Goal: Communication & Community: Answer question/provide support

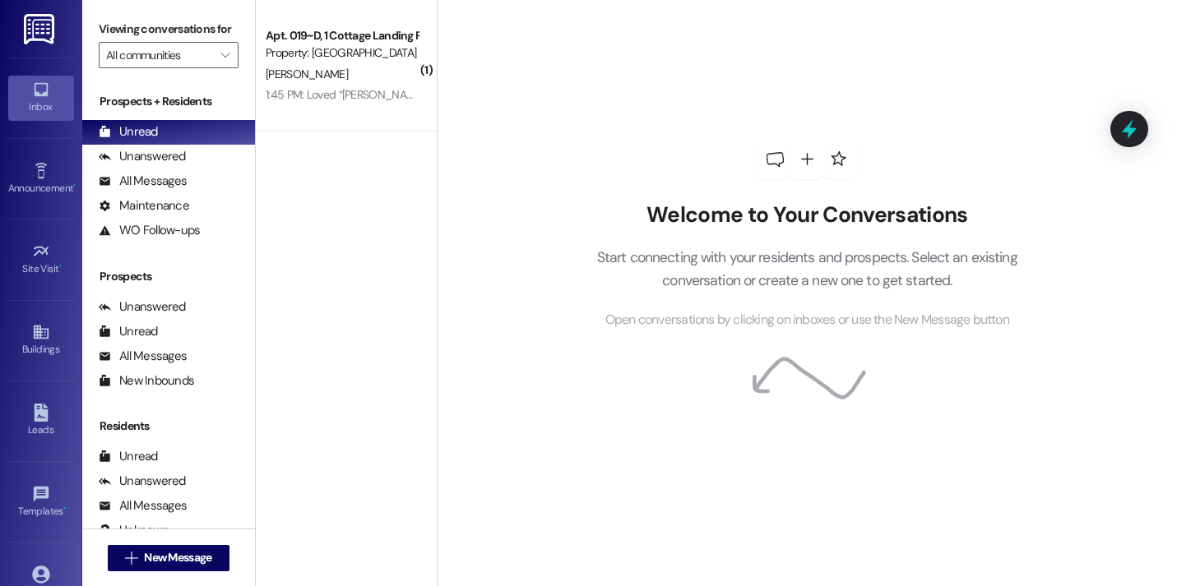
click at [475, 117] on div "Welcome to Your Conversations Start connecting with your residents and prospect…" at bounding box center [807, 293] width 740 height 586
click at [190, 557] on span "New Message" at bounding box center [177, 557] width 67 height 17
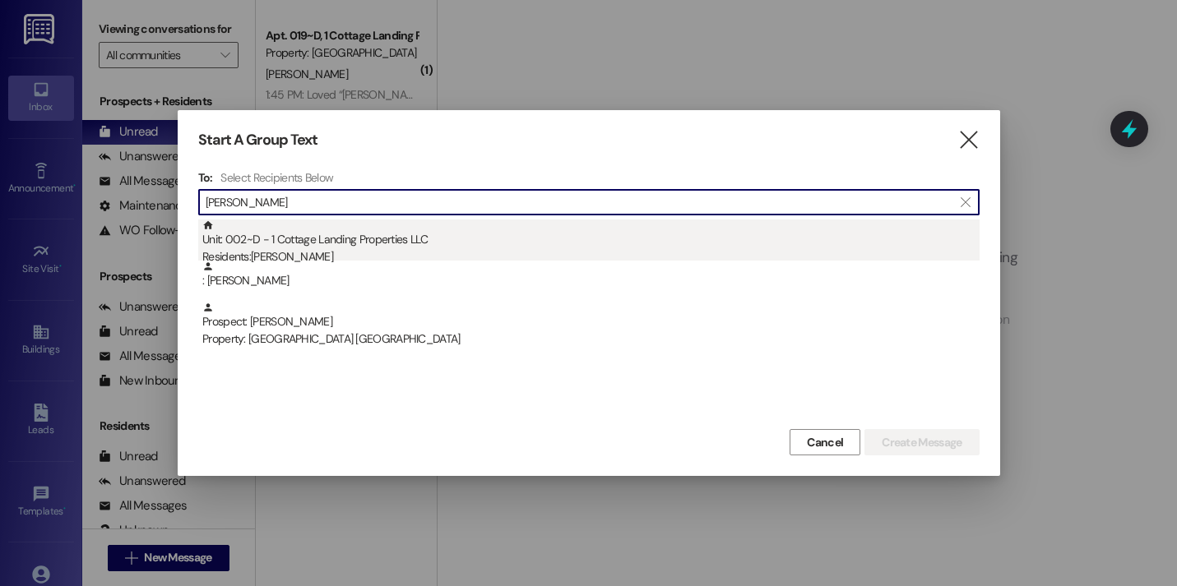
type input "clark"
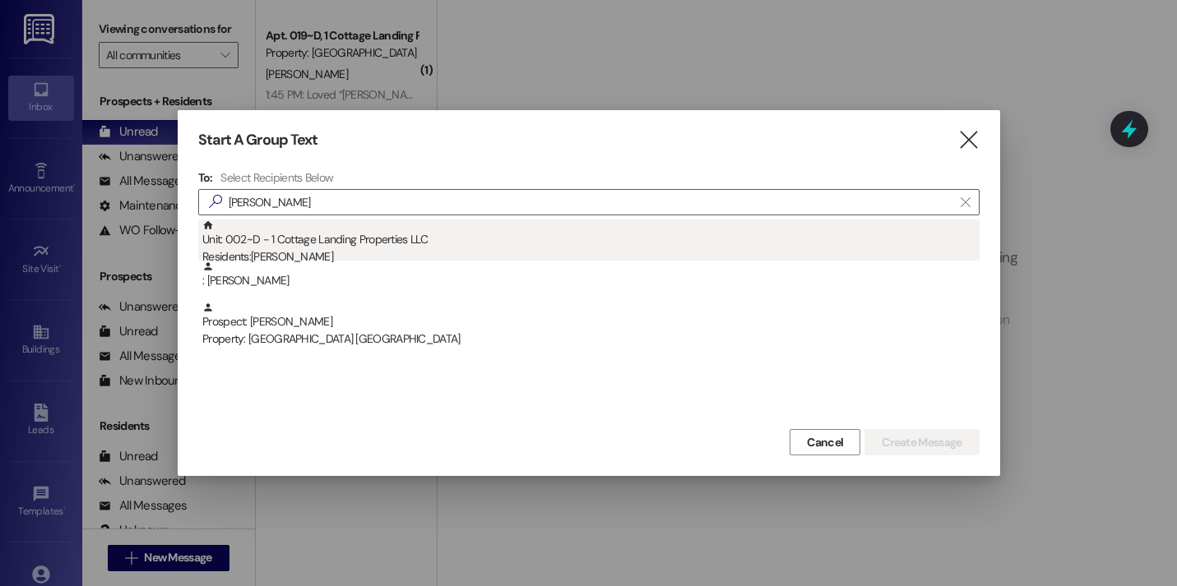
click at [356, 231] on div "Unit: 002~D - 1 Cottage Landing Properties LLC Residents: Cheyenne Clark" at bounding box center [590, 243] width 777 height 47
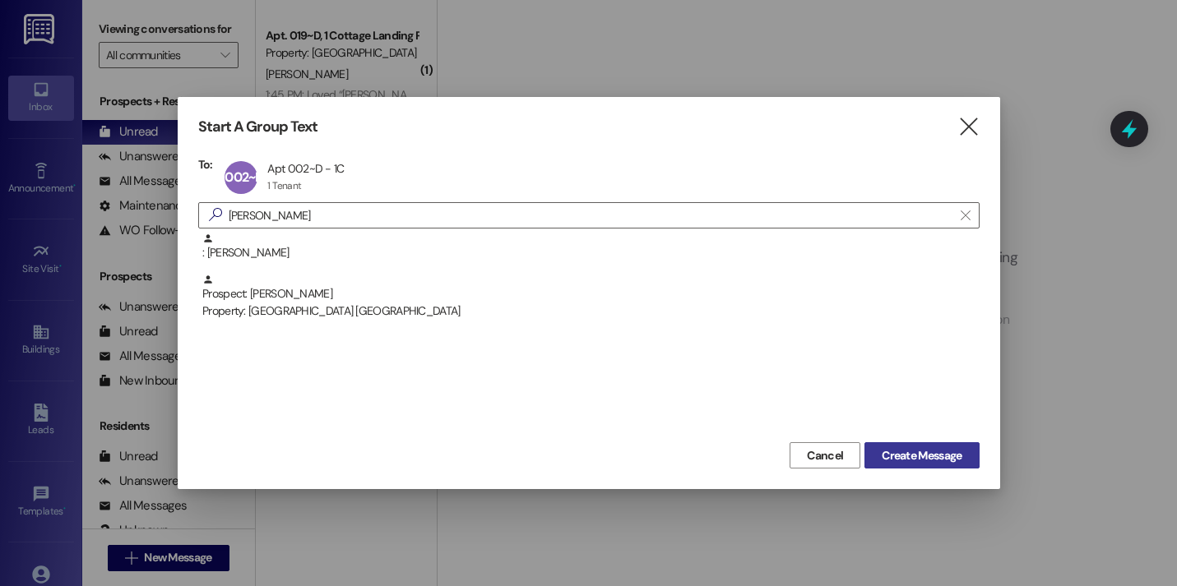
click at [895, 455] on span "Create Message" at bounding box center [921, 455] width 80 height 17
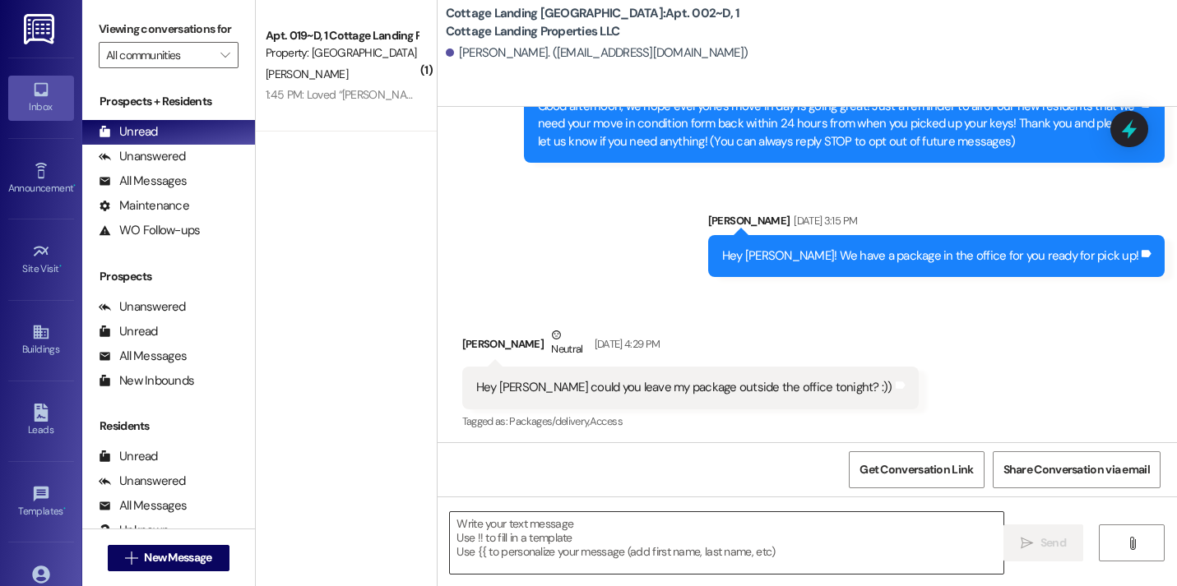
scroll to position [195, 0]
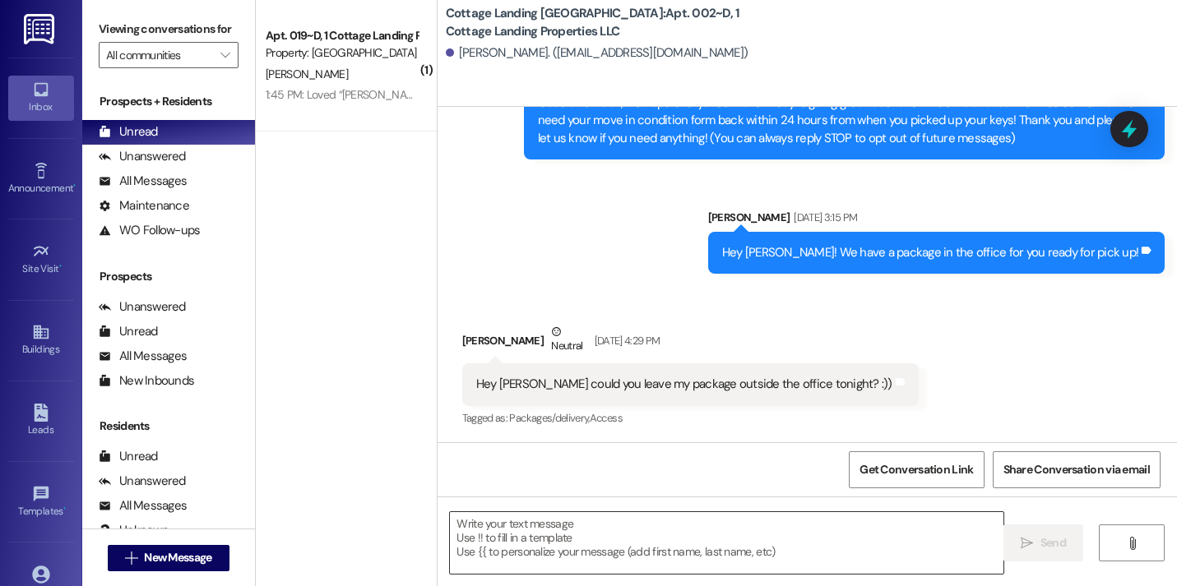
click at [553, 546] on textarea at bounding box center [726, 543] width 553 height 62
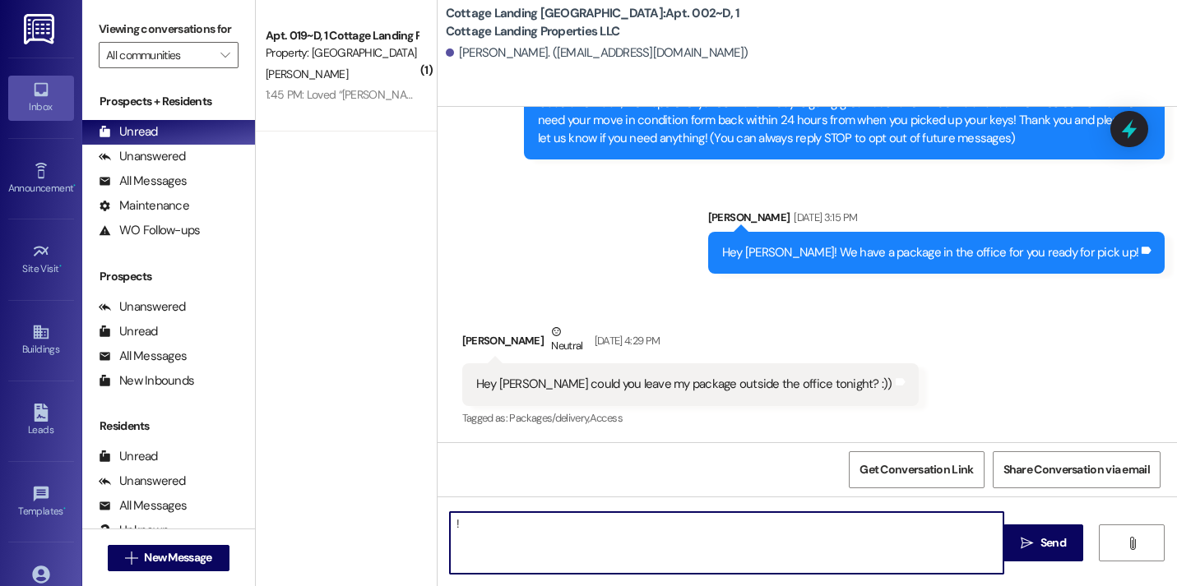
type textarea "!!"
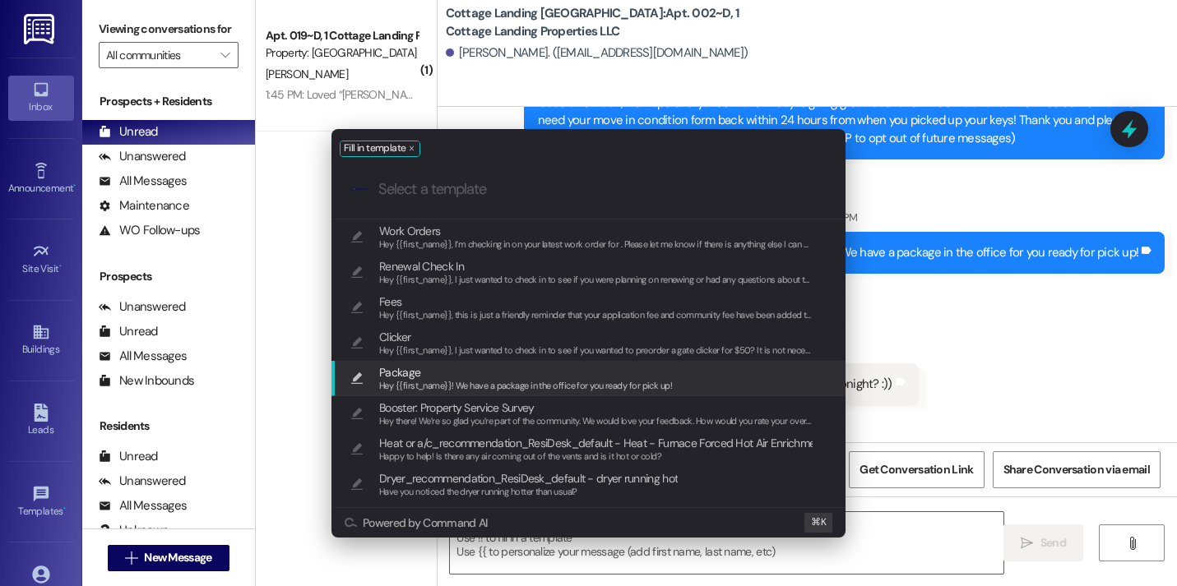
click at [515, 375] on span "Package" at bounding box center [525, 372] width 293 height 18
type textarea "Hey {{first_name}}! We have a package in the office for you ready for pick up!"
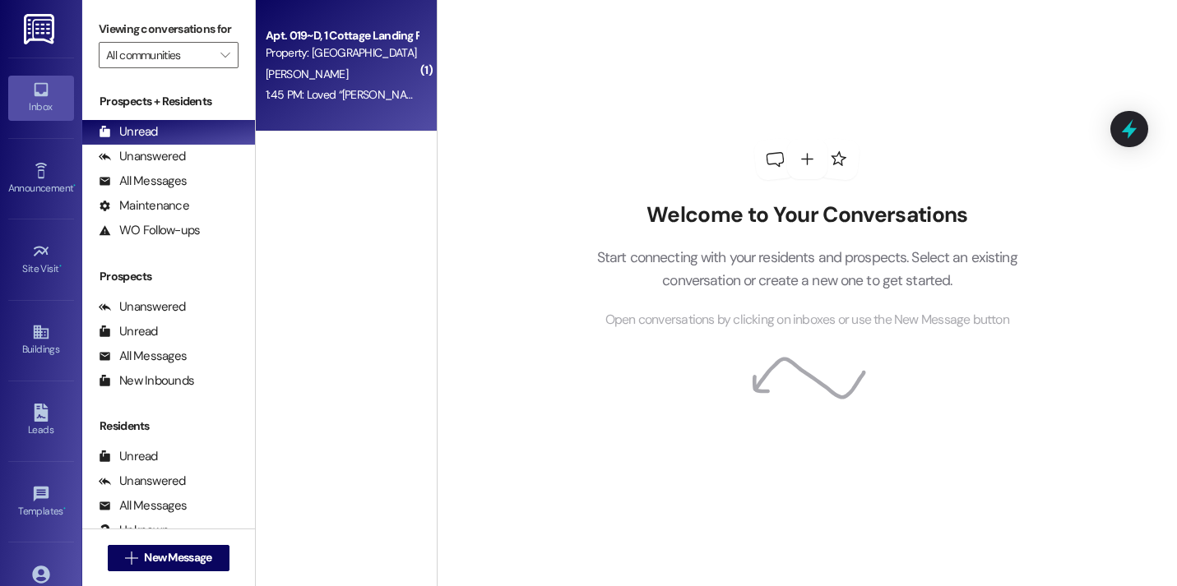
click at [337, 118] on div "Apt. 019~D, 1 Cottage Landing Properties LLC Property: Cottage Landing Lafayett…" at bounding box center [346, 66] width 181 height 132
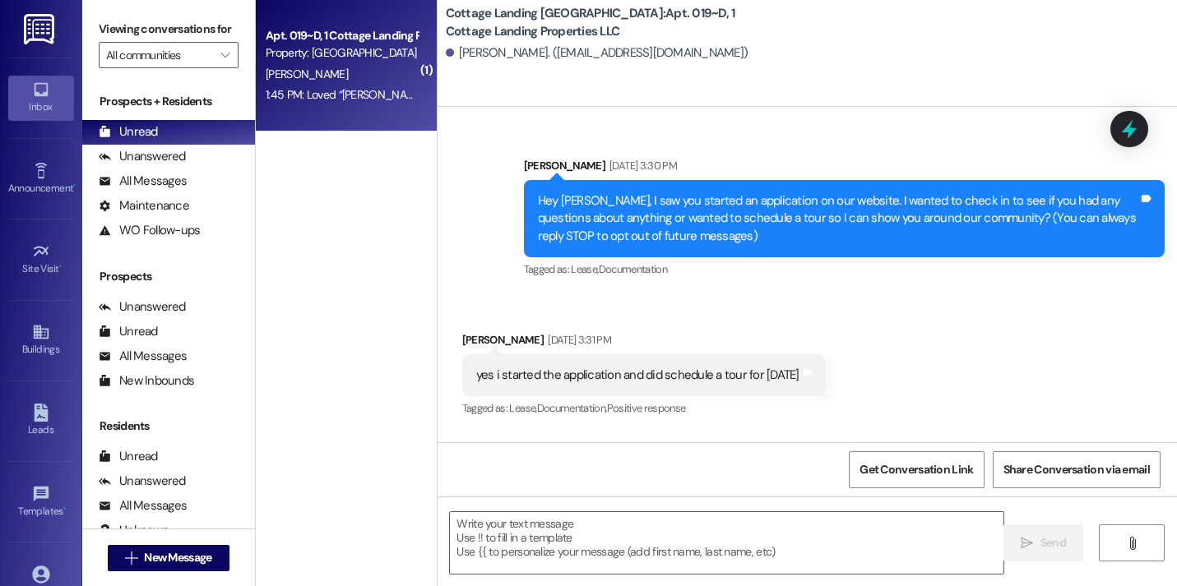
scroll to position [32690, 0]
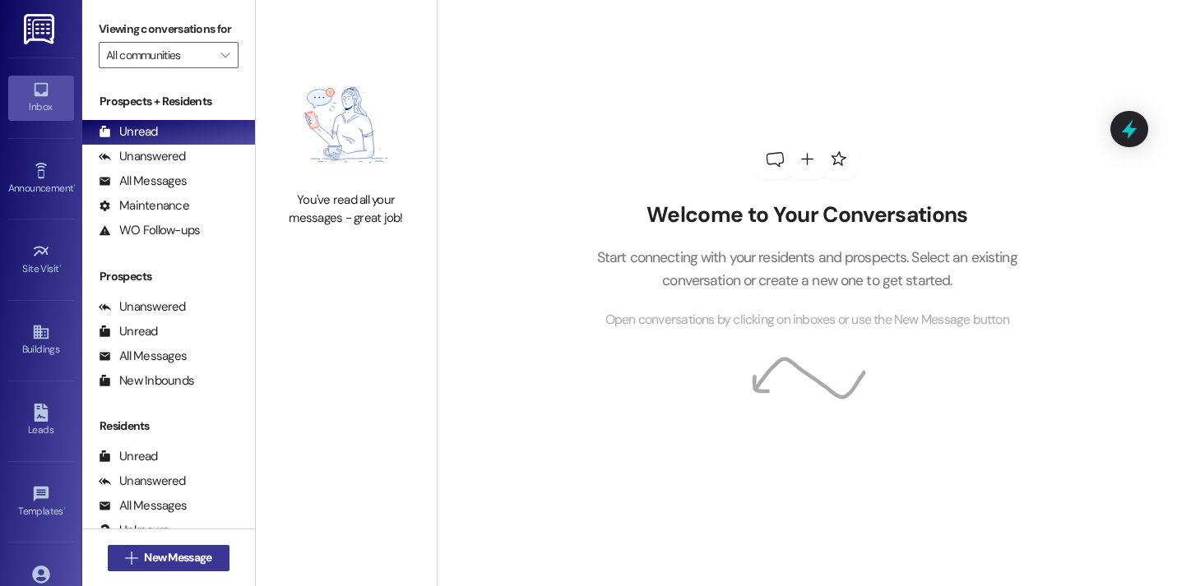
click at [125, 545] on button " New Message" at bounding box center [169, 558] width 122 height 26
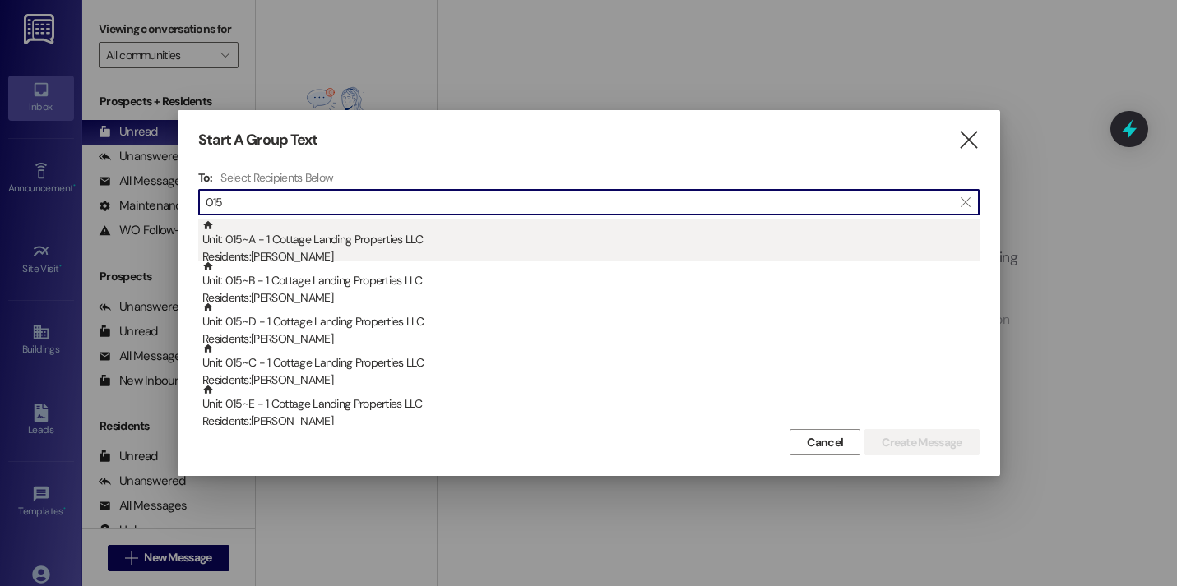
type input "015"
click at [287, 231] on div "Unit: 015~A - 1 Cottage Landing Properties LLC Residents: Regan Lanclos" at bounding box center [590, 243] width 777 height 47
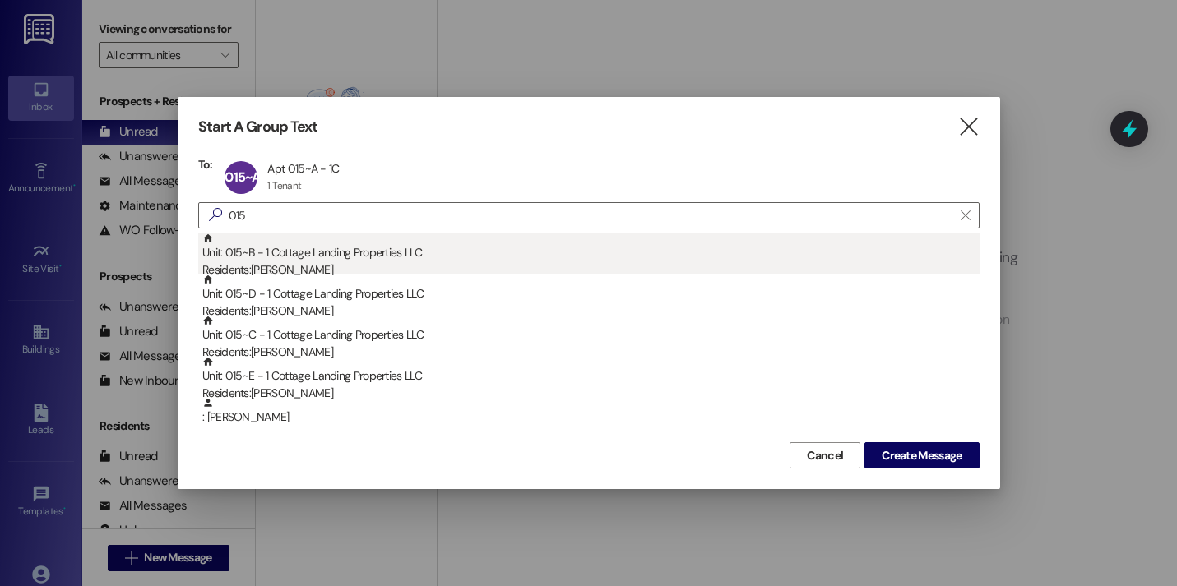
click at [287, 251] on div "Unit: 015~B - 1 Cottage Landing Properties LLC Residents: Kaelin Taylor" at bounding box center [590, 256] width 777 height 47
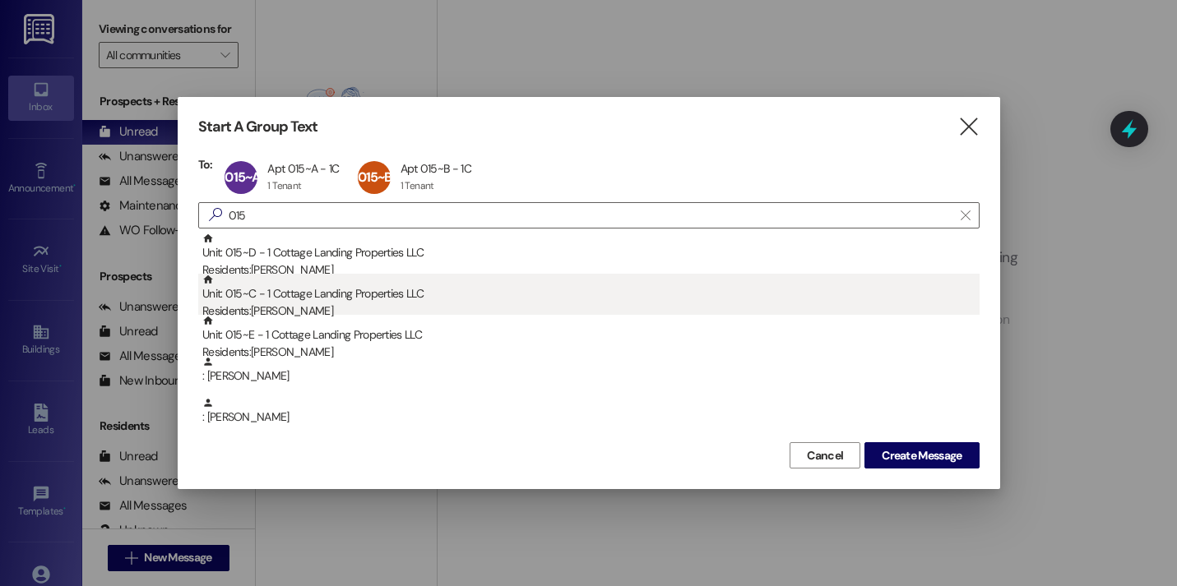
click at [287, 305] on div "Residents: Rebekah Hudson" at bounding box center [590, 311] width 777 height 17
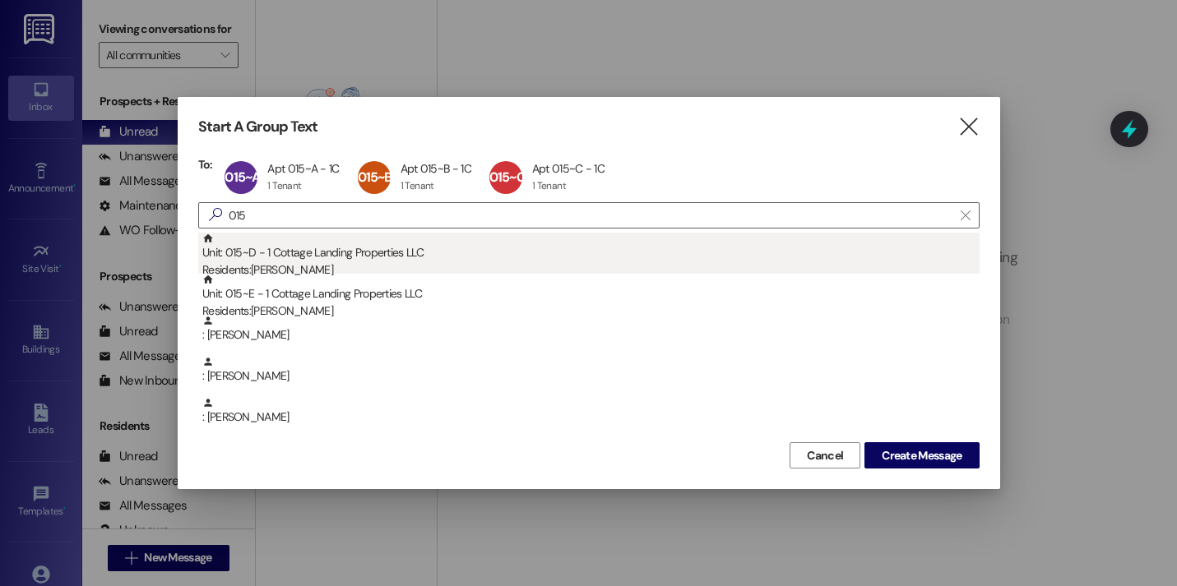
click at [284, 269] on div "Residents: Lauren Fremin" at bounding box center [590, 269] width 777 height 17
click at [281, 264] on div "Residents: Audrey Romero" at bounding box center [590, 269] width 777 height 17
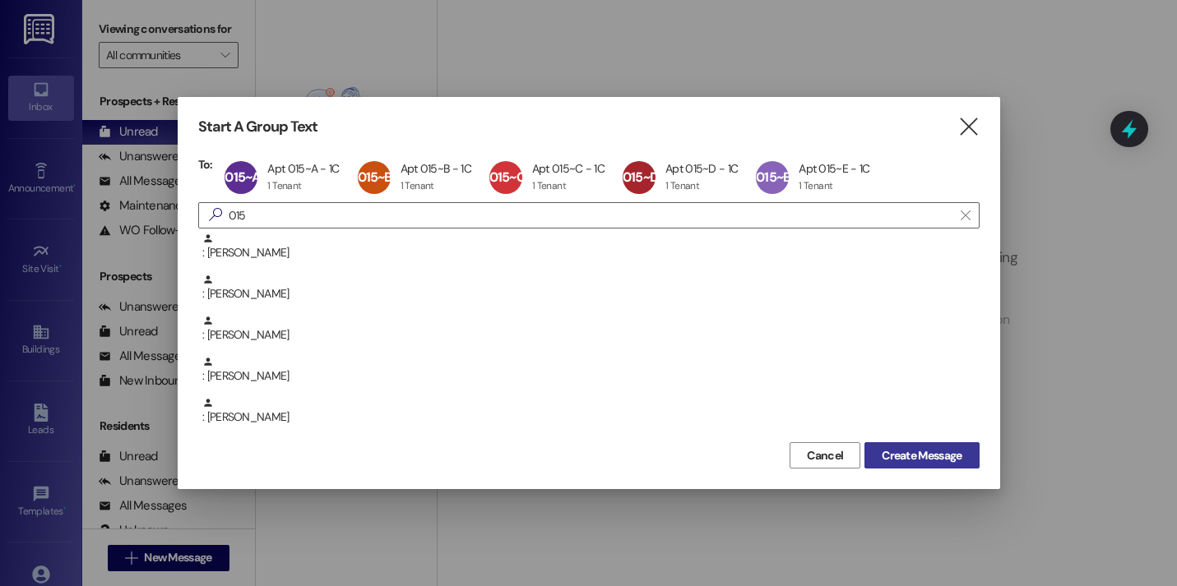
click at [918, 448] on span "Create Message" at bounding box center [921, 455] width 80 height 17
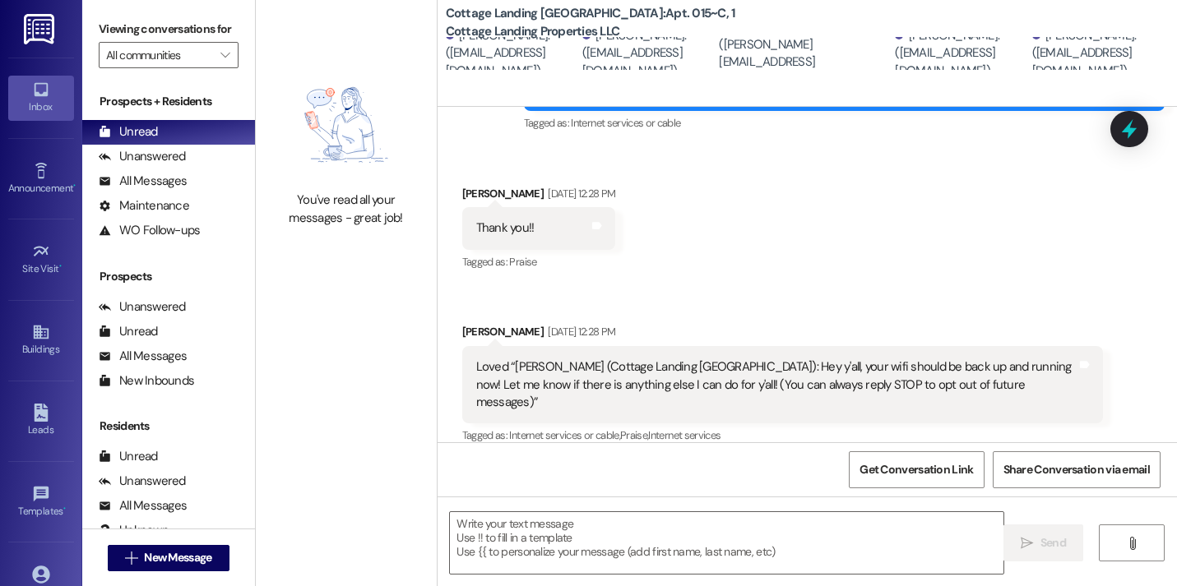
scroll to position [414, 0]
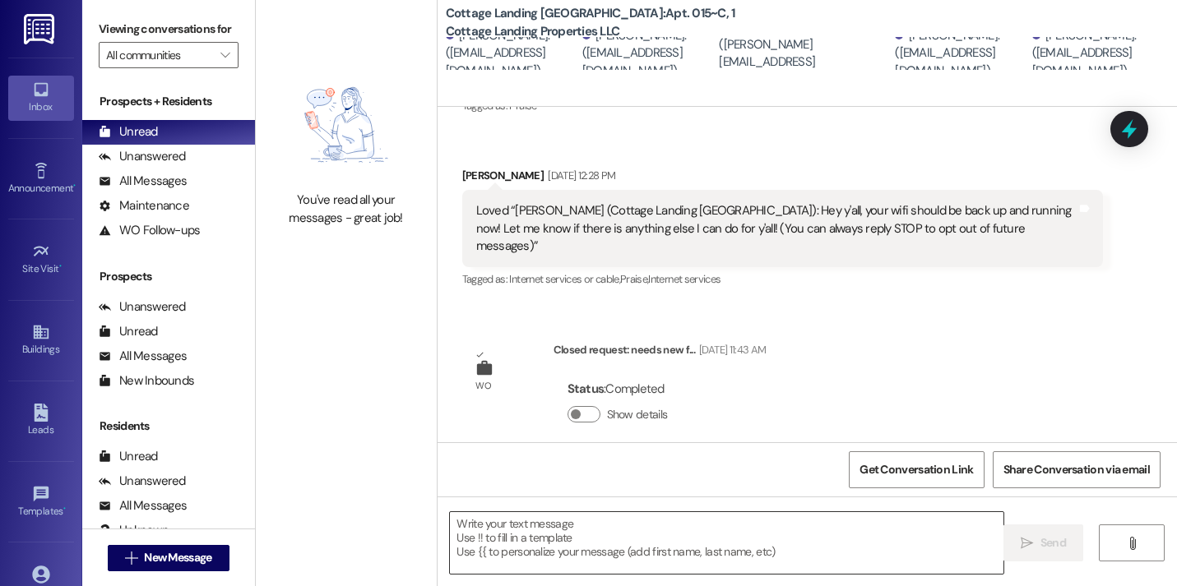
click at [585, 529] on textarea at bounding box center [726, 543] width 553 height 62
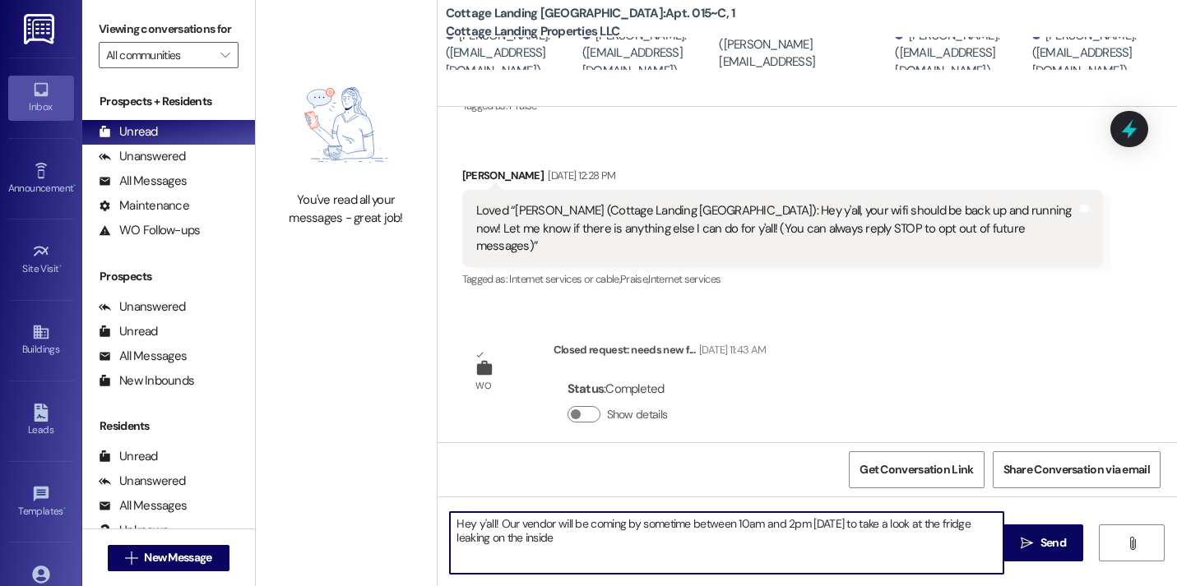
type textarea "Hey y'all! Our vendor will be coming by sometime between 10am and 2pm tomorrow …"
drag, startPoint x: 555, startPoint y: 537, endPoint x: 432, endPoint y: 520, distance: 123.6
click at [441, 520] on div "Hey y'all! Our vendor will be coming by sometime between 10am and 2pm tomorrow …" at bounding box center [718, 542] width 555 height 63
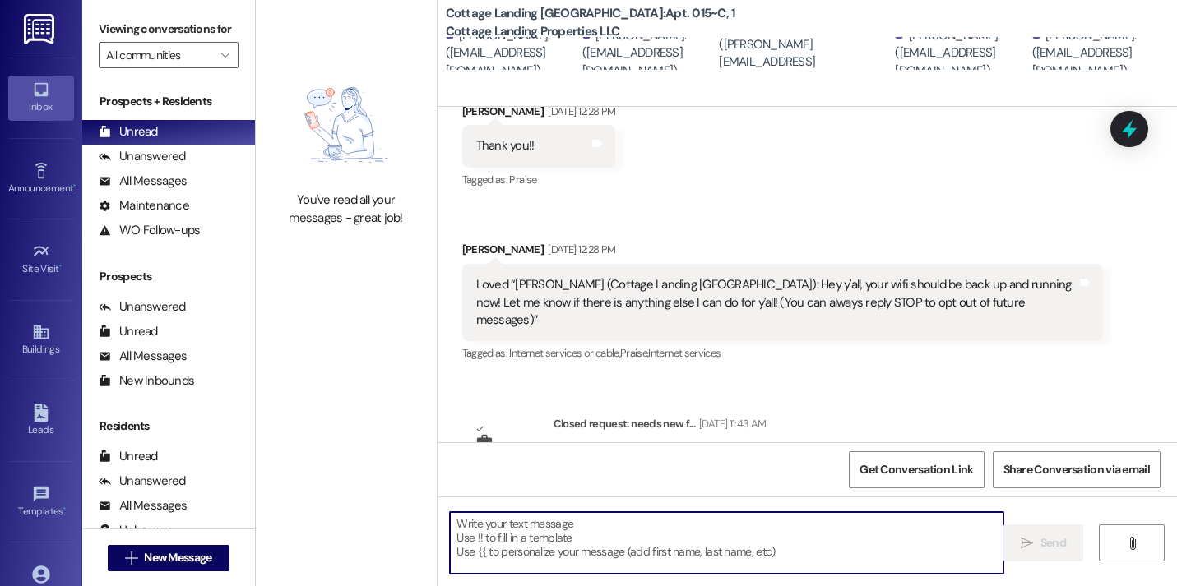
scroll to position [547, 0]
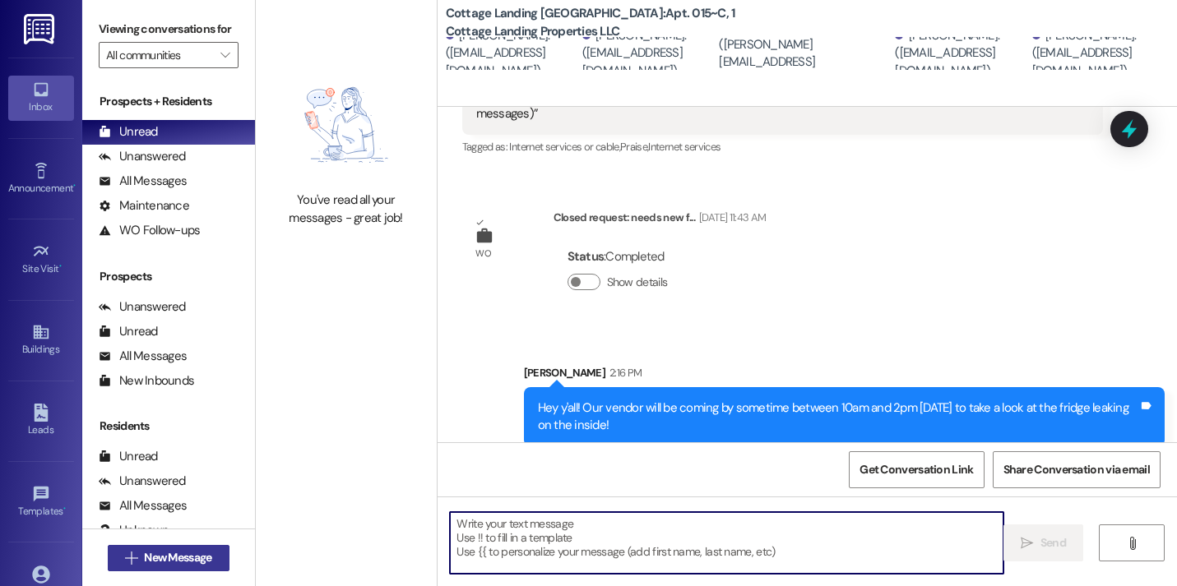
click at [215, 566] on button " New Message" at bounding box center [169, 558] width 122 height 26
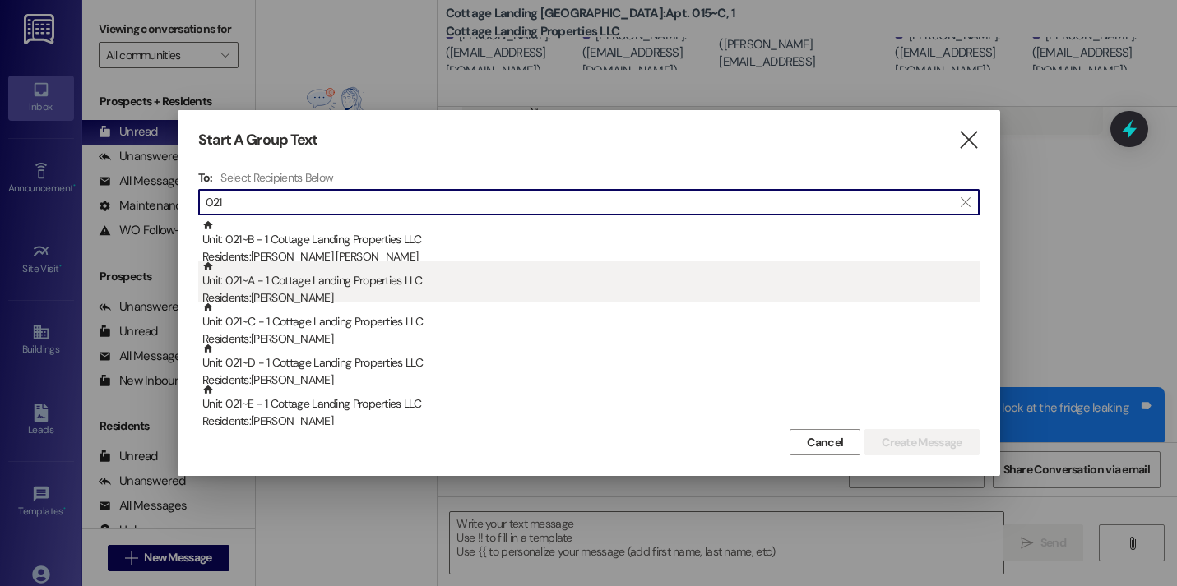
type input "021"
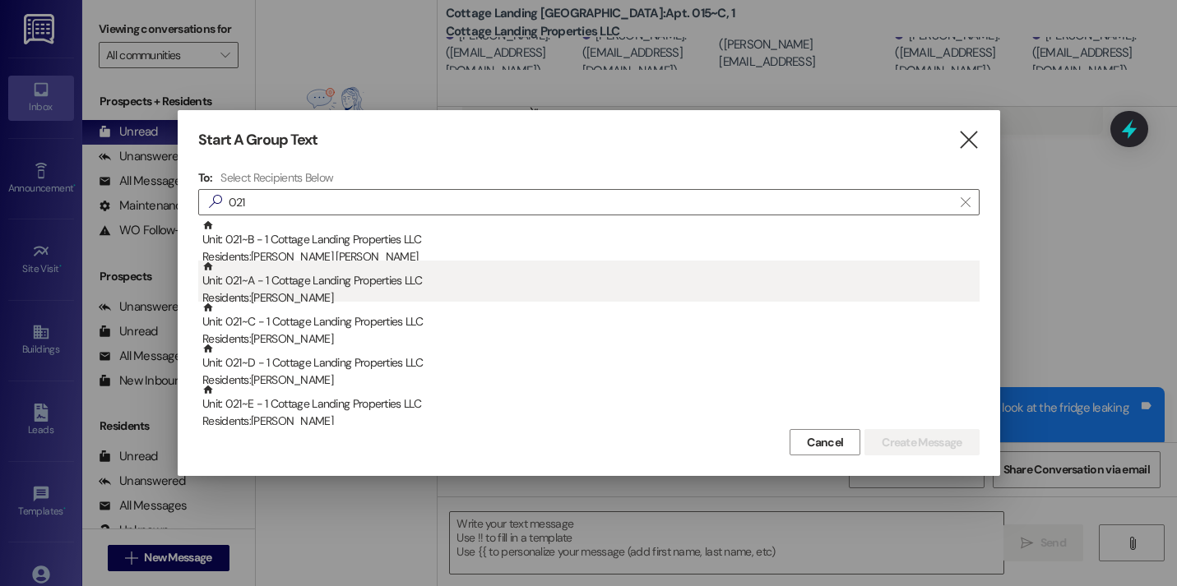
click at [307, 283] on div "Unit: 021~A - 1 Cottage Landing Properties LLC Residents: Cara Burdsall" at bounding box center [590, 284] width 777 height 47
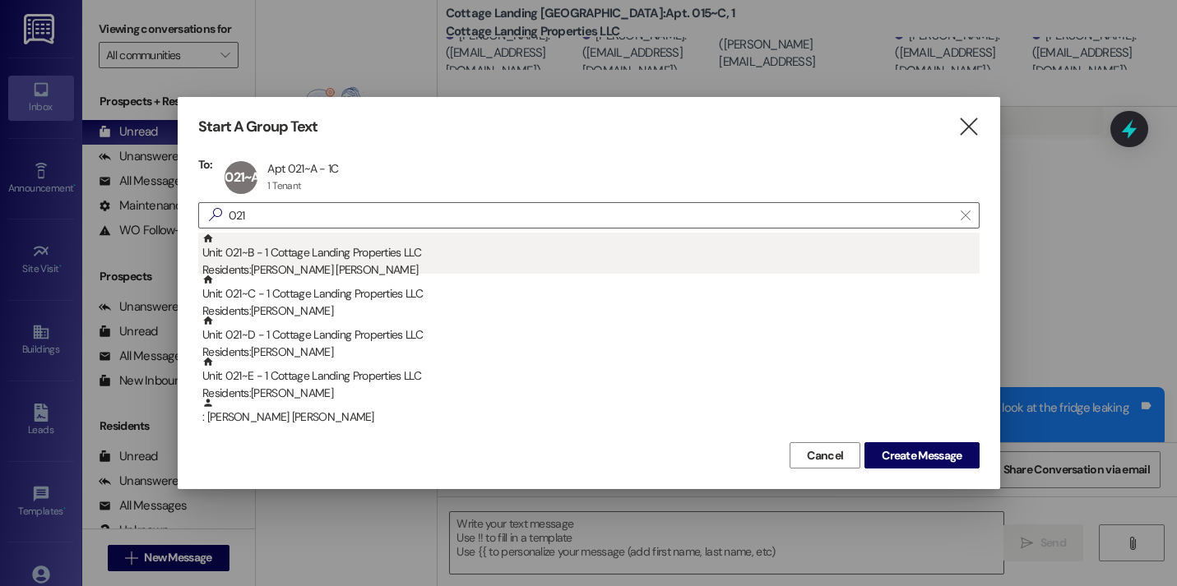
click at [307, 265] on div "Residents: Presley Bruni" at bounding box center [590, 269] width 777 height 17
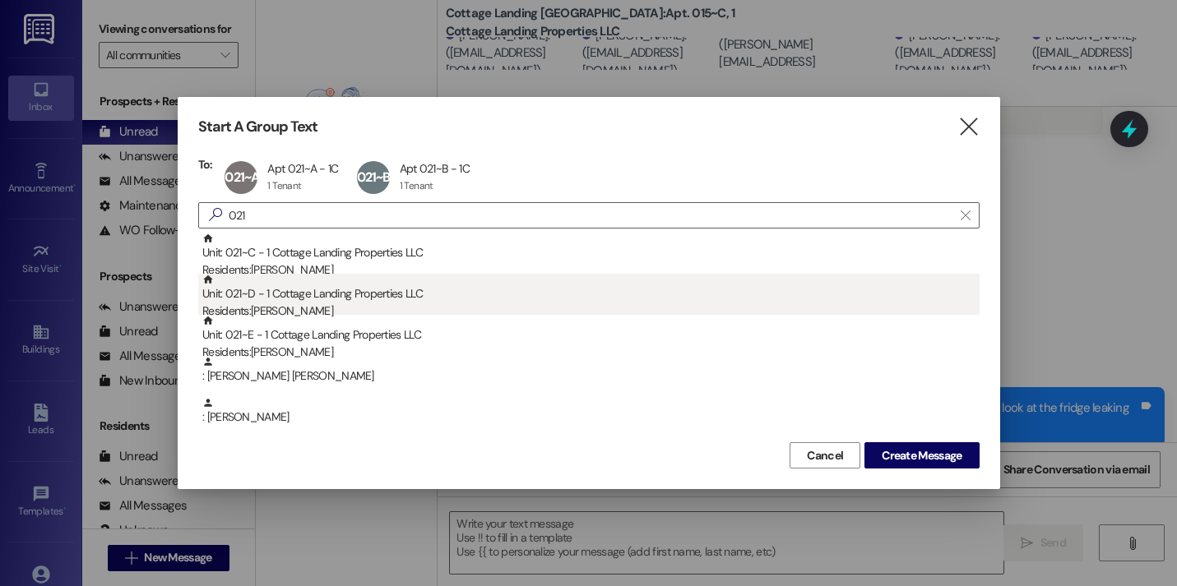
click at [307, 274] on div "Unit: 021~D - 1 Cottage Landing Properties LLC Residents: Jordan Charbonnet" at bounding box center [590, 297] width 777 height 47
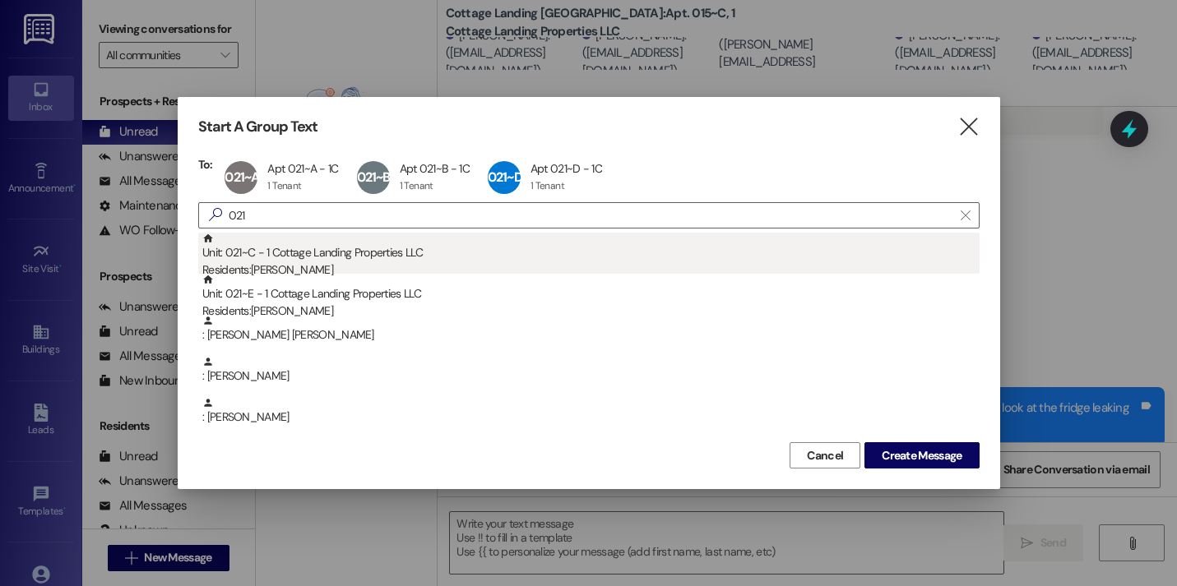
click at [304, 259] on div "Unit: 021~C - 1 Cottage Landing Properties LLC Residents: Addyson Herschlag" at bounding box center [590, 256] width 777 height 47
click at [304, 263] on div "Residents: Callie Levy" at bounding box center [590, 269] width 777 height 17
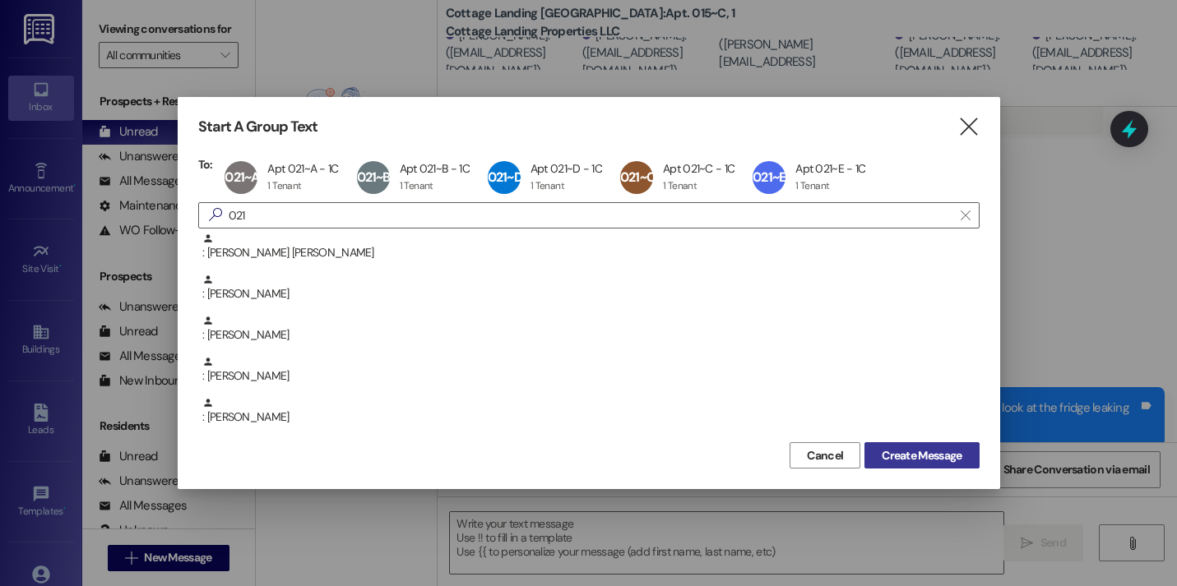
click at [873, 459] on button "Create Message" at bounding box center [921, 455] width 114 height 26
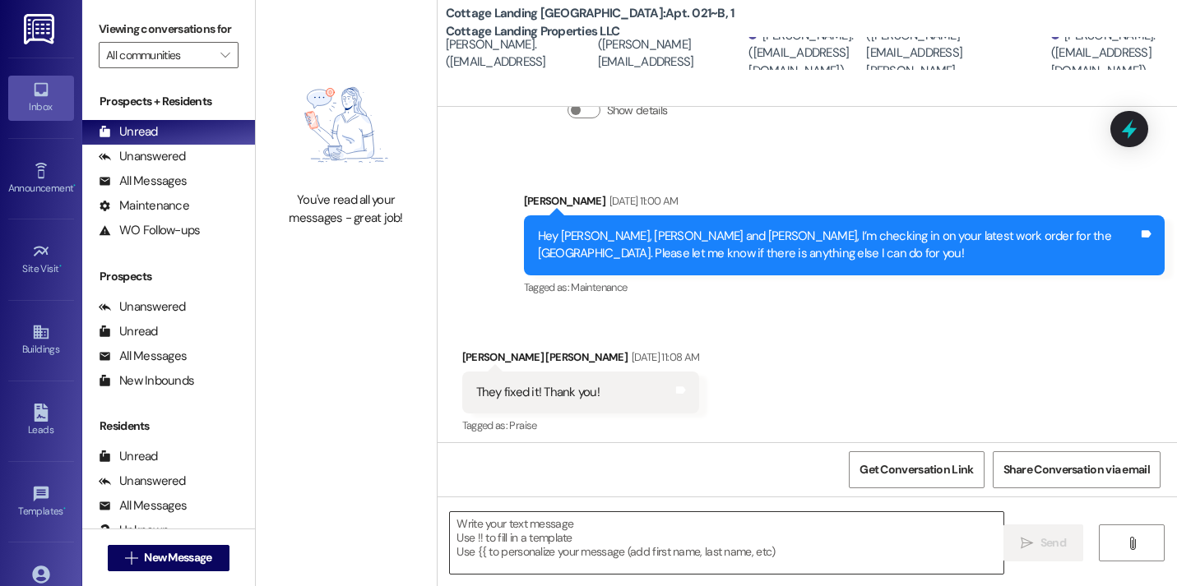
click at [701, 540] on textarea at bounding box center [726, 543] width 553 height 62
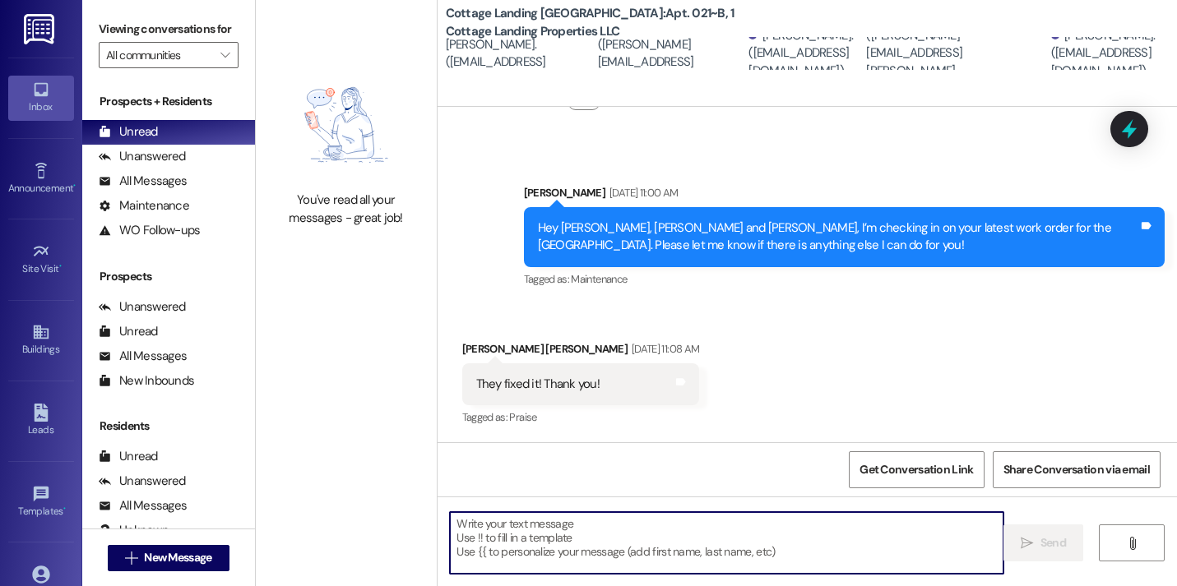
paste textarea "Hey y'all! Our vendor will be coming by sometime between 10am and 2pm tomorrow …"
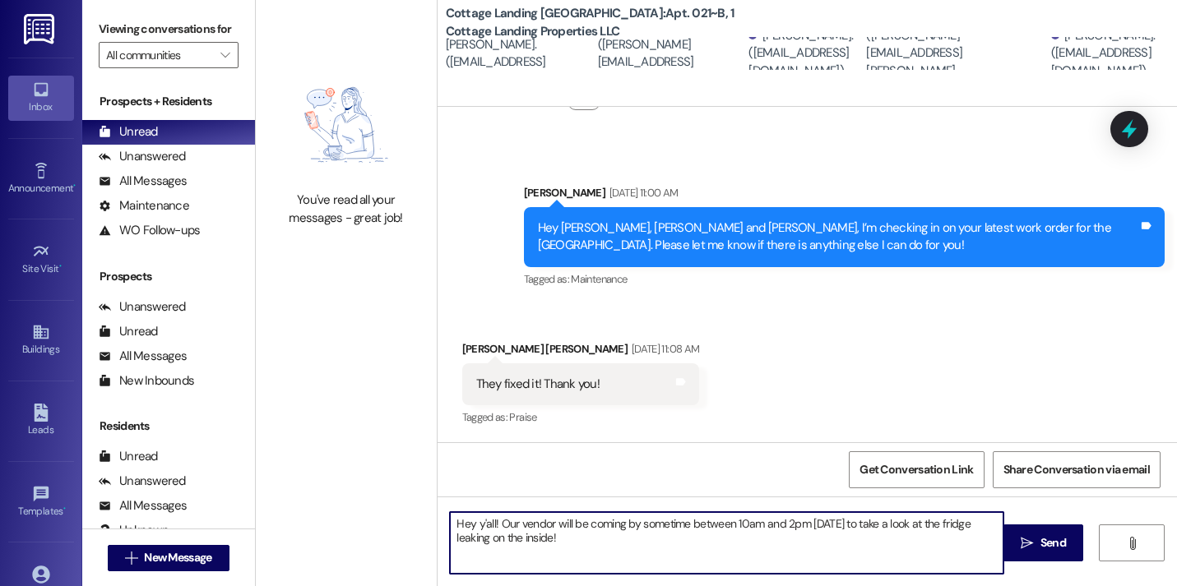
drag, startPoint x: 671, startPoint y: 539, endPoint x: 437, endPoint y: 535, distance: 234.4
click at [441, 535] on div "Hey y'all! Our vendor will be coming by sometime between 10am and 2pm tomorrow …" at bounding box center [718, 542] width 555 height 63
type textarea "Hey y'all! Our vendor will be coming by sometime between 10am and 2pm tomorrow …"
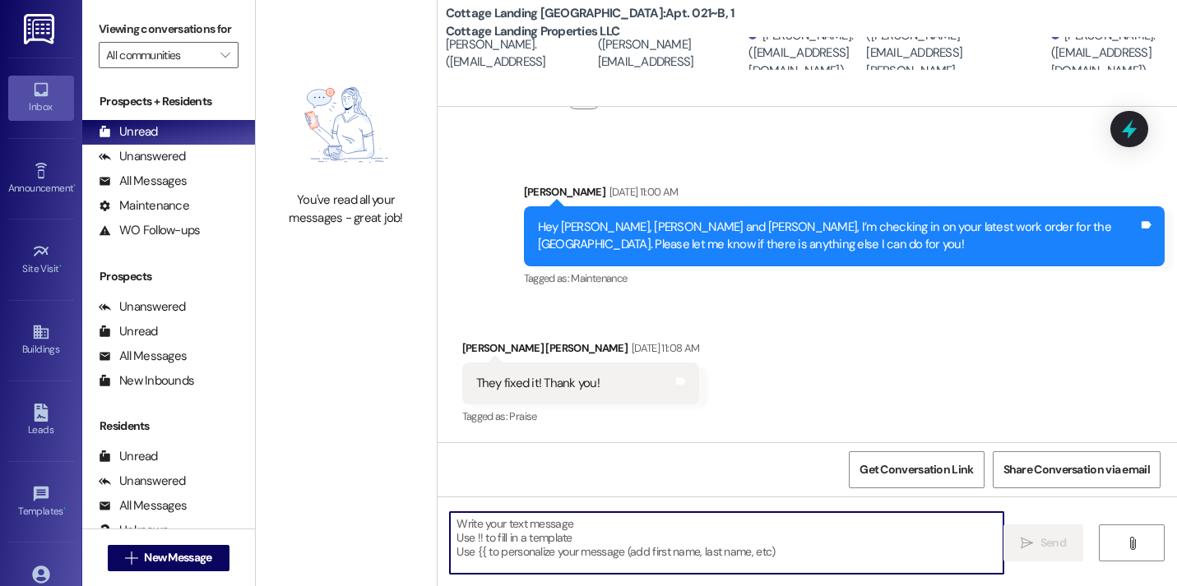
scroll to position [1183, 0]
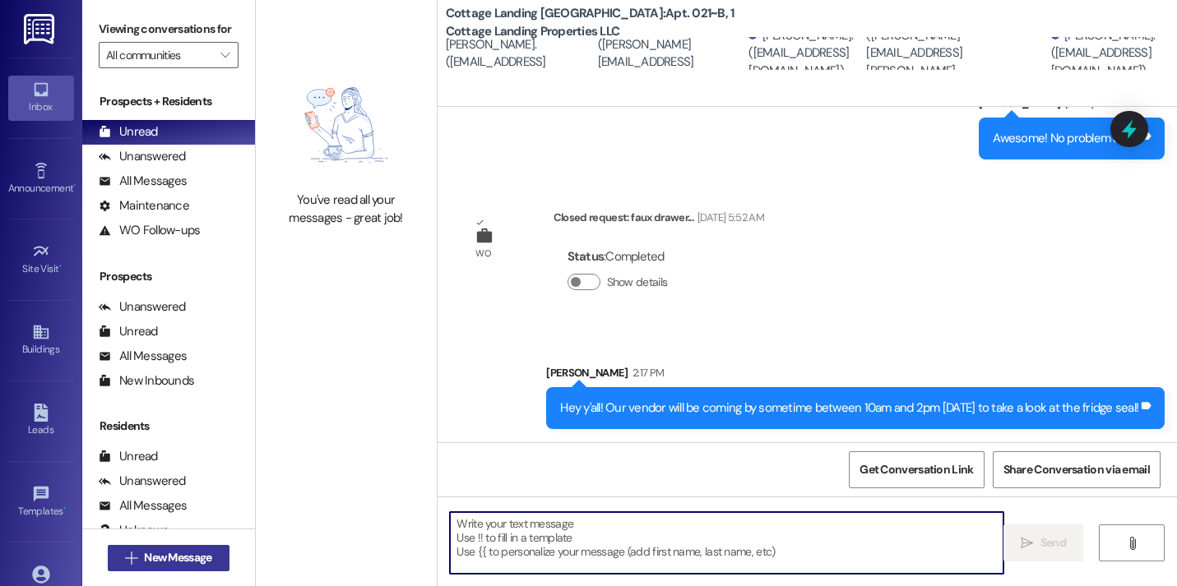
click at [217, 558] on button " New Message" at bounding box center [169, 558] width 122 height 26
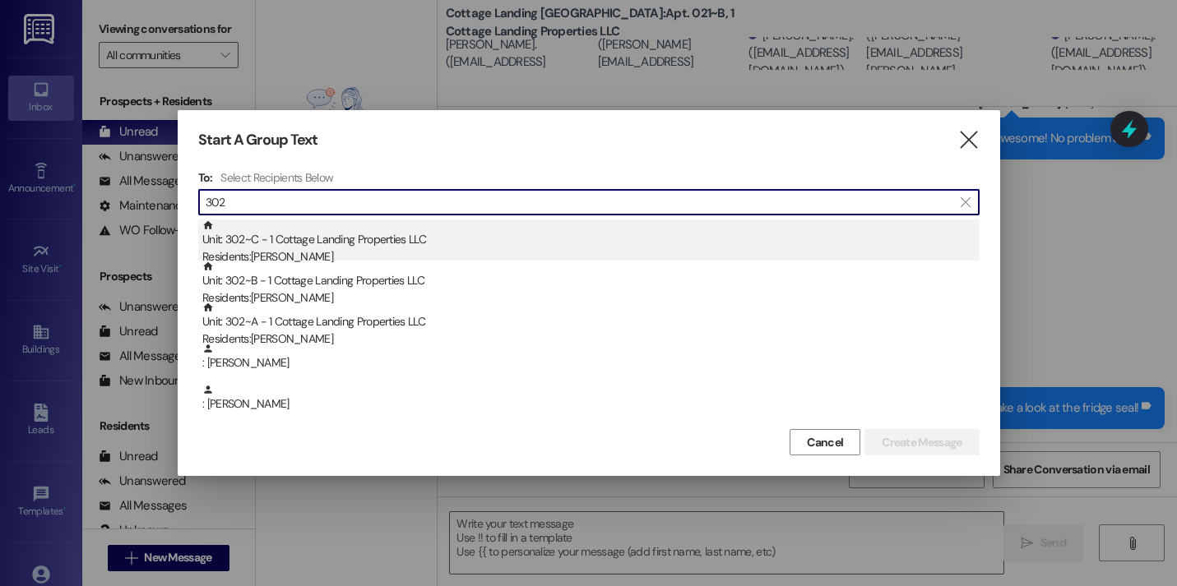
type input "302"
click at [336, 236] on div "Unit: 302~C - 1 Cottage Landing Properties LLC Residents: Abigail Wilson" at bounding box center [590, 243] width 777 height 47
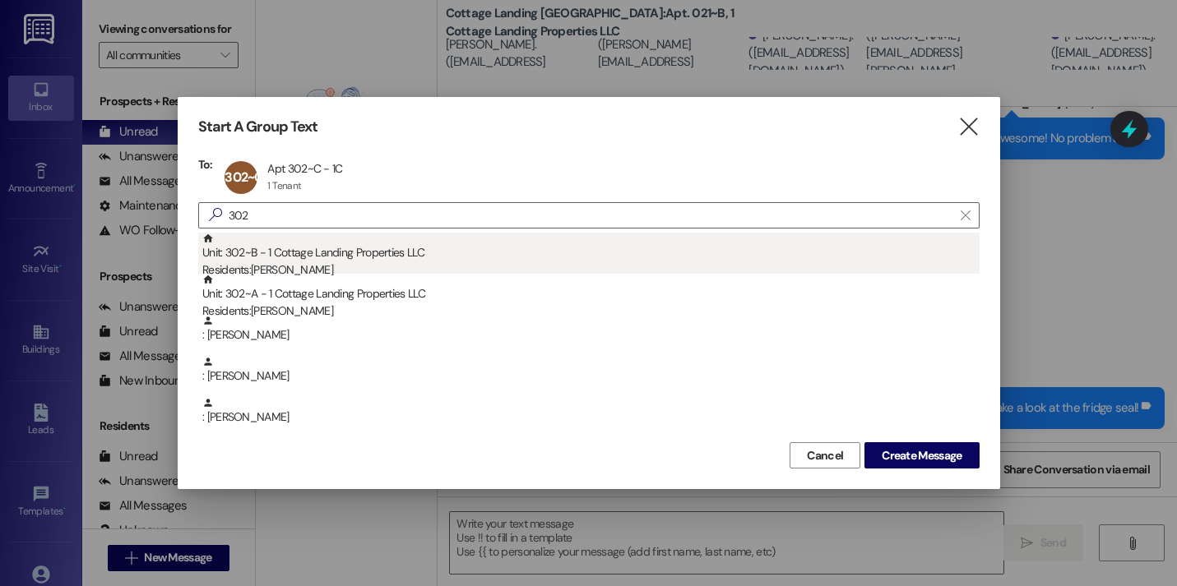
click at [336, 239] on div "Unit: 302~B - 1 Cottage Landing Properties LLC Residents: Taylor Bufkin" at bounding box center [590, 256] width 777 height 47
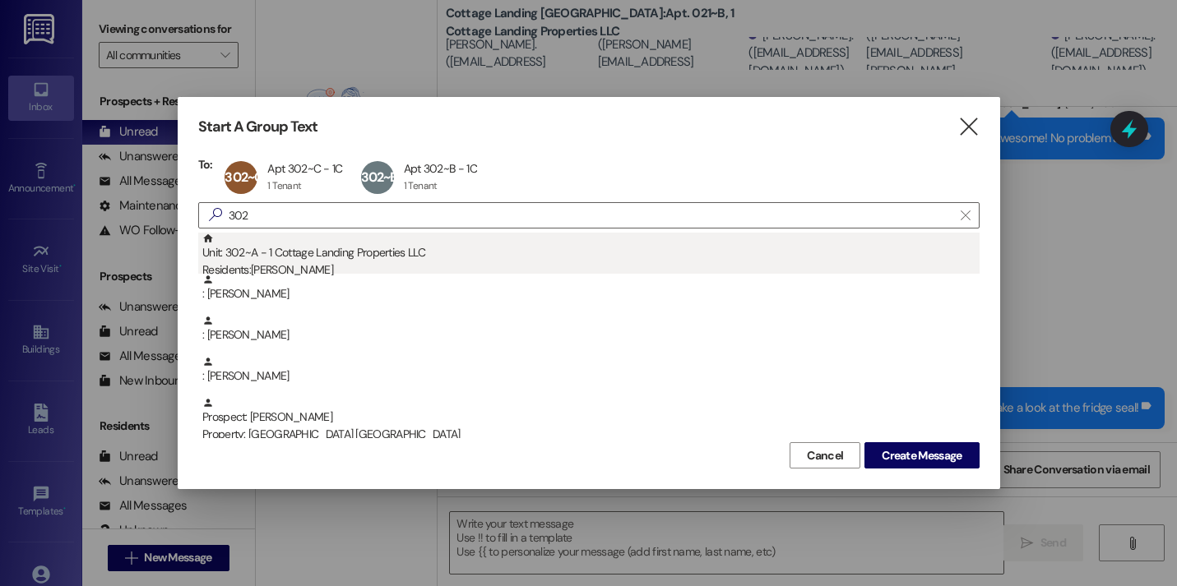
click at [349, 257] on div "Unit: 302~A - 1 Cottage Landing Properties LLC Residents: Taylor Saucier" at bounding box center [590, 256] width 777 height 47
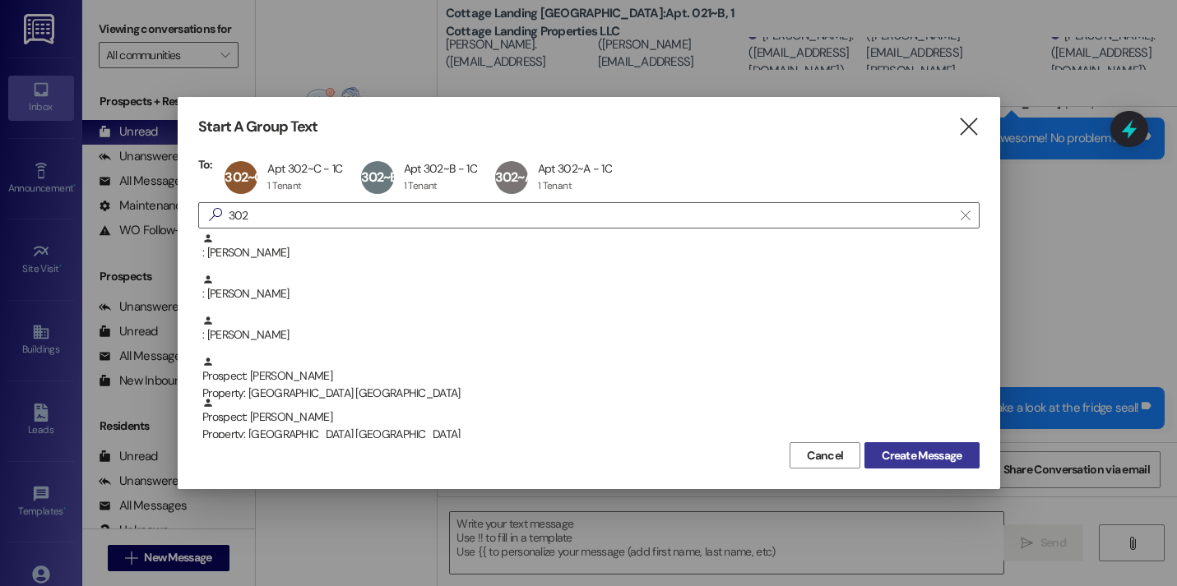
click at [922, 449] on span "Create Message" at bounding box center [921, 455] width 80 height 17
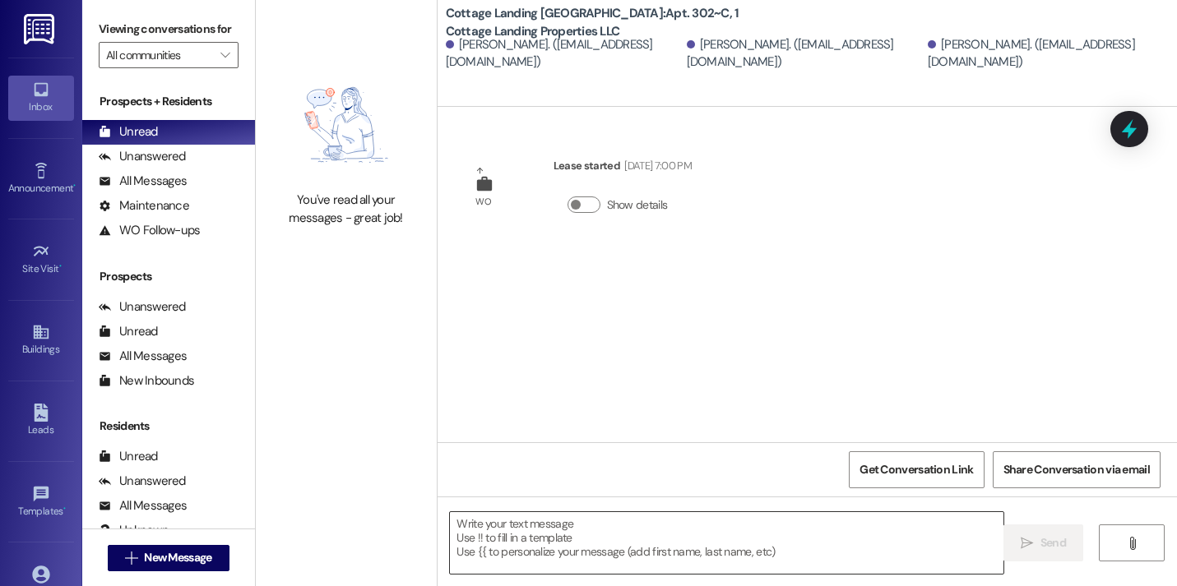
scroll to position [0, 0]
click at [632, 543] on textarea at bounding box center [726, 543] width 553 height 62
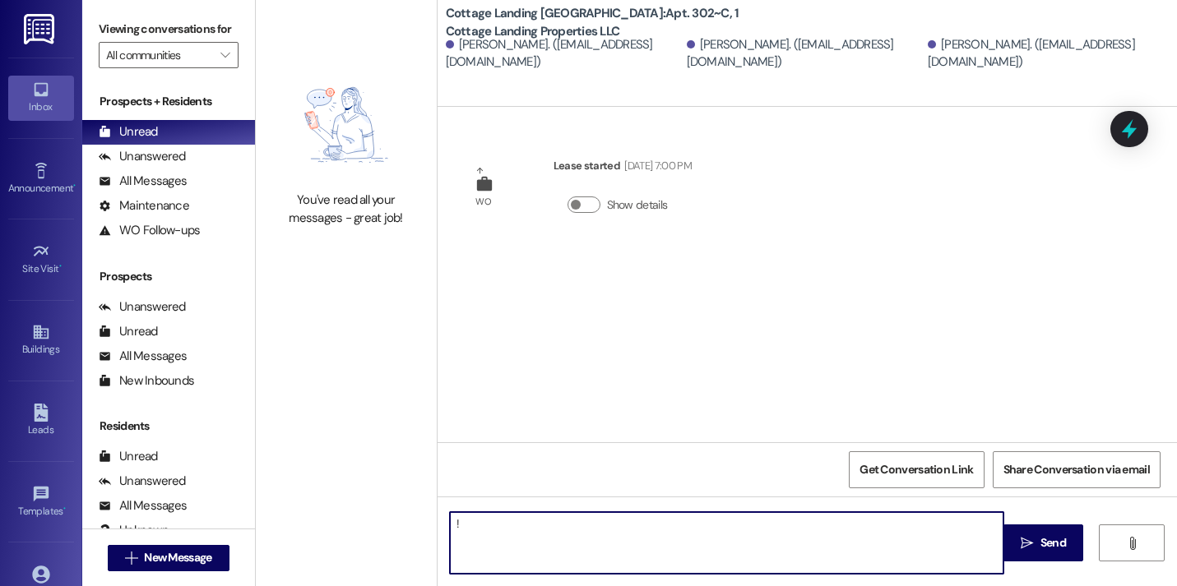
type textarea "!!"
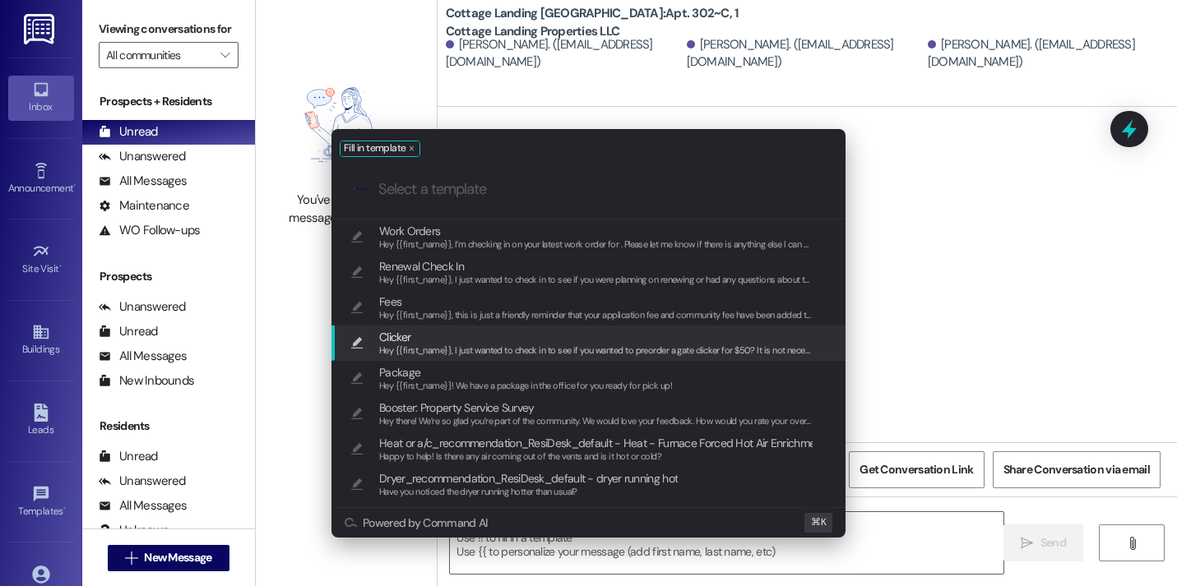
click at [877, 343] on div "Fill in template .cls-1{fill:#0a055f;}.cls-2{fill:#0cc4c4;} resideskLogoBlueOra…" at bounding box center [588, 293] width 1177 height 586
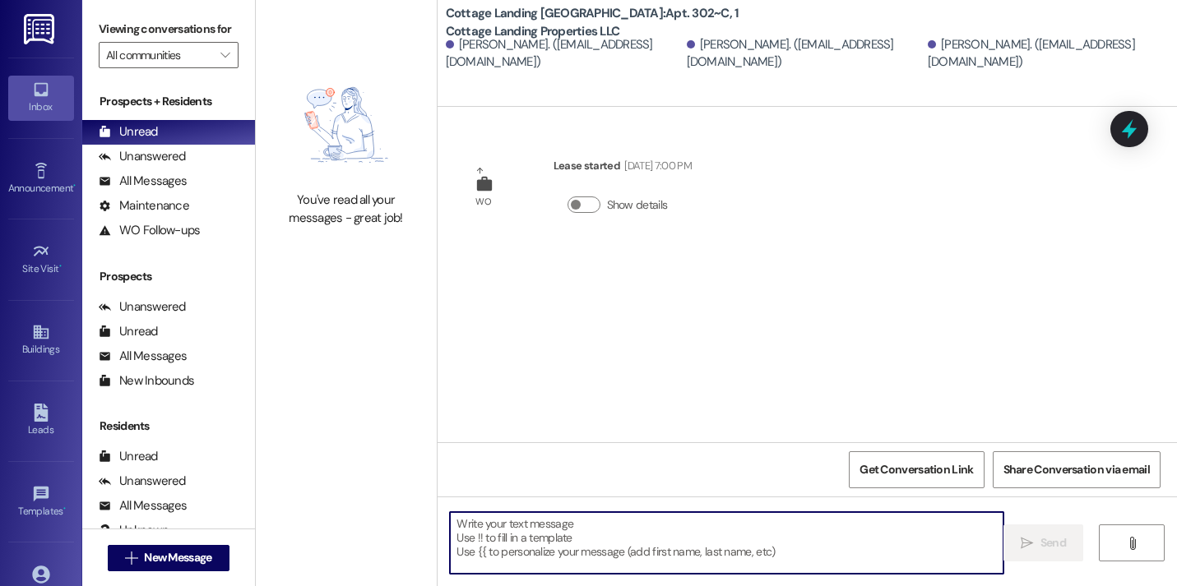
click at [623, 542] on textarea at bounding box center [726, 543] width 553 height 62
paste textarea "Hey y'all! Our vendor will be coming by sometime between 10am and 2pm tomorrow …"
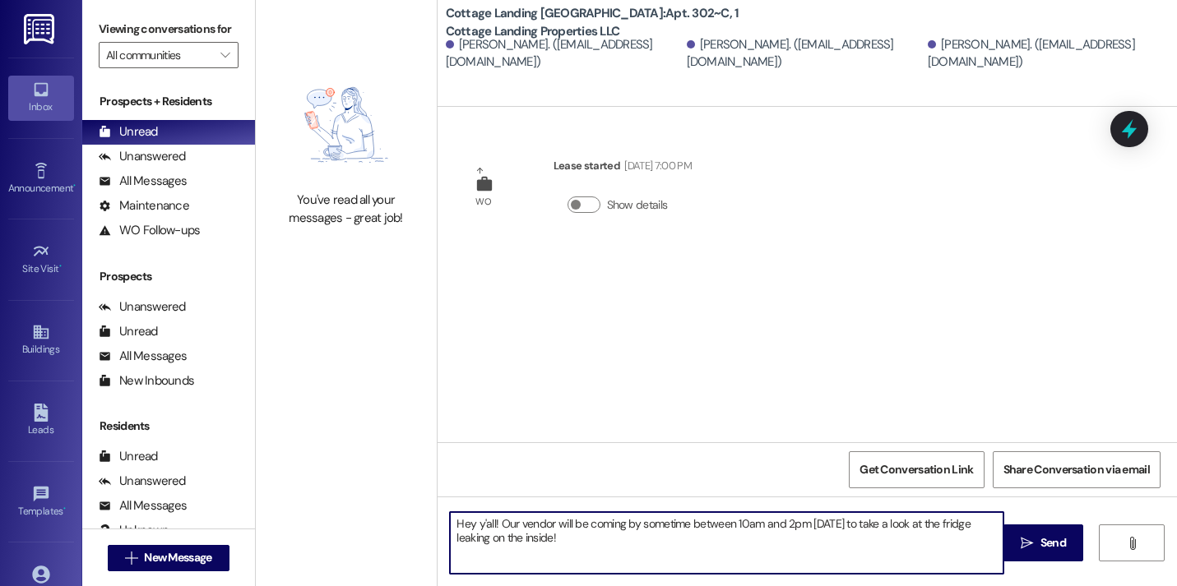
drag, startPoint x: 611, startPoint y: 544, endPoint x: 881, endPoint y: 523, distance: 271.3
click at [881, 523] on textarea "Hey y'all! Our vendor will be coming by sometime between 10am and 2pm tomorrow …" at bounding box center [726, 543] width 553 height 62
type textarea "Hey y'all! Our vendor will be coming by sometime between 10am and 2pm tomorrow …"
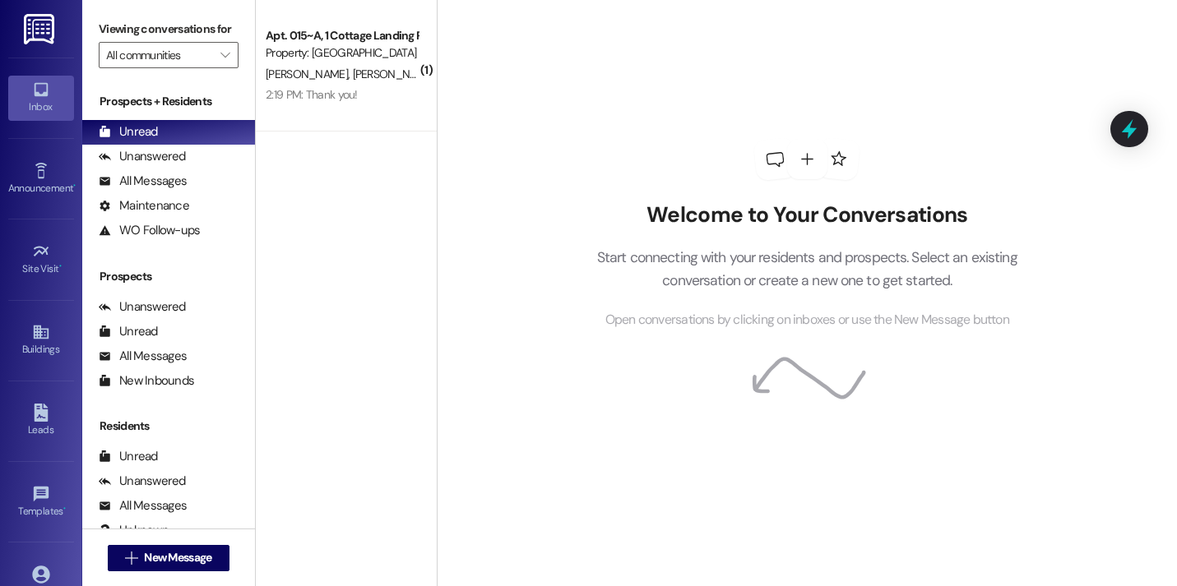
click at [173, 536] on div " New Message" at bounding box center [168, 558] width 173 height 58
click at [173, 539] on div " New Message" at bounding box center [169, 558] width 122 height 41
click at [173, 545] on button " New Message" at bounding box center [169, 558] width 122 height 26
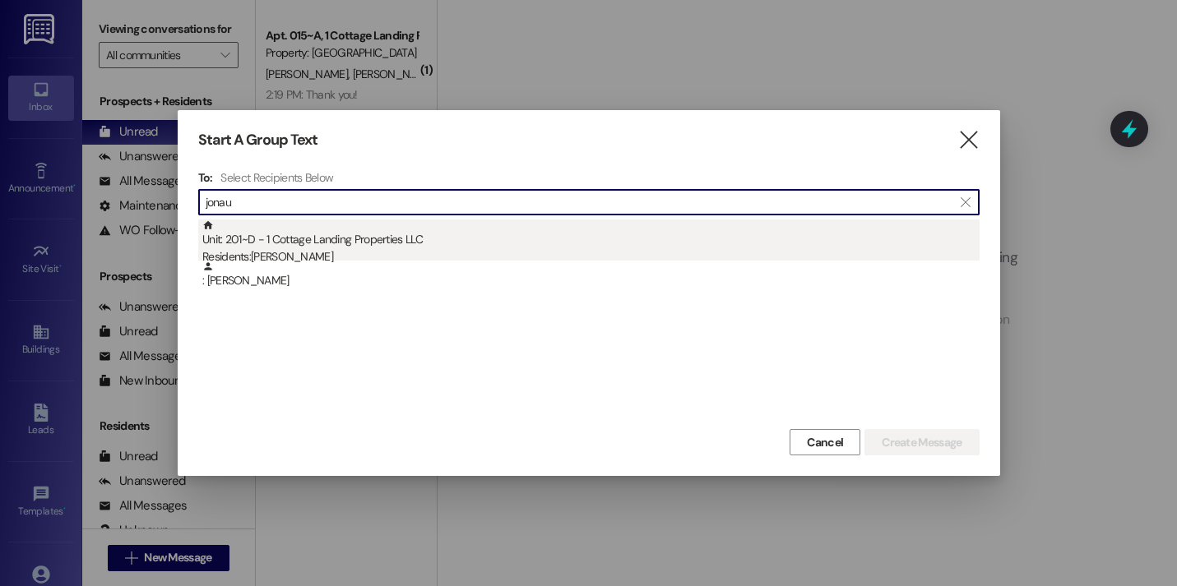
type input "jonau"
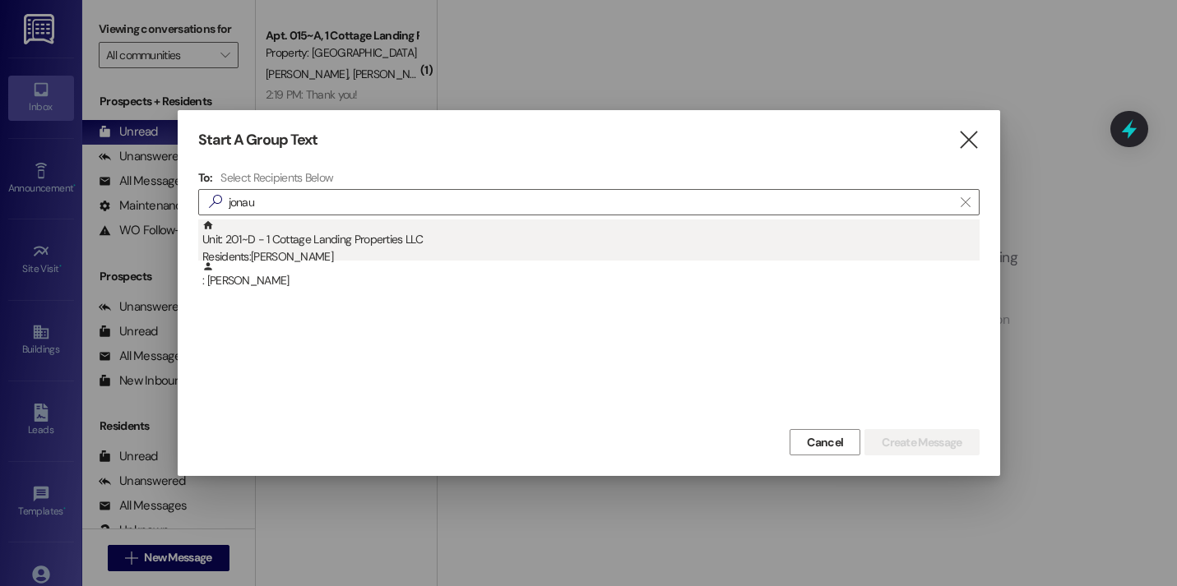
click at [317, 220] on div "Unit: 201~D - 1 Cottage Landing Properties LLC Residents: Charles Jonau" at bounding box center [590, 243] width 777 height 47
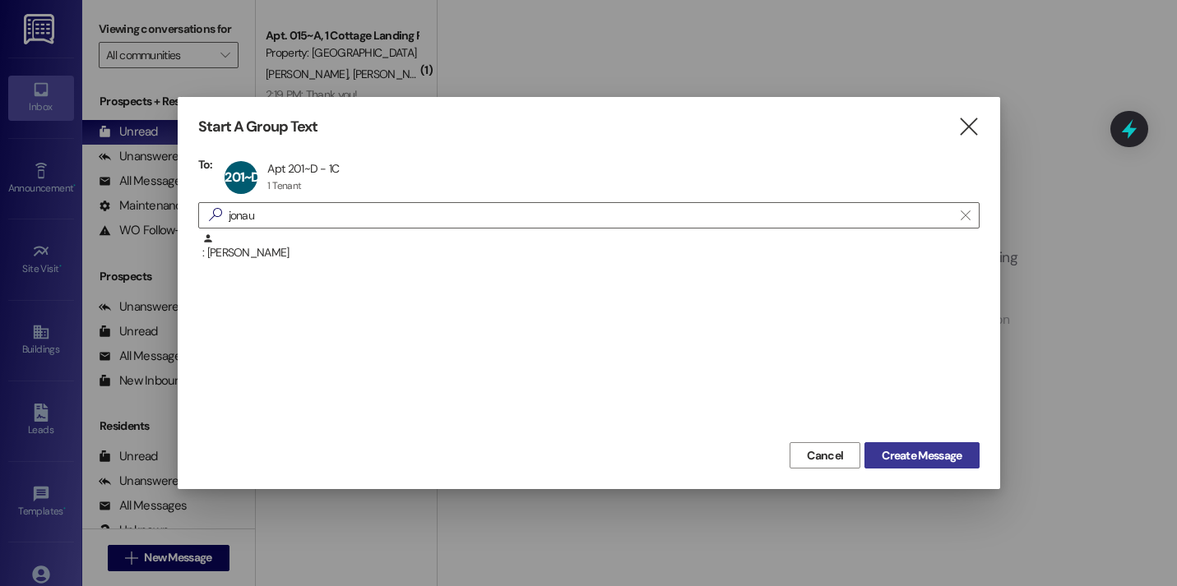
click at [886, 447] on span "Create Message" at bounding box center [921, 455] width 80 height 17
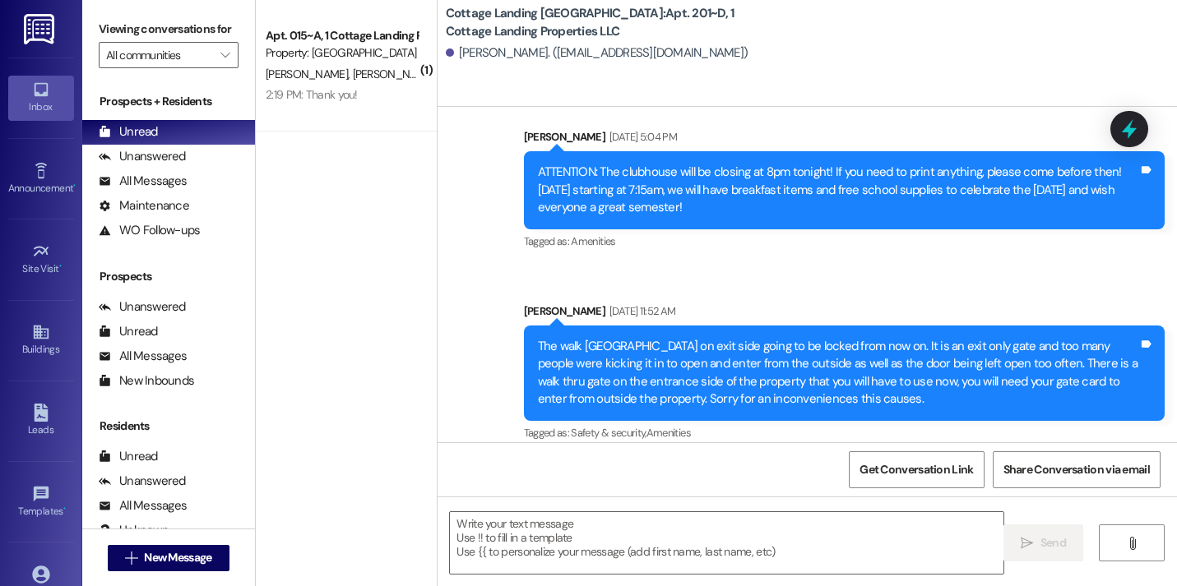
scroll to position [17927, 0]
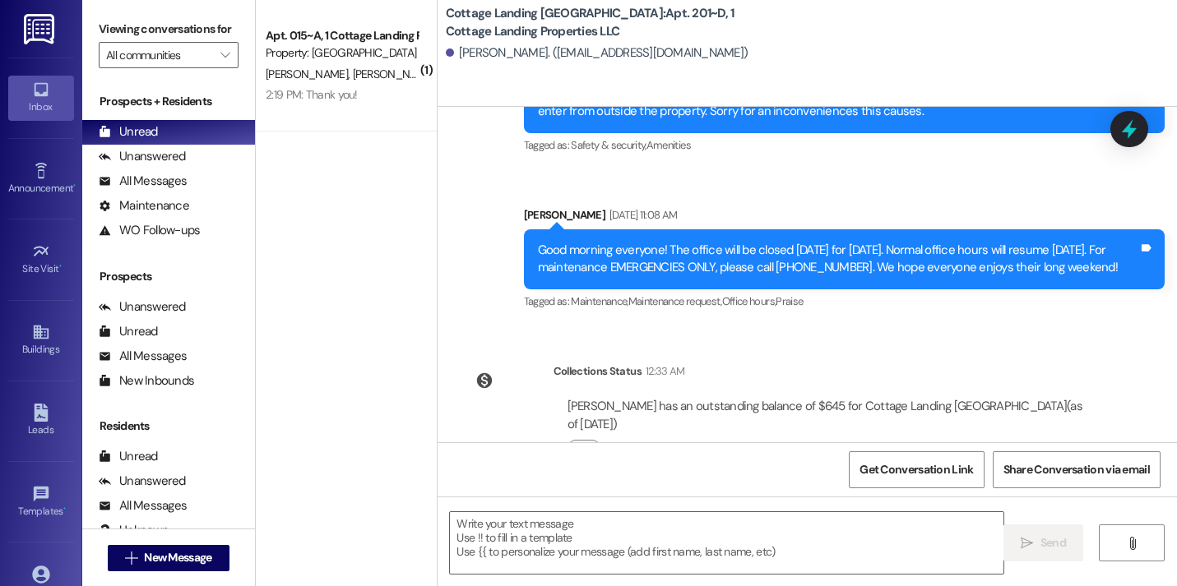
click at [563, 578] on div " Send " at bounding box center [806, 558] width 739 height 123
click at [566, 550] on textarea at bounding box center [726, 543] width 553 height 62
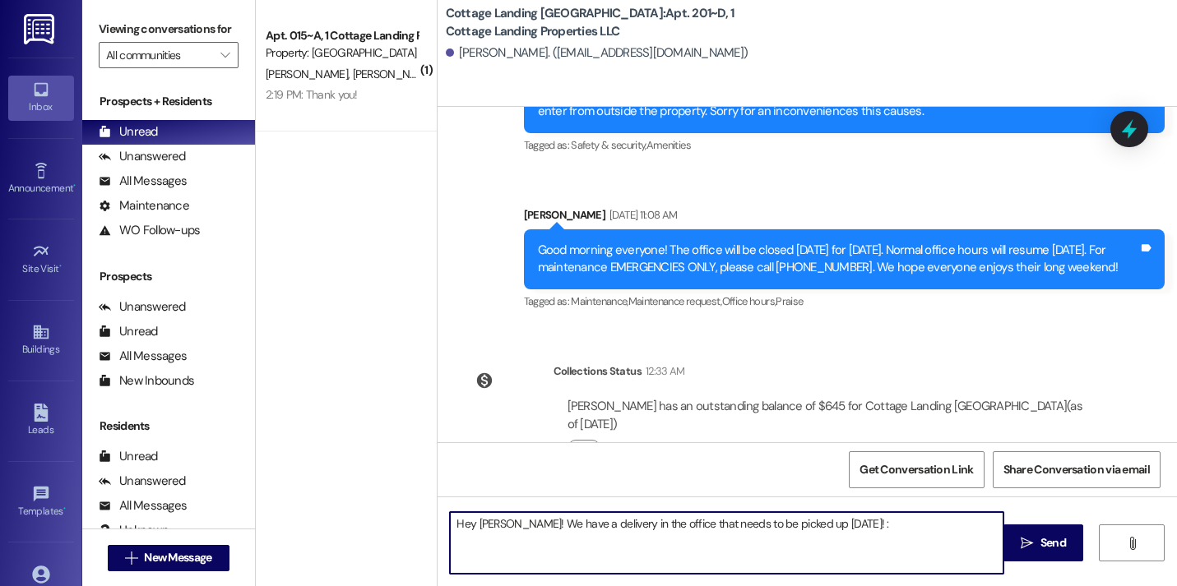
type textarea "Hey Charlie! We have a delivery in the office that needs to be picked up today!…"
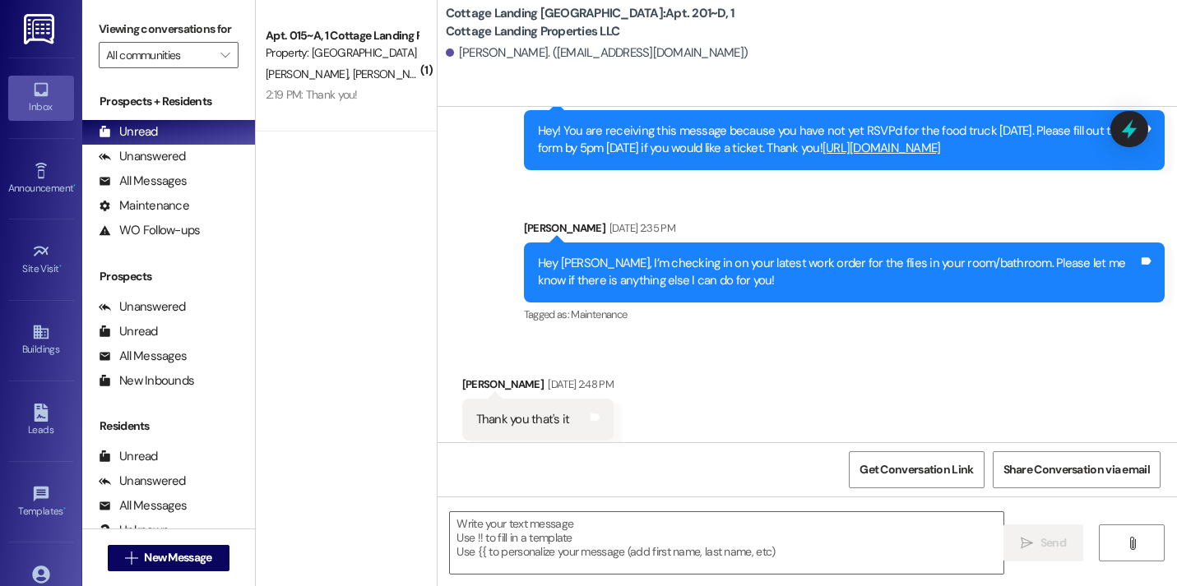
scroll to position [3471, 0]
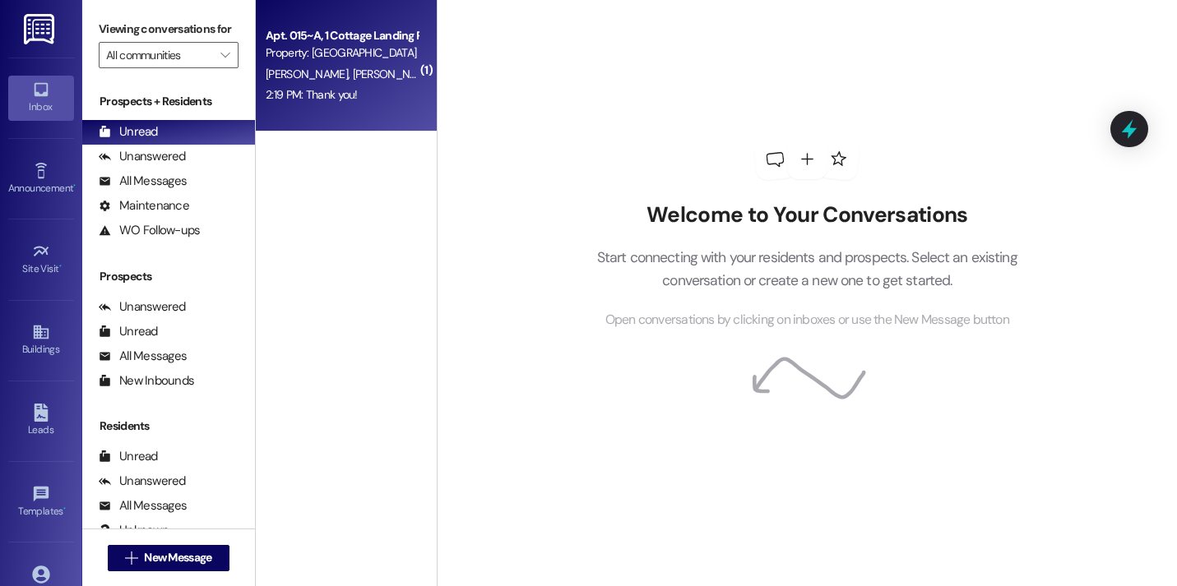
click at [336, 108] on div "Apt. 015~A, 1 Cottage Landing Properties LLC Property: Cottage Landing Lafayett…" at bounding box center [346, 66] width 181 height 132
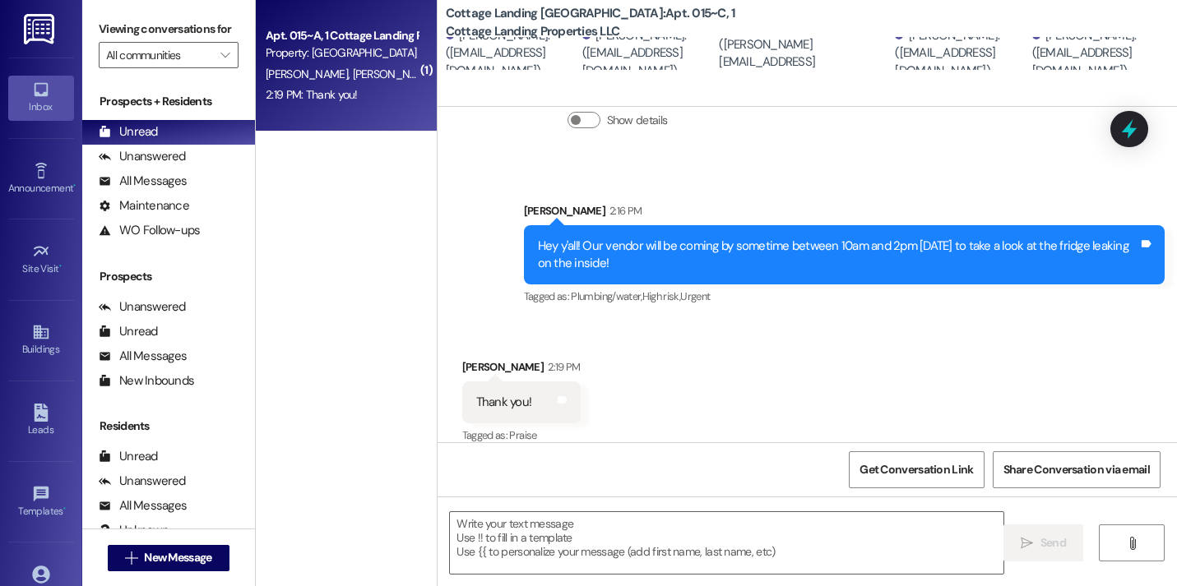
scroll to position [710, 0]
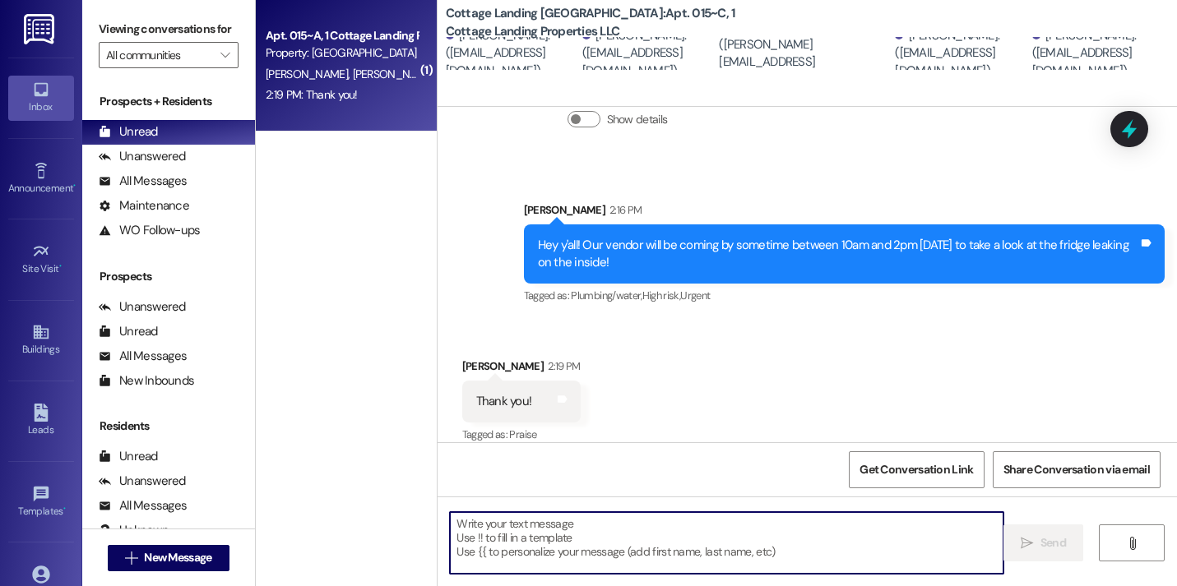
click at [572, 524] on textarea at bounding box center [726, 543] width 553 height 62
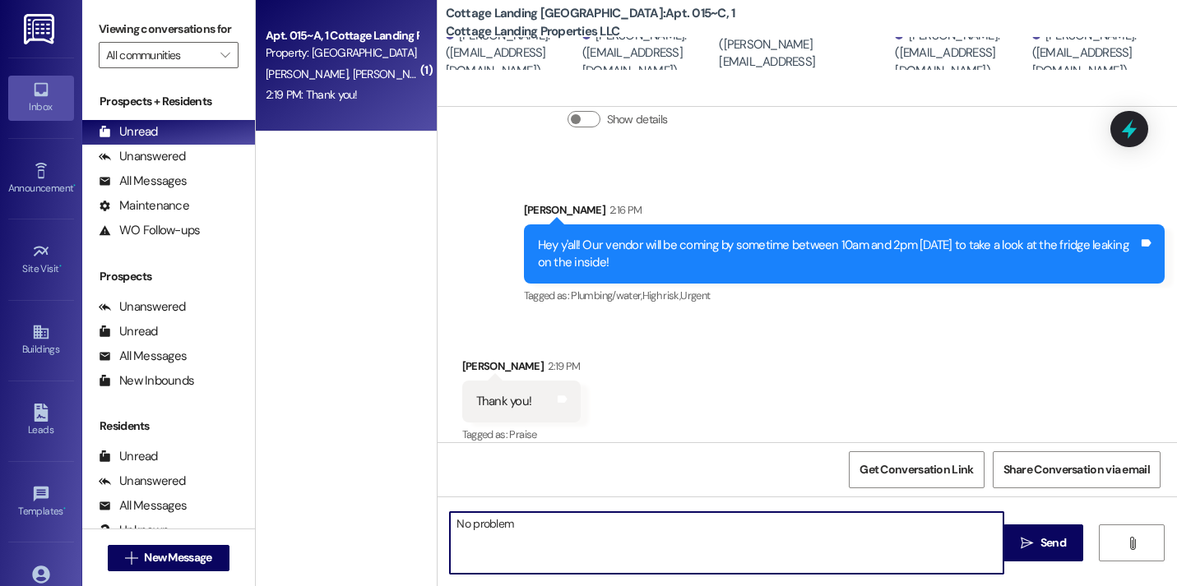
type textarea "No problem!"
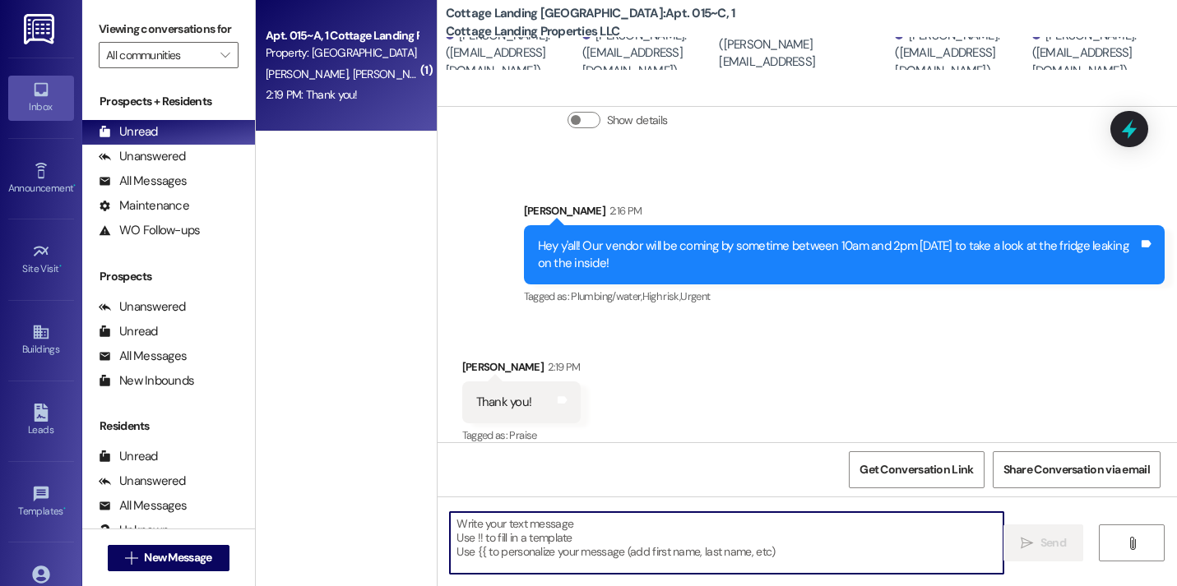
scroll to position [824, 0]
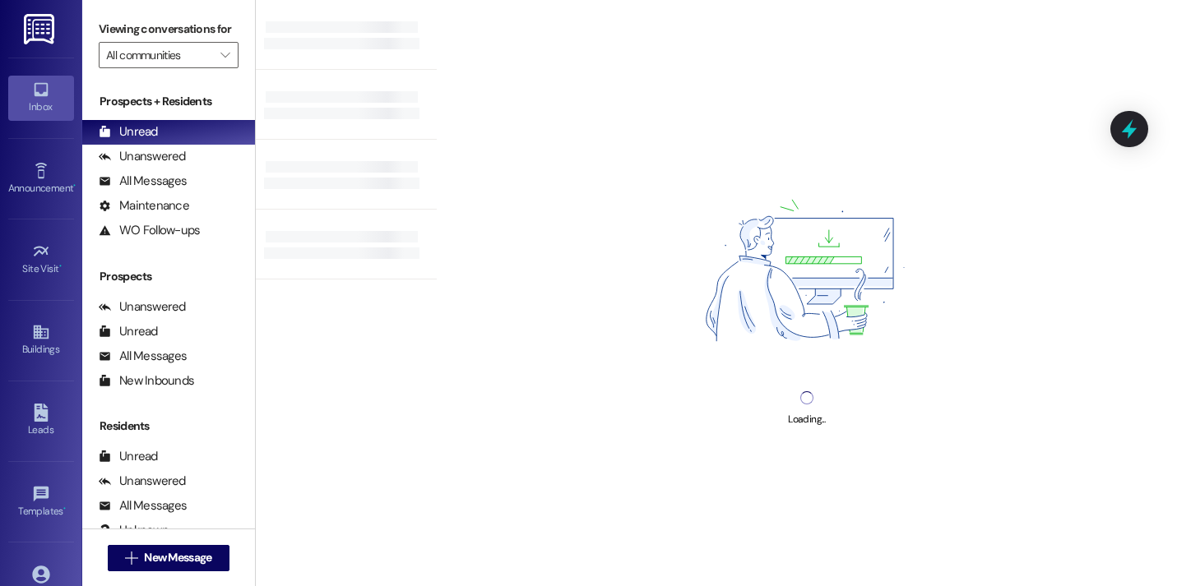
click at [509, 197] on div "Loading..." at bounding box center [807, 293] width 740 height 586
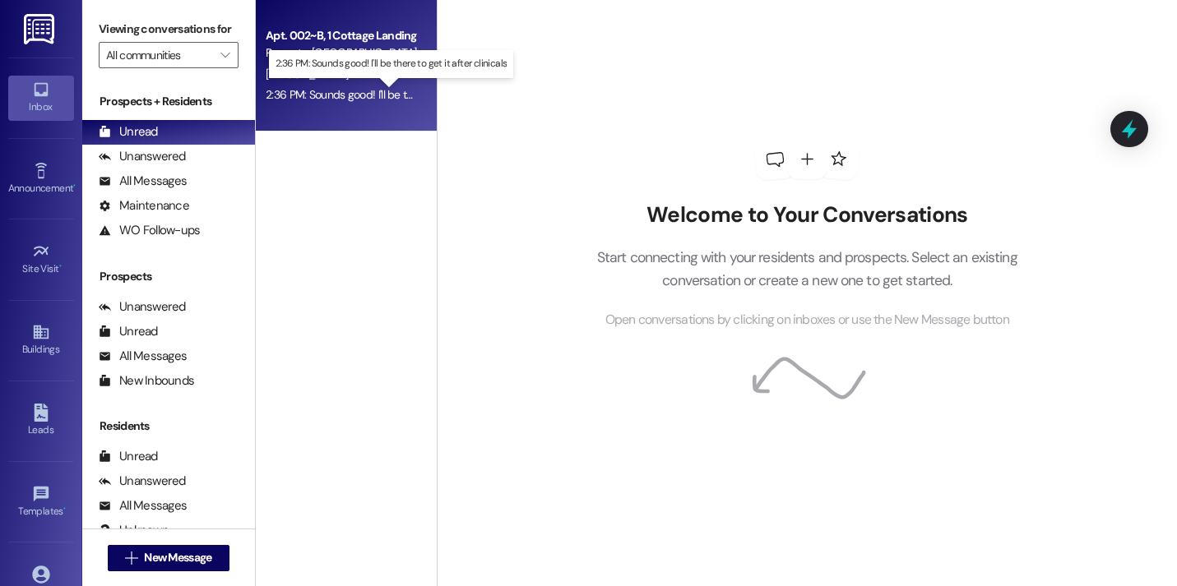
click at [381, 94] on div "2:36 PM: Sounds good! I'll be there to get it after clinicals 2:36 PM: Sounds g…" at bounding box center [399, 94] width 266 height 15
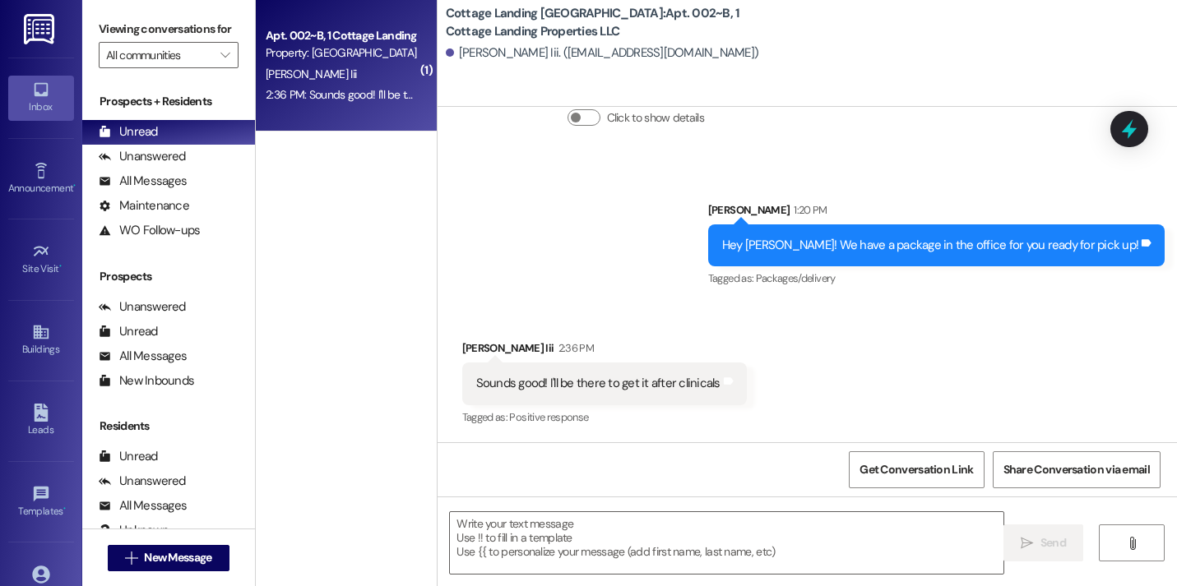
scroll to position [2103, 0]
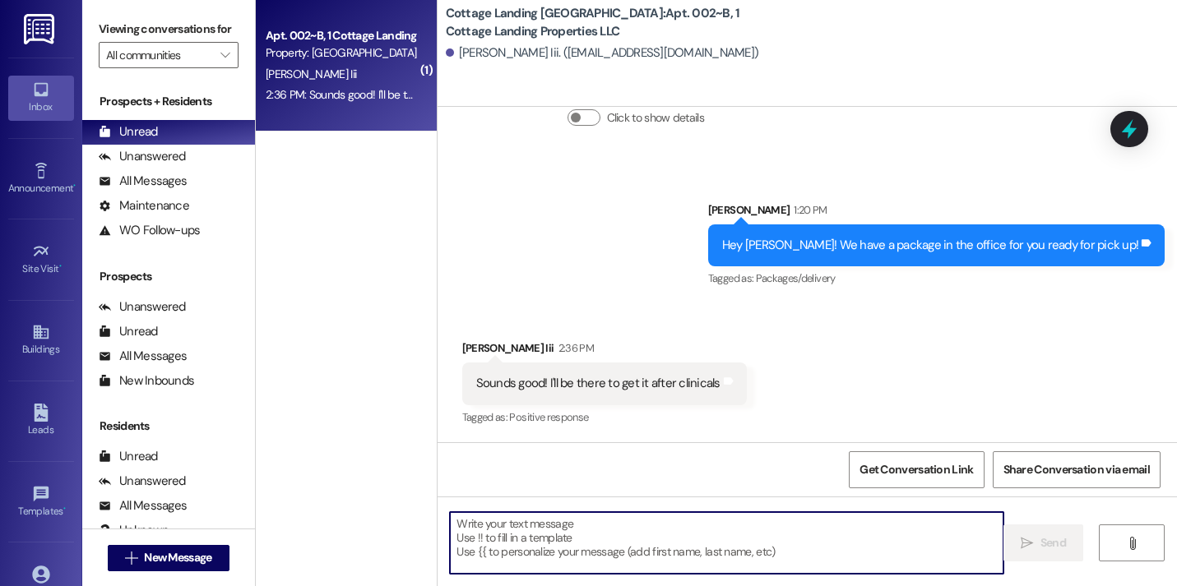
click at [510, 544] on textarea at bounding box center [726, 543] width 553 height 62
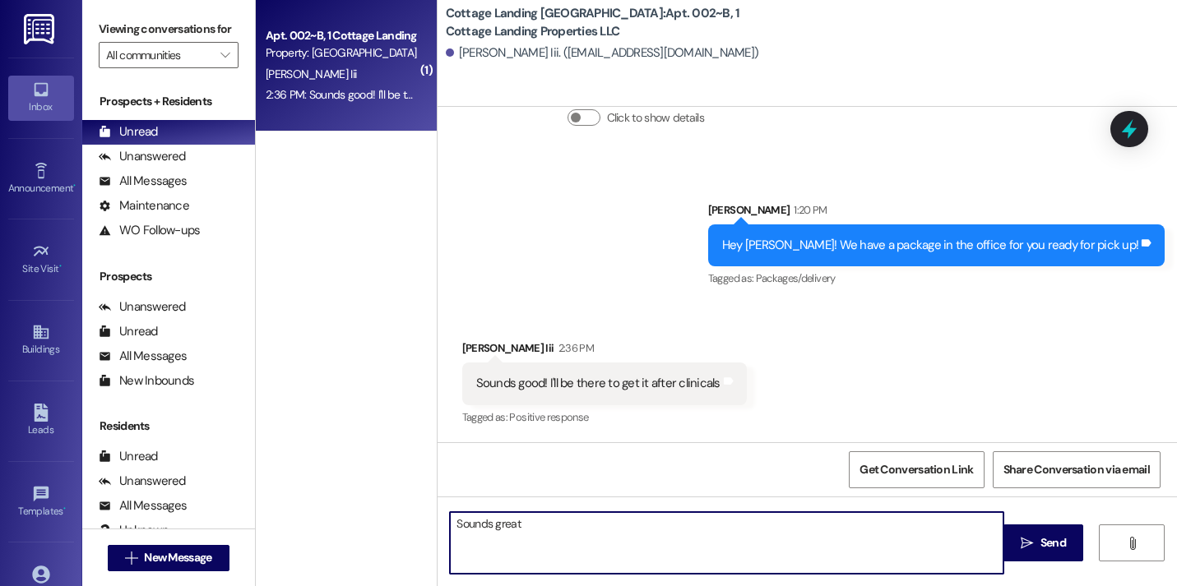
type textarea "Sounds great!"
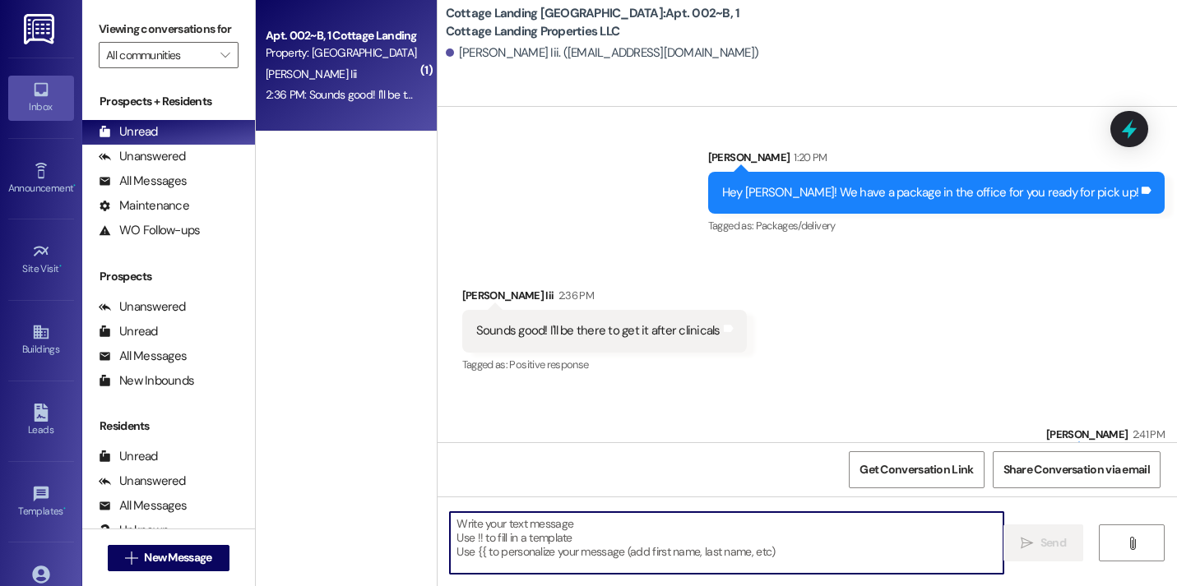
scroll to position [2217, 0]
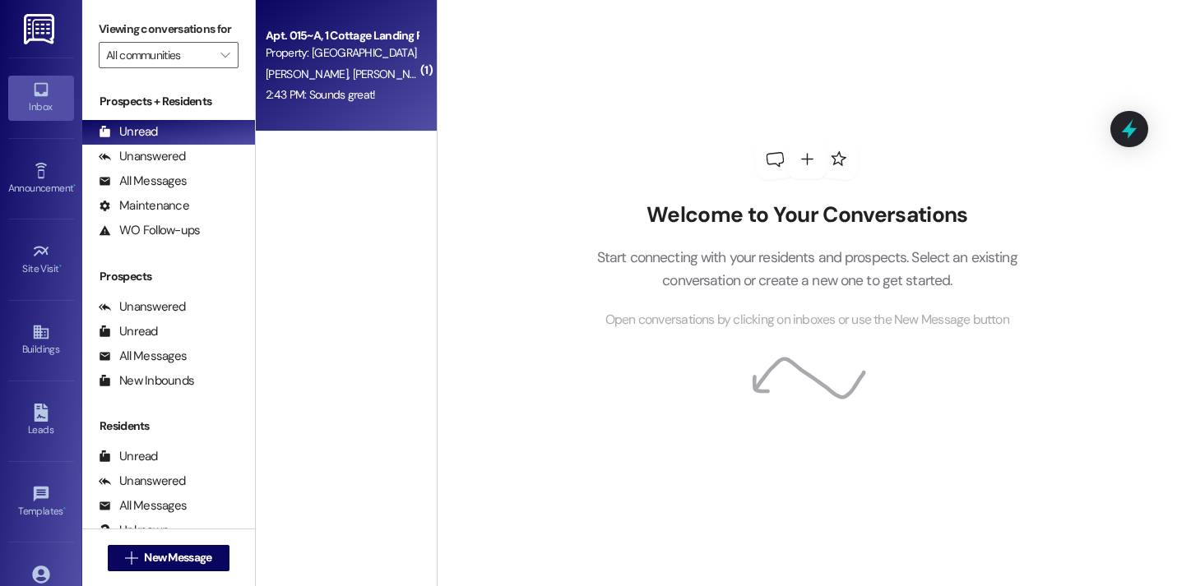
click at [326, 58] on div "Property: Cottage Landing Lafayette" at bounding box center [342, 52] width 152 height 17
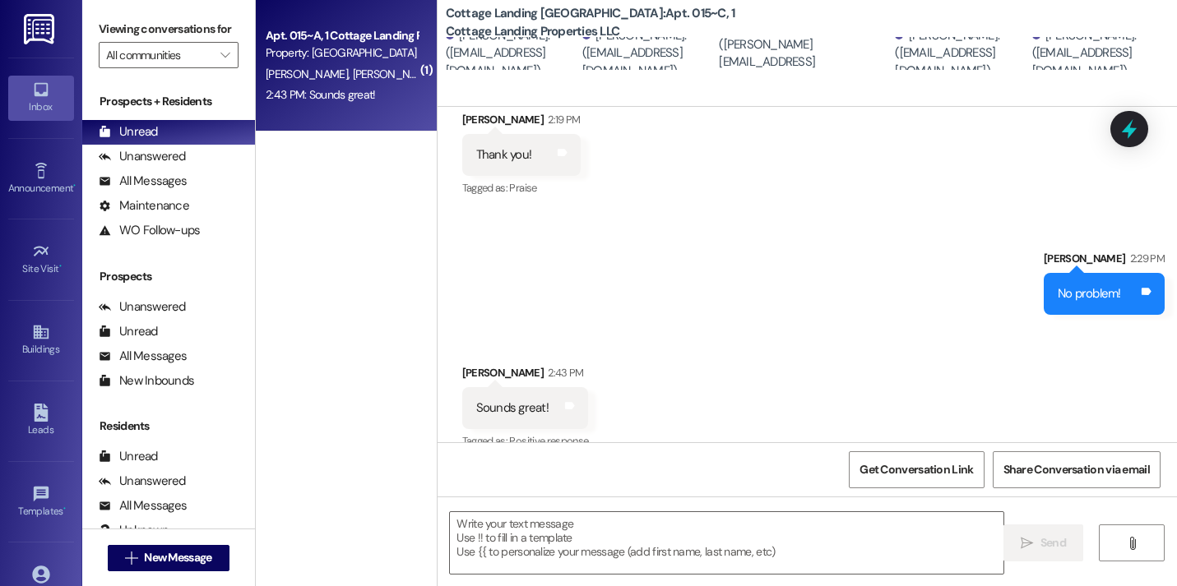
scroll to position [963, 0]
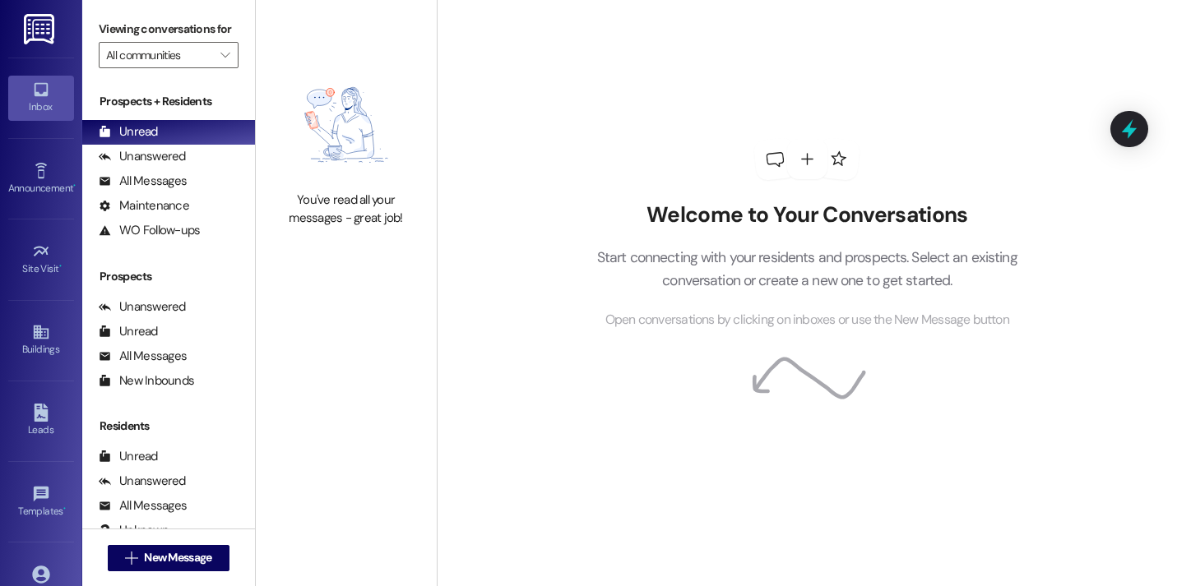
click at [256, 0] on div "You've read all your messages - great job!" at bounding box center [346, 147] width 181 height 294
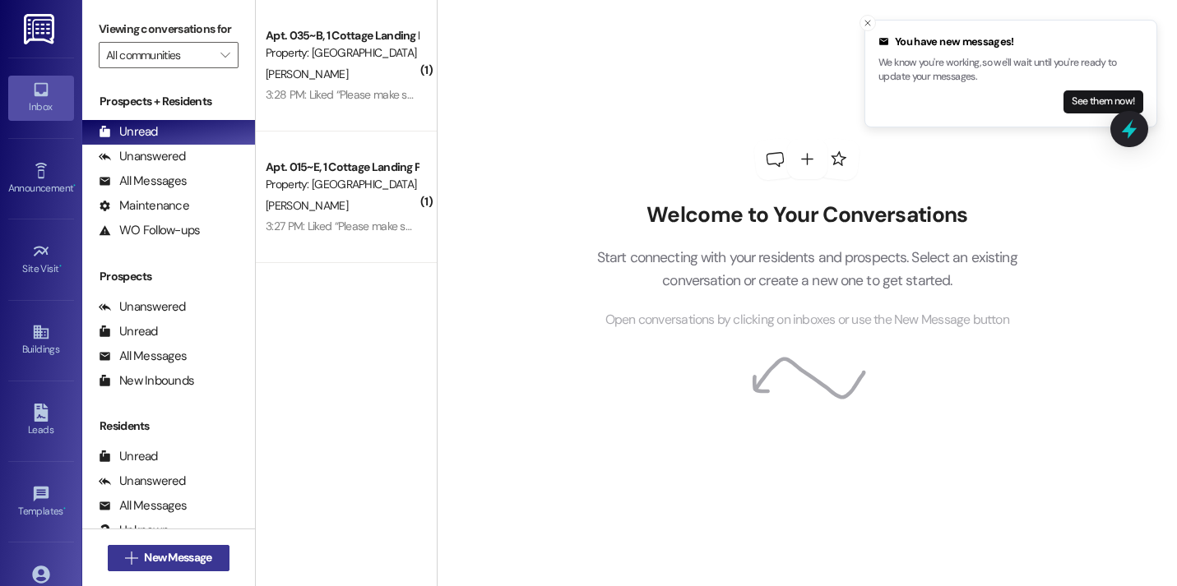
click at [195, 557] on span "New Message" at bounding box center [177, 557] width 67 height 17
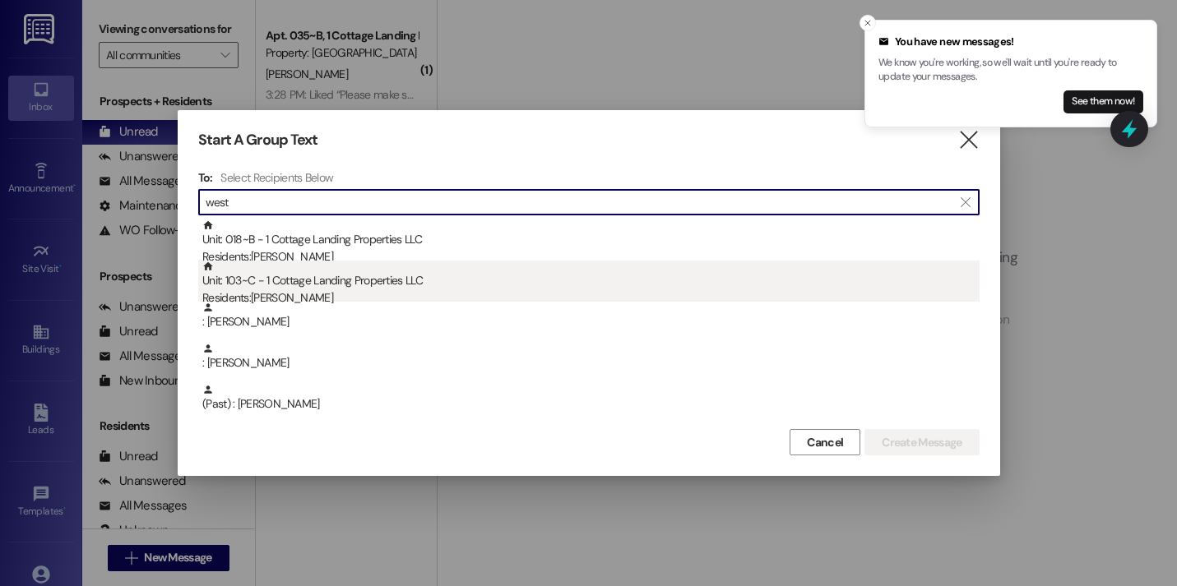
type input "west"
click at [367, 289] on div "Unit: 103~C - 1 Cottage Landing Properties LLC Residents: Lillian West" at bounding box center [590, 284] width 777 height 47
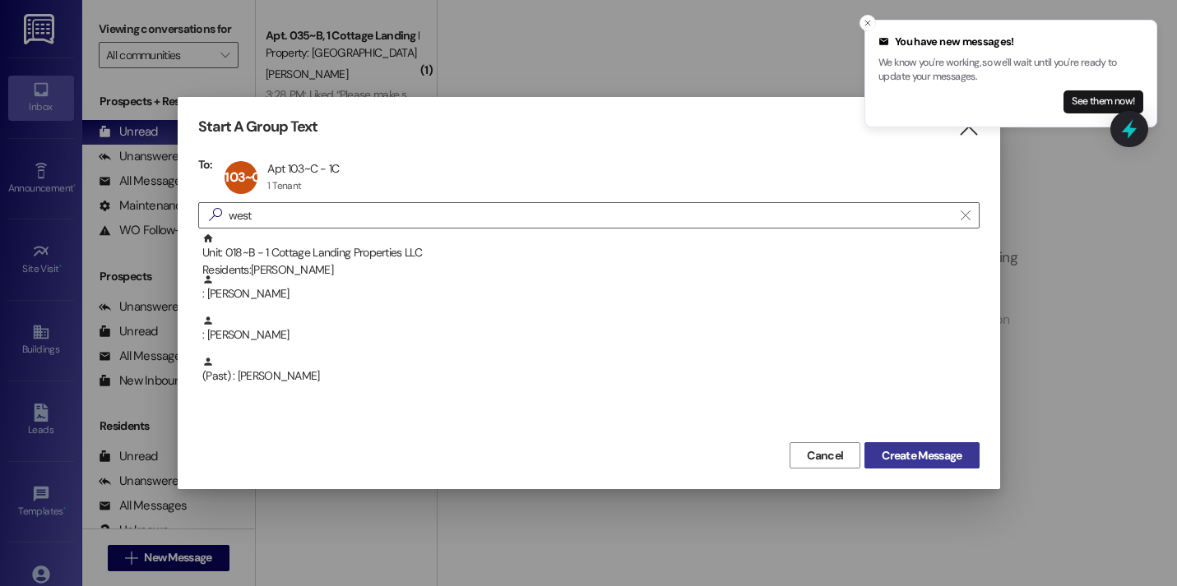
click at [922, 443] on button "Create Message" at bounding box center [921, 455] width 114 height 26
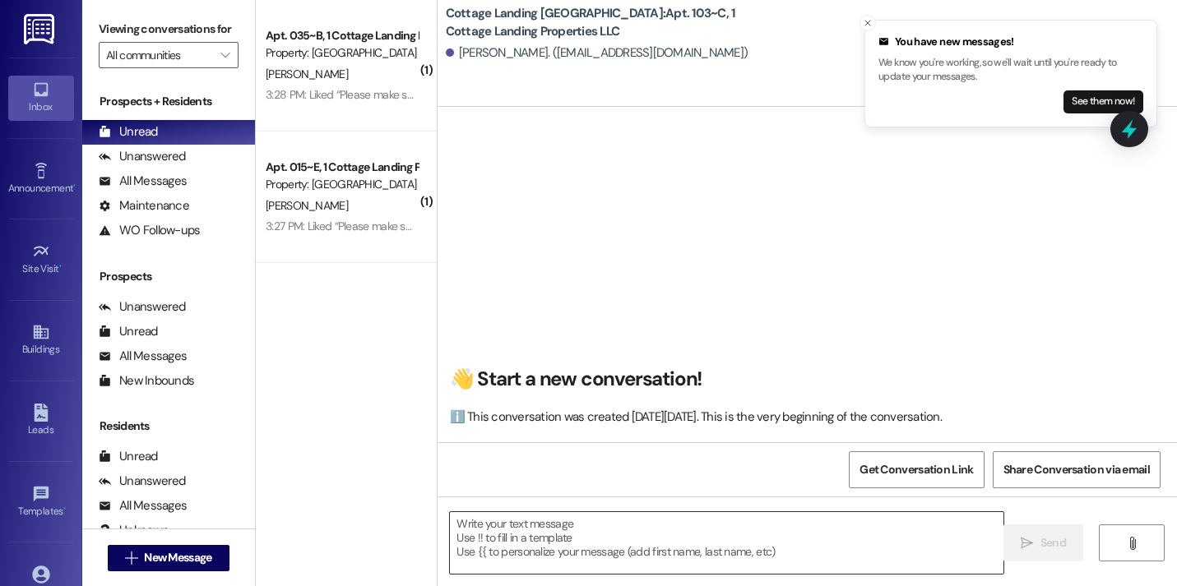
click at [556, 520] on textarea at bounding box center [726, 543] width 553 height 62
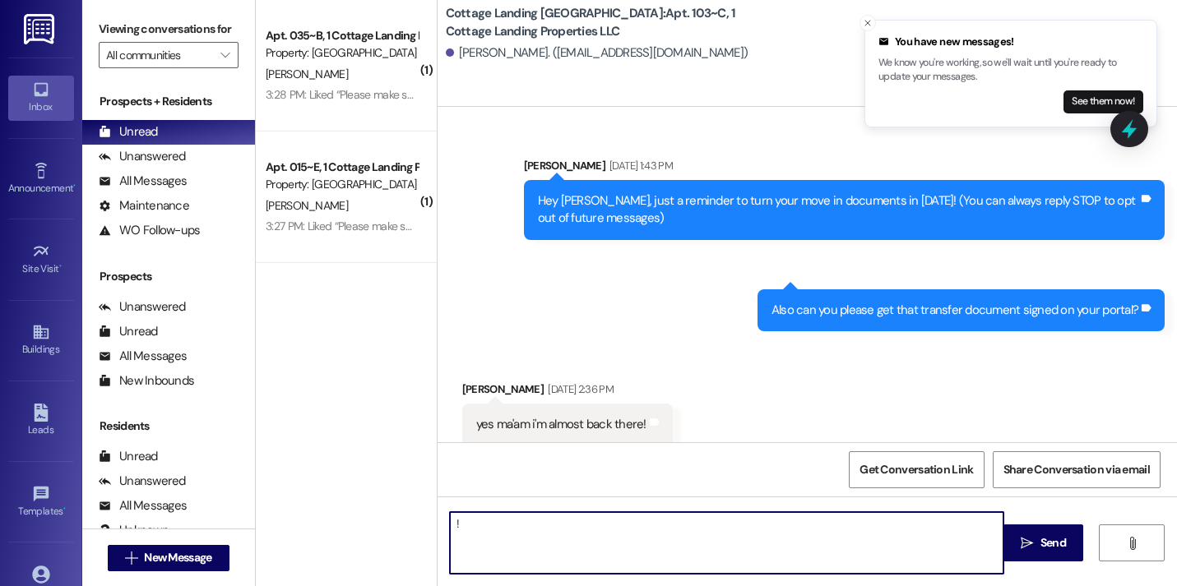
type textarea "!!"
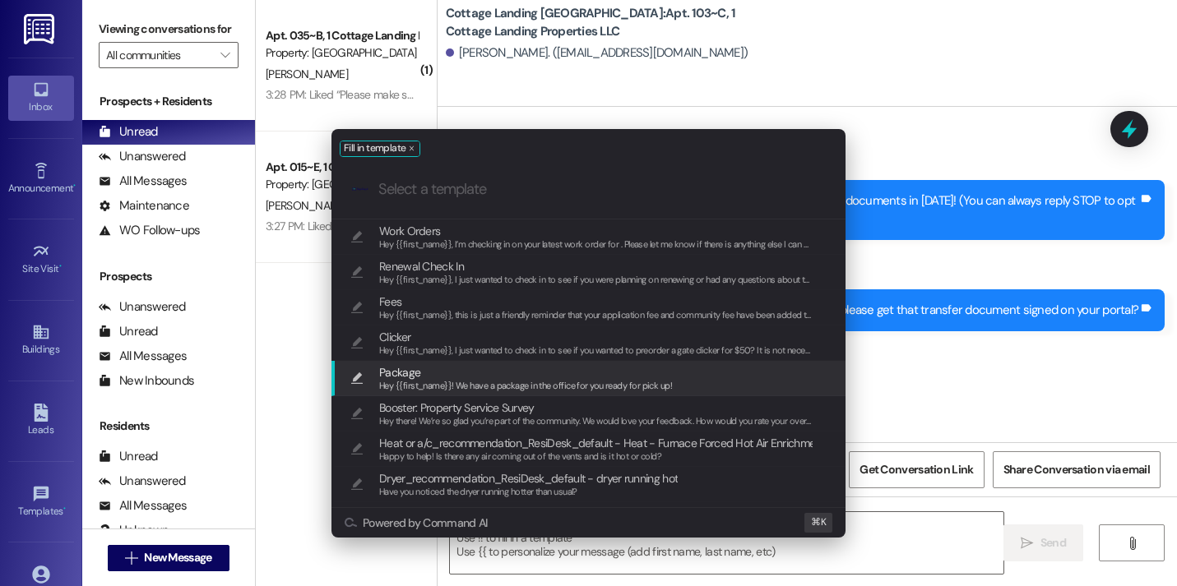
scroll to position [33653, 0]
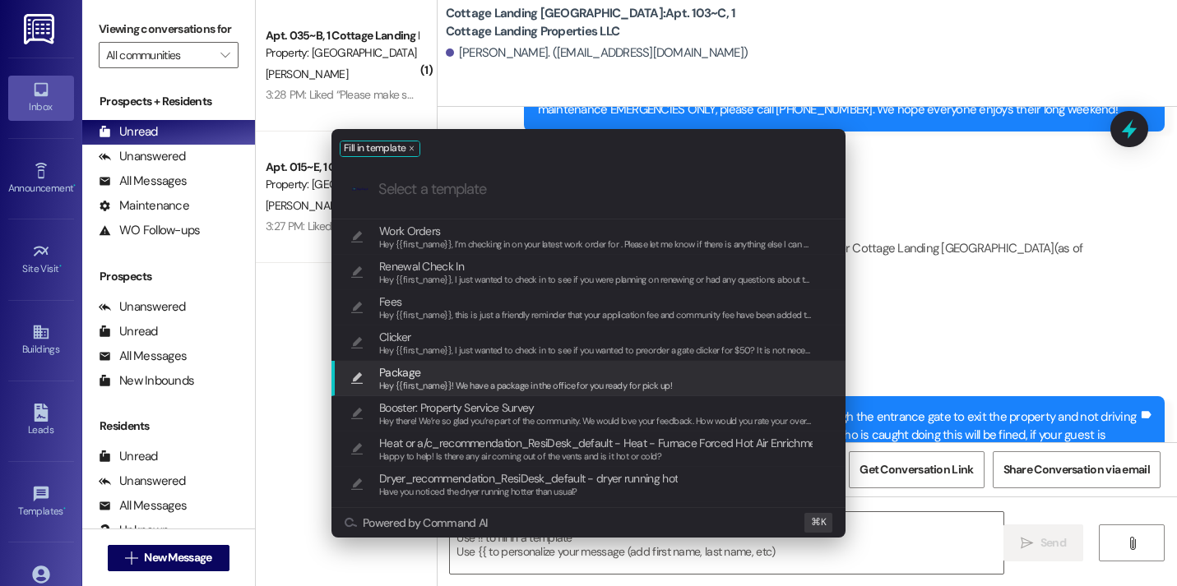
click at [475, 386] on span "Hey {{first_name}}! We have a package in the office for you ready for pick up!" at bounding box center [525, 386] width 293 height 12
type textarea "Hey {{first_name}}! We have a package in the office for you ready for pick up!"
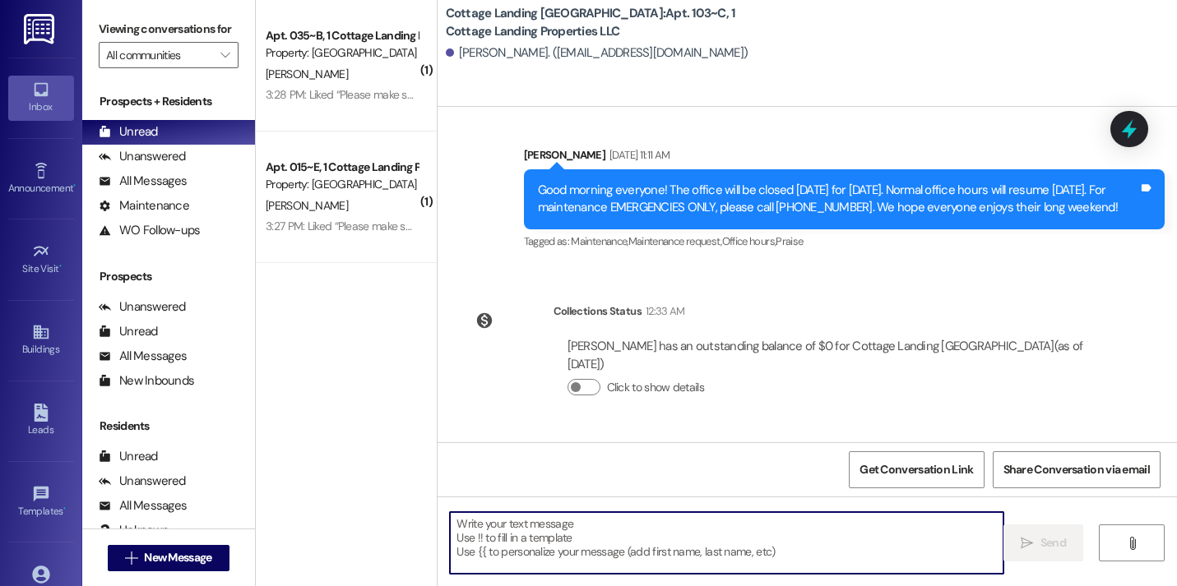
scroll to position [33767, 0]
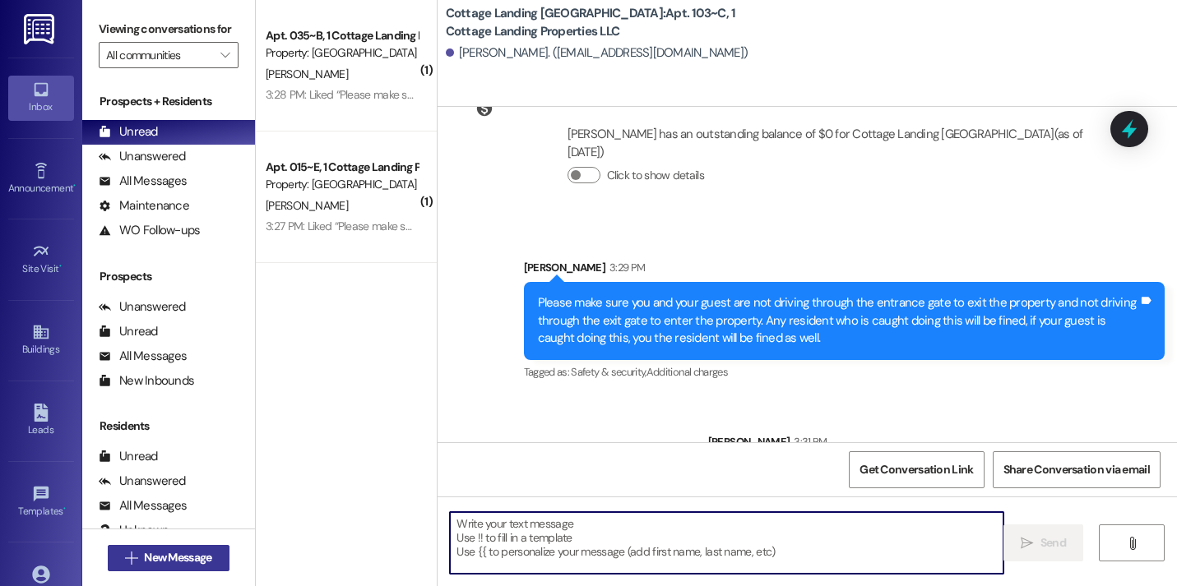
click at [195, 552] on span "New Message" at bounding box center [177, 557] width 67 height 17
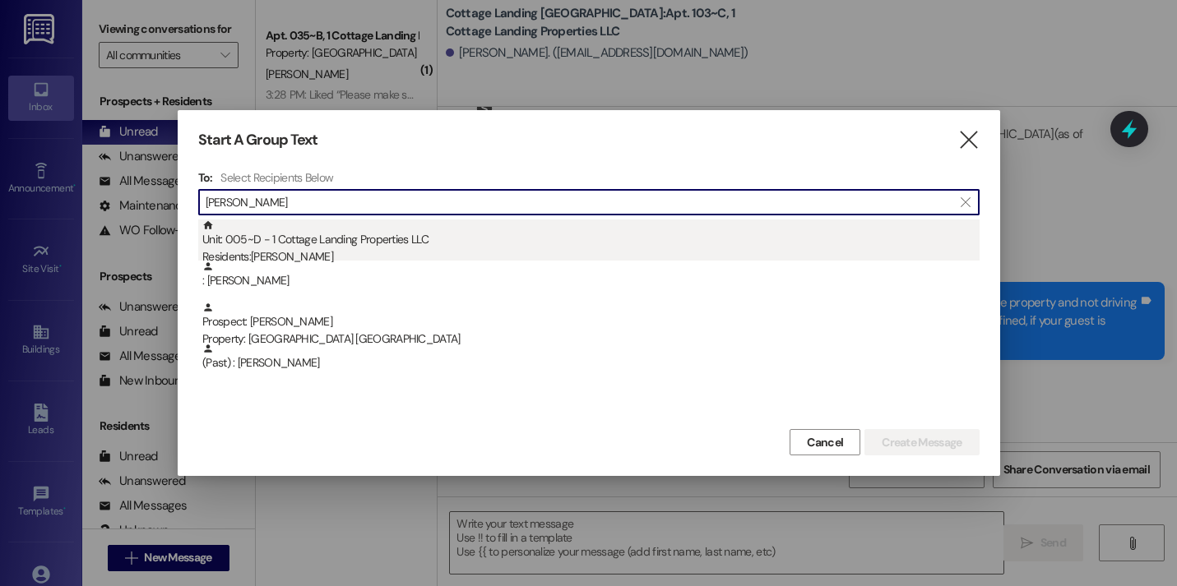
type input "garcia"
click at [343, 233] on div "Unit: 005~D - 1 Cottage Landing Properties LLC Residents: Michael Garcia" at bounding box center [590, 243] width 777 height 47
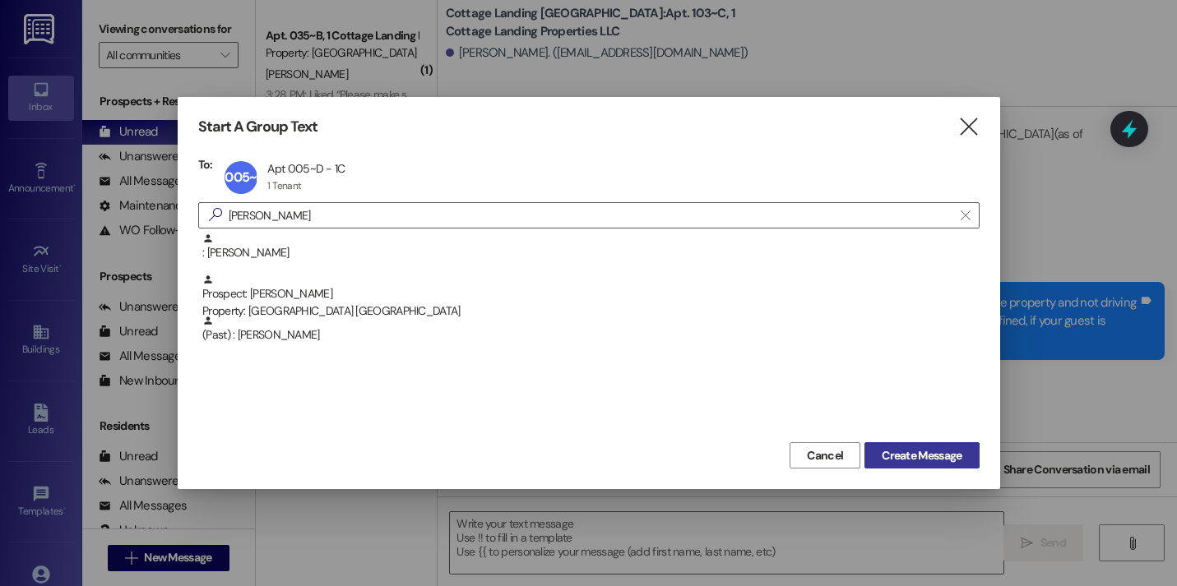
click at [894, 466] on button "Create Message" at bounding box center [921, 455] width 114 height 26
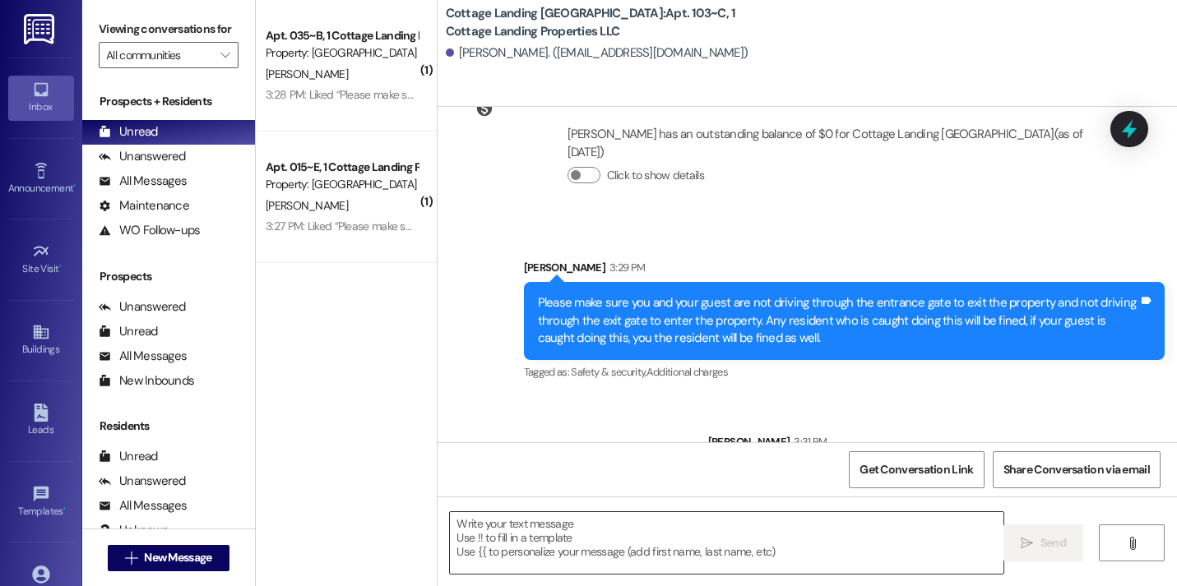
click at [686, 553] on textarea at bounding box center [726, 543] width 553 height 62
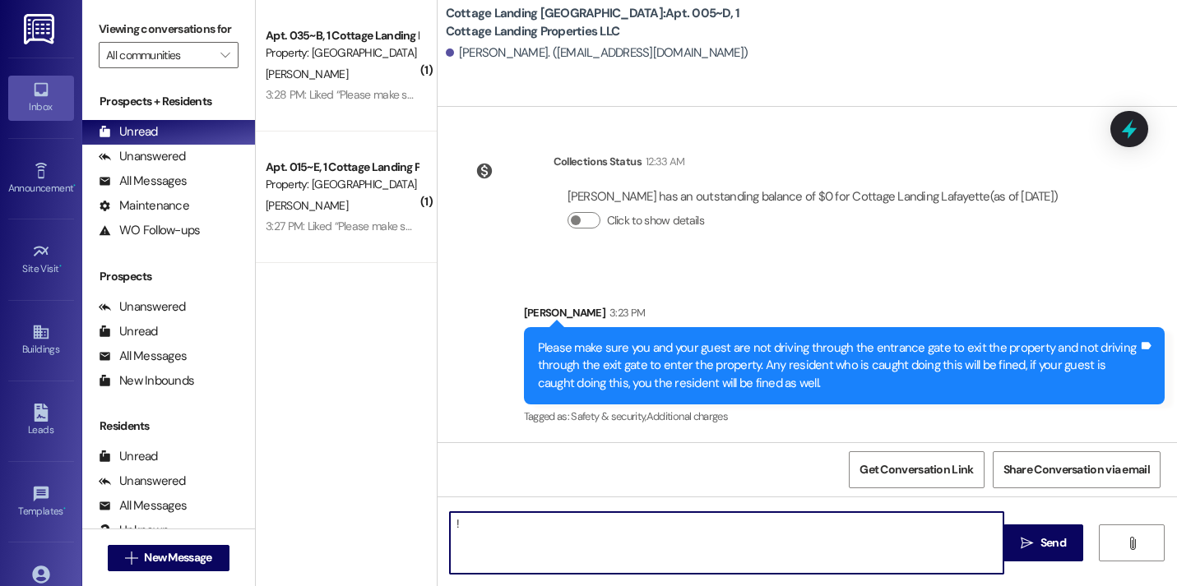
type textarea "!!"
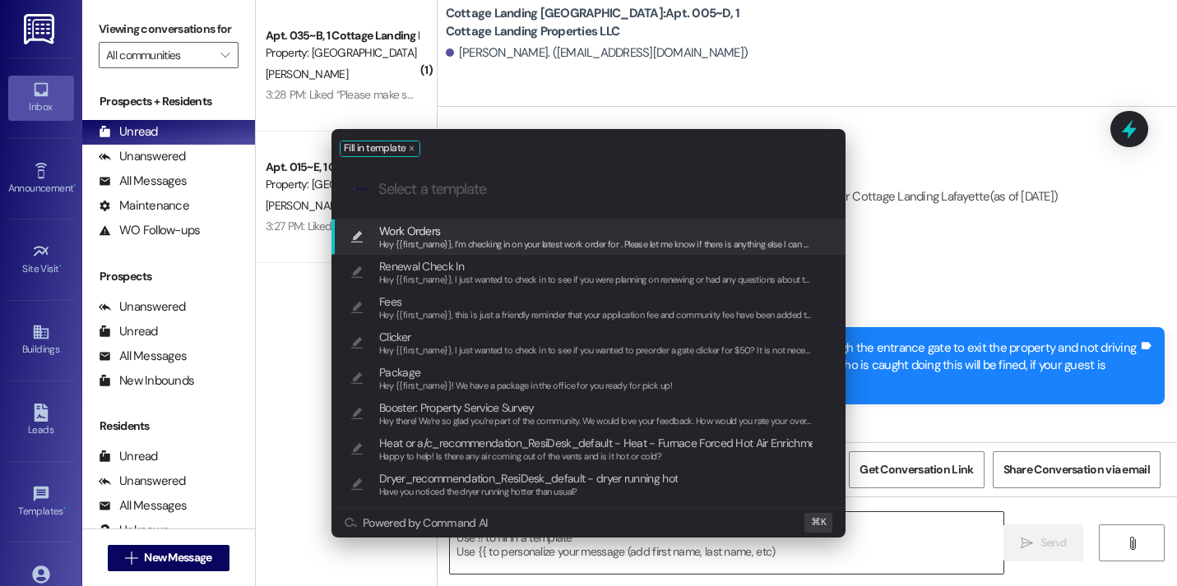
scroll to position [1123, 0]
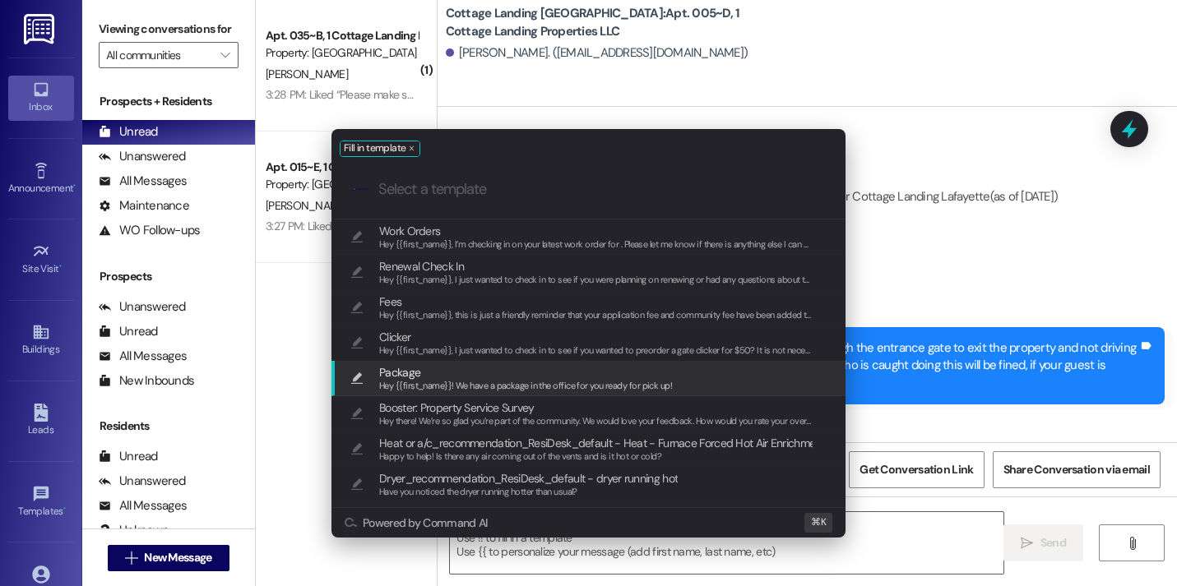
click at [559, 373] on span "Package" at bounding box center [525, 372] width 293 height 18
type textarea "Hey {{first_name}}! We have a package in the office for you ready for pick up!"
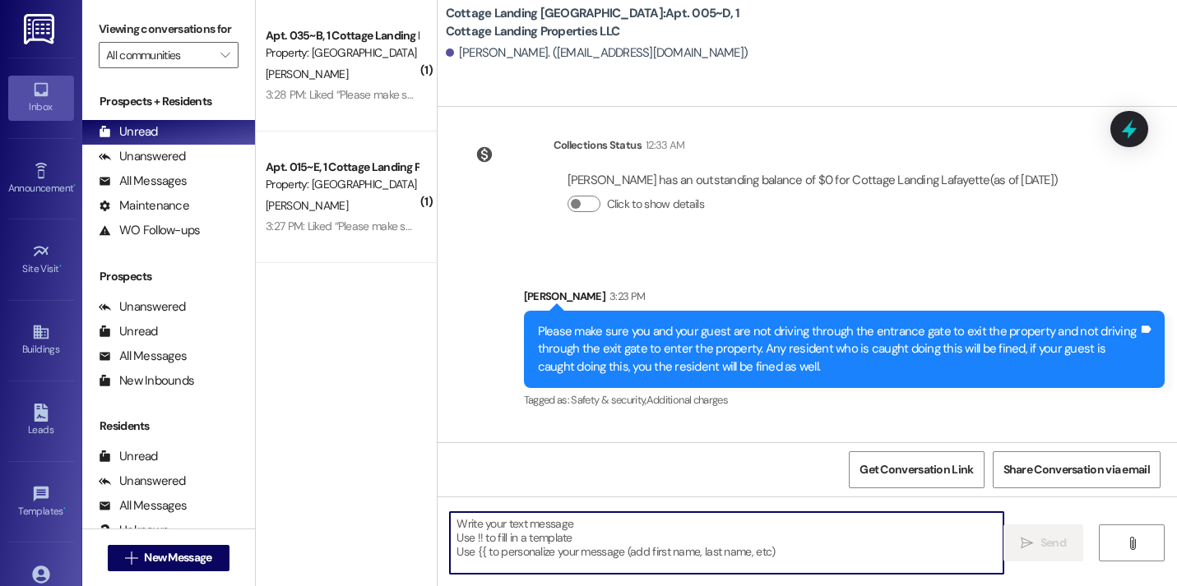
scroll to position [1239, 0]
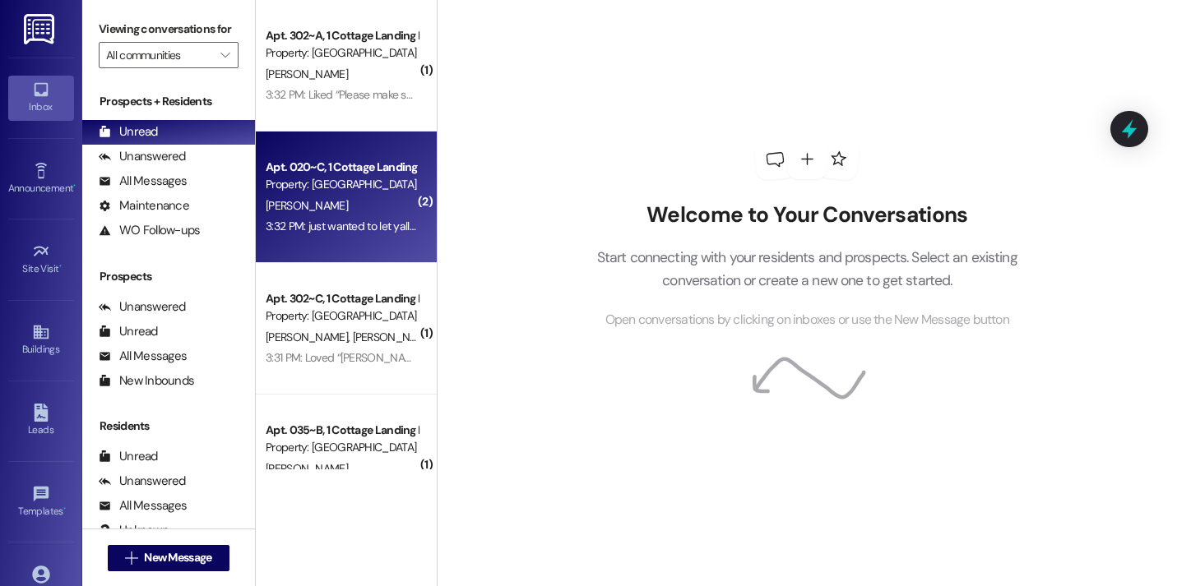
click at [315, 235] on div "3:32 PM: just wanted to let yall know in case no one else hasn't 3:32 PM: just …" at bounding box center [341, 226] width 155 height 21
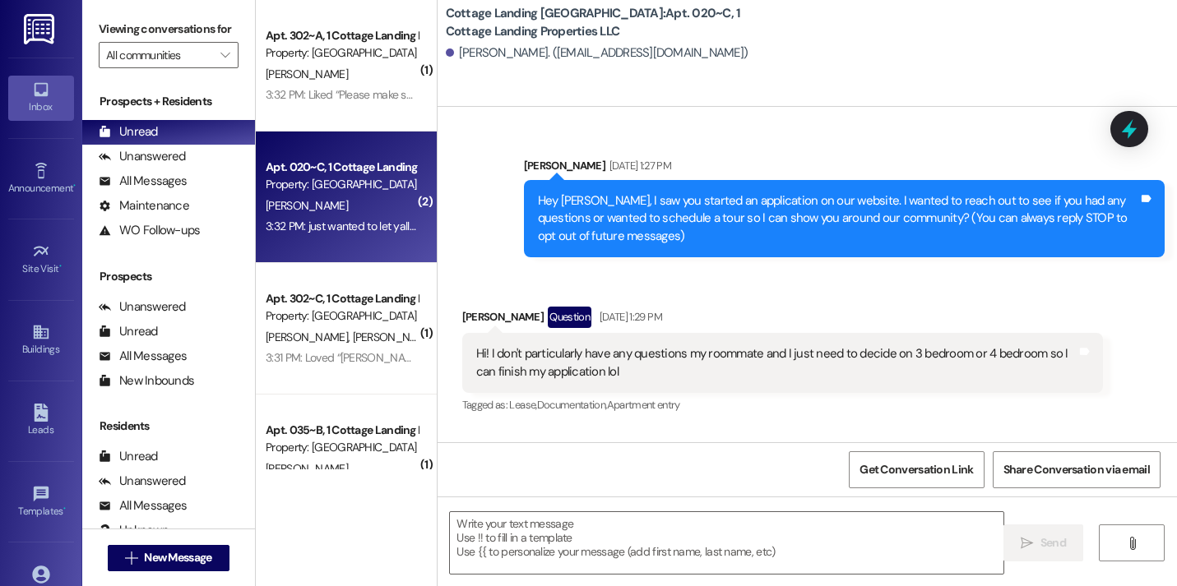
scroll to position [56046, 0]
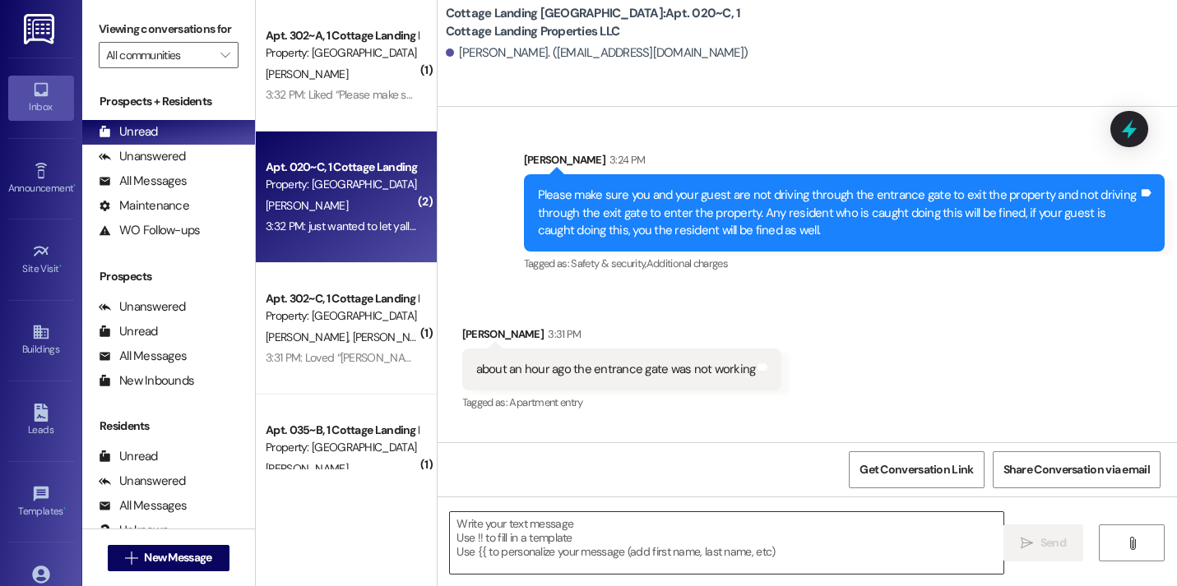
click at [563, 529] on textarea at bounding box center [726, 543] width 553 height 62
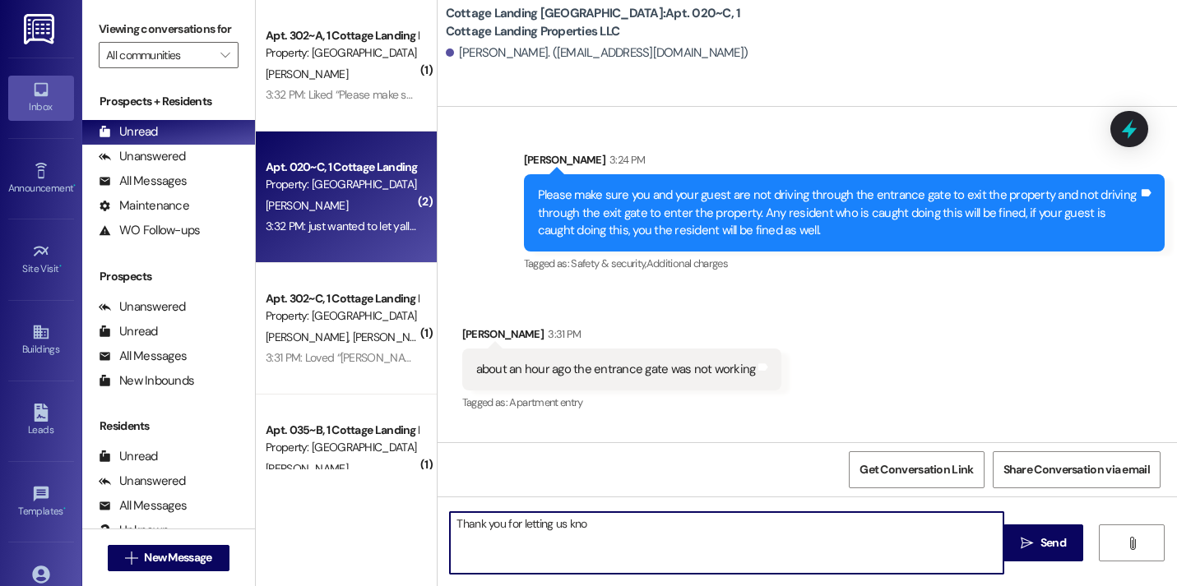
type textarea "Thank you for letting us know"
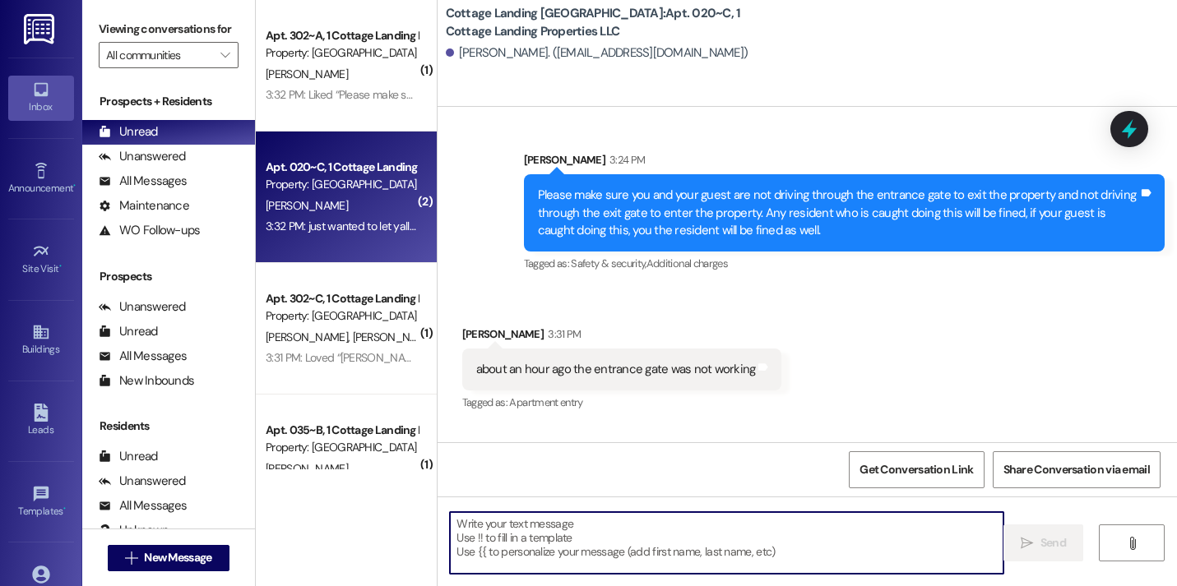
scroll to position [56161, 0]
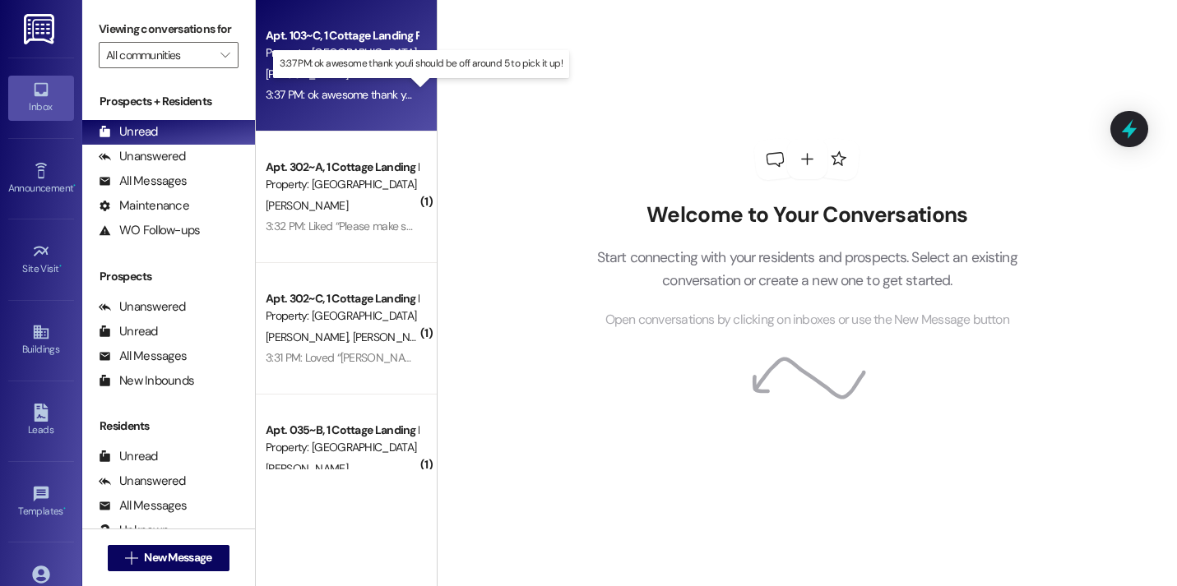
click at [372, 97] on div "3:37 PM: ok awesome thank you!i should be off around 5 to pick it up! 3:37 PM: …" at bounding box center [431, 94] width 331 height 15
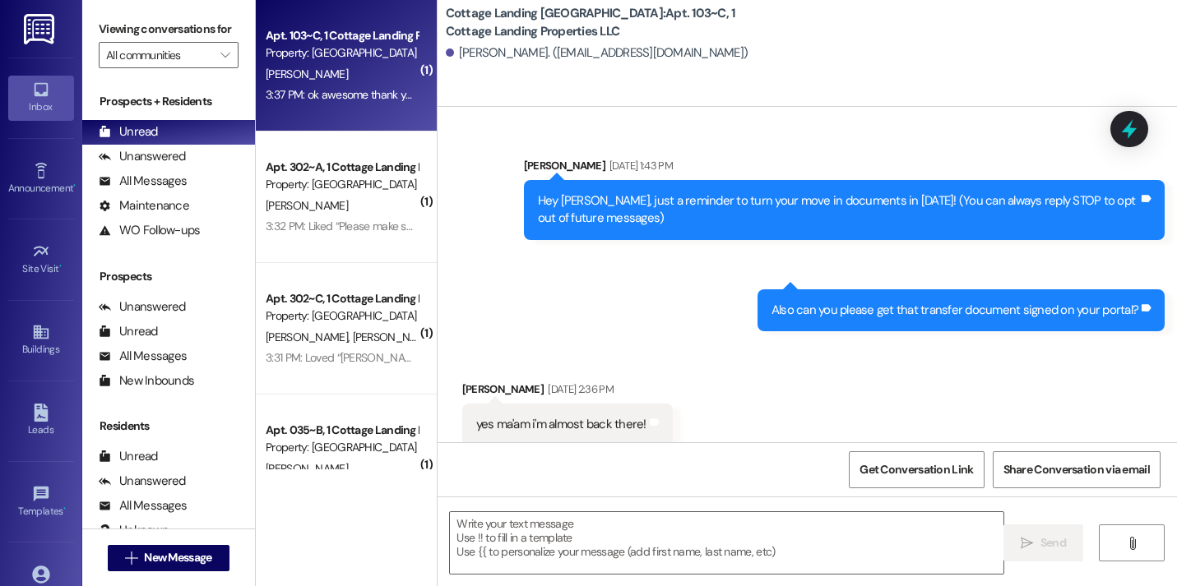
scroll to position [33931, 0]
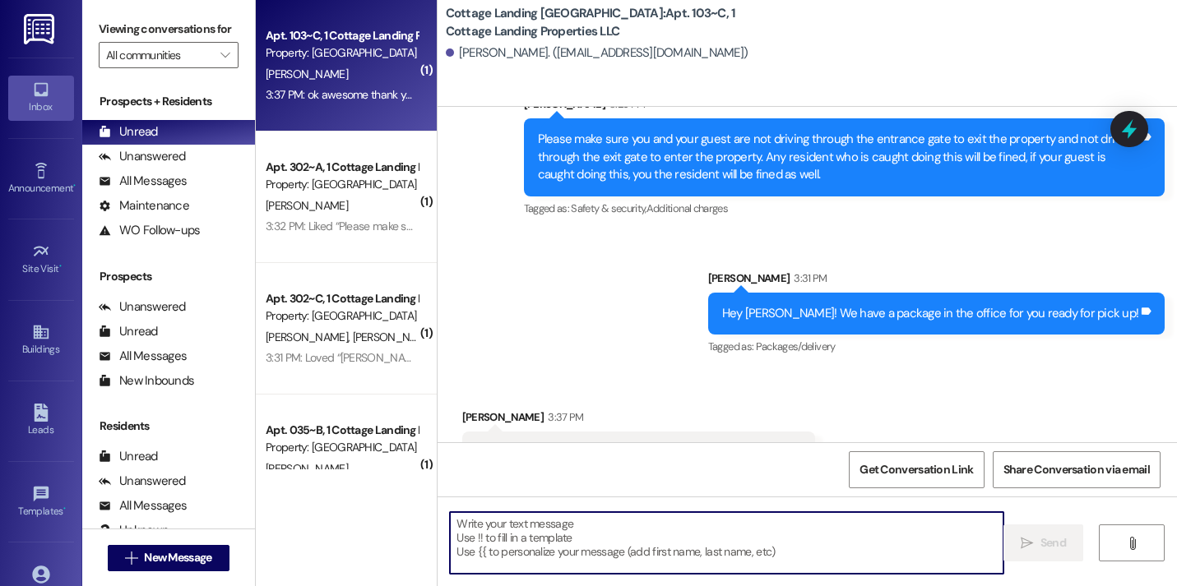
click at [492, 516] on textarea at bounding box center [726, 543] width 553 height 62
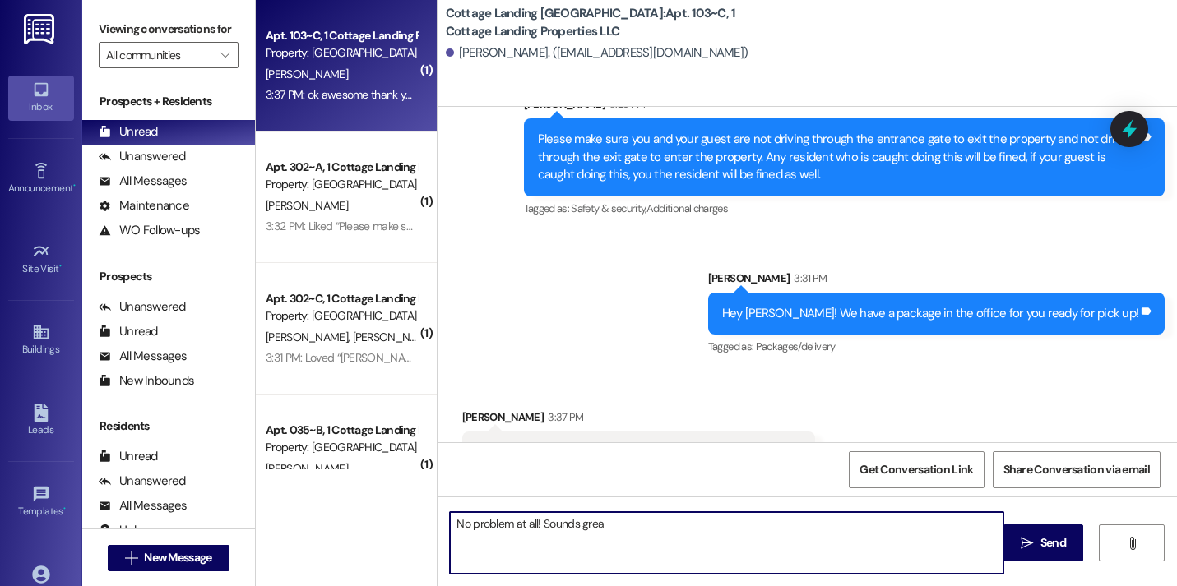
type textarea "No problem at all! Sounds great"
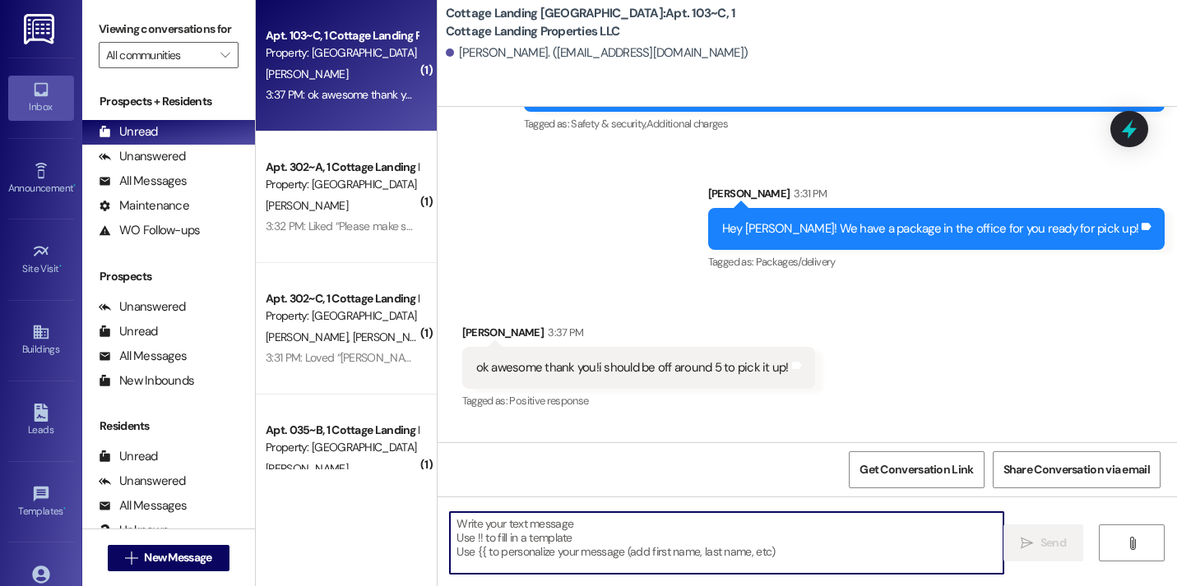
scroll to position [34045, 0]
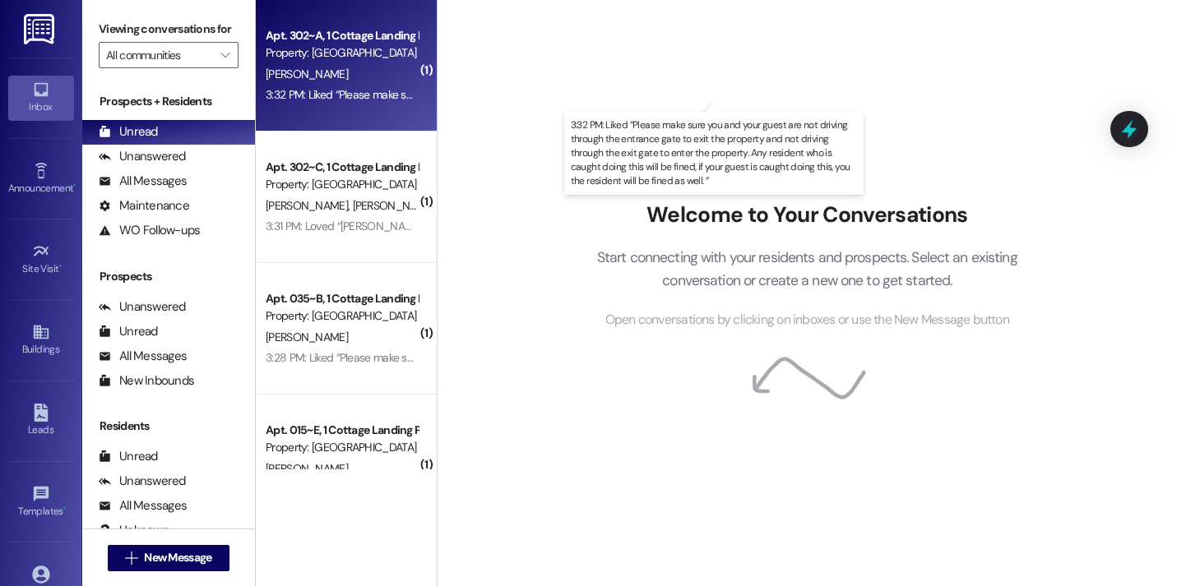
click at [349, 91] on div "3:32 PM: Liked “Please make sure you and your guest are not driving through the…" at bounding box center [969, 94] width 1406 height 15
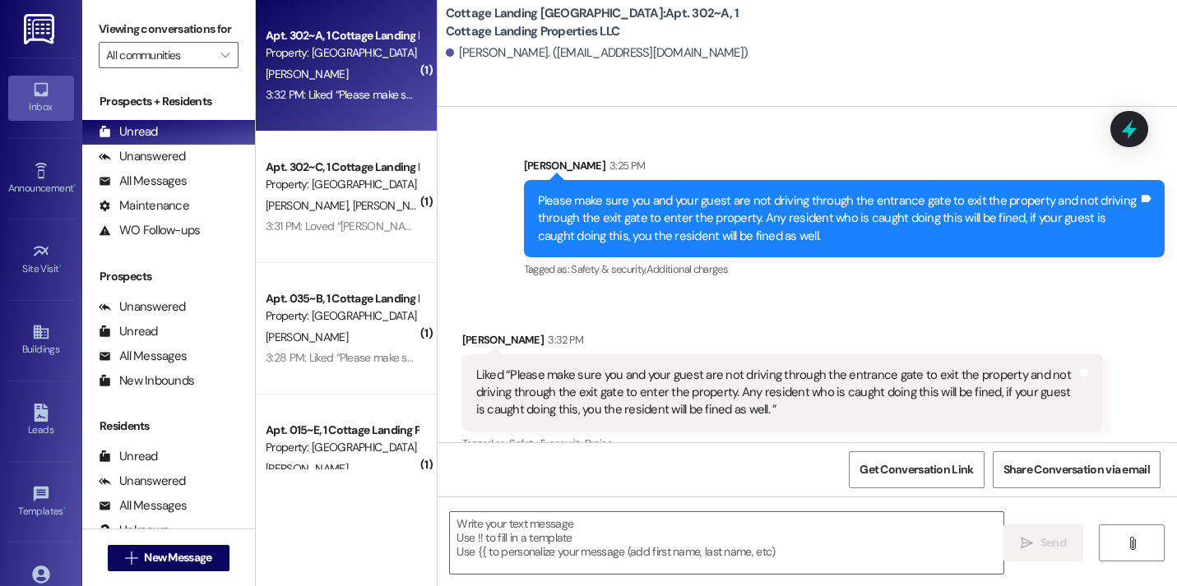
scroll to position [2101, 0]
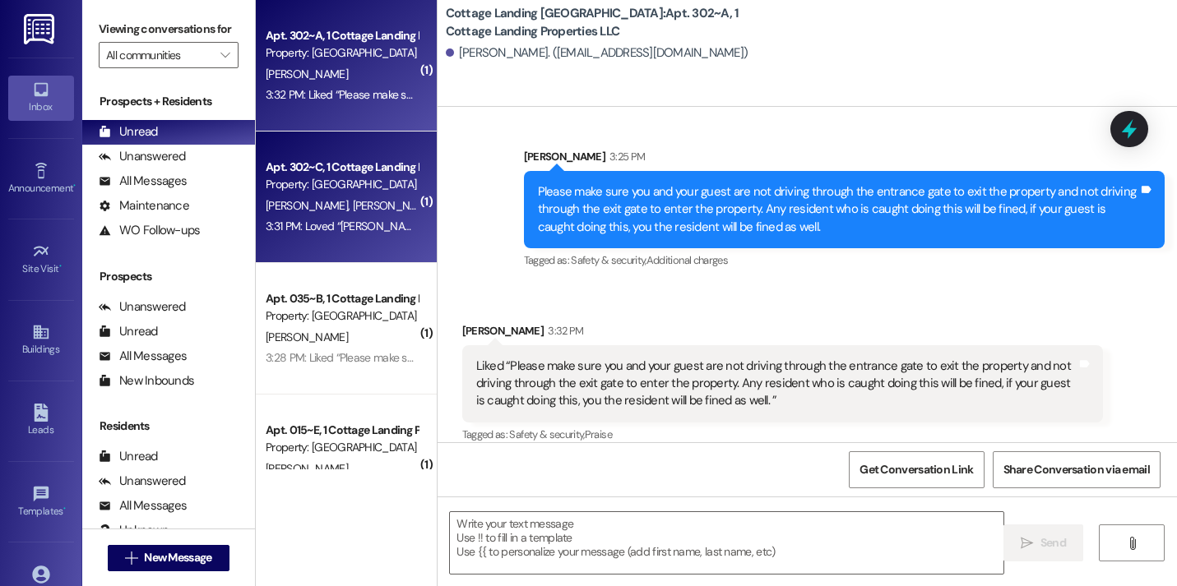
click at [379, 230] on div "3:31 PM: Loved “[PERSON_NAME] (Cottage Landing [GEOGRAPHIC_DATA]): Hey y'all! O…" at bounding box center [1025, 226] width 1519 height 15
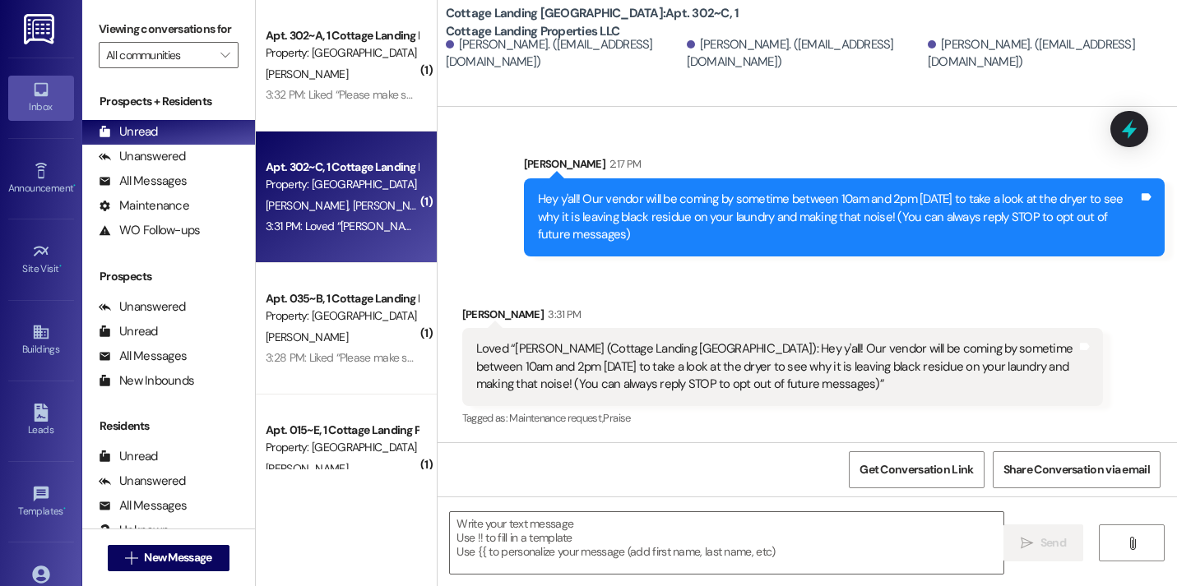
scroll to position [132, 0]
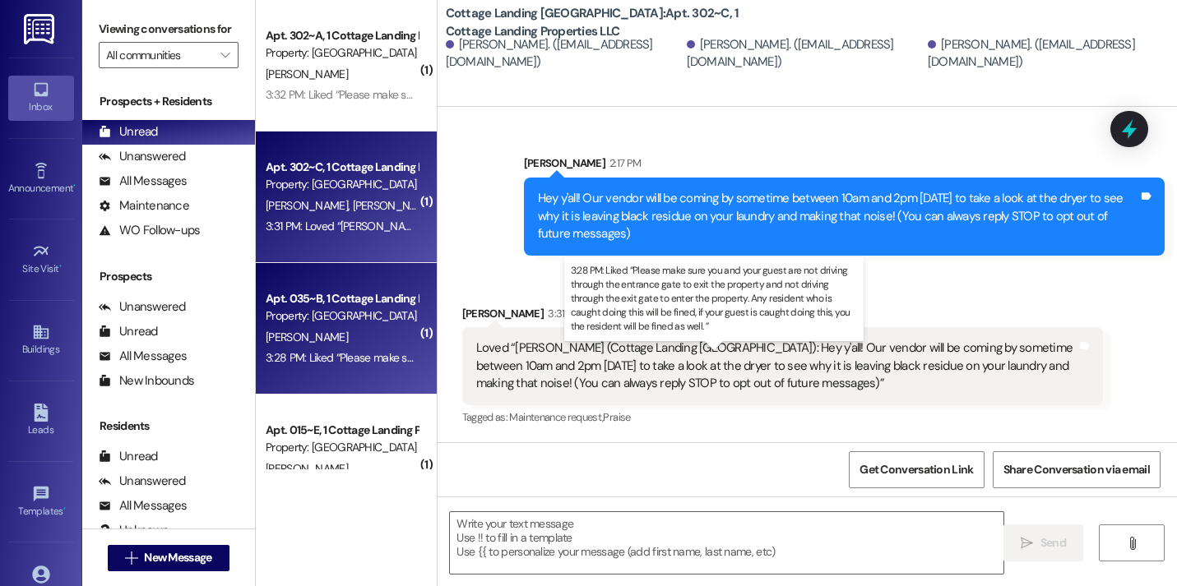
click at [358, 358] on div "3:28 PM: Liked “Please make sure you and your guest are not driving through the…" at bounding box center [969, 357] width 1407 height 15
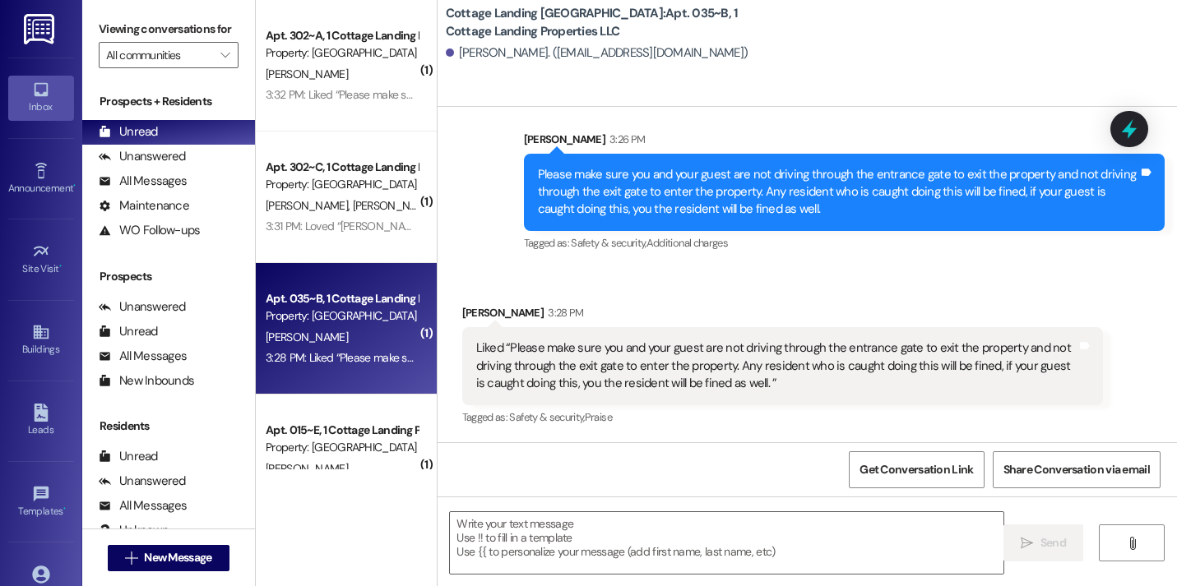
scroll to position [57, 0]
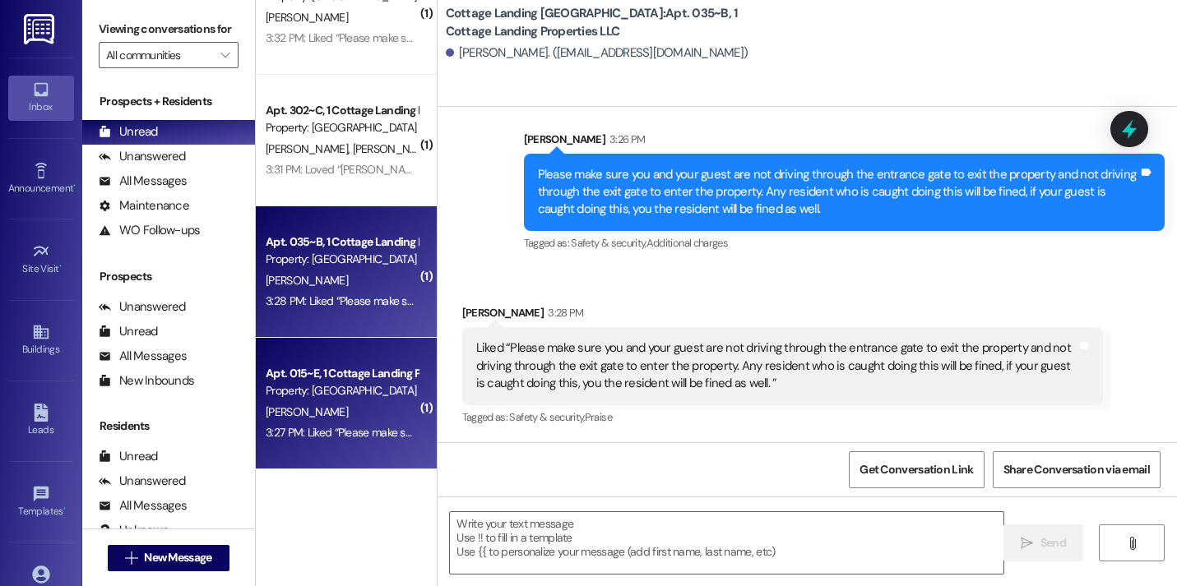
click at [344, 420] on div "[PERSON_NAME]" at bounding box center [341, 412] width 155 height 21
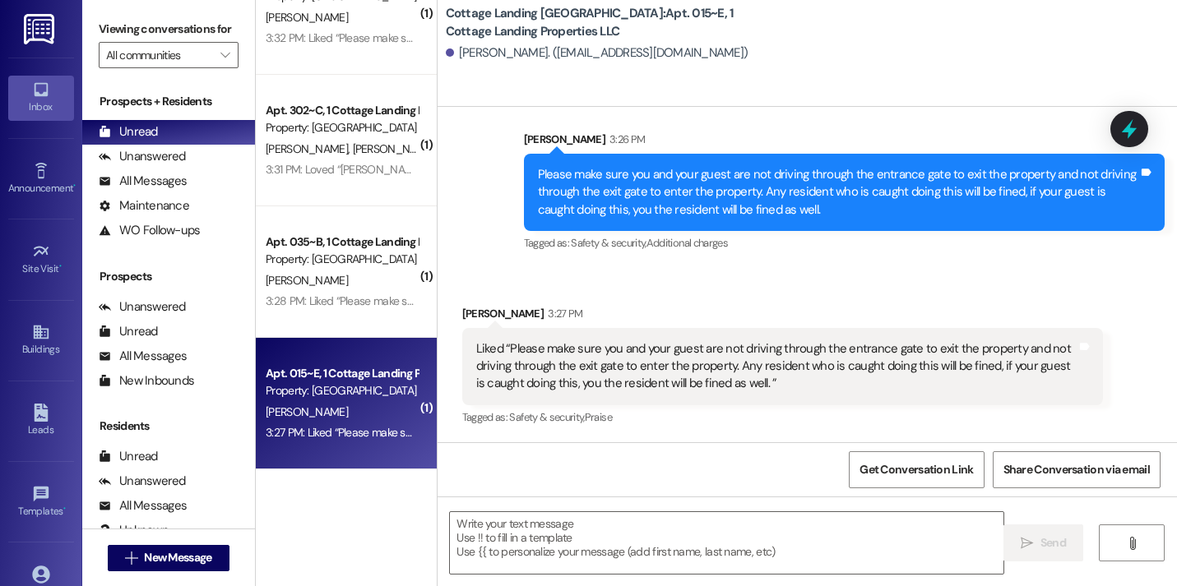
scroll to position [1293, 0]
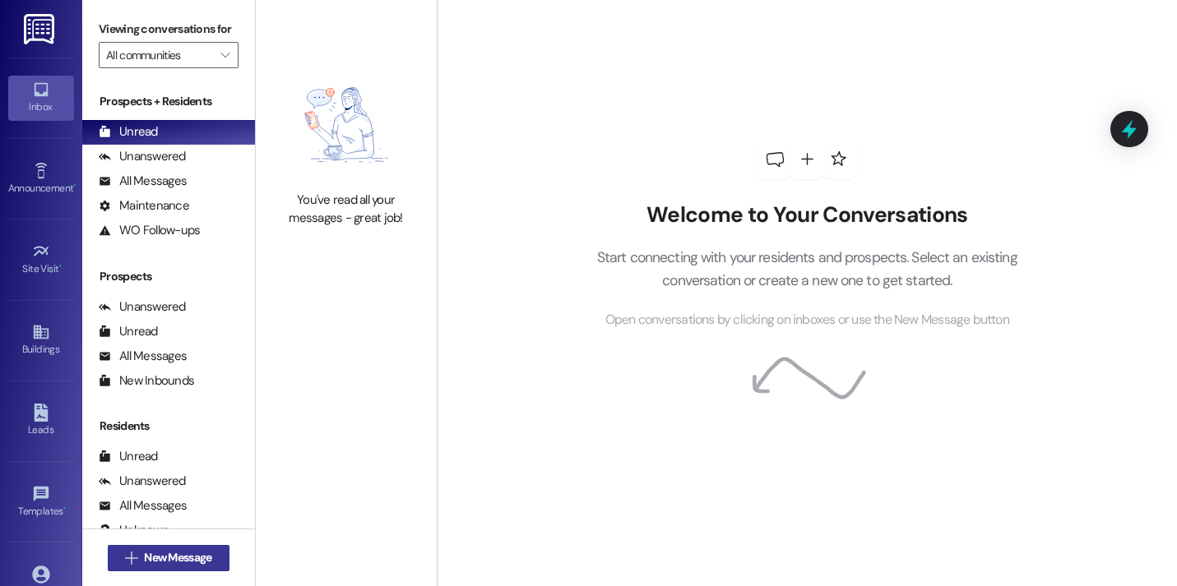
click at [206, 570] on button " New Message" at bounding box center [169, 558] width 122 height 26
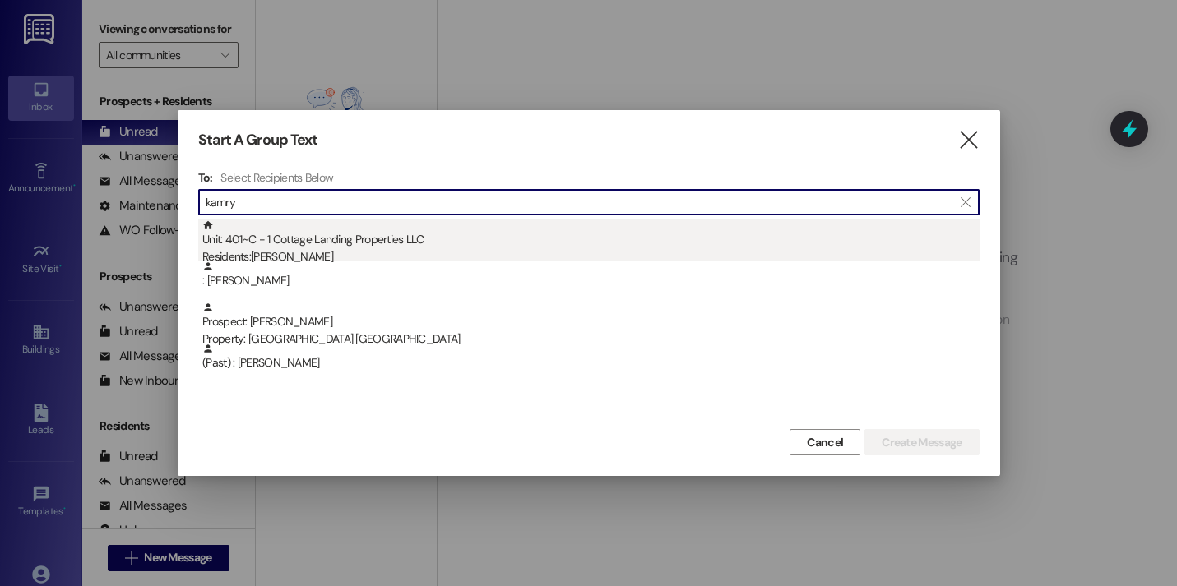
type input "kamry"
click at [326, 245] on div "Unit: 401~C - 1 Cottage Landing Properties LLC Residents: [PERSON_NAME]" at bounding box center [590, 243] width 777 height 47
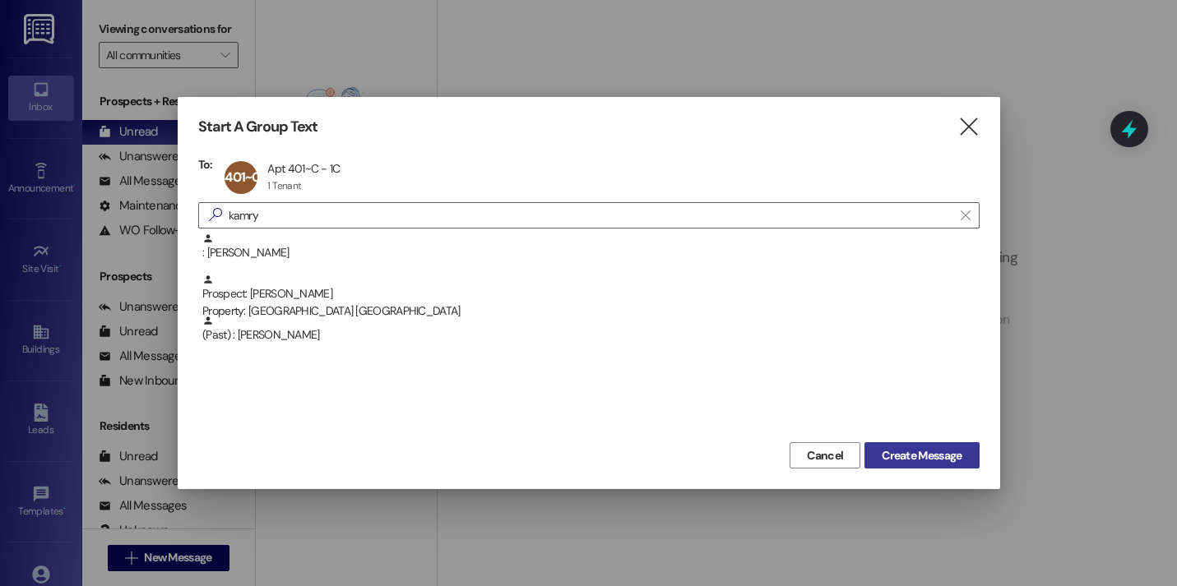
click at [915, 462] on span "Create Message" at bounding box center [921, 455] width 80 height 17
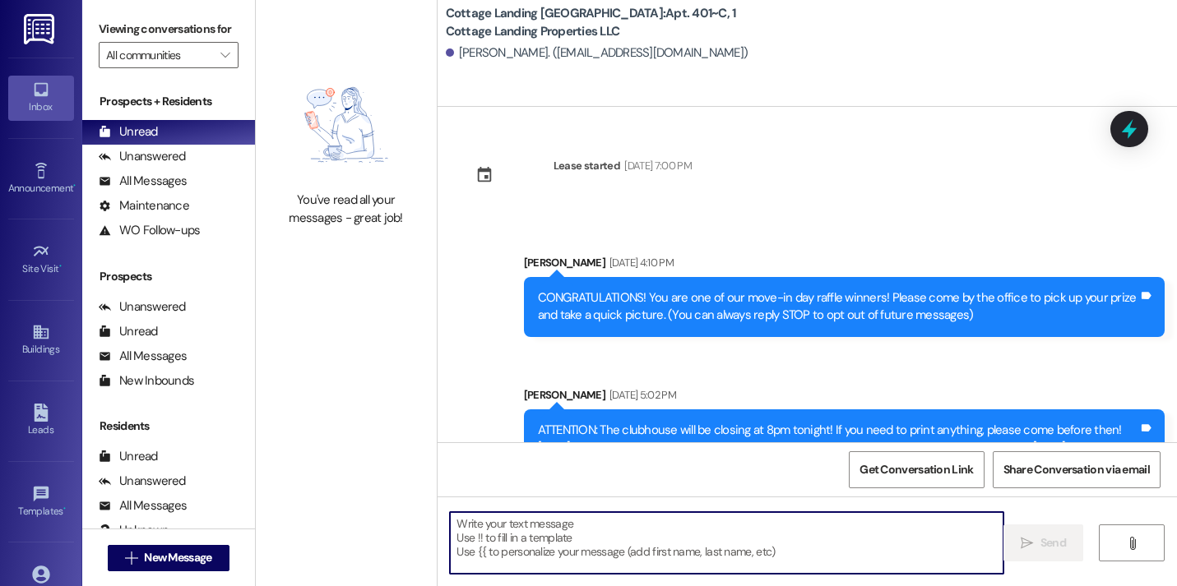
click at [465, 519] on textarea at bounding box center [726, 543] width 553 height 62
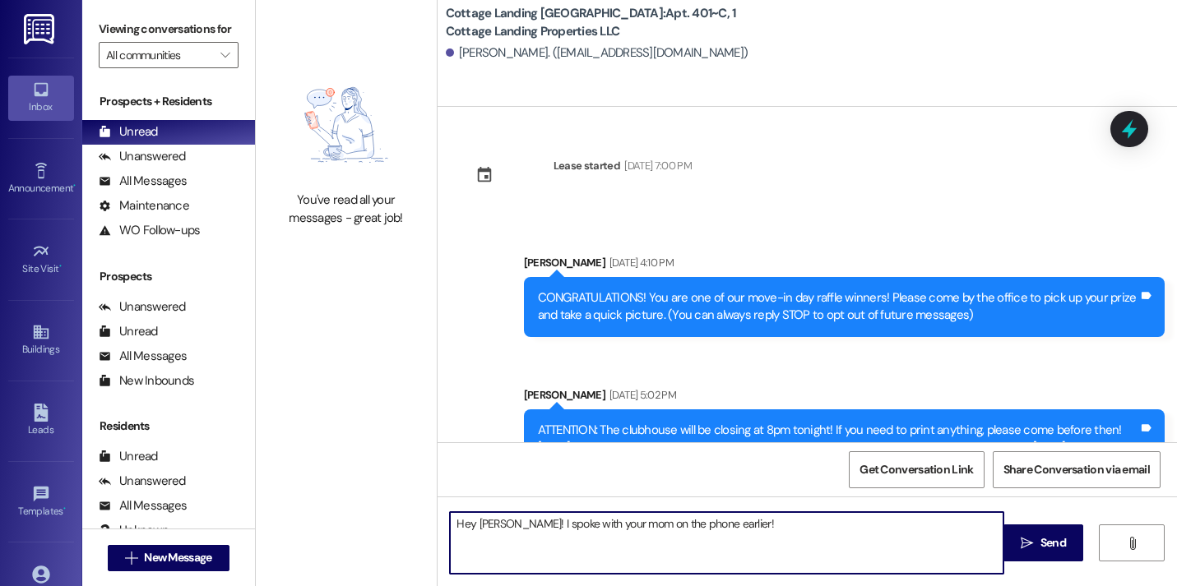
click at [509, 535] on textarea "Hey [PERSON_NAME]! I spoke with your mom on the phone earlier!" at bounding box center [726, 543] width 553 height 62
click at [509, 526] on textarea "Hey [PERSON_NAME]! I spoke with your mom on the phone earlier!" at bounding box center [726, 543] width 553 height 62
click at [757, 515] on textarea "Hey [PERSON_NAME], I spoke with your mom on the phone earlier!" at bounding box center [726, 543] width 553 height 62
click at [747, 531] on textarea "Hey [PERSON_NAME], I spoke with your mom on the phone earlier!" at bounding box center [726, 543] width 553 height 62
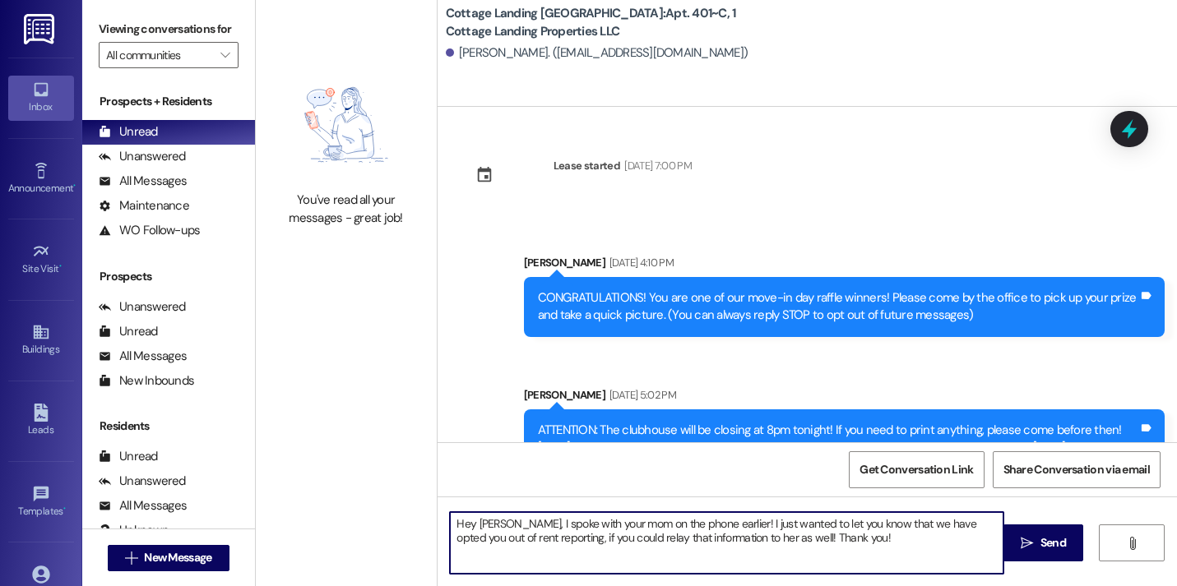
click at [719, 527] on textarea "Hey [PERSON_NAME], I spoke with your mom on the phone earlier! I just wanted to…" at bounding box center [726, 543] width 553 height 62
type textarea "Hey [PERSON_NAME], I spoke with your mom on the phone earlier [DATE]. I just wa…"
click at [896, 541] on textarea "Hey [PERSON_NAME], I spoke with your mom on the phone earlier [DATE]. I just wa…" at bounding box center [726, 543] width 553 height 62
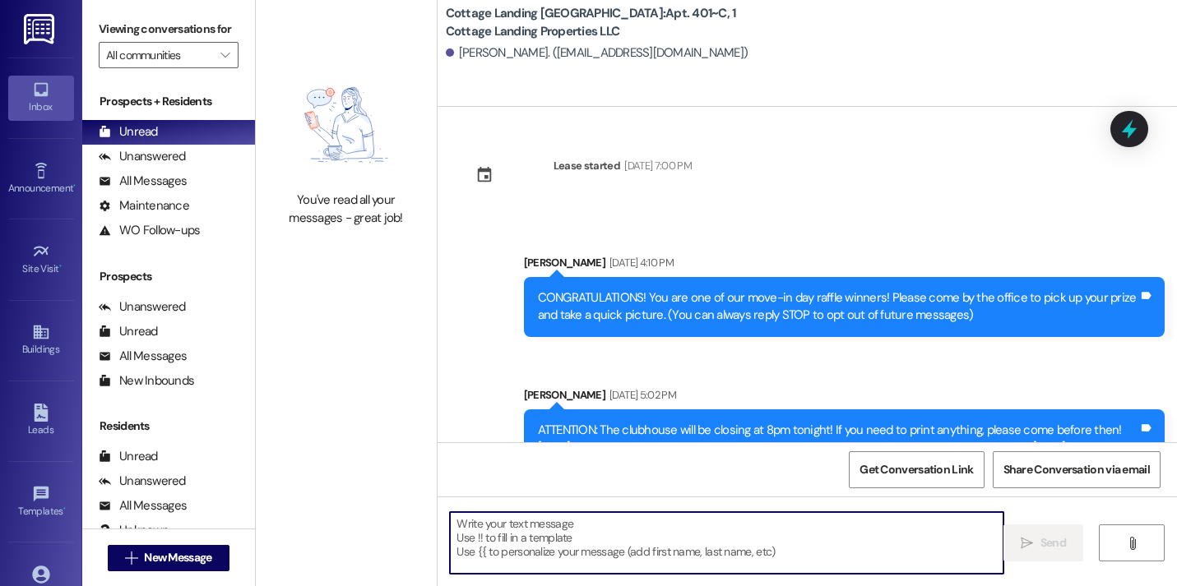
scroll to position [904, 0]
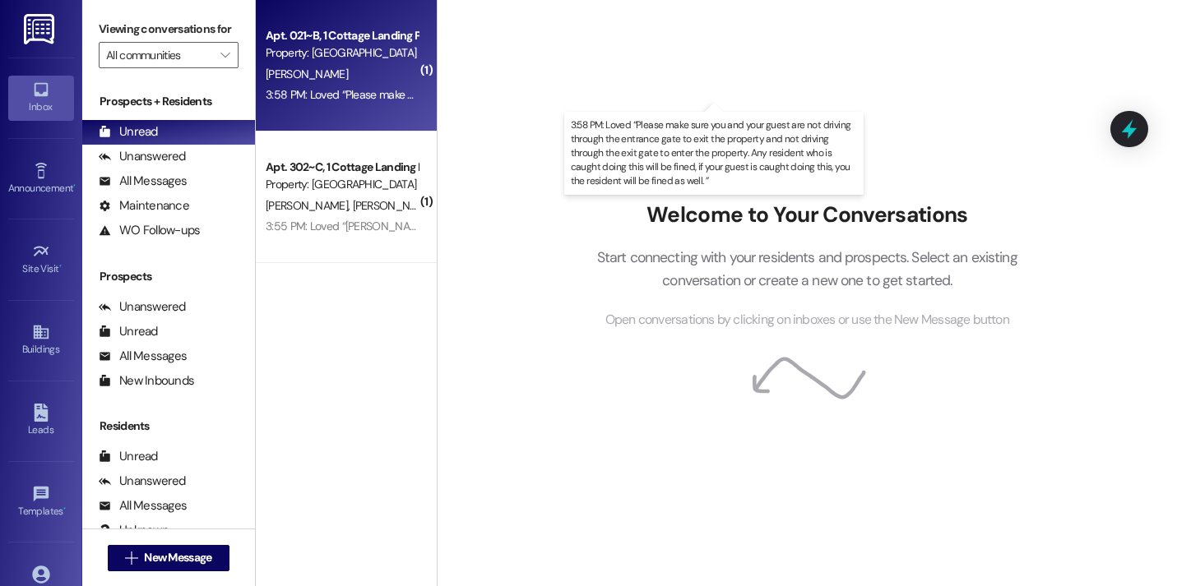
click at [355, 102] on div "3:58 PM: Loved “Please make sure you and your guest are not driving through the…" at bounding box center [972, 94] width 1413 height 15
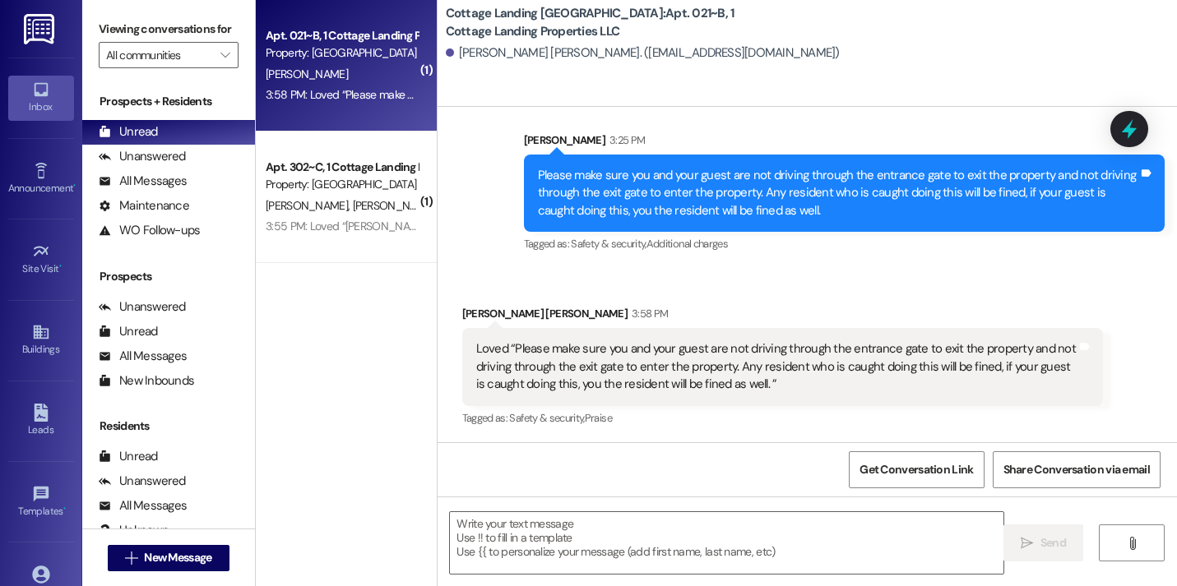
scroll to position [2060, 0]
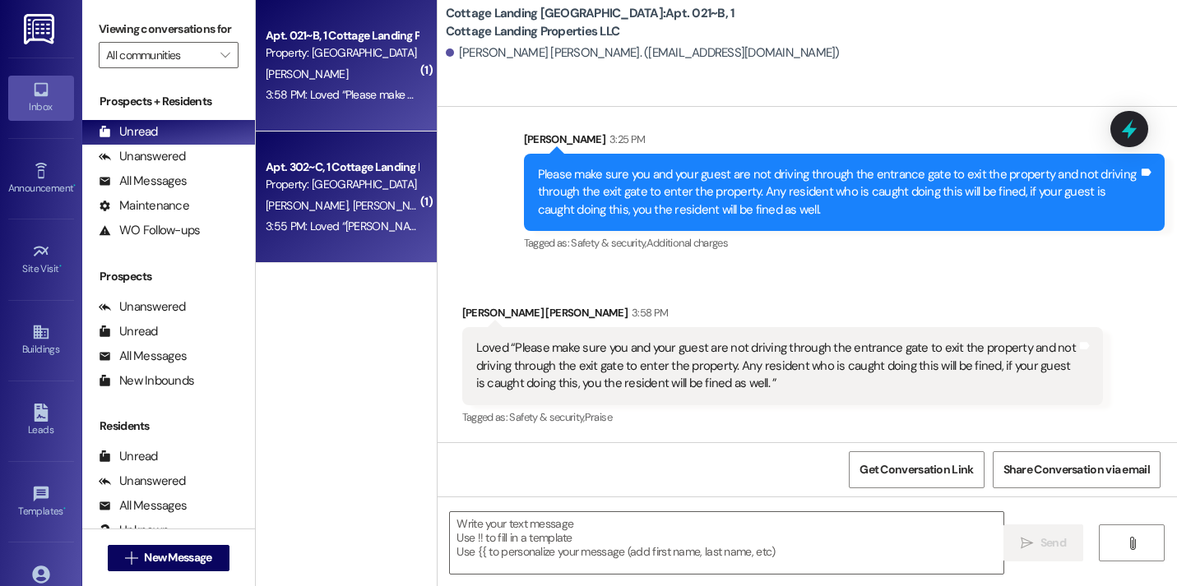
click at [439, 211] on span "T. Saucier" at bounding box center [480, 205] width 82 height 15
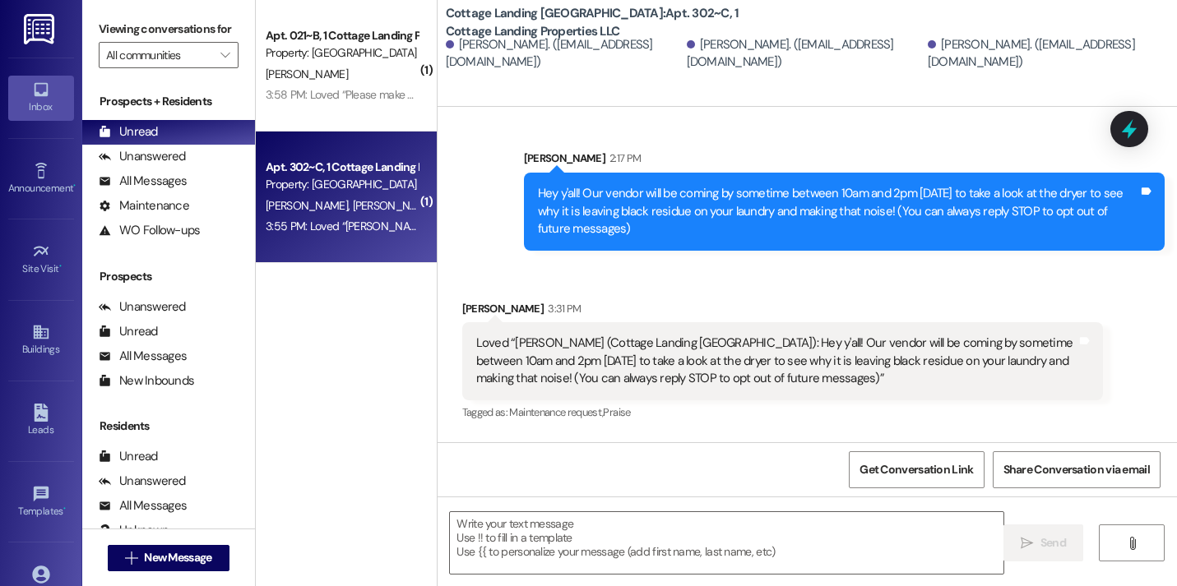
scroll to position [306, 0]
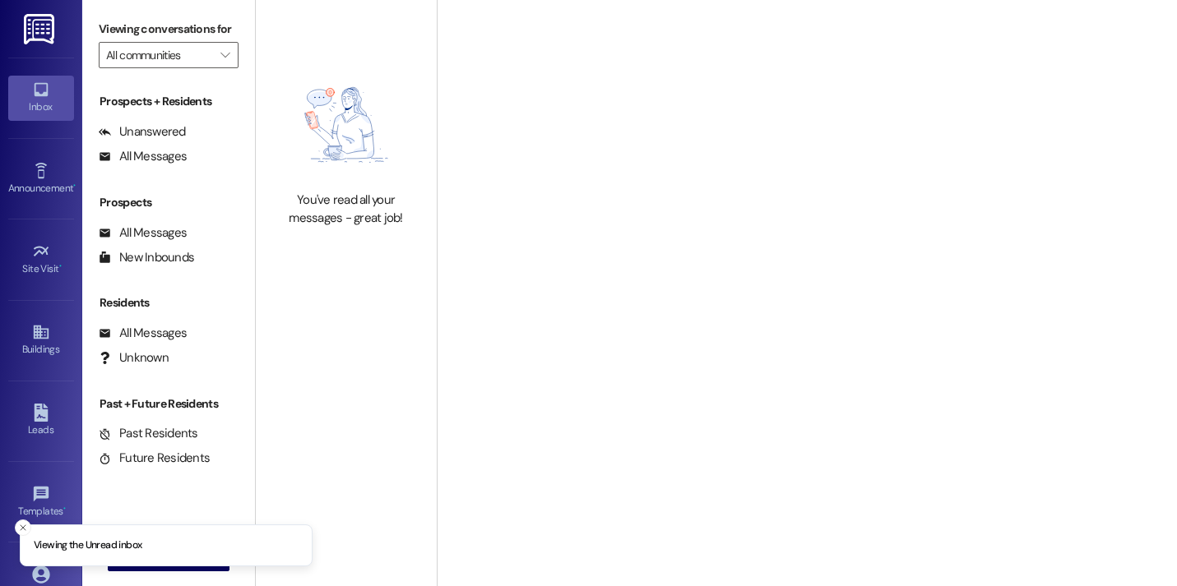
click at [181, 556] on li "Viewing the Unread inbox" at bounding box center [166, 546] width 293 height 43
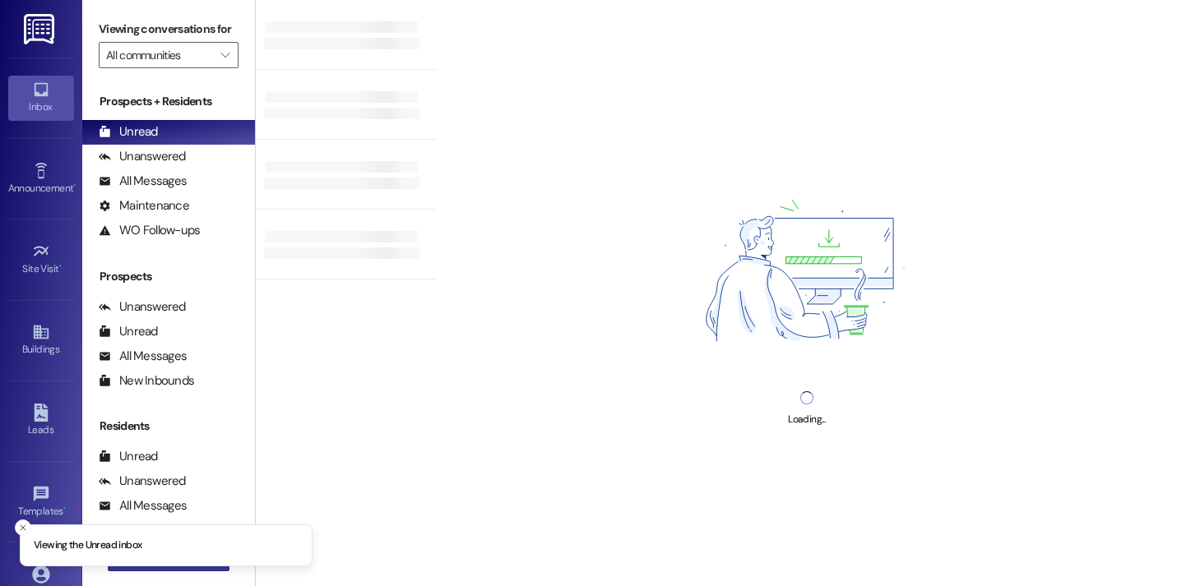
click at [174, 566] on button " New Message" at bounding box center [169, 558] width 122 height 26
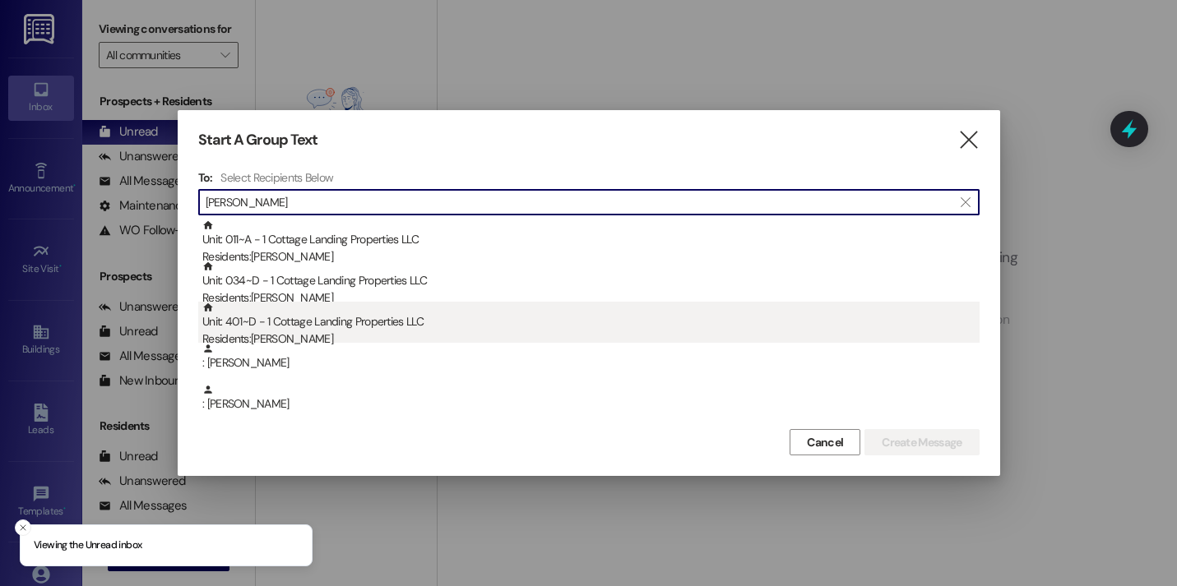
type input "bour"
click at [430, 321] on div "Unit: 401~D - 1 Cottage Landing Properties LLC Residents: Linda Bourgeois" at bounding box center [590, 325] width 777 height 47
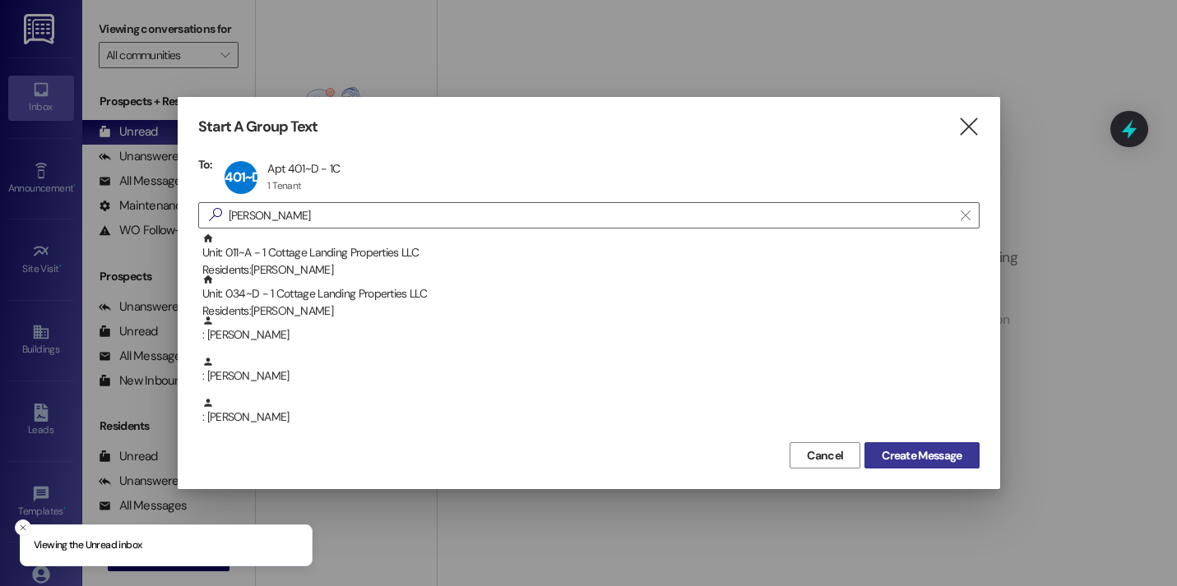
click at [902, 465] on button "Create Message" at bounding box center [921, 455] width 114 height 26
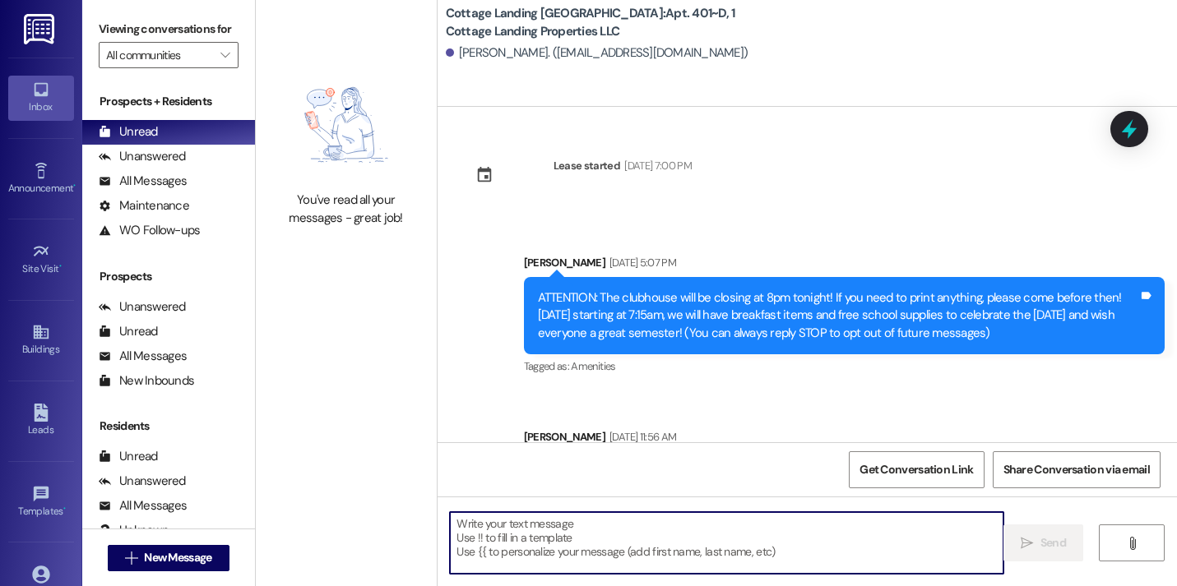
click at [536, 547] on textarea at bounding box center [726, 543] width 553 height 62
type textarea "!!"
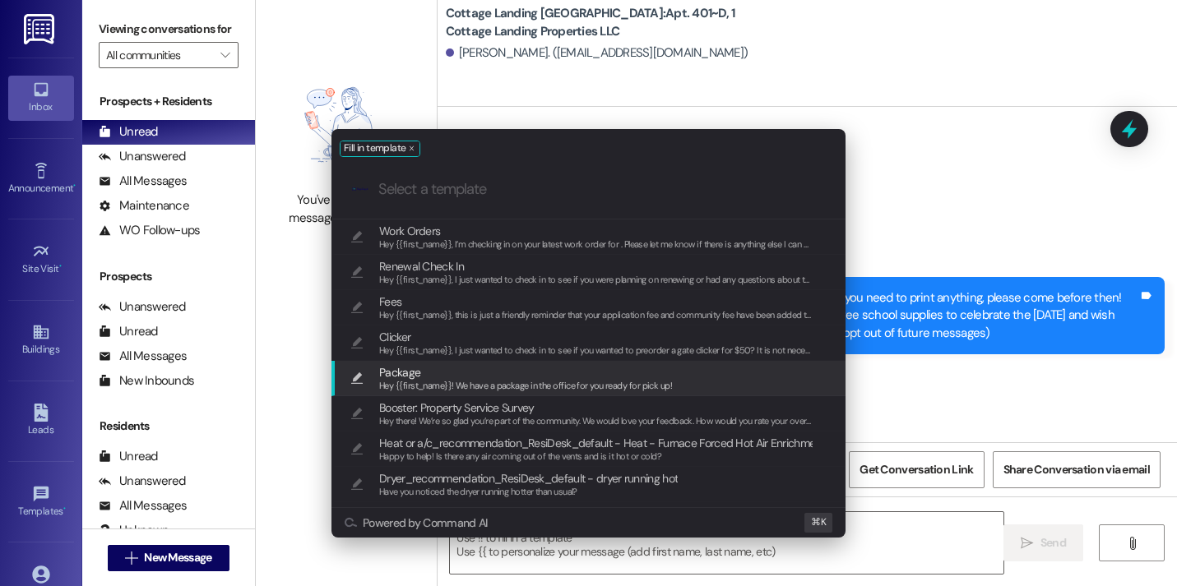
click at [431, 377] on span "Package" at bounding box center [525, 372] width 293 height 18
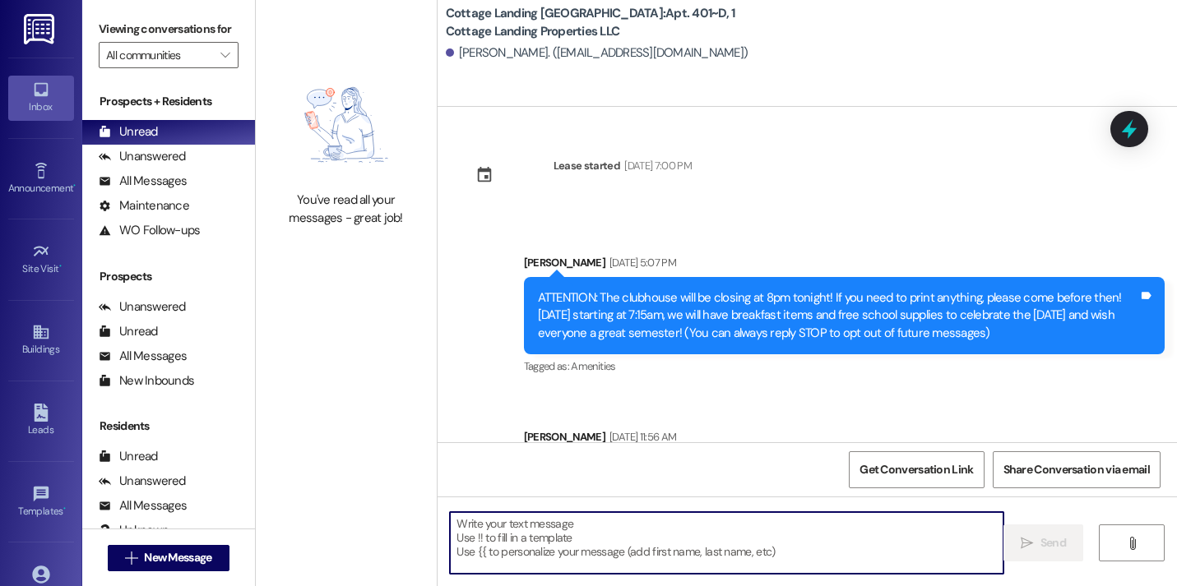
type textarea "Hey {{first_name}}! We have a package in the office for you ready for pick up!"
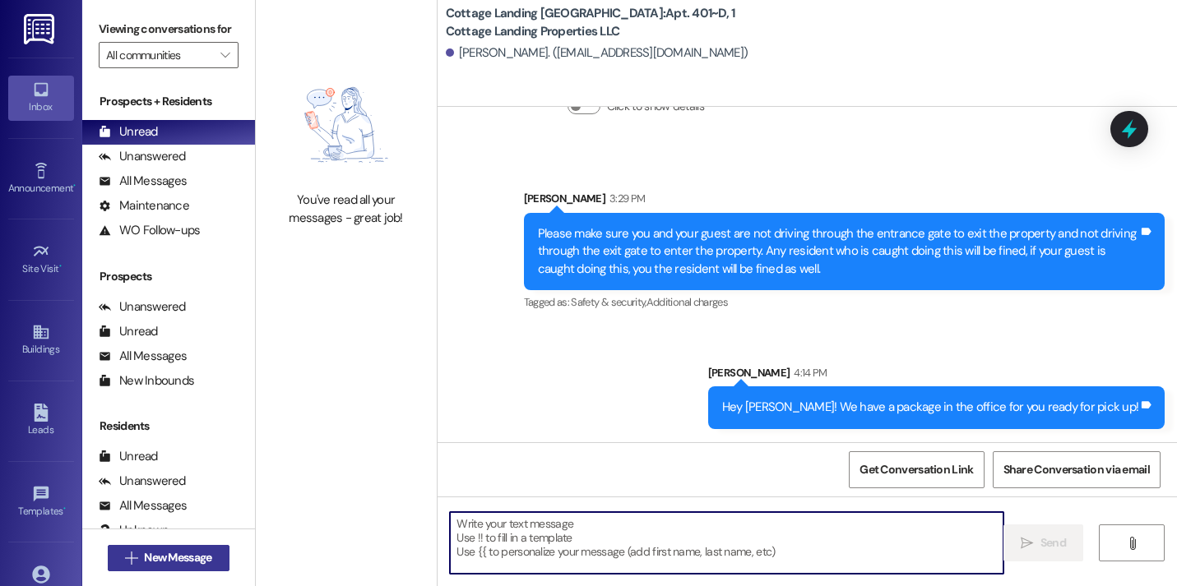
click at [191, 557] on span "New Message" at bounding box center [177, 557] width 67 height 17
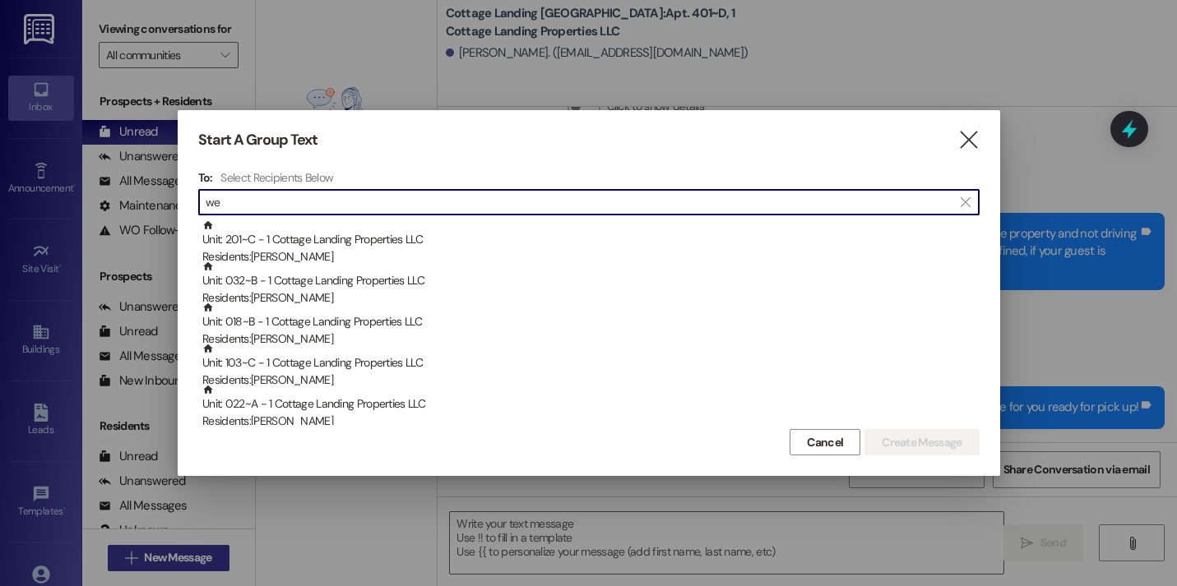
type input "w"
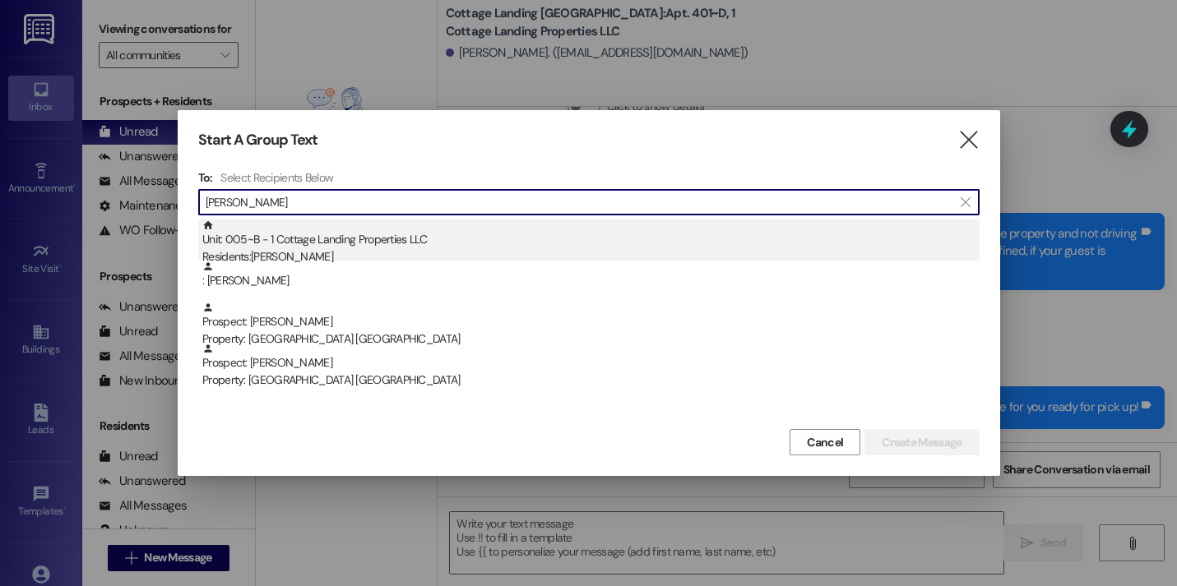
type input "beall"
click at [332, 245] on div "Unit: 005~B - 1 Cottage Landing Properties LLC Residents: Matthew Beall" at bounding box center [590, 243] width 777 height 47
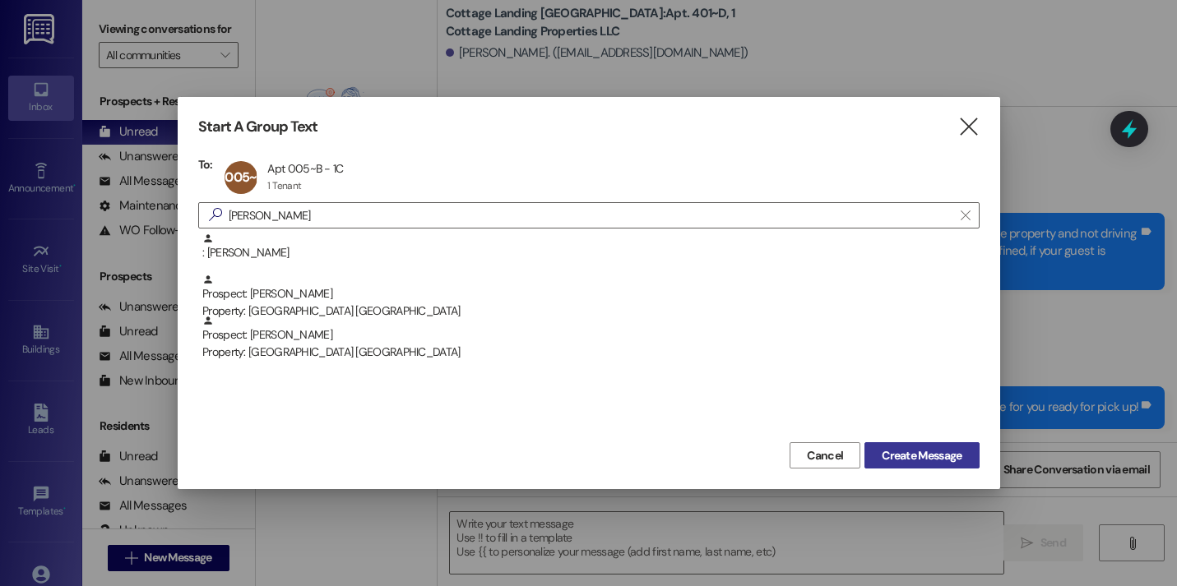
click at [932, 464] on button "Create Message" at bounding box center [921, 455] width 114 height 26
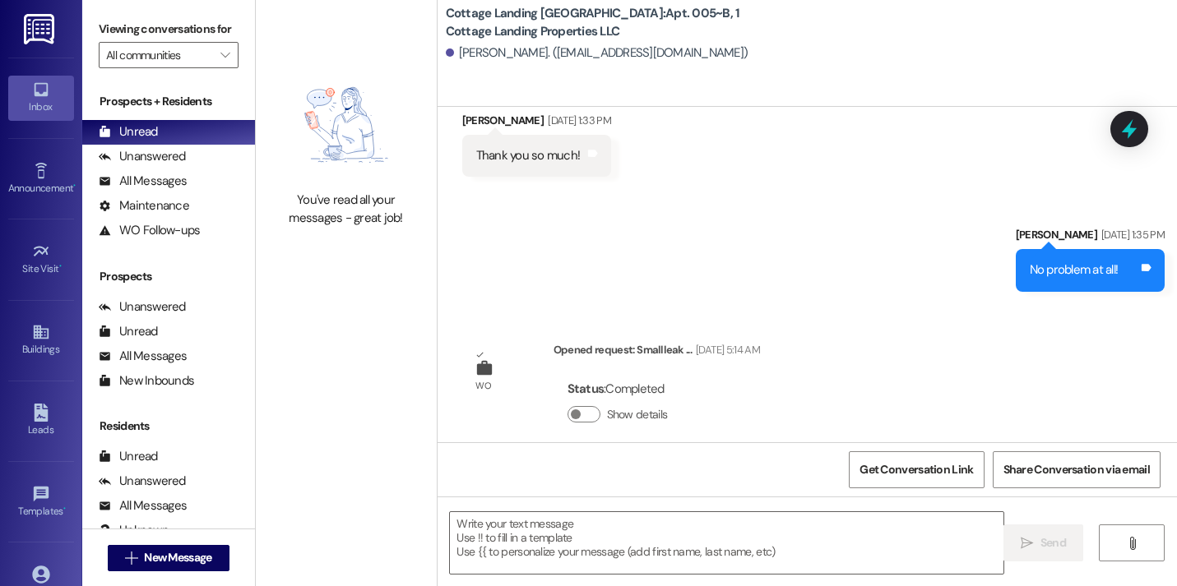
scroll to position [677, 0]
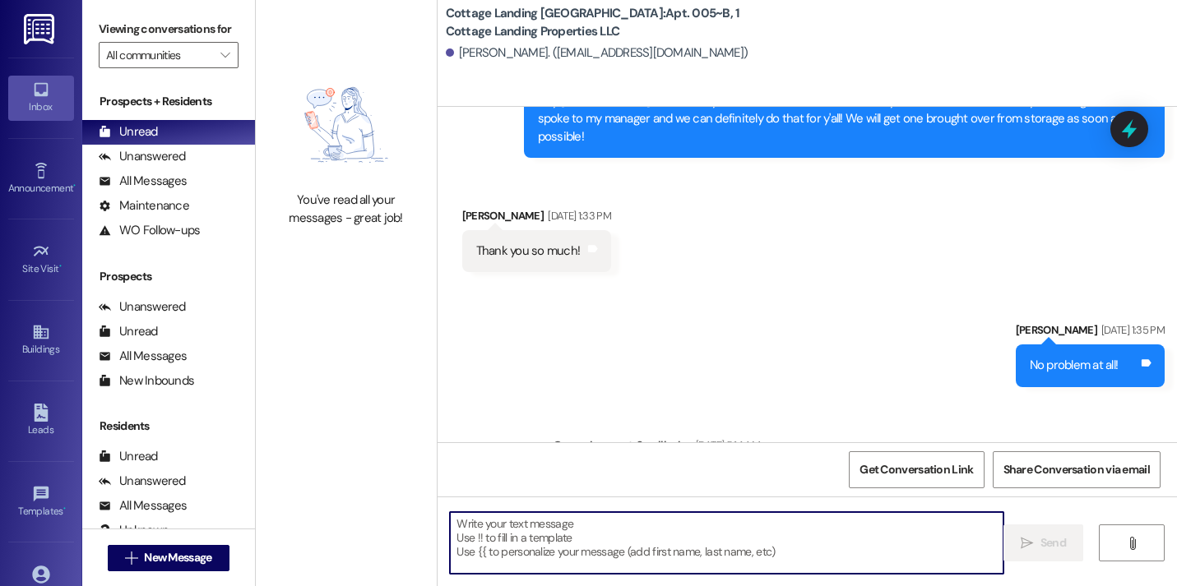
click at [728, 550] on textarea at bounding box center [726, 543] width 553 height 62
type textarea "!!"
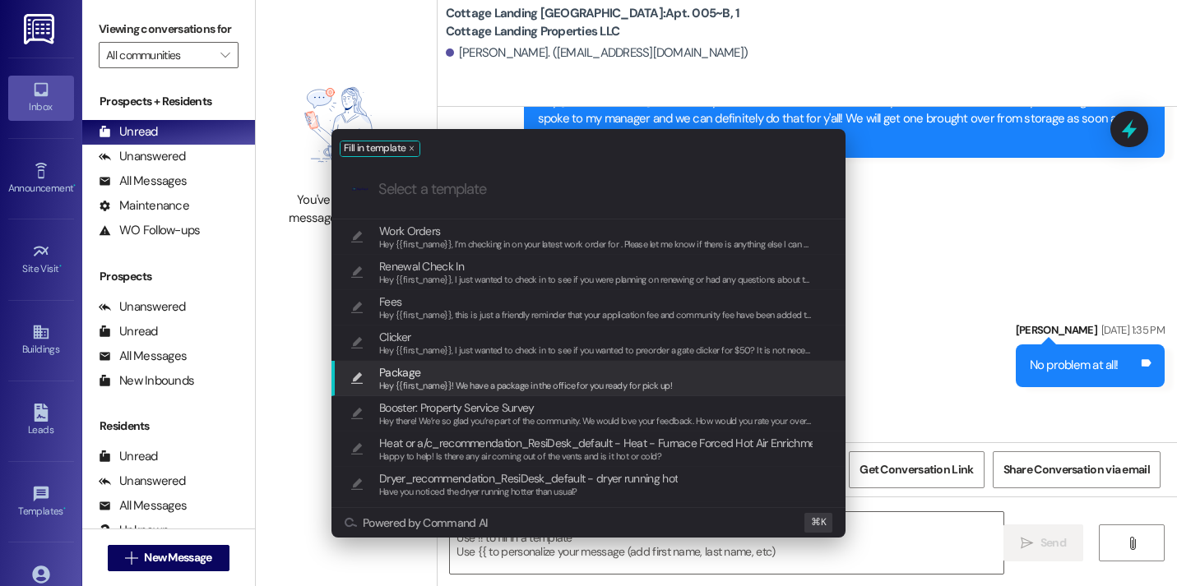
click at [500, 381] on span "Hey {{first_name}}! We have a package in the office for you ready for pick up!" at bounding box center [525, 386] width 293 height 12
type textarea "Hey {{first_name}}! We have a package in the office for you ready for pick up!"
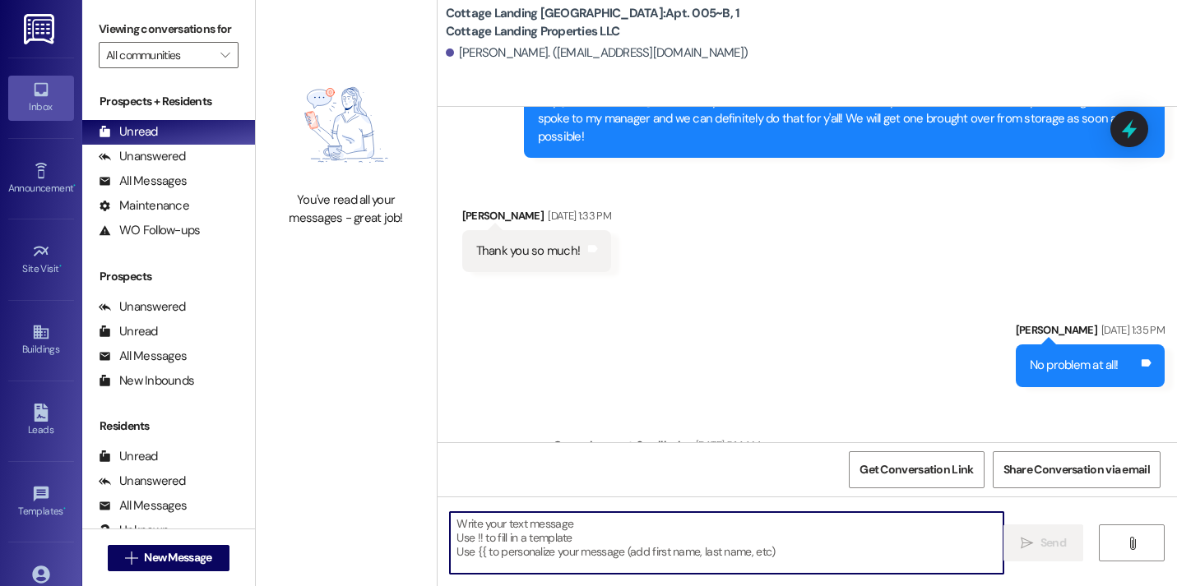
scroll to position [2358, 0]
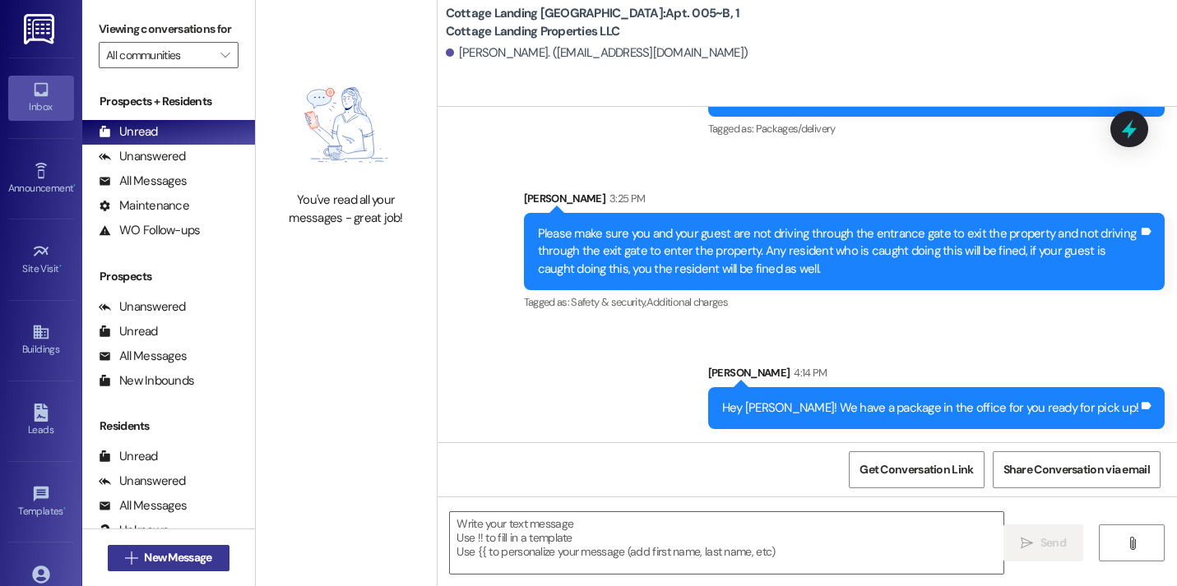
click at [200, 558] on span "New Message" at bounding box center [177, 557] width 67 height 17
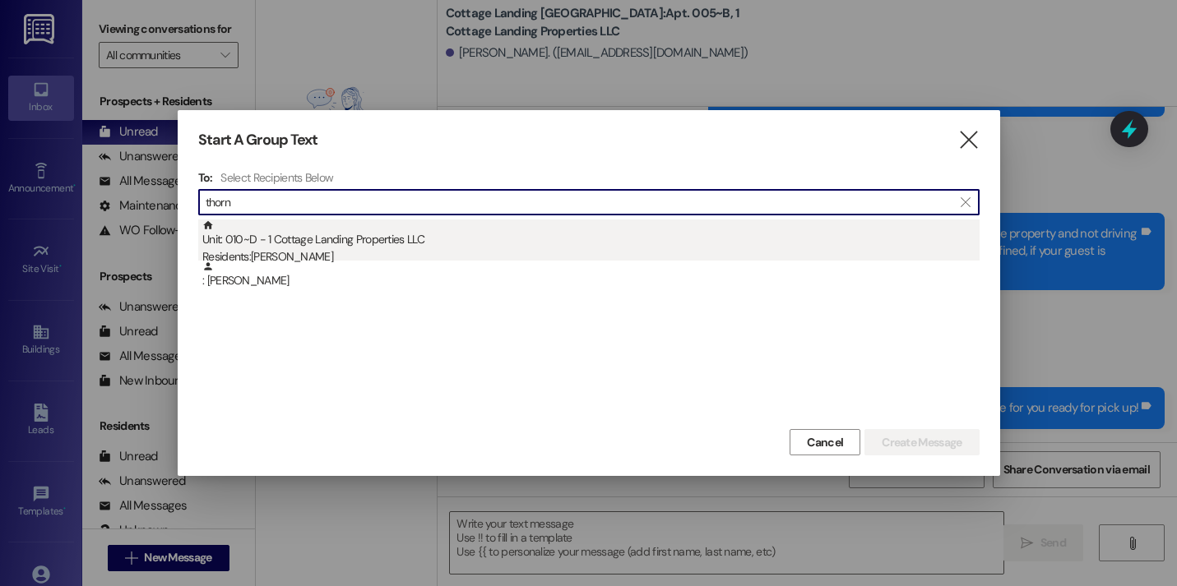
type input "thorn"
click at [385, 243] on div "Unit: 010~D - 1 Cottage Landing Properties LLC Residents: Josh Thornton" at bounding box center [590, 243] width 777 height 47
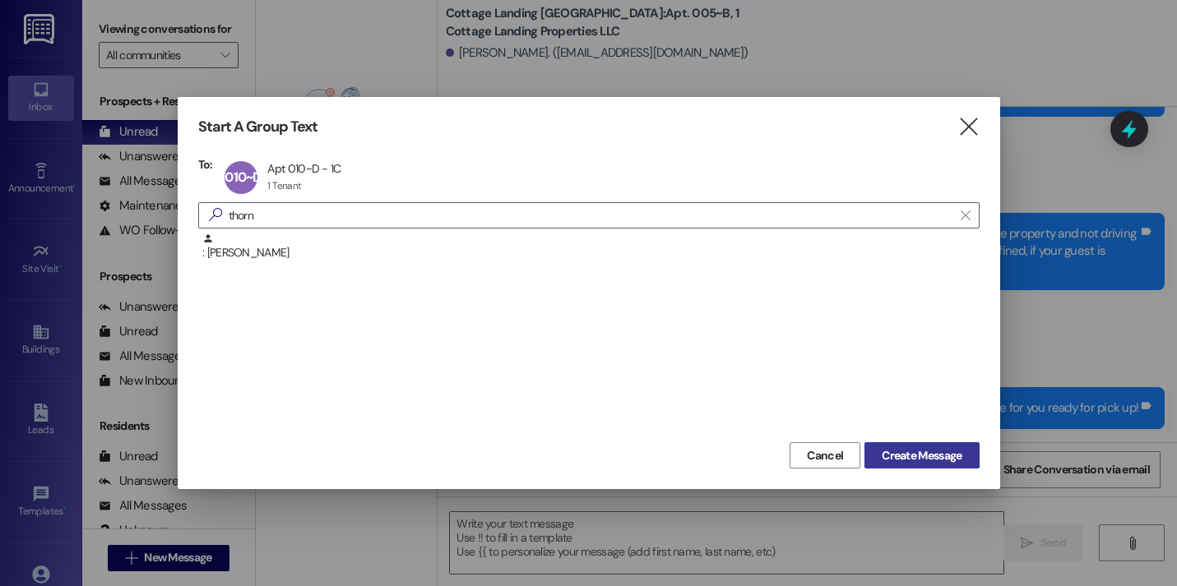
click at [907, 465] on button "Create Message" at bounding box center [921, 455] width 114 height 26
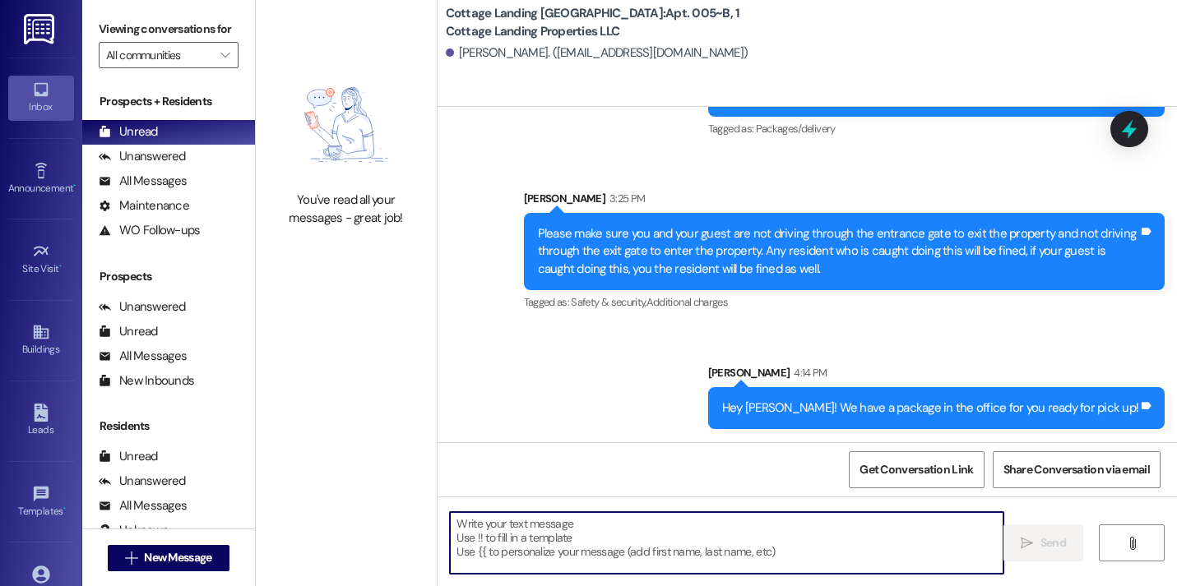
click at [668, 524] on textarea at bounding box center [726, 543] width 553 height 62
type textarea "!!"
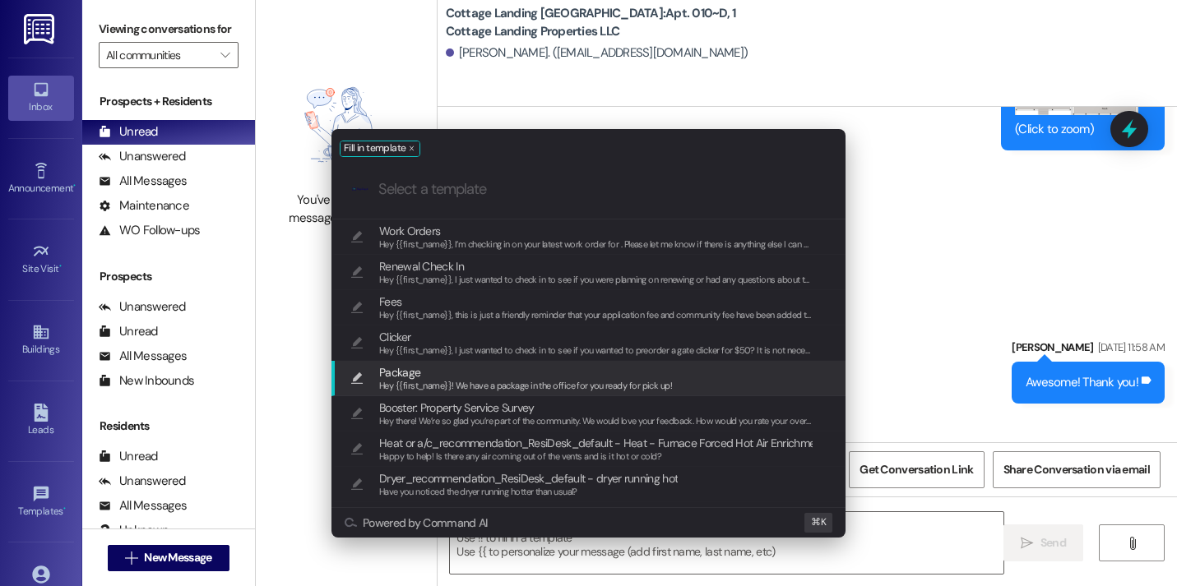
scroll to position [19872, 0]
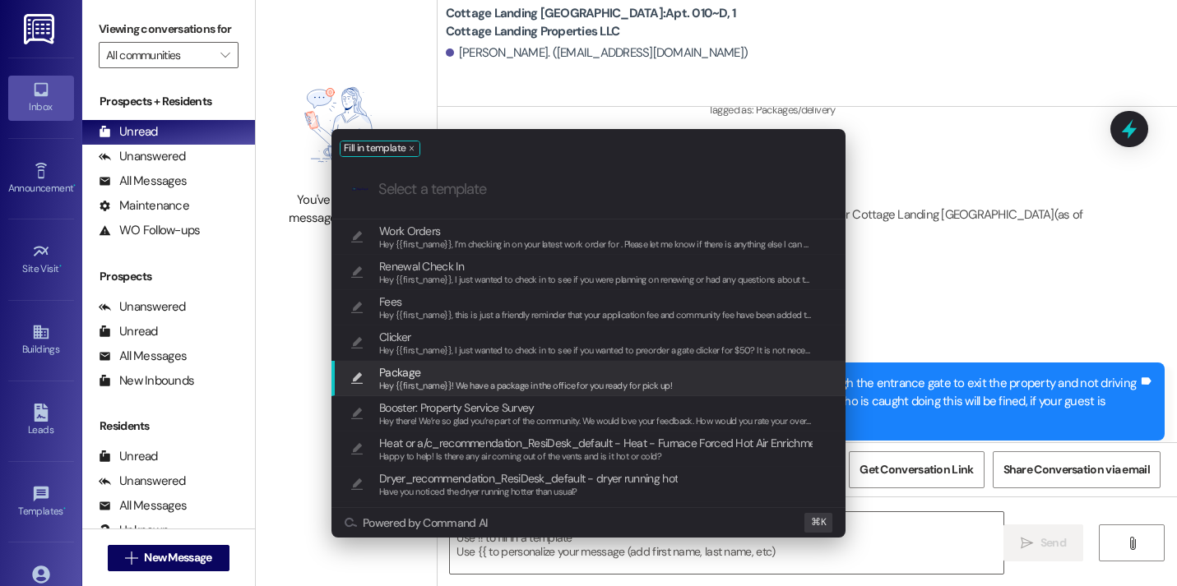
click at [483, 374] on span "Package" at bounding box center [525, 372] width 293 height 18
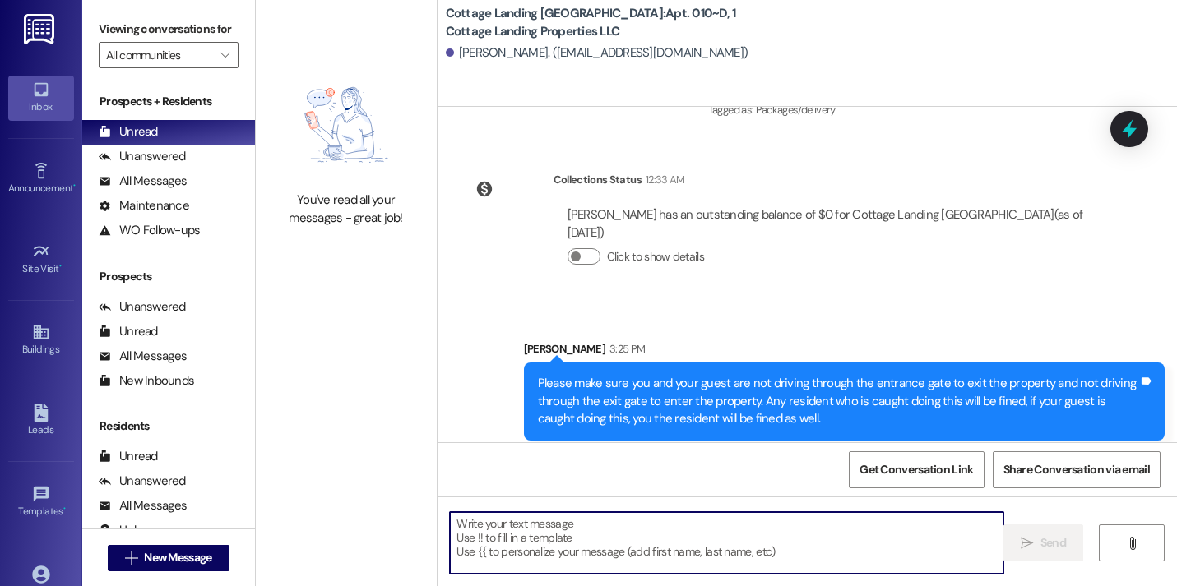
type textarea "Hey {{first_name}}! We have a package in the office for you ready for pick up!"
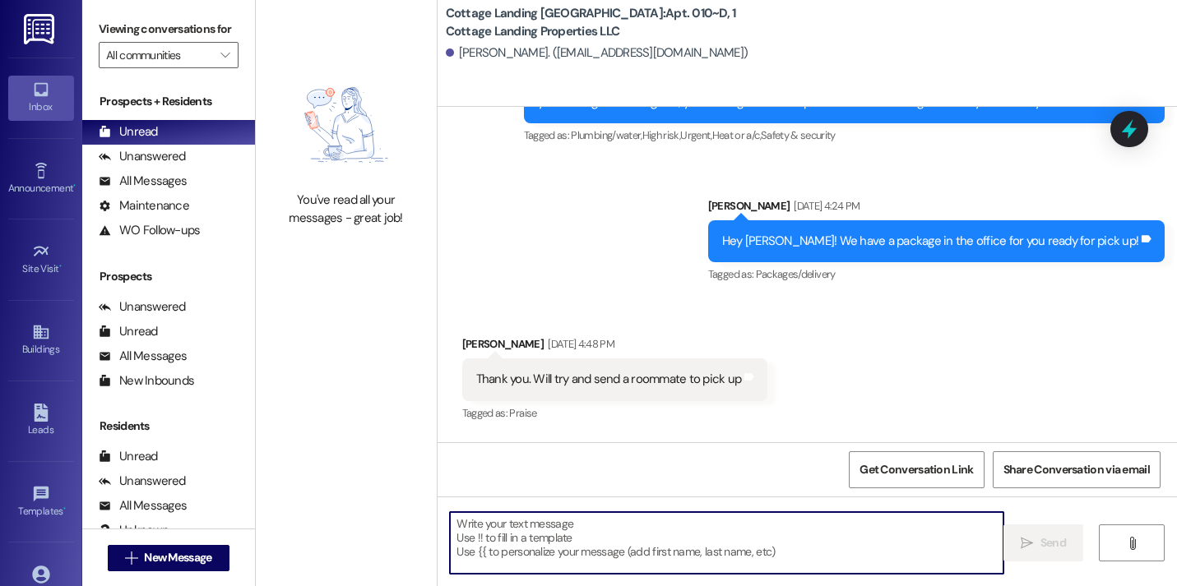
scroll to position [11278, 0]
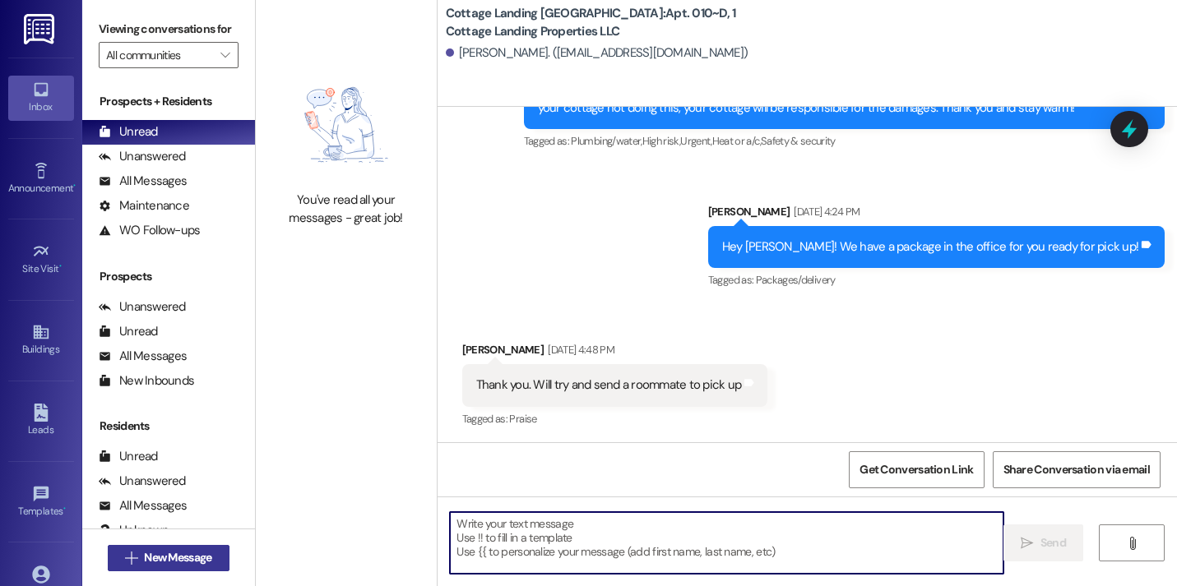
click at [133, 552] on span " New Message" at bounding box center [169, 557] width 94 height 17
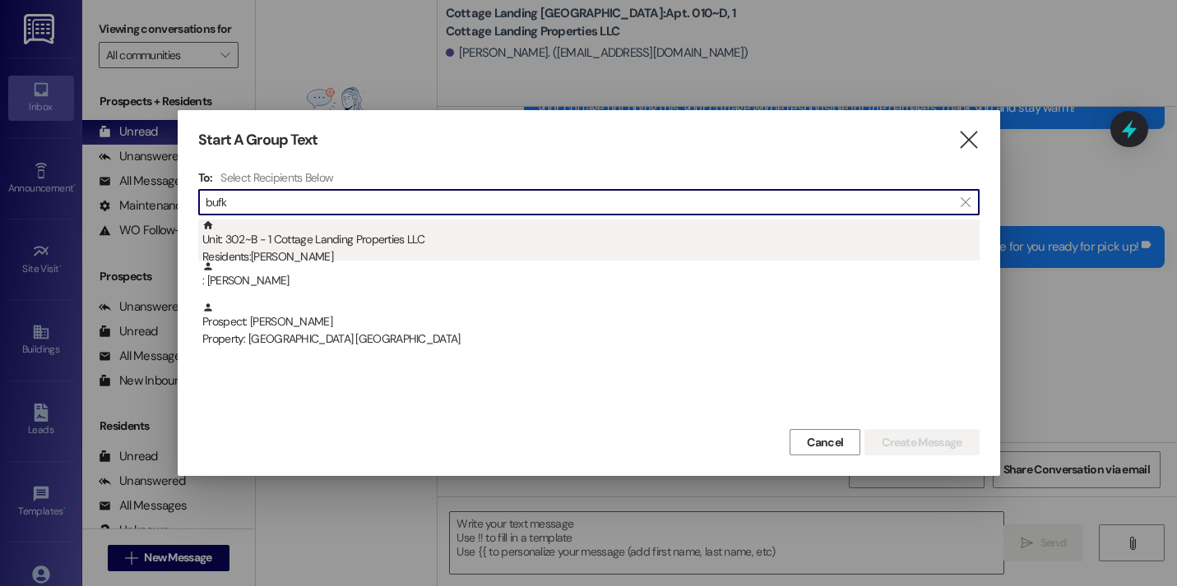
type input "bufk"
click at [292, 223] on div "Unit: 302~B - 1 Cottage Landing Properties LLC Residents: Taylor Bufkin" at bounding box center [590, 243] width 777 height 47
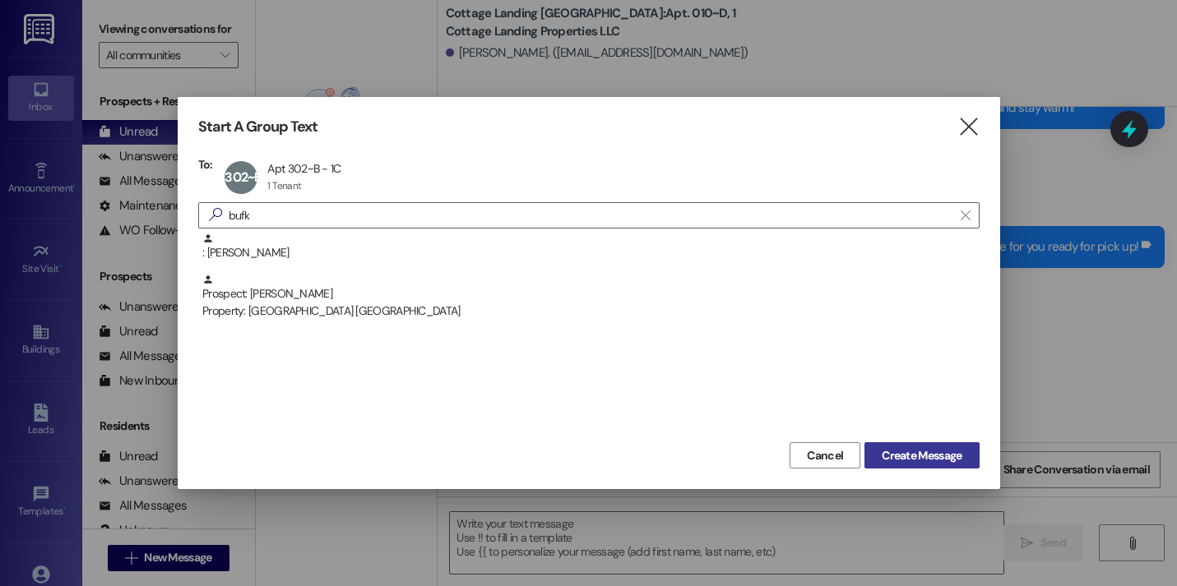
click at [894, 457] on span "Create Message" at bounding box center [921, 455] width 80 height 17
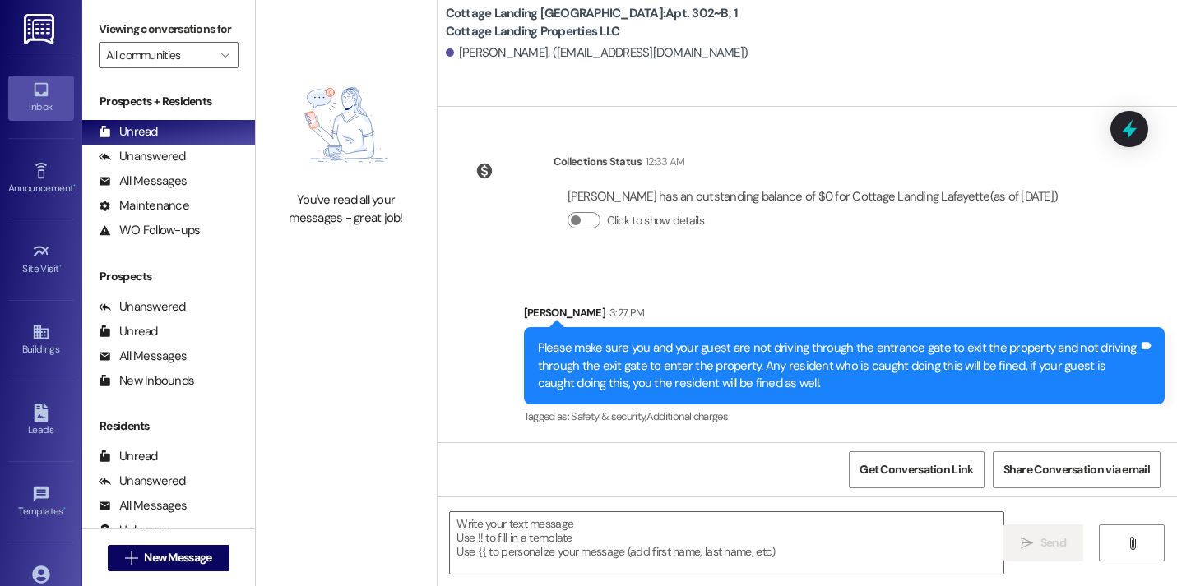
scroll to position [1084, 0]
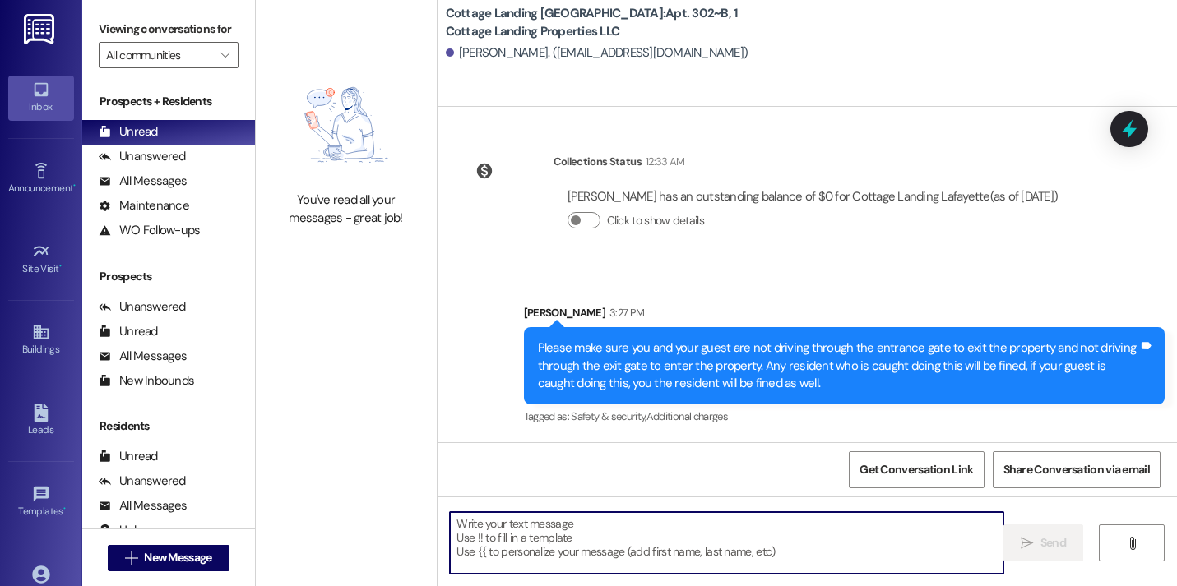
click at [782, 554] on textarea at bounding box center [726, 543] width 553 height 62
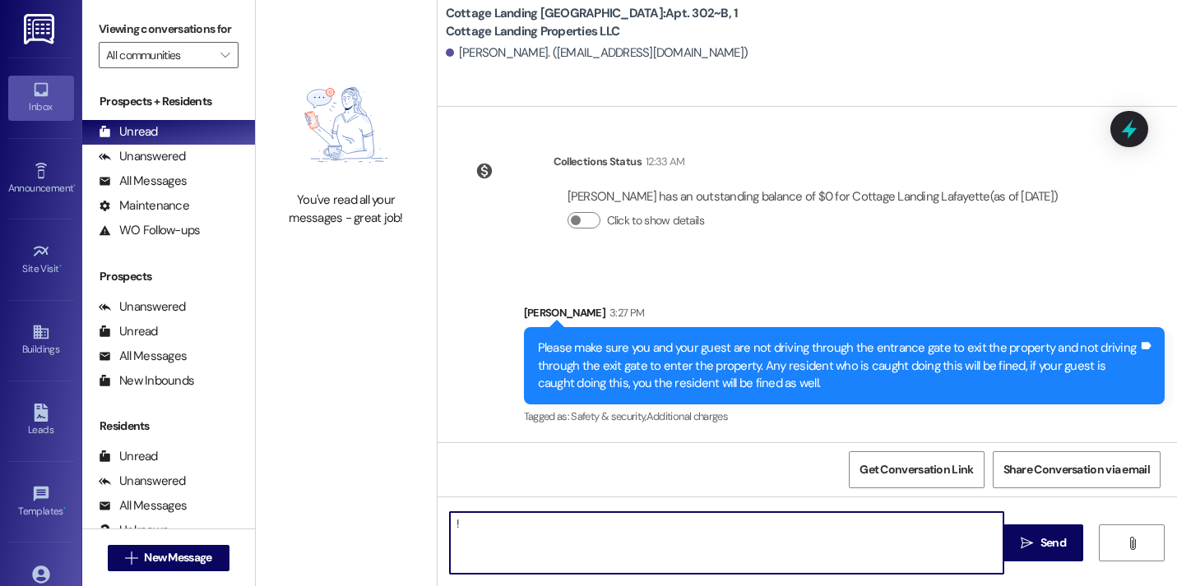
type textarea "!!"
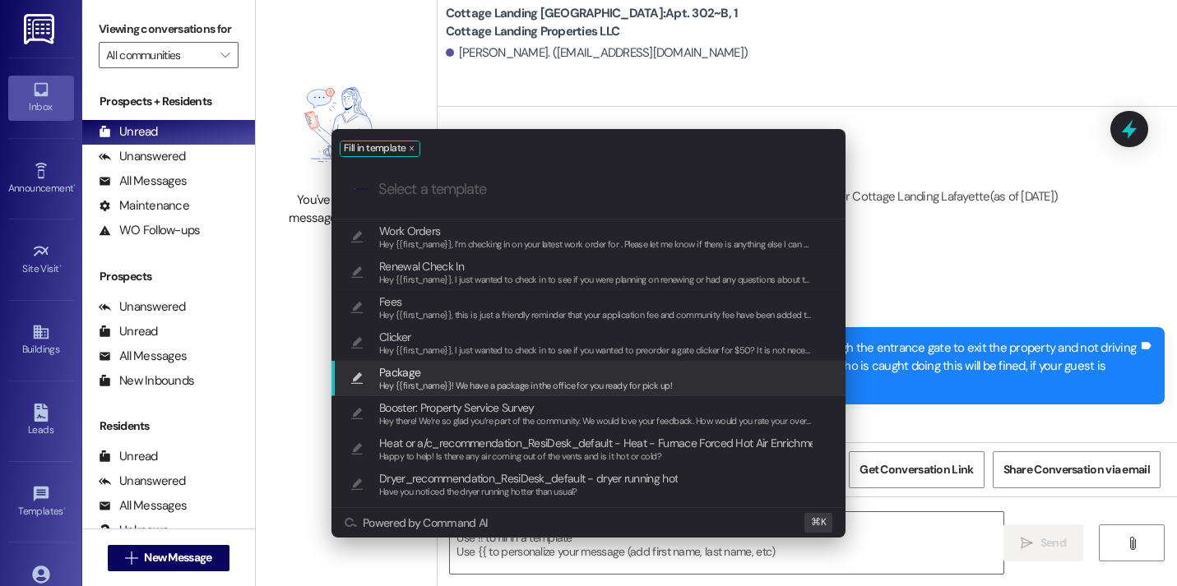
click at [518, 379] on div "Hey {{first_name}}! We have a package in the office for you ready for pick up!" at bounding box center [525, 386] width 293 height 15
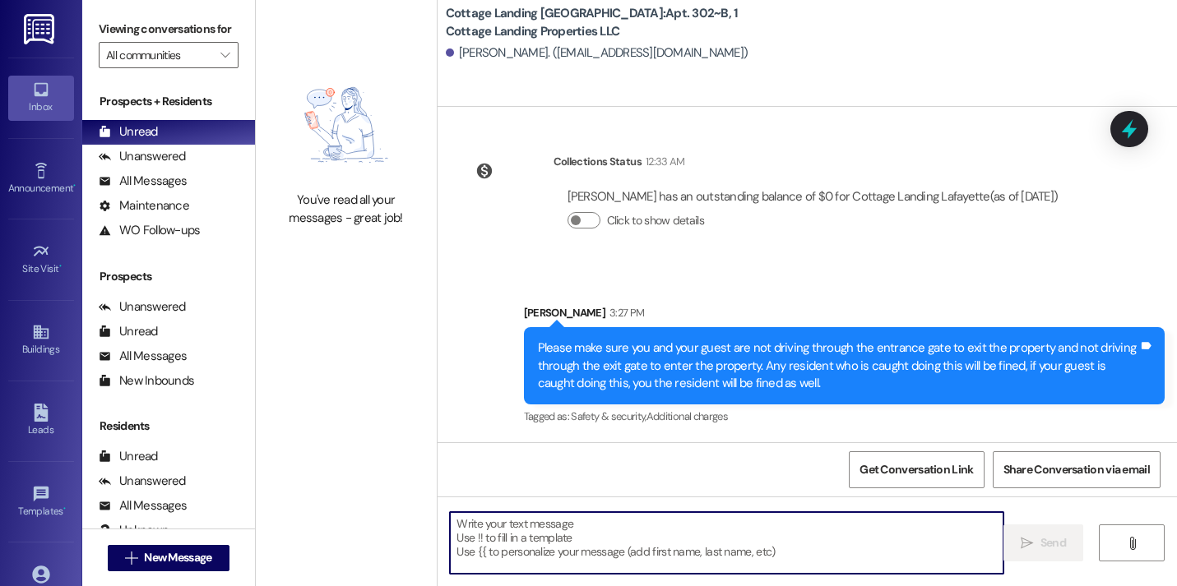
type textarea "Hey {{first_name}}! We have a package in the office for you ready for pick up!"
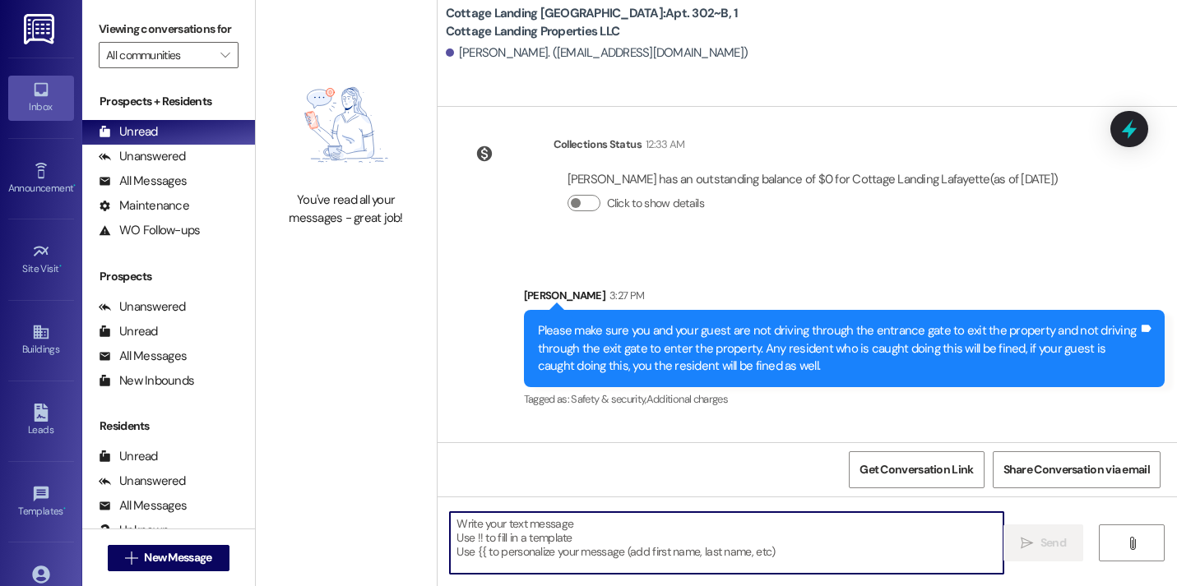
scroll to position [1199, 0]
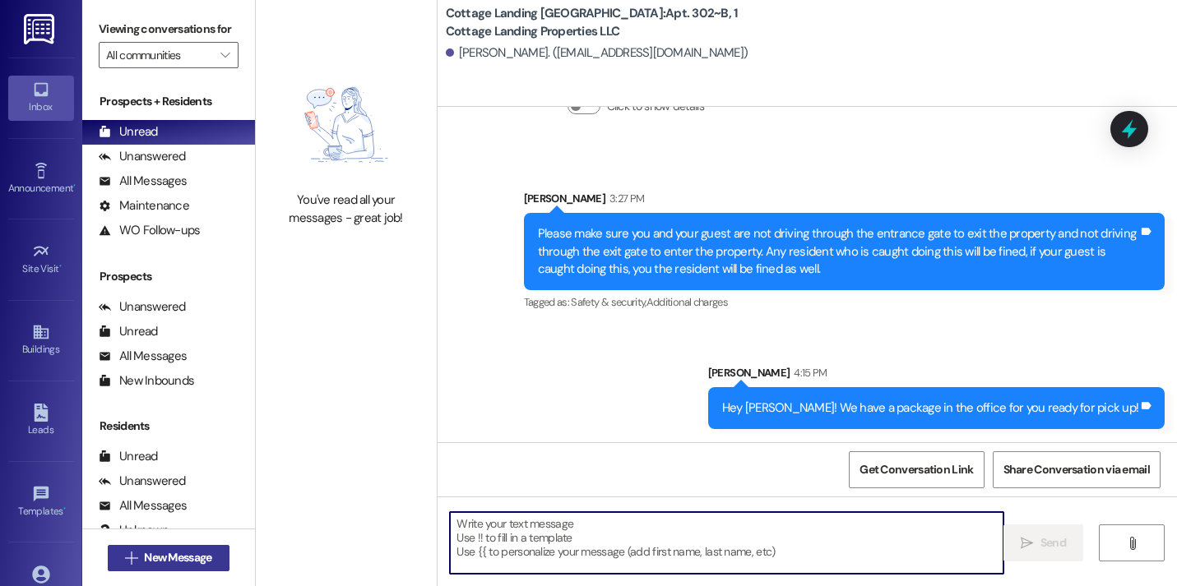
click at [187, 565] on span "New Message" at bounding box center [177, 557] width 67 height 17
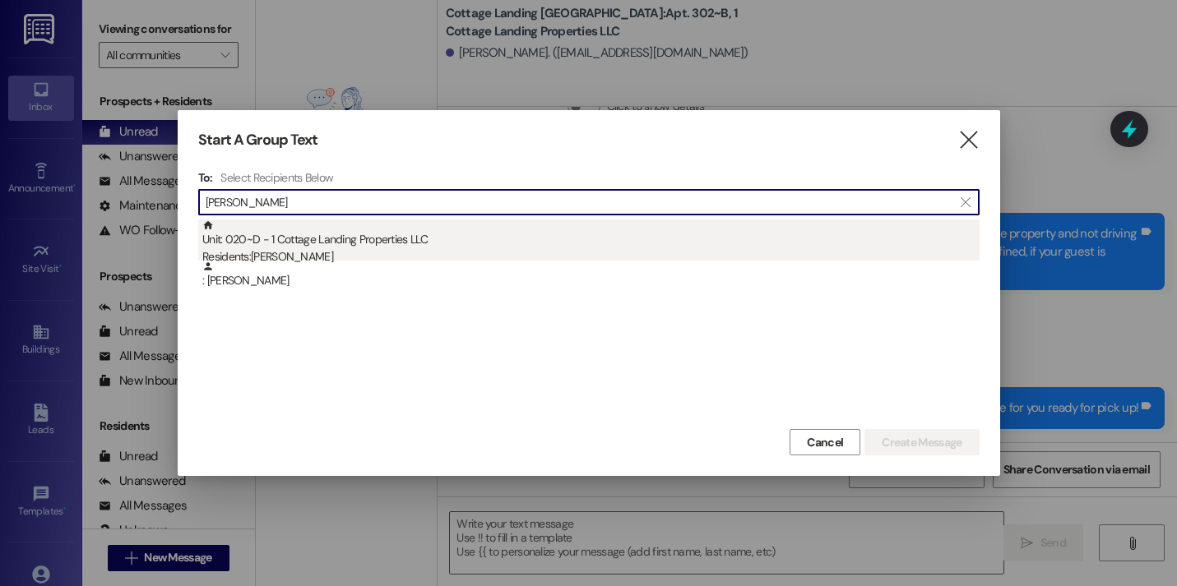
type input "dugas"
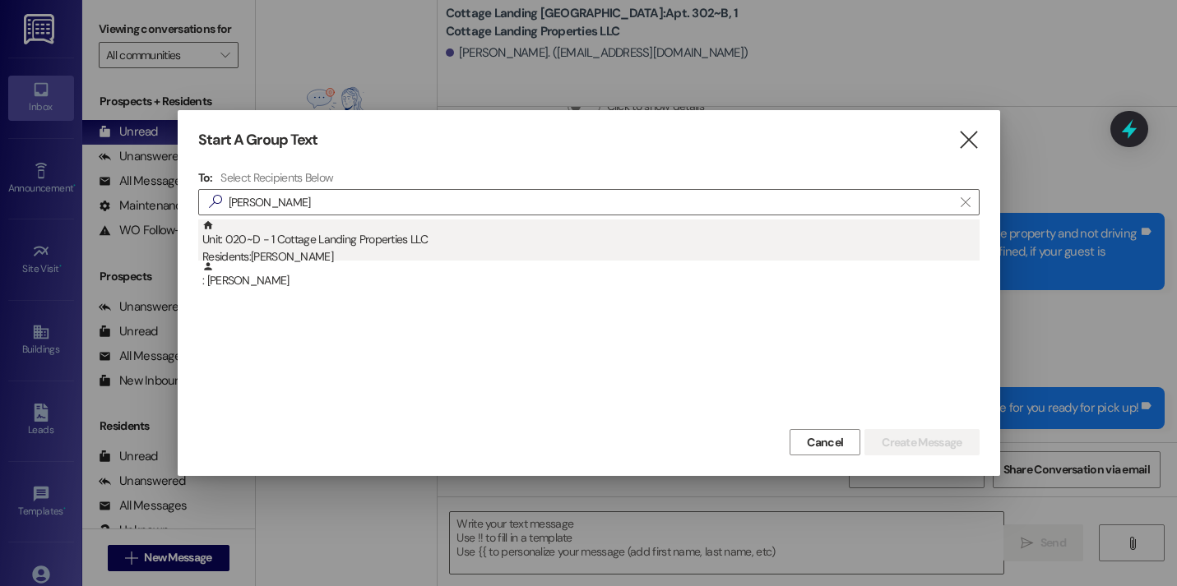
click at [454, 246] on div "Unit: 020~D - 1 Cottage Landing Properties LLC Residents: Hannah Dugas" at bounding box center [590, 243] width 777 height 47
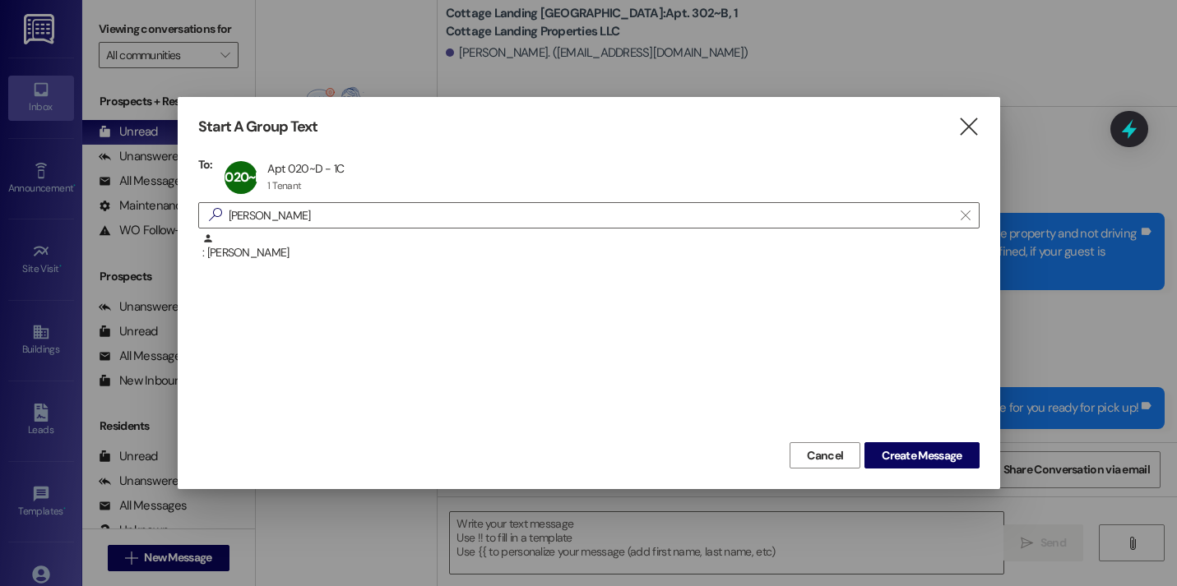
click at [898, 441] on div "Cancel Create Message" at bounding box center [588, 453] width 781 height 30
click at [897, 460] on span "Create Message" at bounding box center [921, 455] width 80 height 17
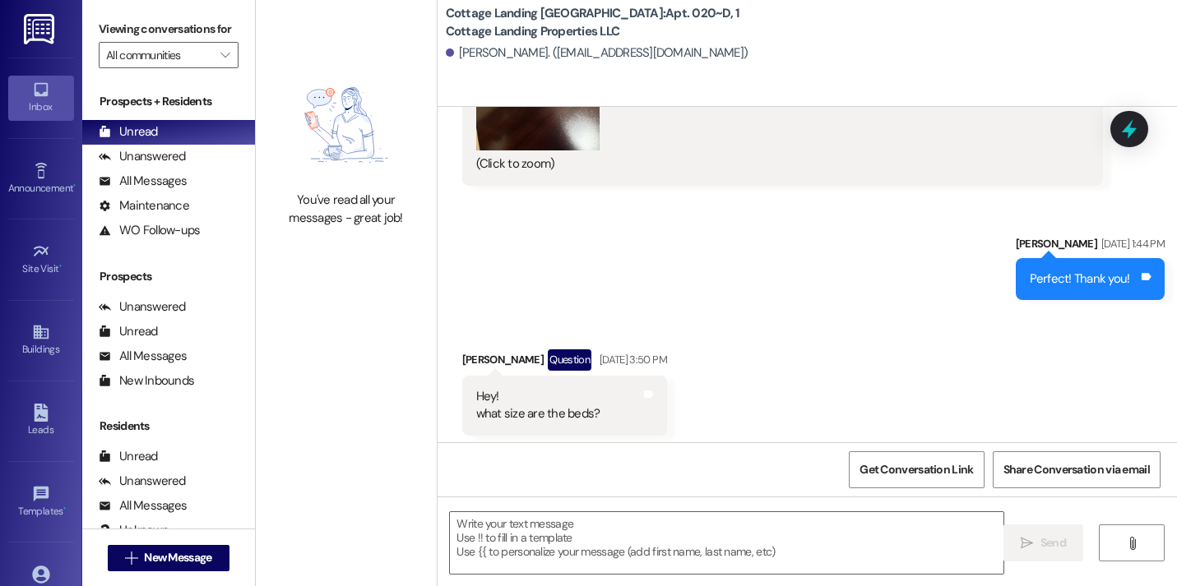
scroll to position [23661, 0]
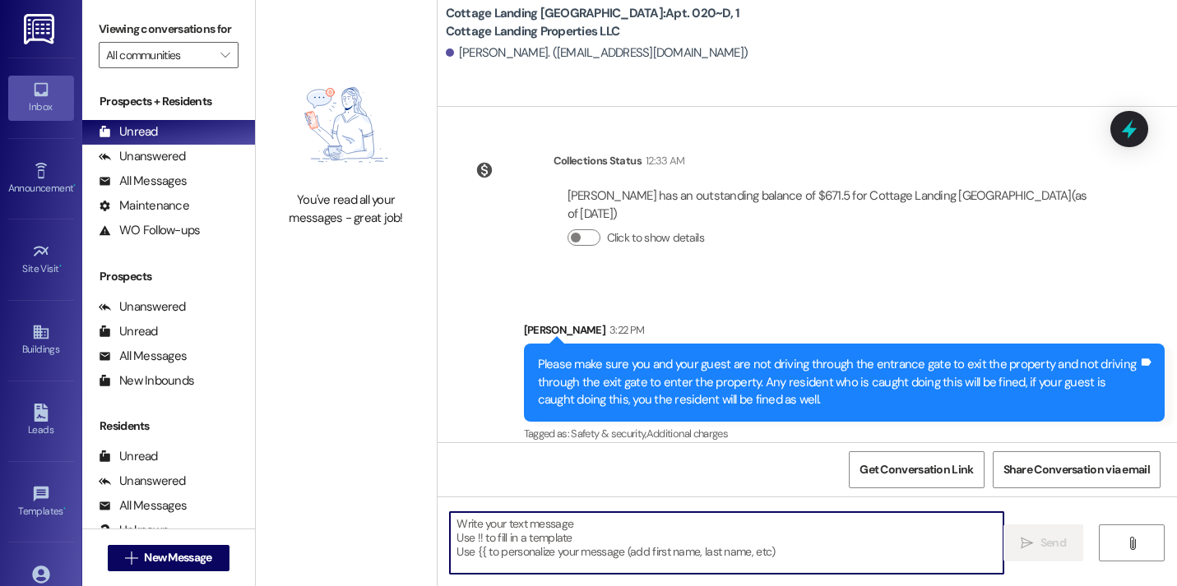
click at [529, 542] on textarea at bounding box center [726, 543] width 553 height 62
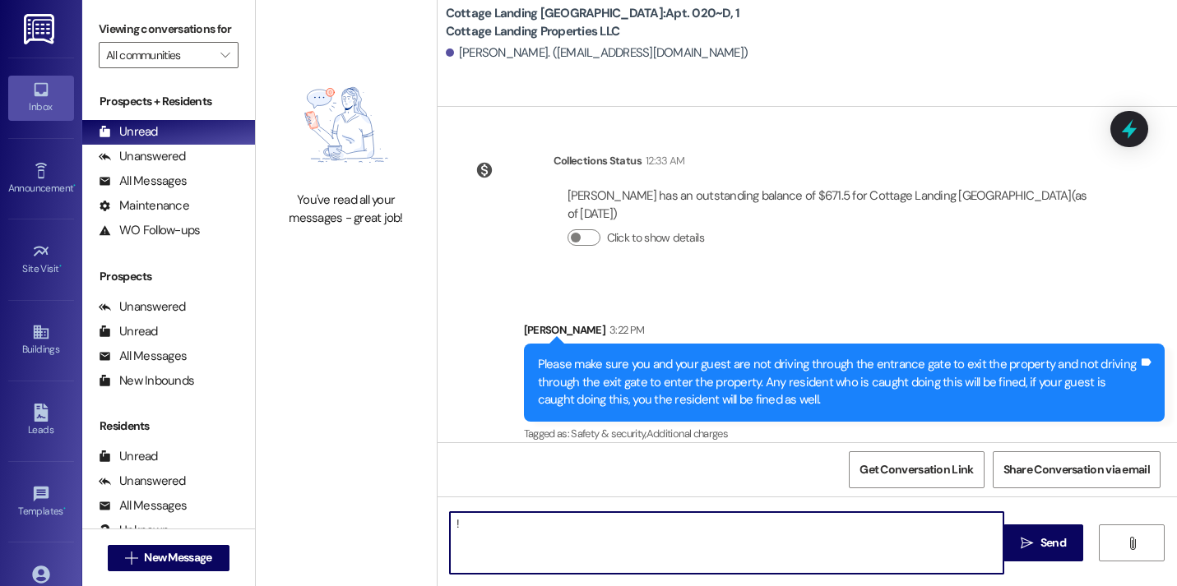
type textarea "!!"
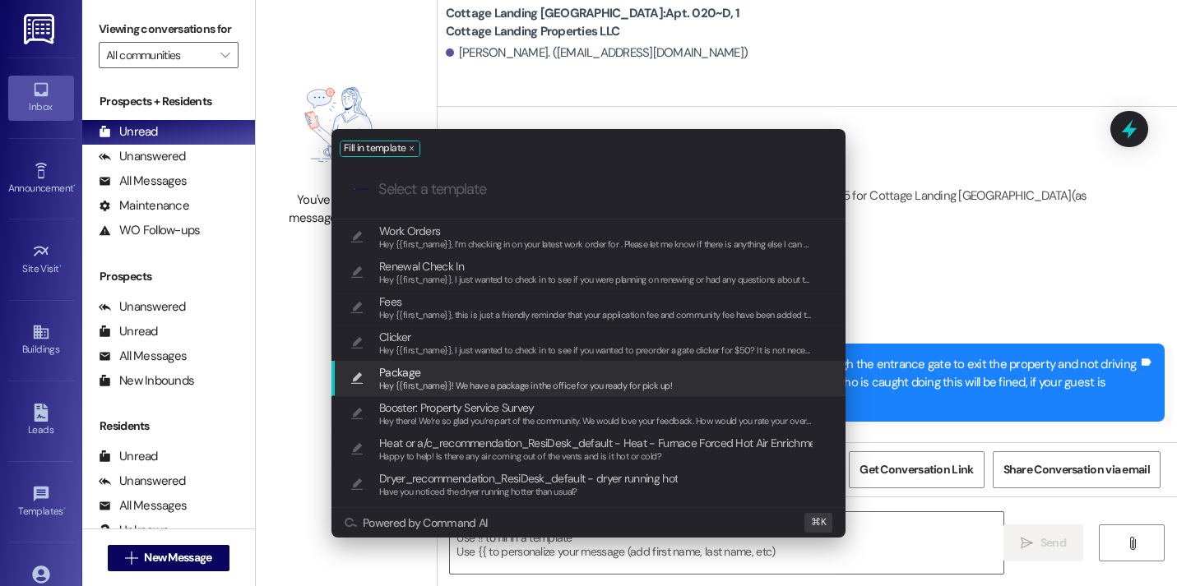
click at [444, 374] on span "Package" at bounding box center [525, 372] width 293 height 18
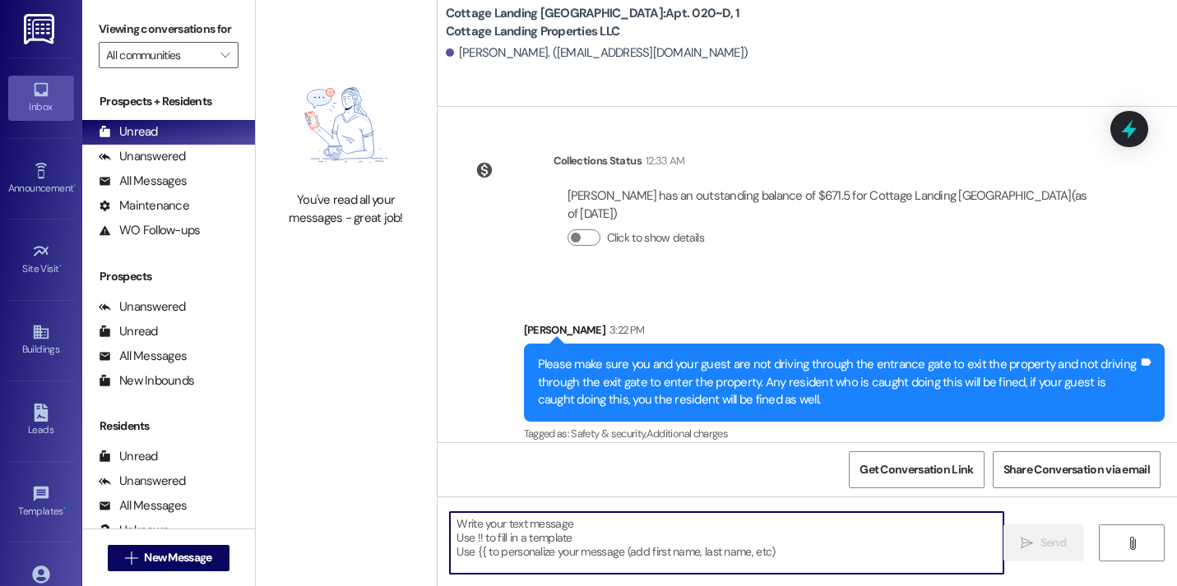
type textarea "Hey {{first_name}}! We have a package in the office for you ready for pick up!"
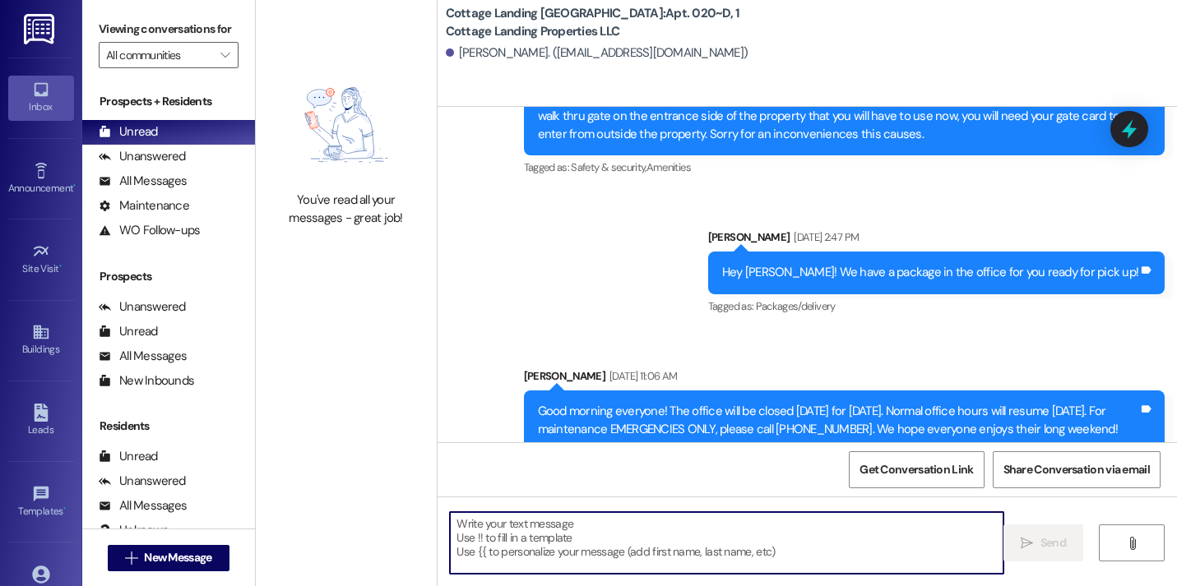
scroll to position [23775, 0]
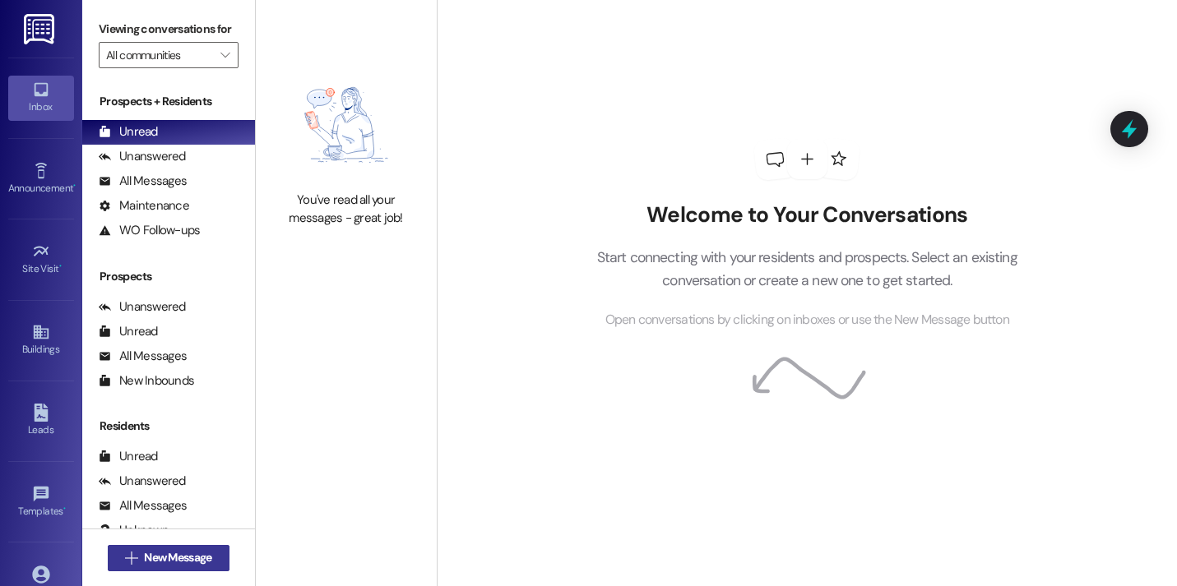
click at [193, 559] on span "New Message" at bounding box center [177, 557] width 67 height 17
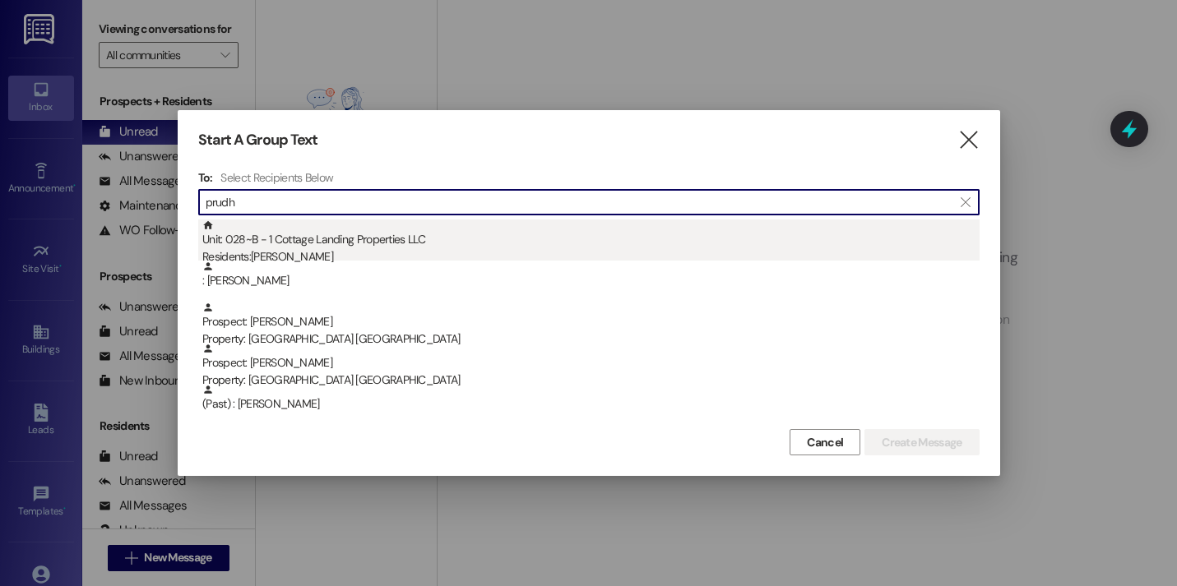
type input "prudh"
click at [358, 220] on div "Unit: 028~B - 1 Cottage Landing Properties LLC Residents: [PERSON_NAME]" at bounding box center [590, 243] width 777 height 47
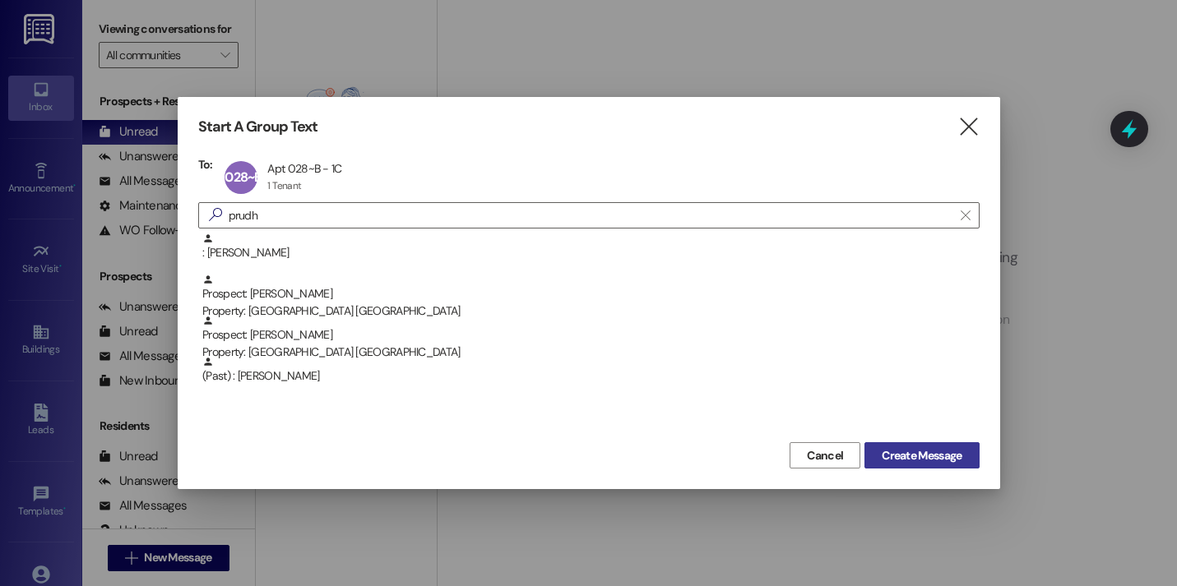
click at [968, 455] on button "Create Message" at bounding box center [921, 455] width 114 height 26
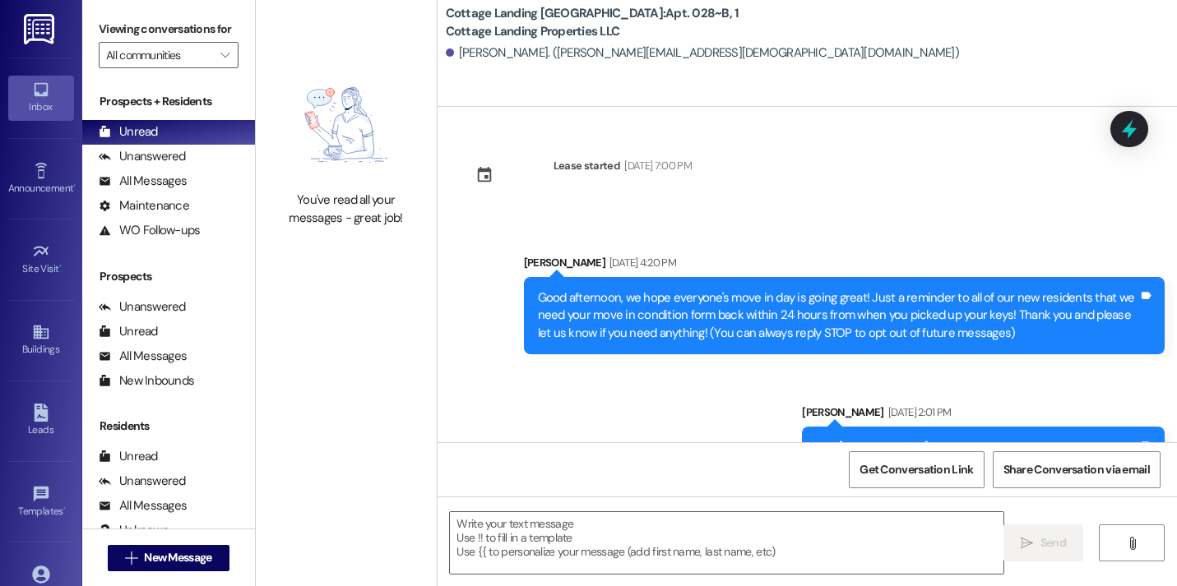
scroll to position [1159, 0]
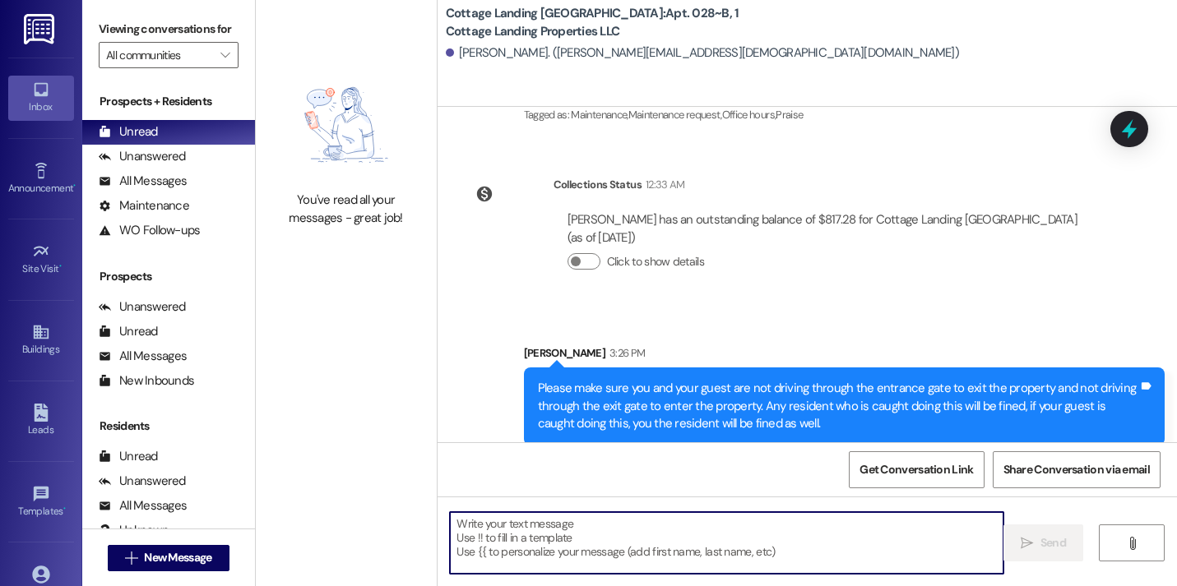
click at [609, 519] on textarea at bounding box center [726, 543] width 553 height 62
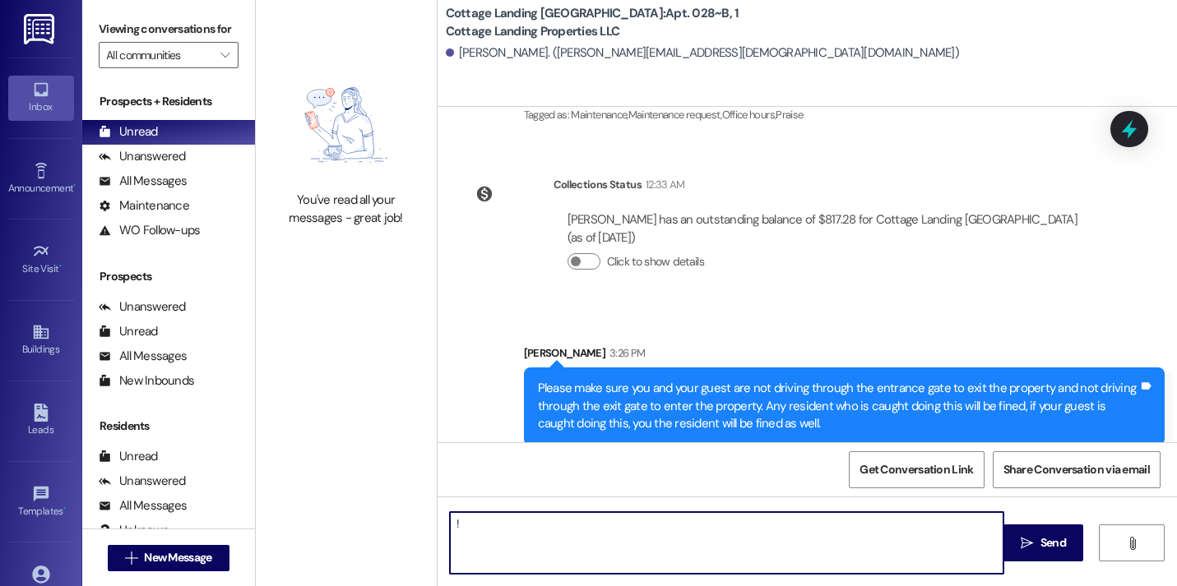
type textarea "!!"
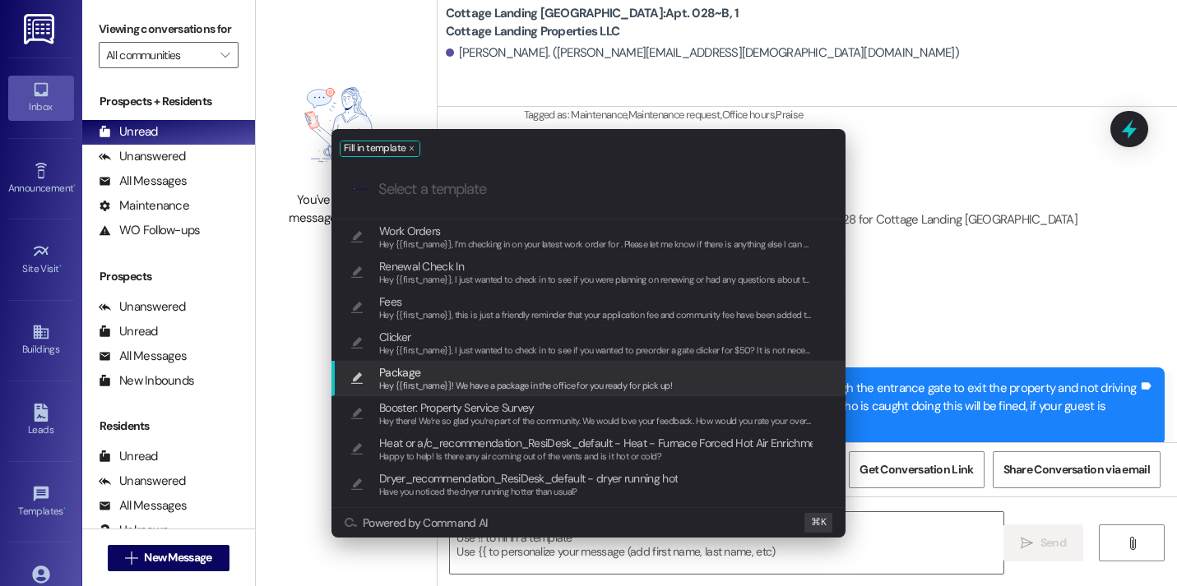
click at [470, 378] on span "Package" at bounding box center [525, 372] width 293 height 18
type textarea "Hey {{first_name}}! We have a package in the office for you ready for pick up!"
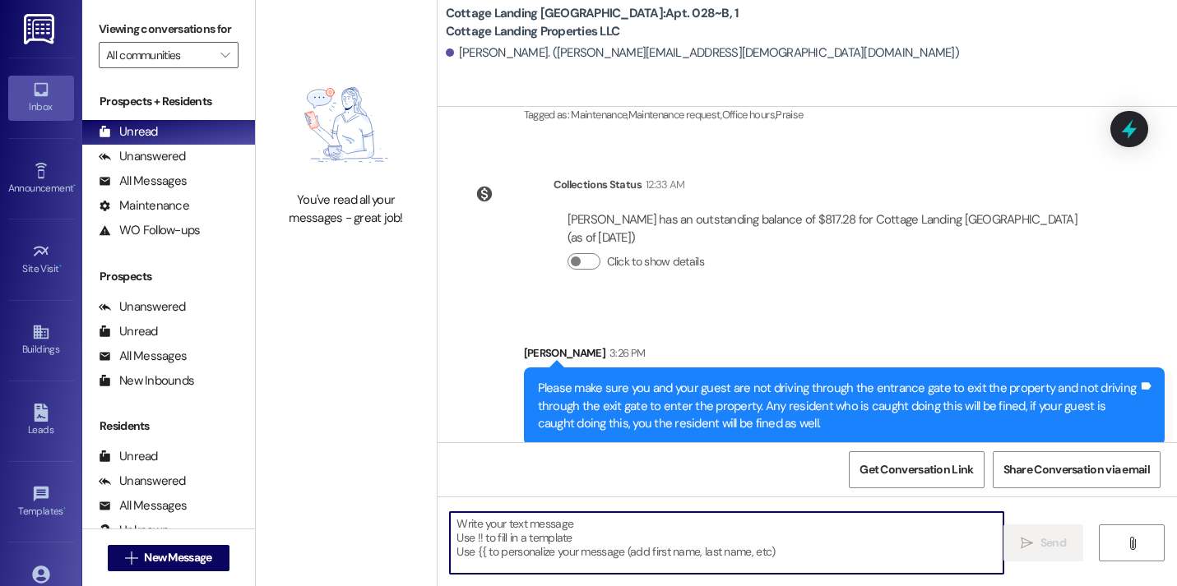
scroll to position [1332, 0]
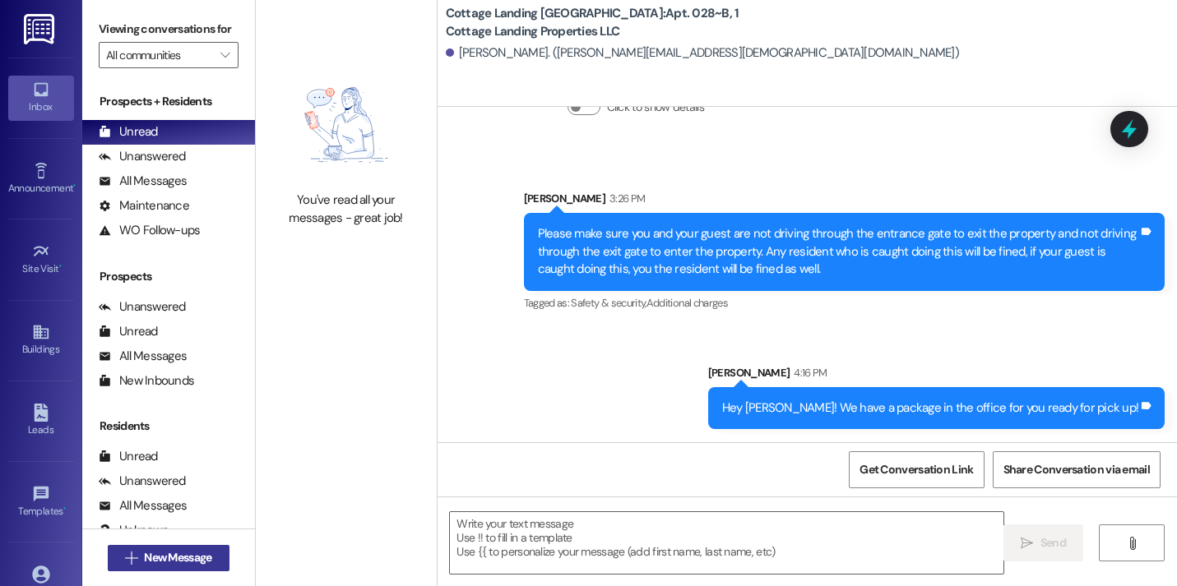
click at [200, 548] on button " New Message" at bounding box center [169, 558] width 122 height 26
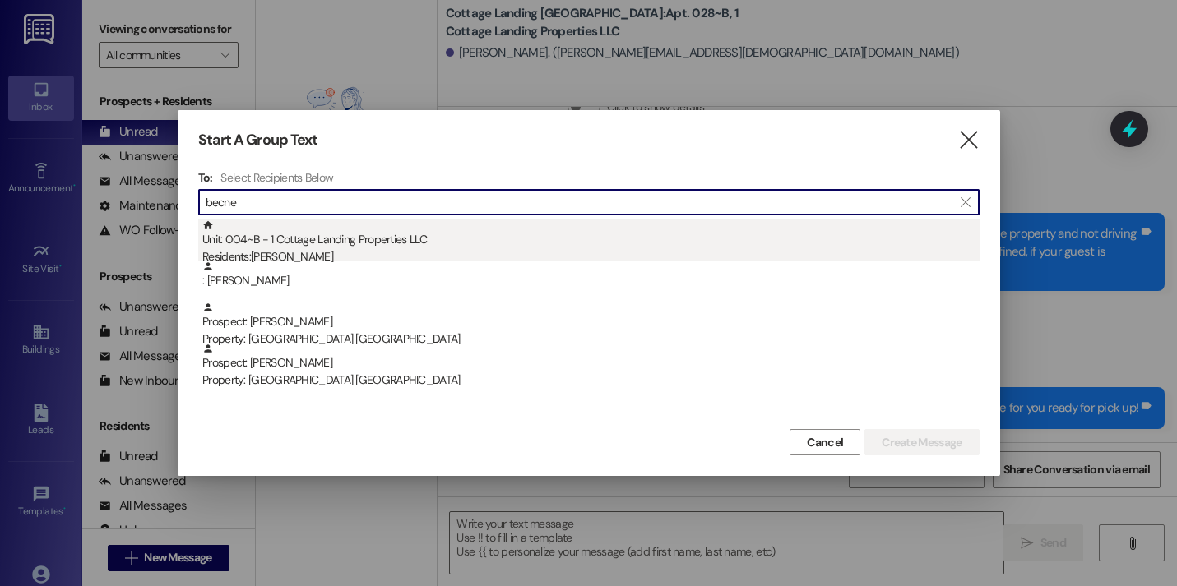
type input "becne"
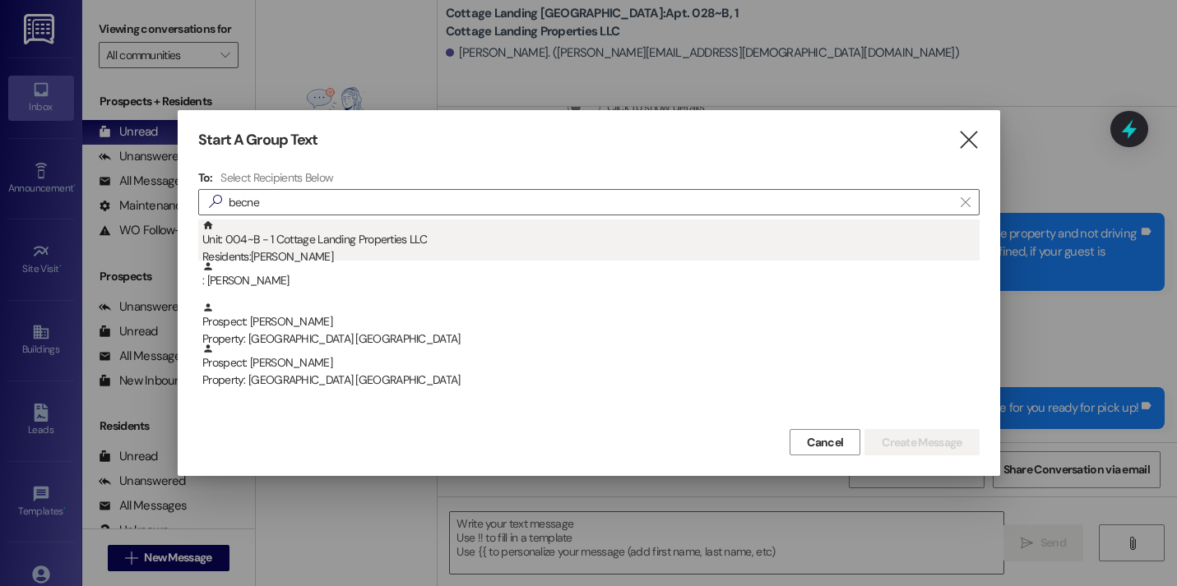
click at [381, 236] on div "Unit: 004~B - 1 Cottage Landing Properties LLC Residents: Emma Becnel" at bounding box center [590, 243] width 777 height 47
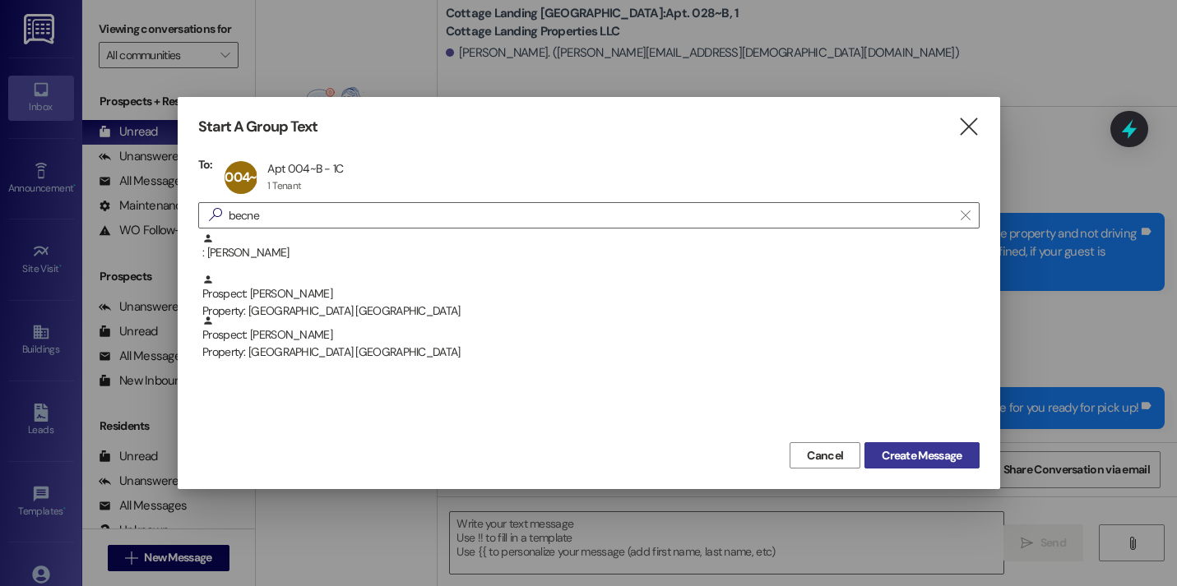
click at [901, 447] on span "Create Message" at bounding box center [921, 455] width 80 height 17
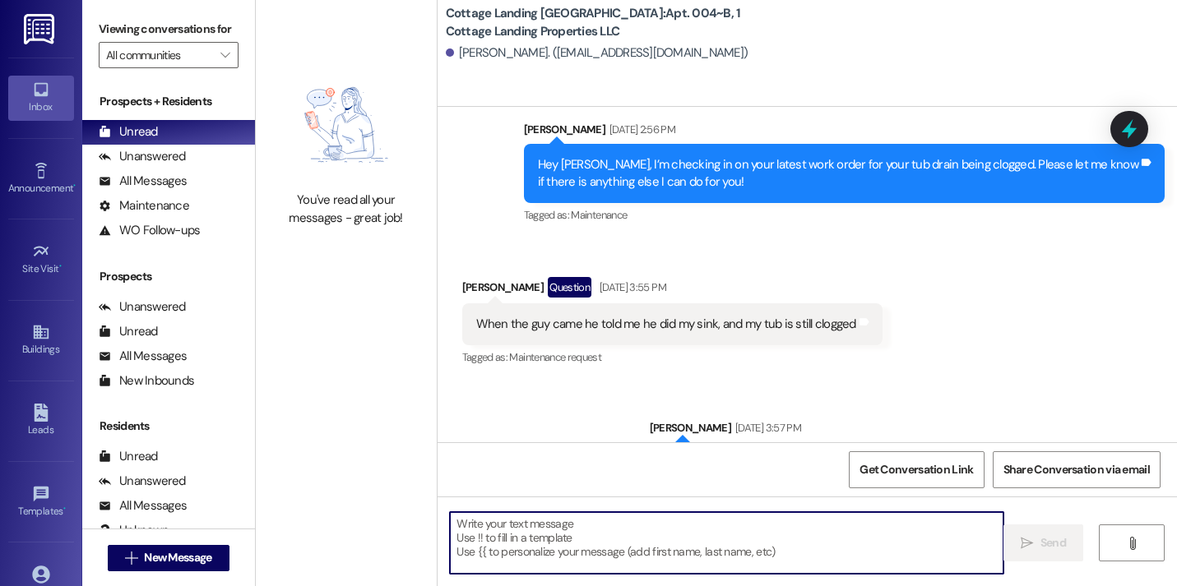
click at [675, 534] on textarea at bounding box center [726, 543] width 553 height 62
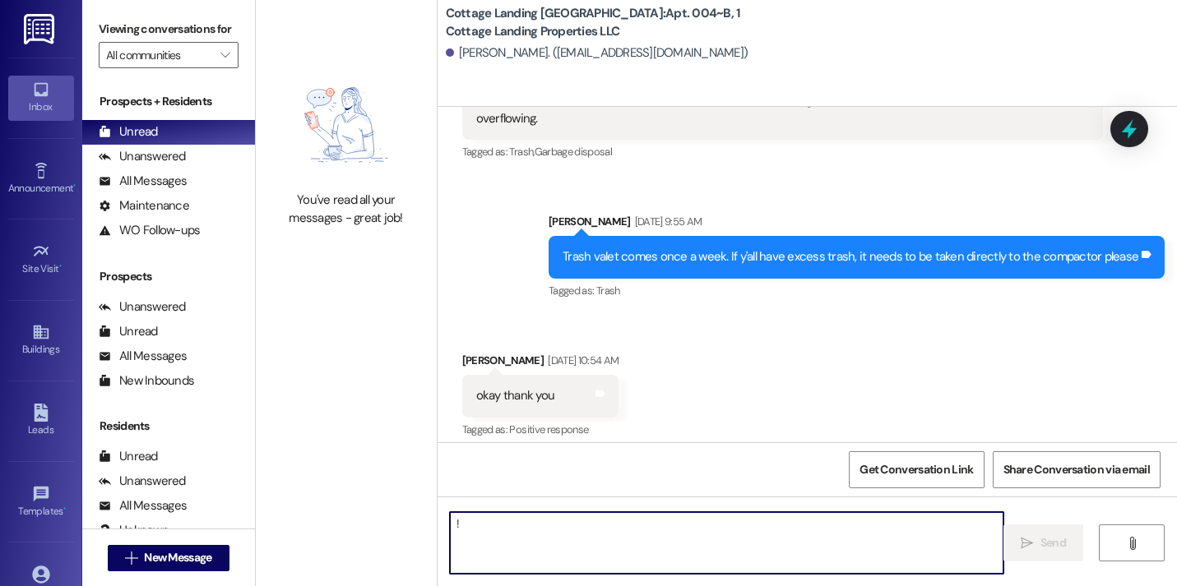
type textarea "!!"
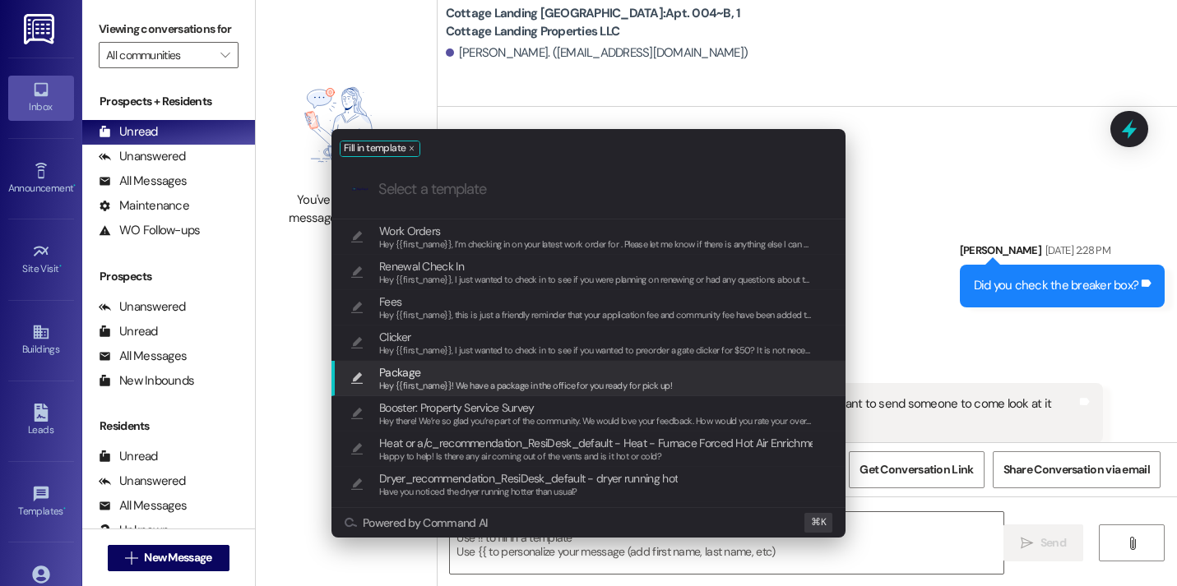
scroll to position [4420, 0]
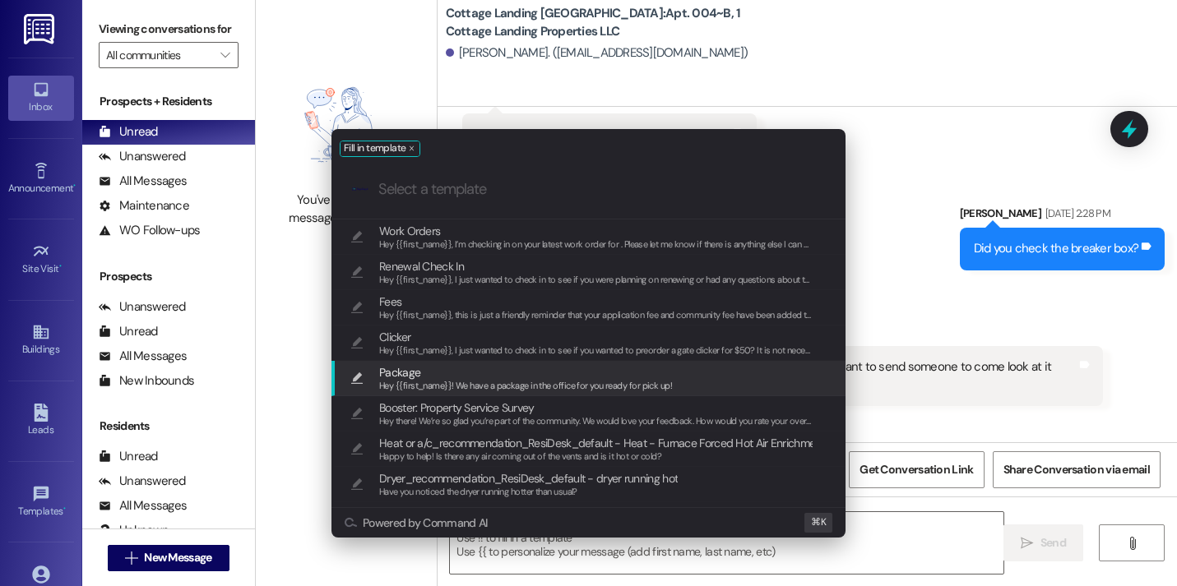
click at [520, 382] on span "Hey {{first_name}}! We have a package in the office for you ready for pick up!" at bounding box center [525, 386] width 293 height 12
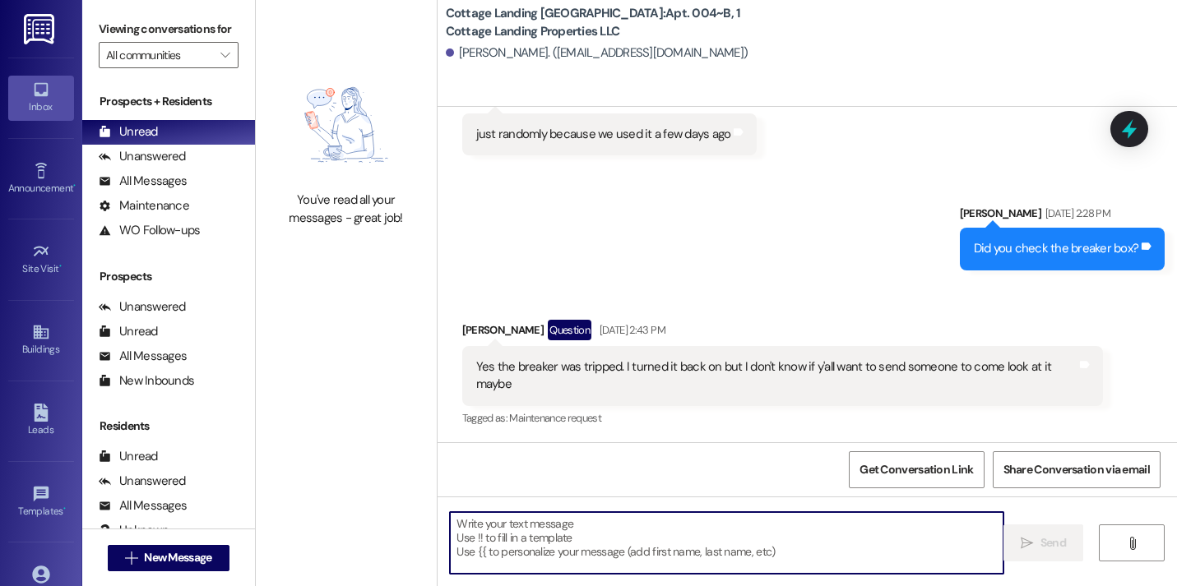
type textarea "Hey {{first_name}}! We have a package in the office for you ready for pick up!"
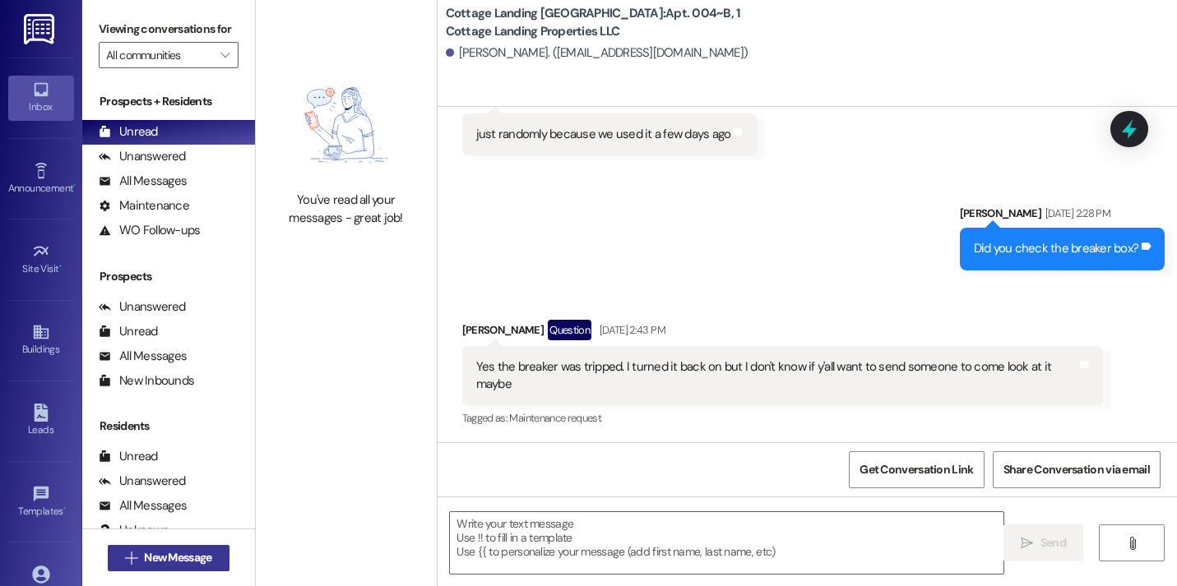
click at [212, 553] on button " New Message" at bounding box center [169, 558] width 122 height 26
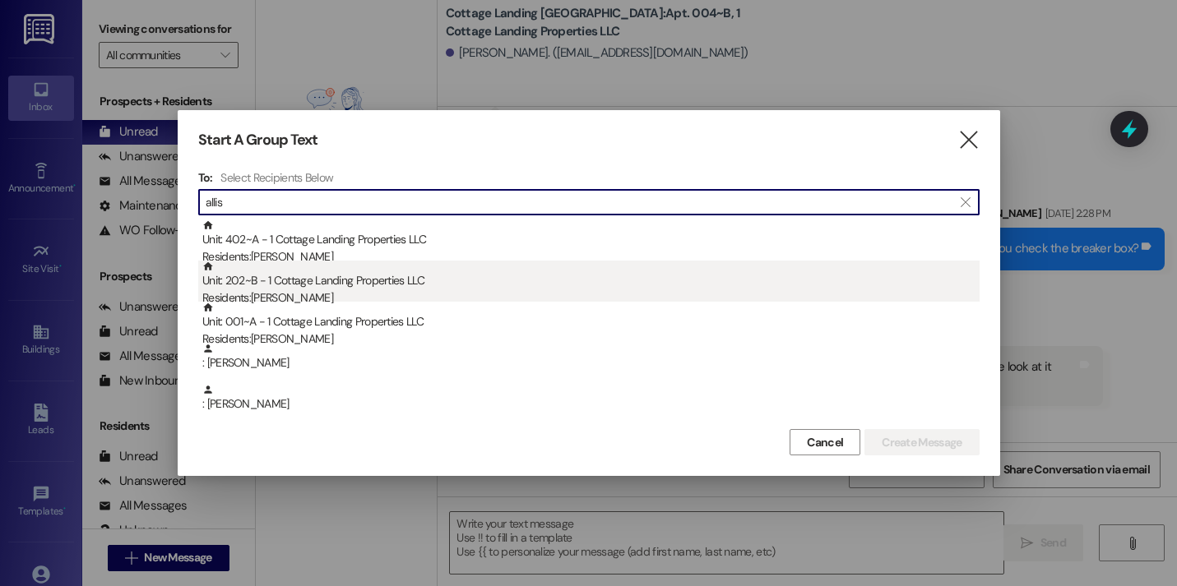
type input "allis"
click at [328, 273] on div "Unit: 202~B - 1 Cottage Landing Properties LLC Residents: Amiyah Allison" at bounding box center [590, 284] width 777 height 47
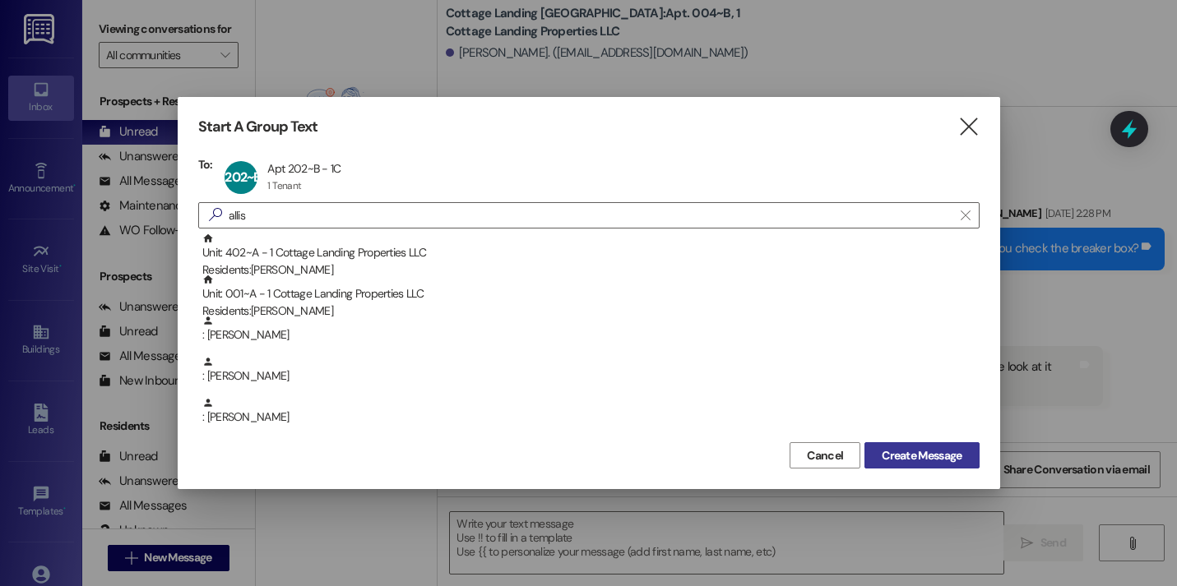
click at [913, 462] on span "Create Message" at bounding box center [921, 455] width 80 height 17
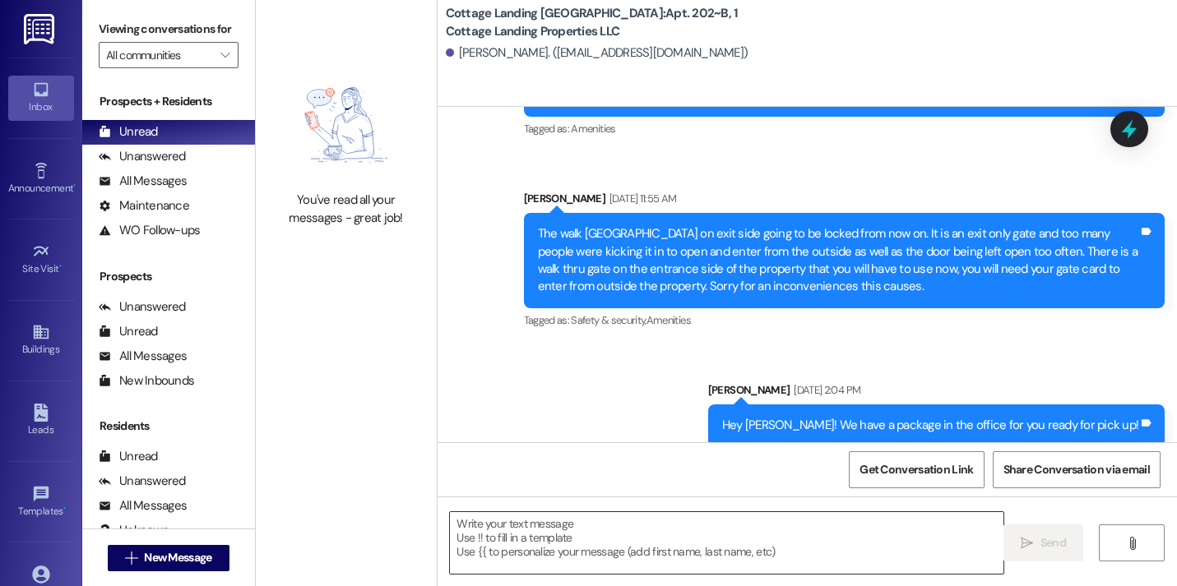
click at [657, 546] on textarea at bounding box center [726, 543] width 553 height 62
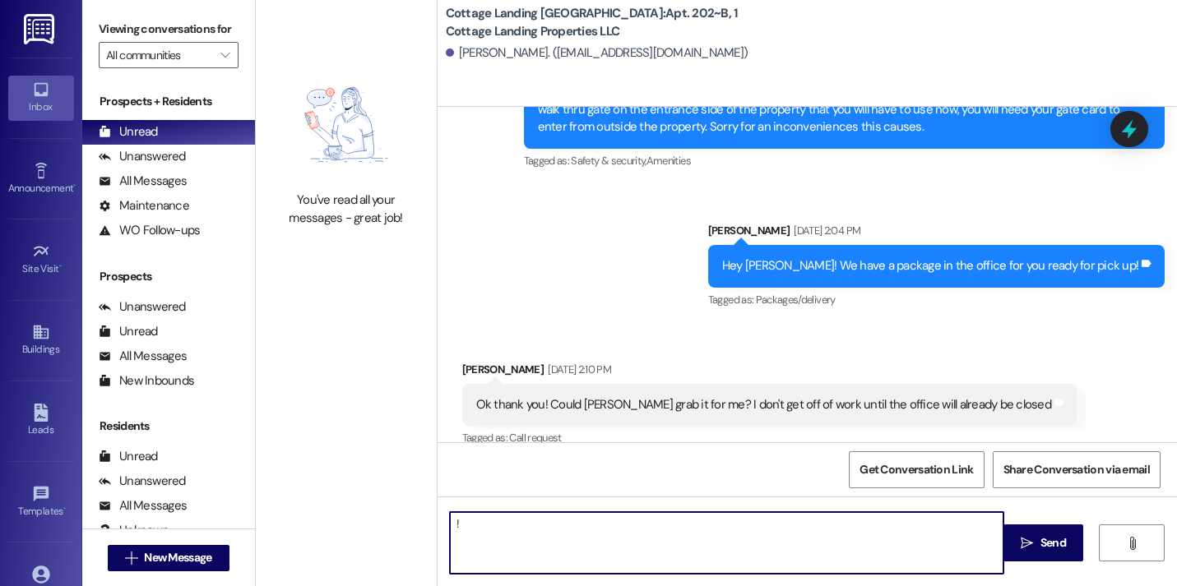
type textarea "!!"
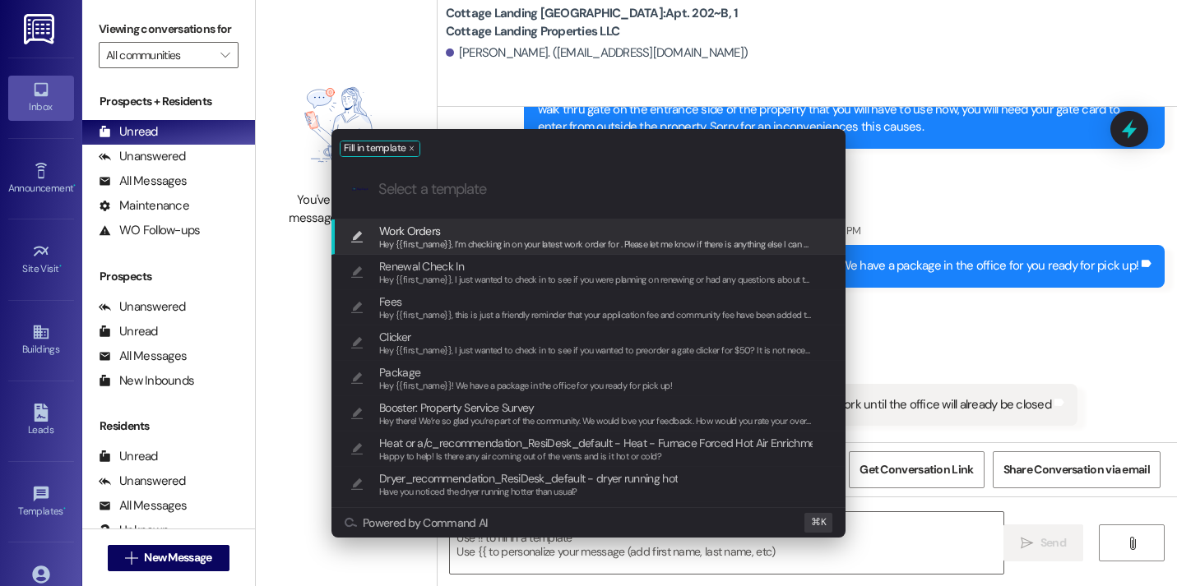
scroll to position [5514, 0]
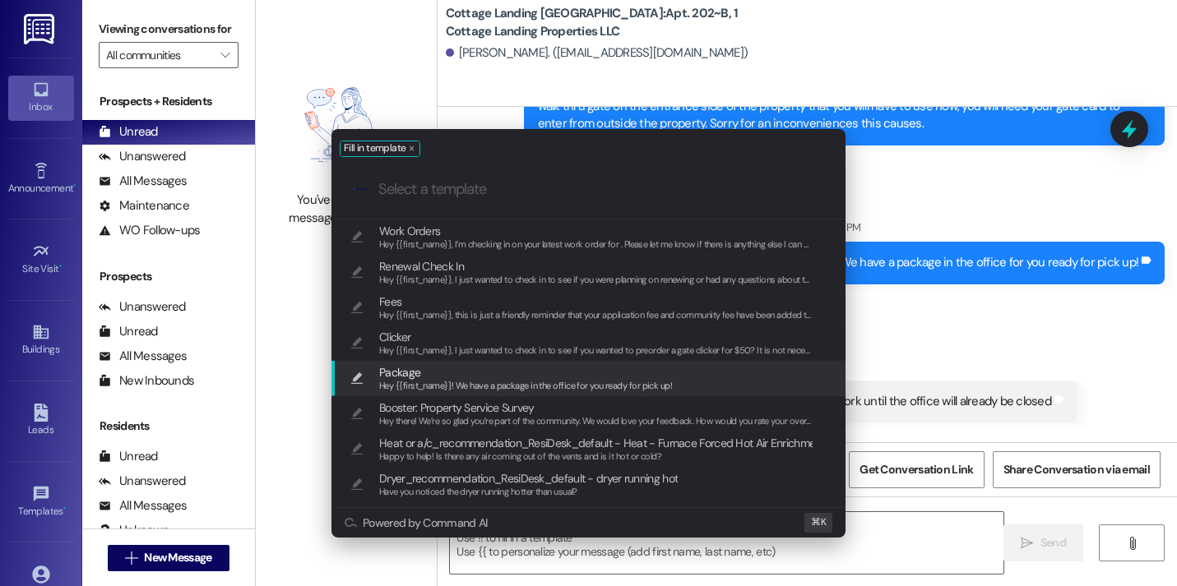
click at [517, 372] on span "Package" at bounding box center [525, 372] width 293 height 18
type textarea "Hey {{first_name}}! We have a package in the office for you ready for pick up!"
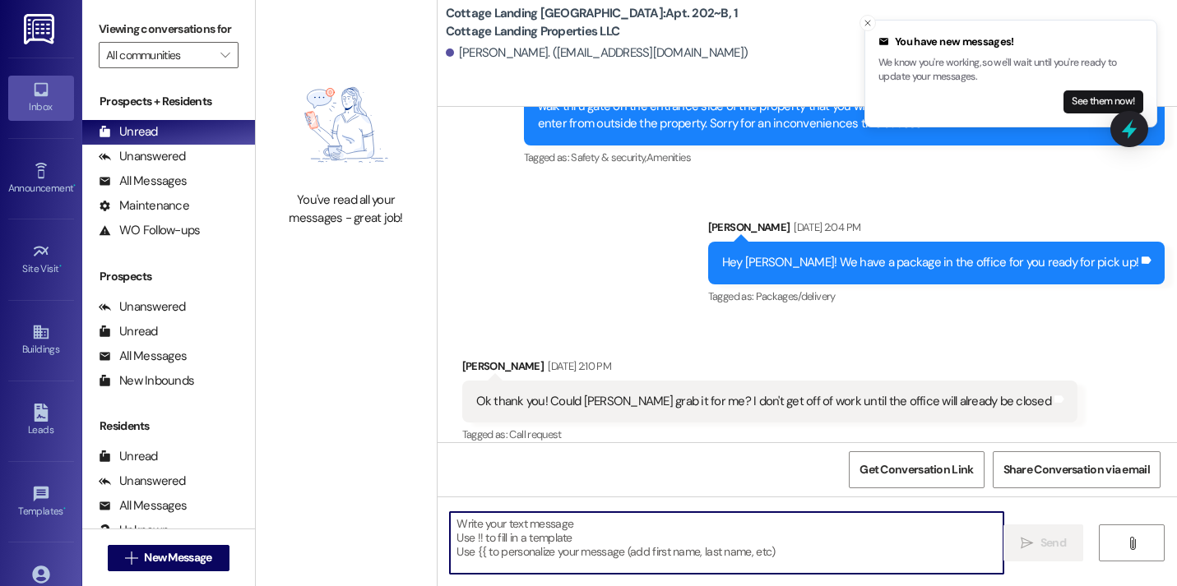
scroll to position [5518, 0]
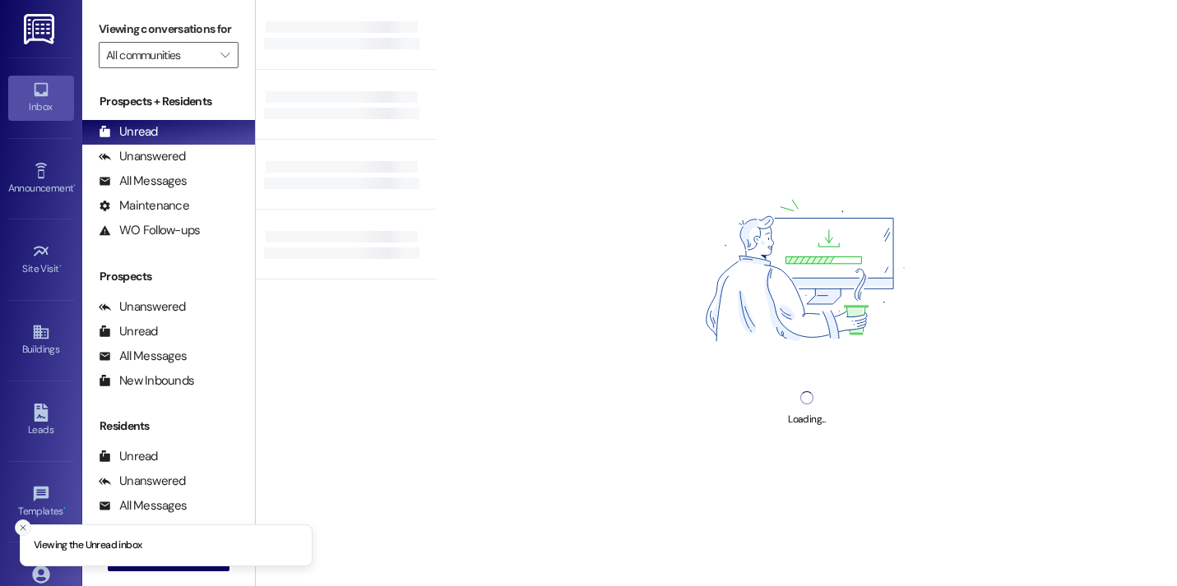
click at [16, 534] on div "Templates • Go to Templates" at bounding box center [41, 501] width 66 height 81
drag, startPoint x: 16, startPoint y: 531, endPoint x: 34, endPoint y: 530, distance: 17.3
click at [16, 530] on button "Close toast" at bounding box center [23, 528] width 16 height 16
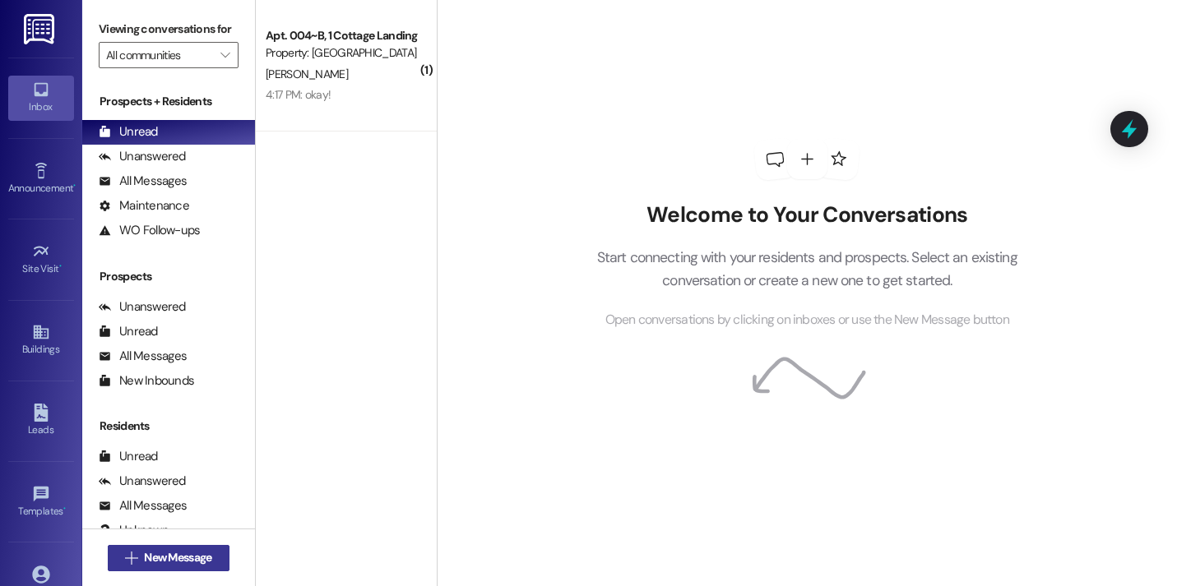
click at [158, 566] on li "Viewing the Unread inbox" at bounding box center [166, 587] width 293 height 43
click at [158, 562] on span "New Message" at bounding box center [177, 557] width 67 height 17
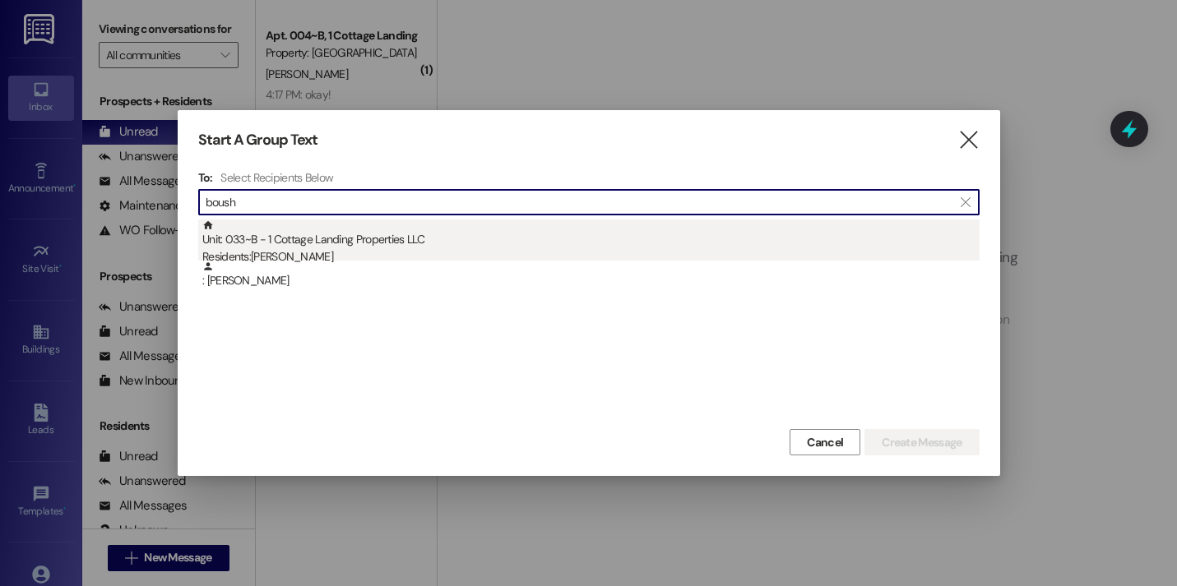
type input "boush"
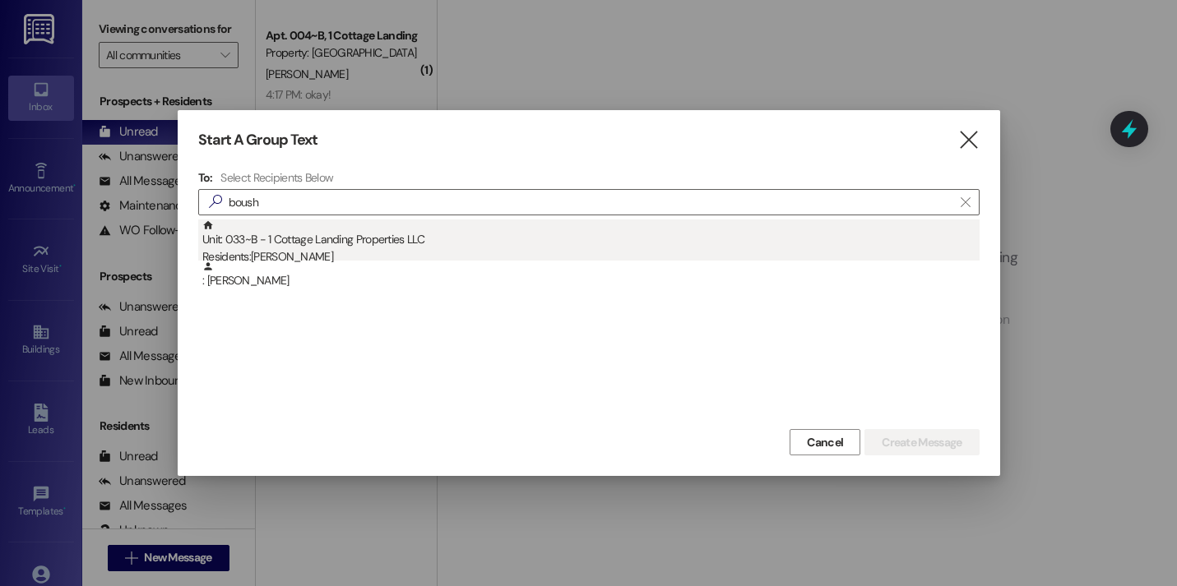
click at [294, 239] on div "Unit: 033~B - 1 Cottage Landing Properties LLC Residents: [PERSON_NAME]" at bounding box center [590, 243] width 777 height 47
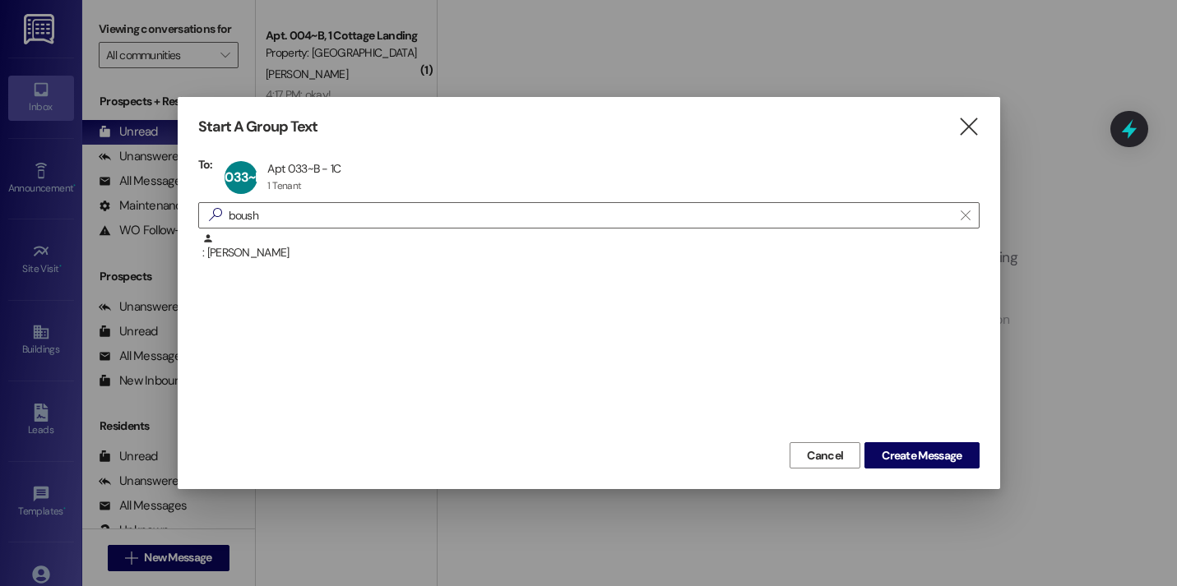
click at [897, 442] on div "Cancel Create Message" at bounding box center [588, 453] width 781 height 30
click at [890, 462] on span "Create Message" at bounding box center [921, 455] width 80 height 17
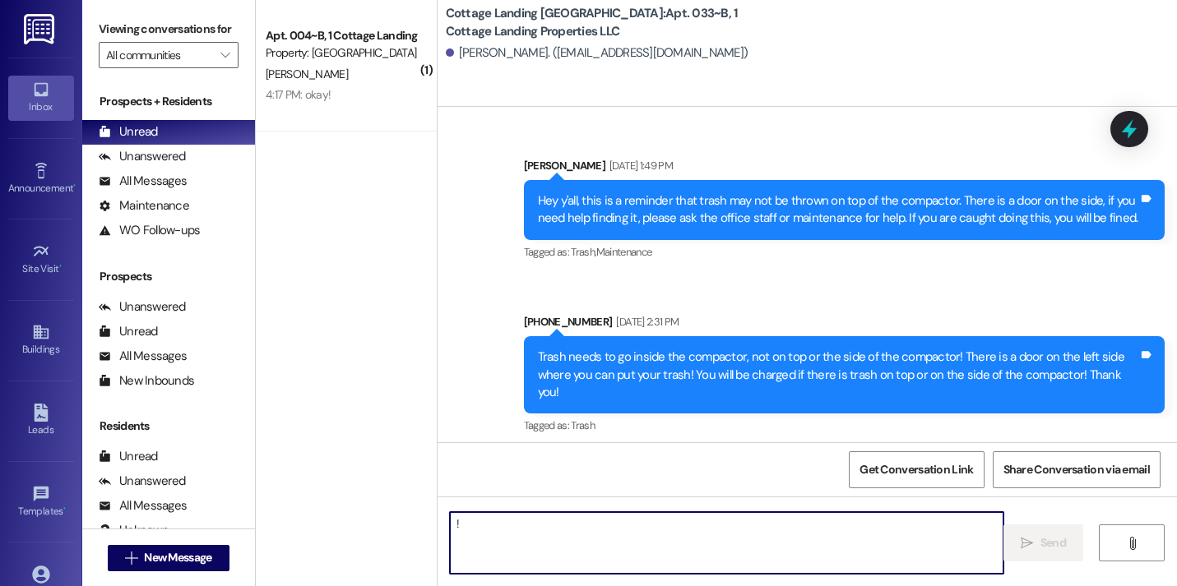
type textarea "!!"
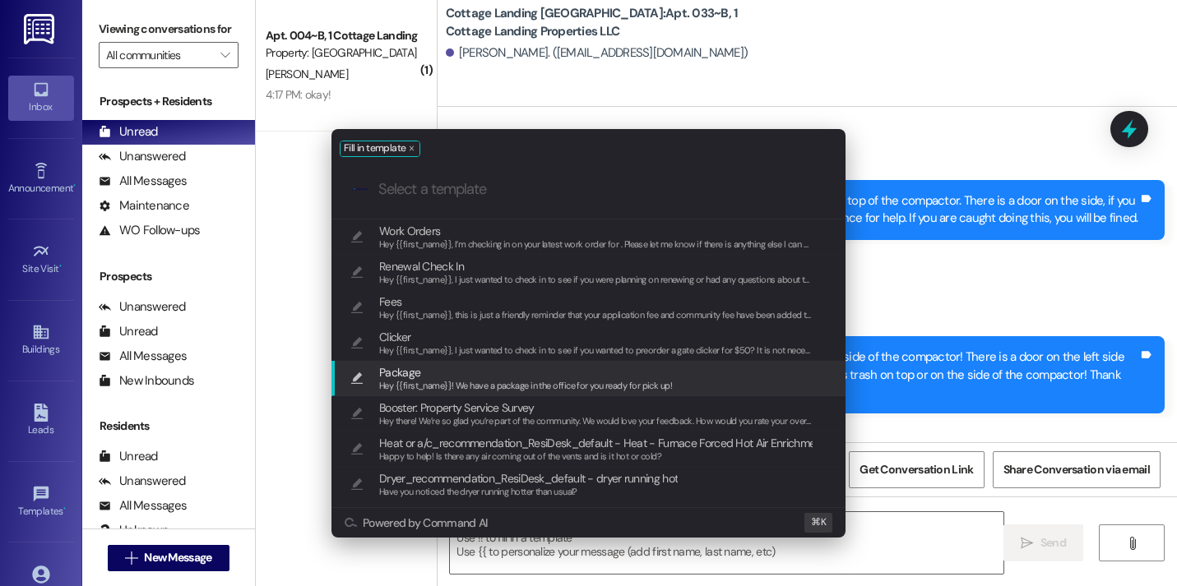
scroll to position [82090, 0]
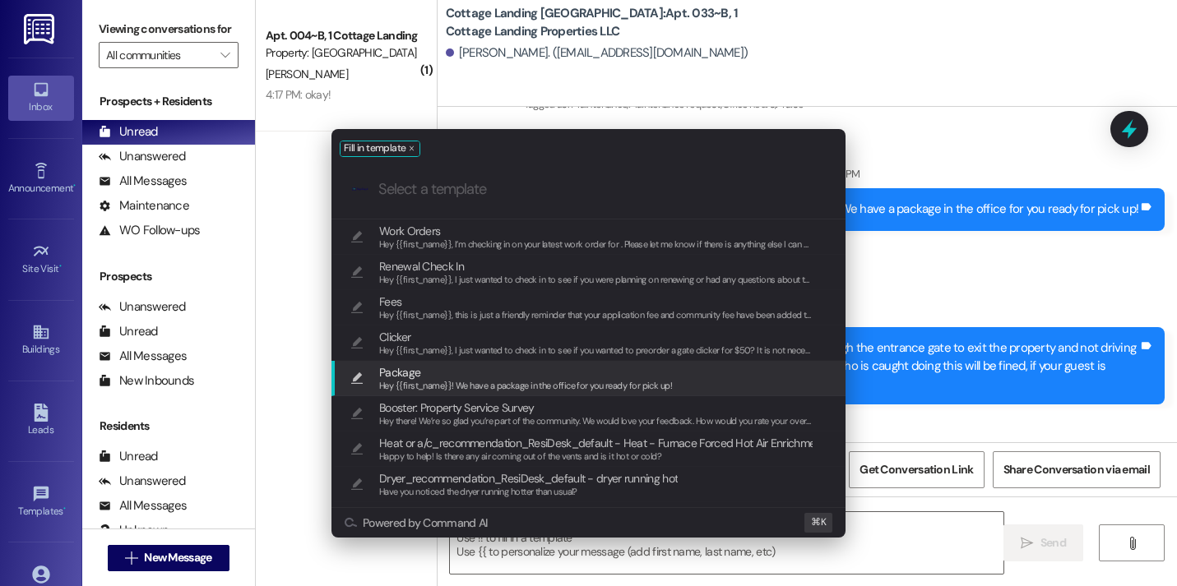
click at [407, 383] on span "Hey {{first_name}}! We have a package in the office for you ready for pick up!" at bounding box center [525, 386] width 293 height 12
type textarea "Hey {{first_name}}! We have a package in the office for you ready for pick up!"
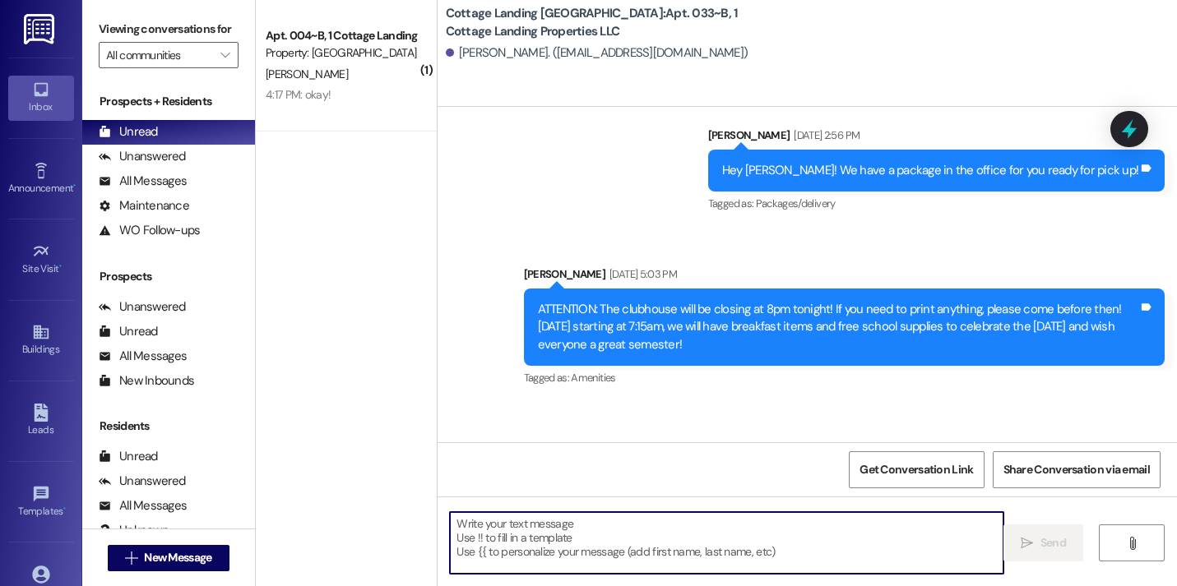
scroll to position [81599, 0]
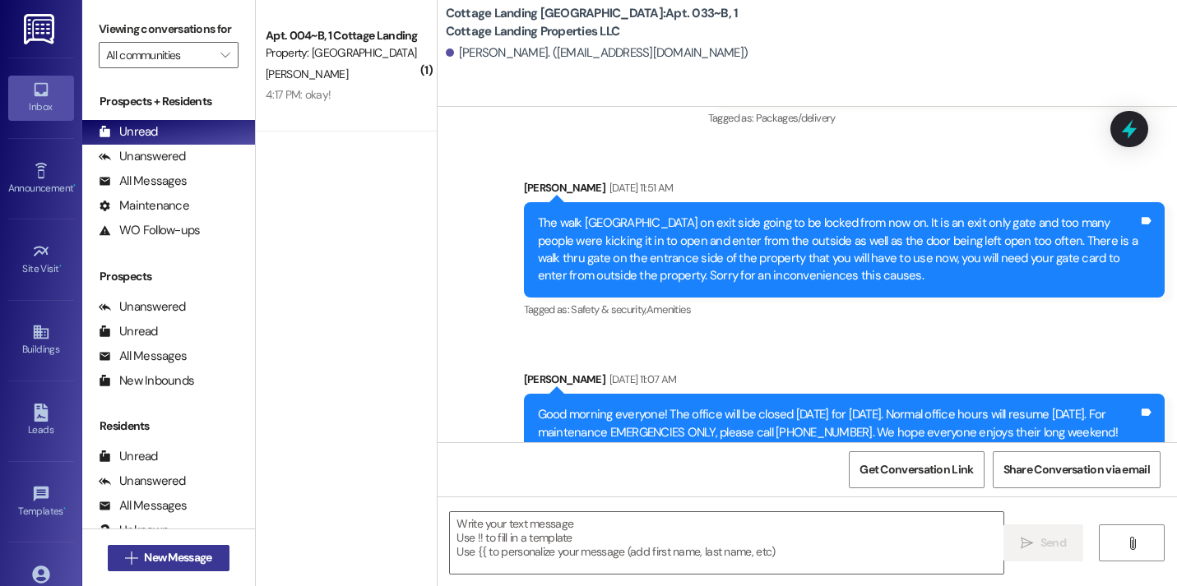
click at [141, 554] on span "New Message" at bounding box center [178, 557] width 74 height 17
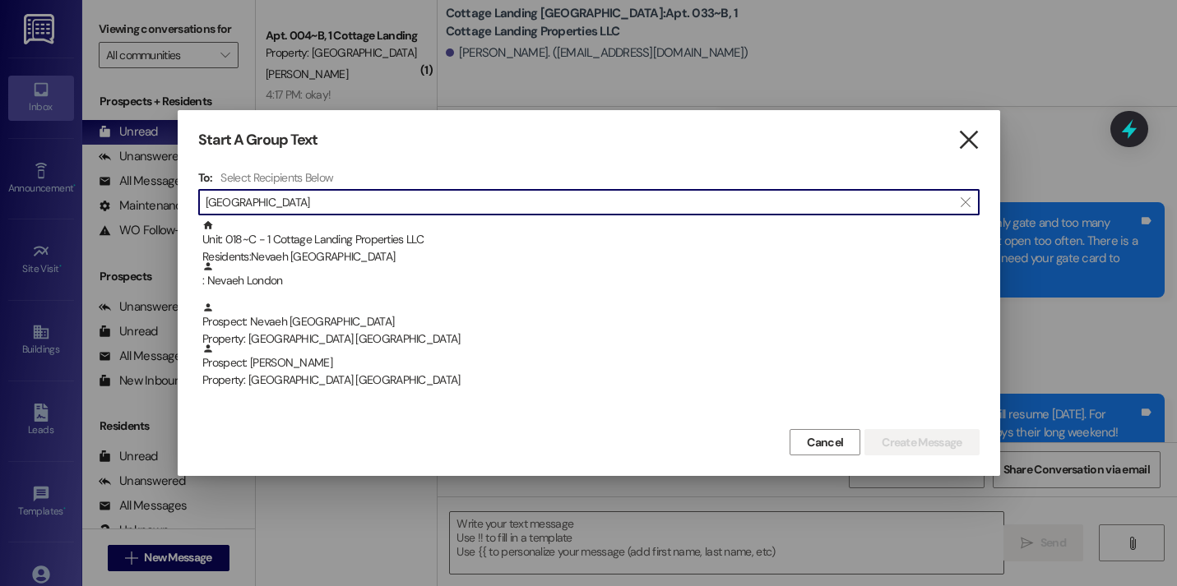
type input "london"
click at [971, 146] on icon "" at bounding box center [968, 140] width 22 height 17
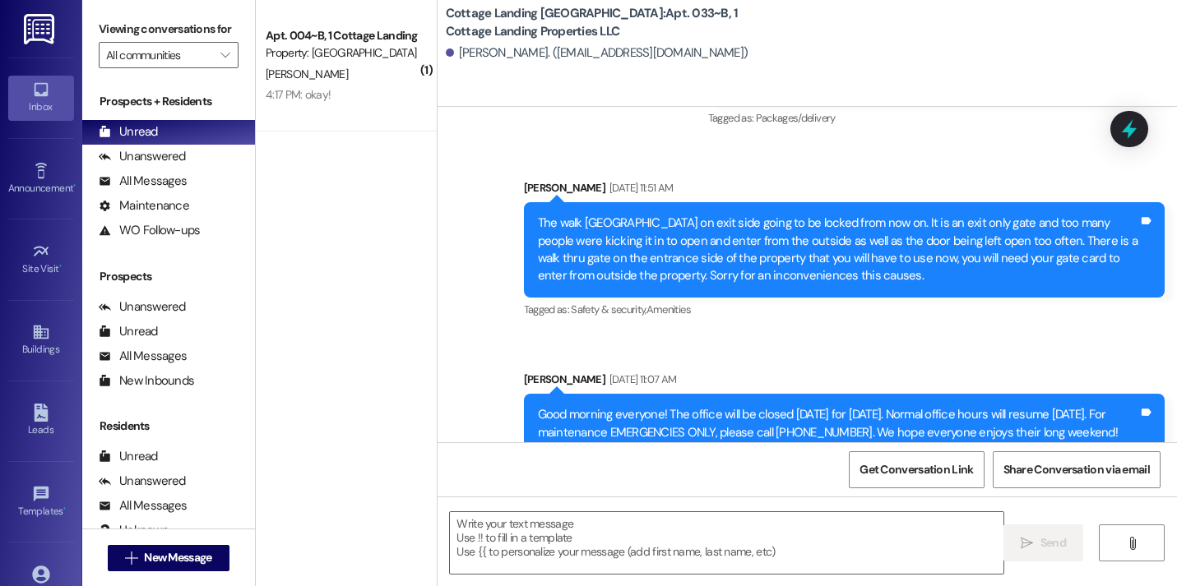
scroll to position [82204, 0]
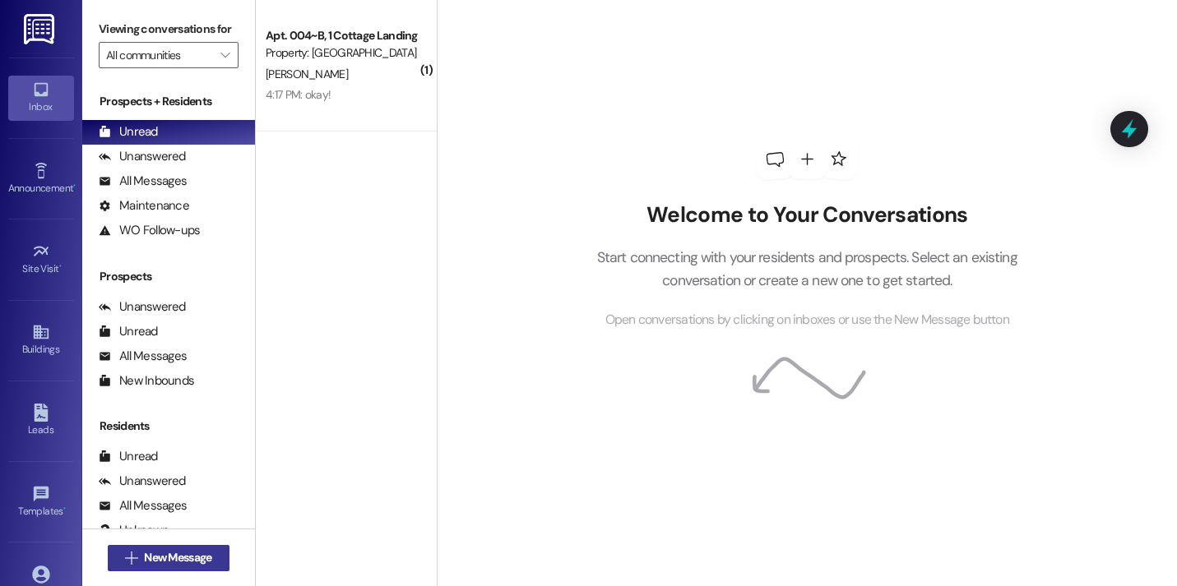
click at [197, 553] on span "New Message" at bounding box center [177, 557] width 67 height 17
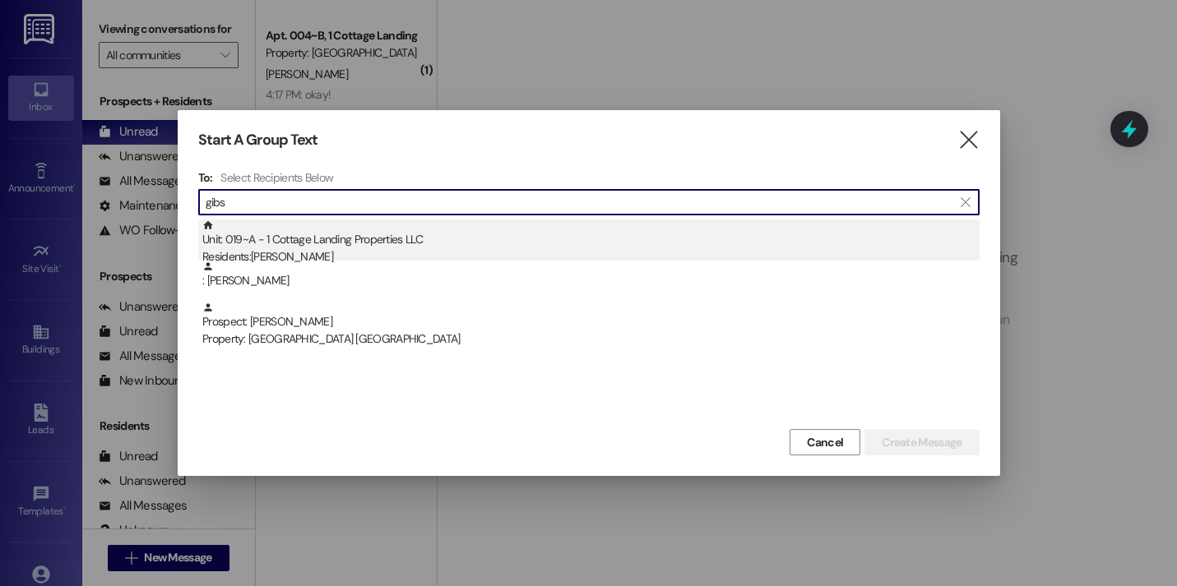
type input "gibs"
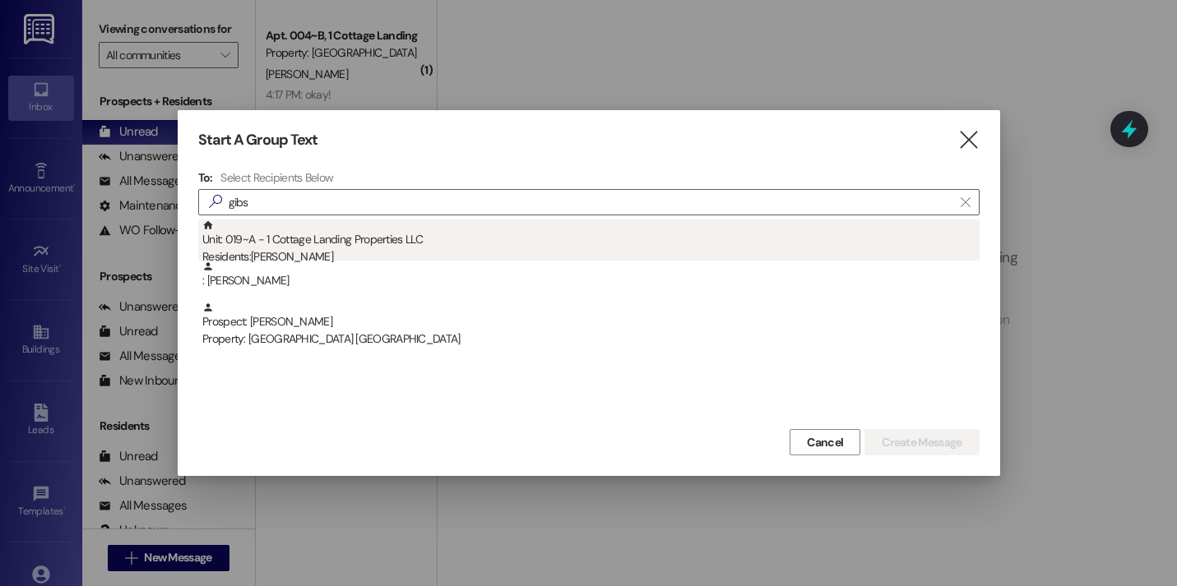
click at [292, 237] on div "Unit: 019~A - 1 Cottage Landing Properties LLC Residents: Judson Gibson" at bounding box center [590, 243] width 777 height 47
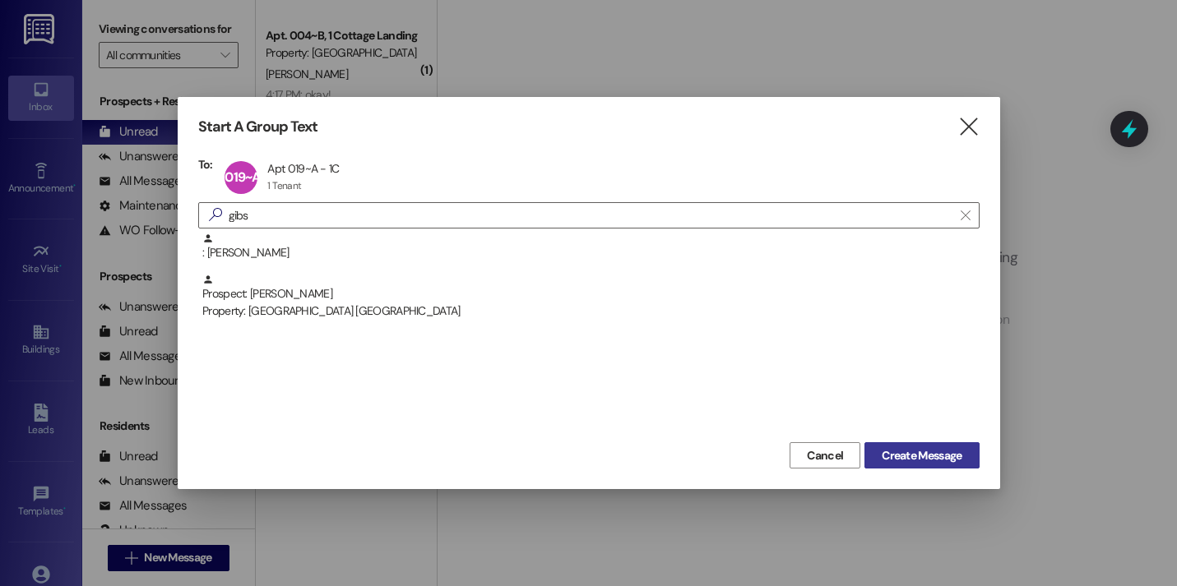
click at [913, 458] on span "Create Message" at bounding box center [921, 455] width 80 height 17
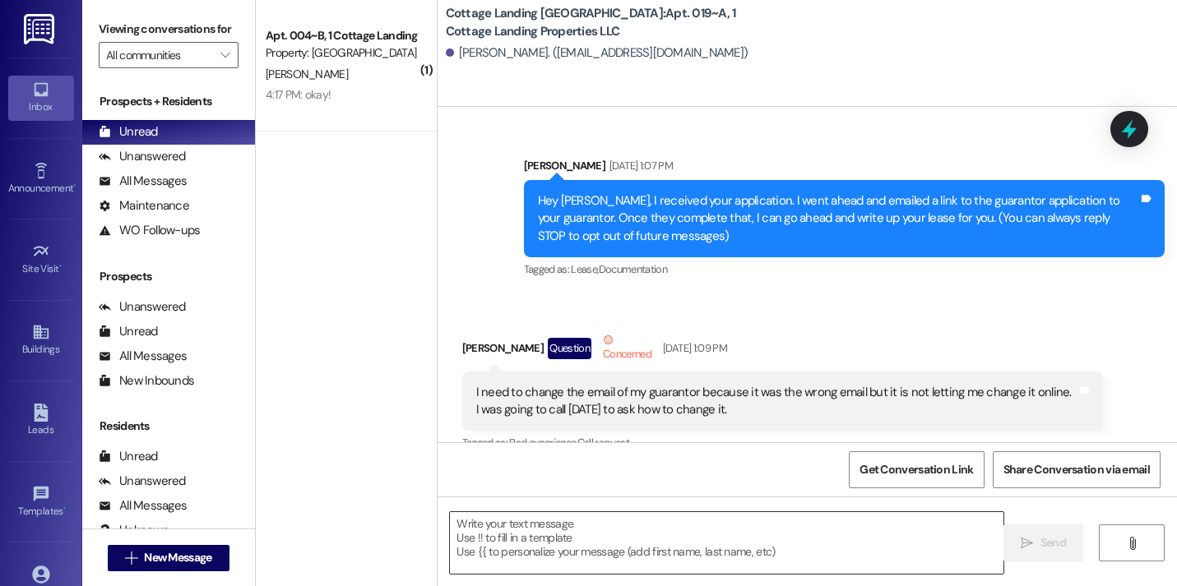
click at [559, 566] on textarea at bounding box center [726, 543] width 553 height 62
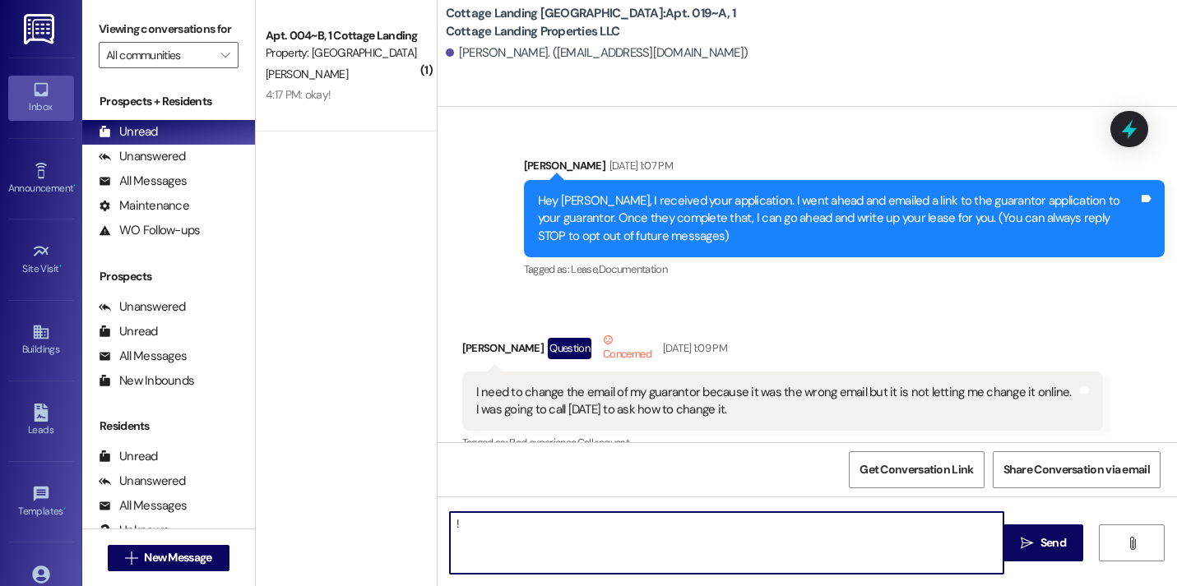
scroll to position [17470, 0]
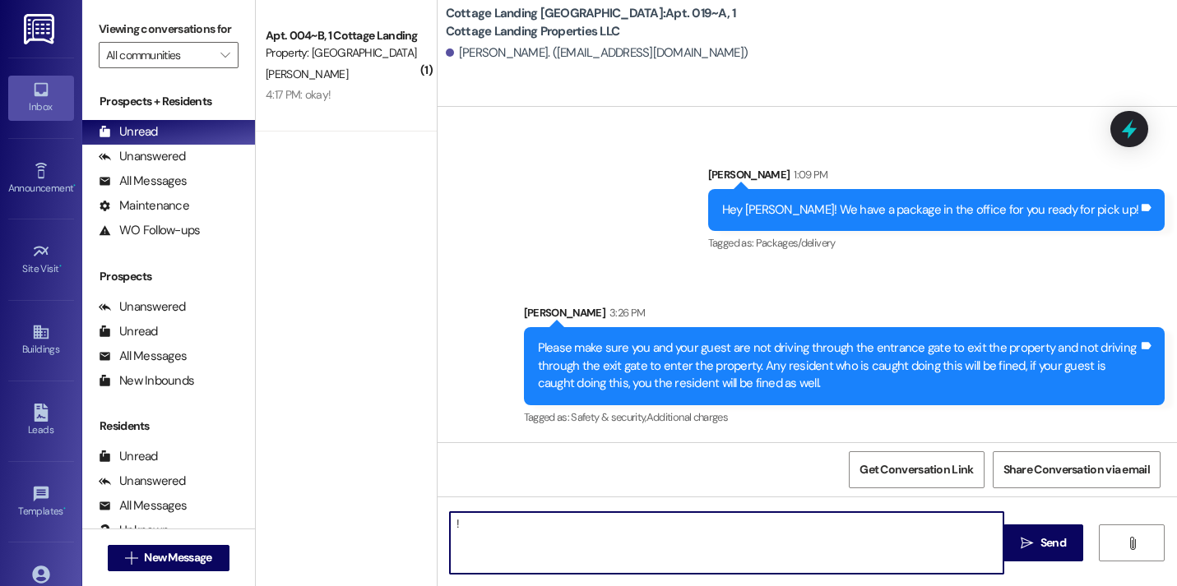
type textarea "!!"
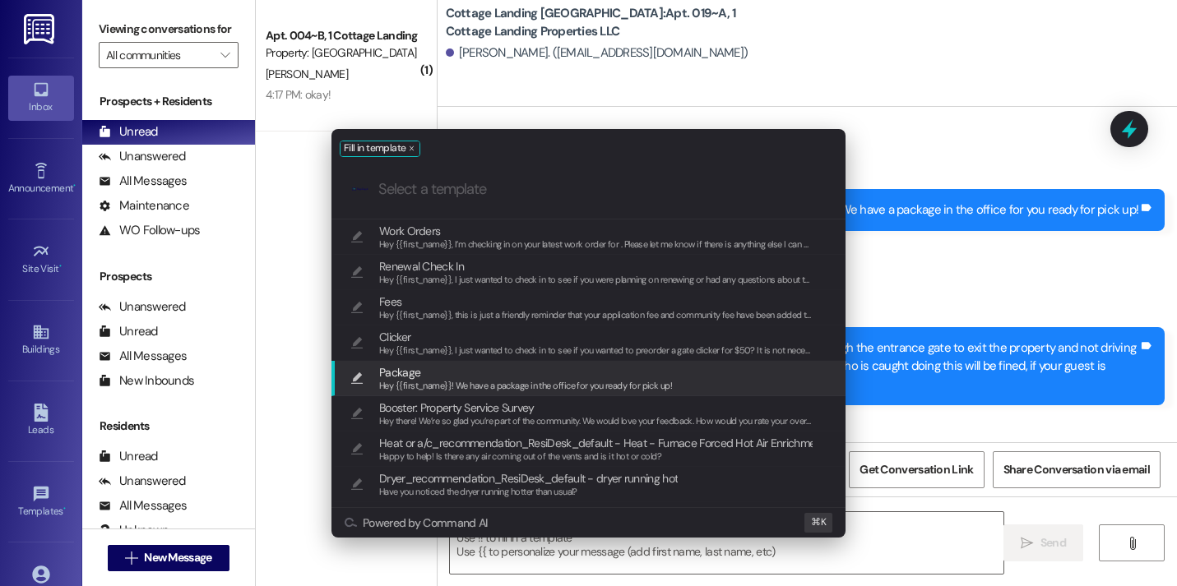
click at [443, 368] on span "Package" at bounding box center [525, 372] width 293 height 18
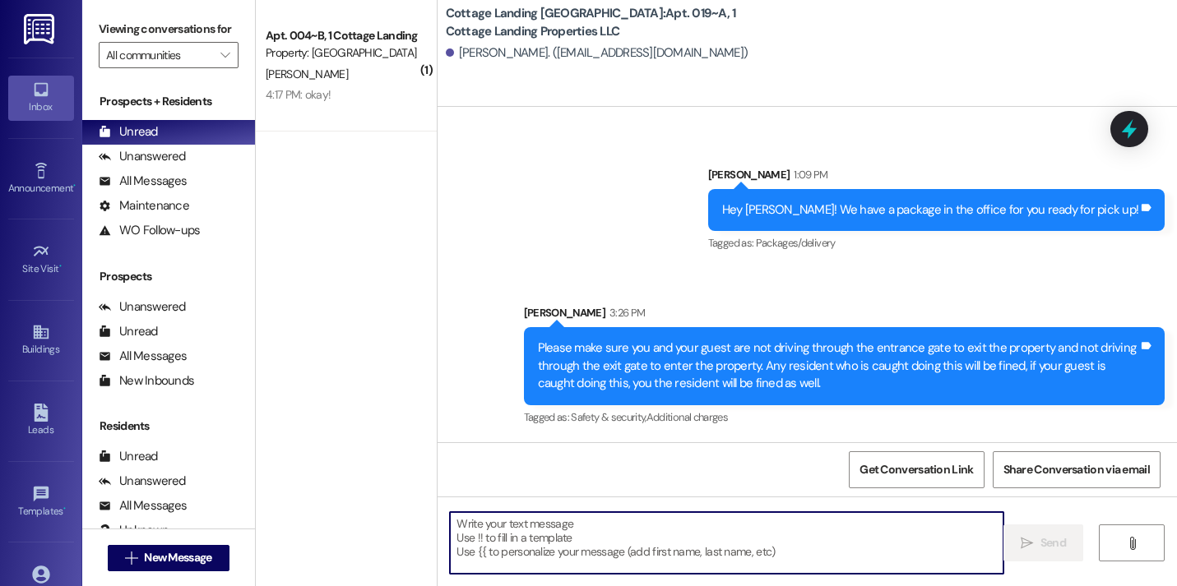
type textarea "Hey {{first_name}}! We have a package in the office for you ready for pick up!"
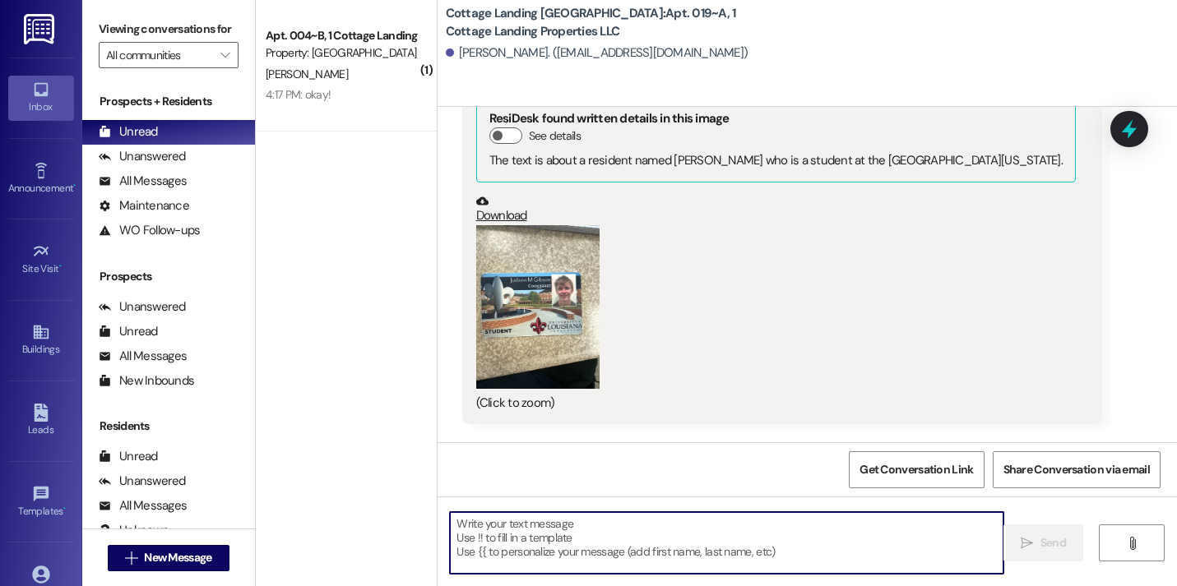
scroll to position [1561, 0]
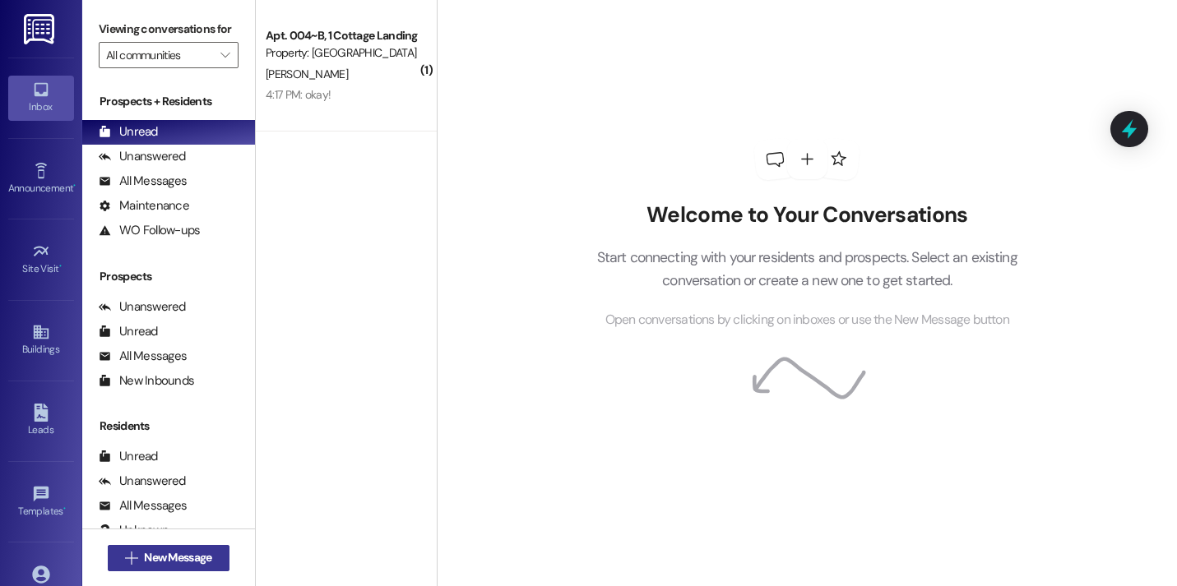
click at [208, 555] on span "New Message" at bounding box center [177, 557] width 67 height 17
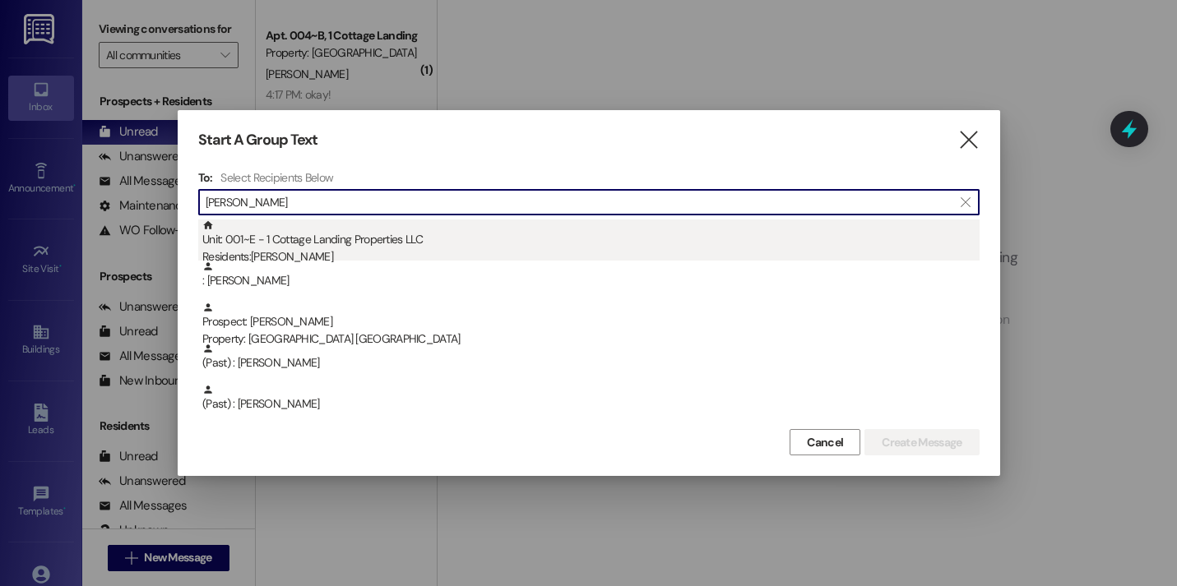
type input "[PERSON_NAME]"
click at [448, 233] on div "Unit: 001~E - 1 Cottage Landing Properties LLC Residents: [PERSON_NAME]" at bounding box center [590, 243] width 777 height 47
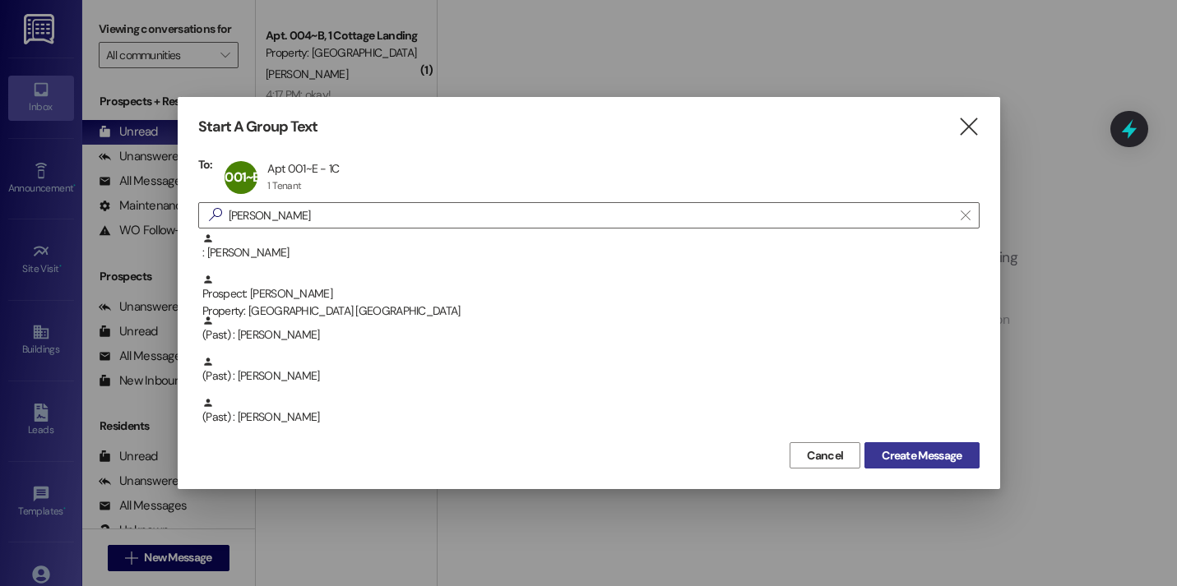
click at [918, 456] on span "Create Message" at bounding box center [921, 455] width 80 height 17
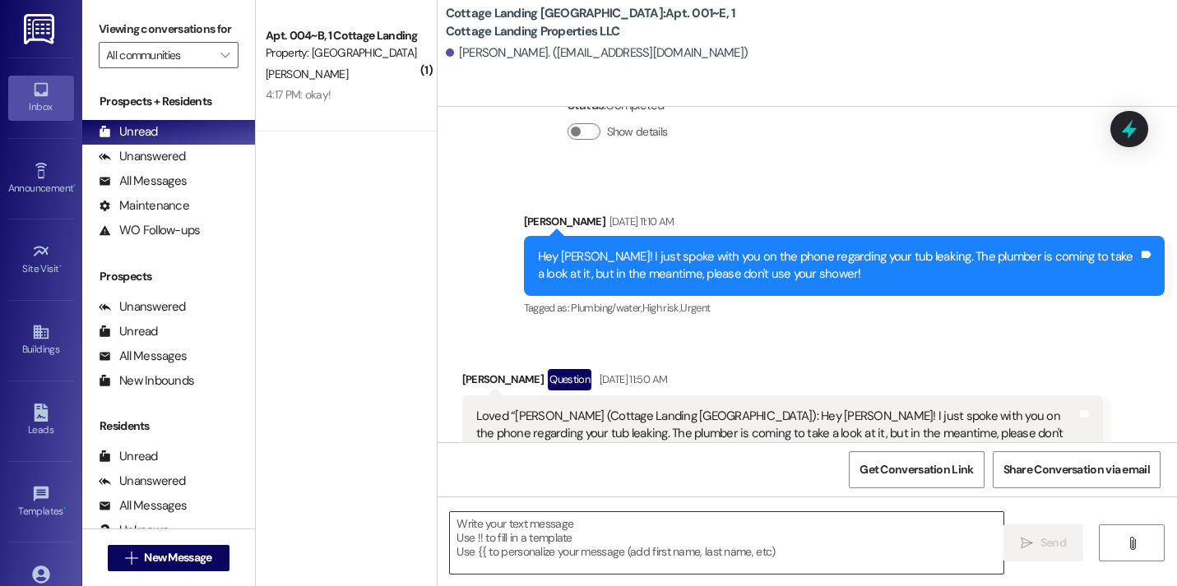
click at [607, 551] on textarea at bounding box center [726, 543] width 553 height 62
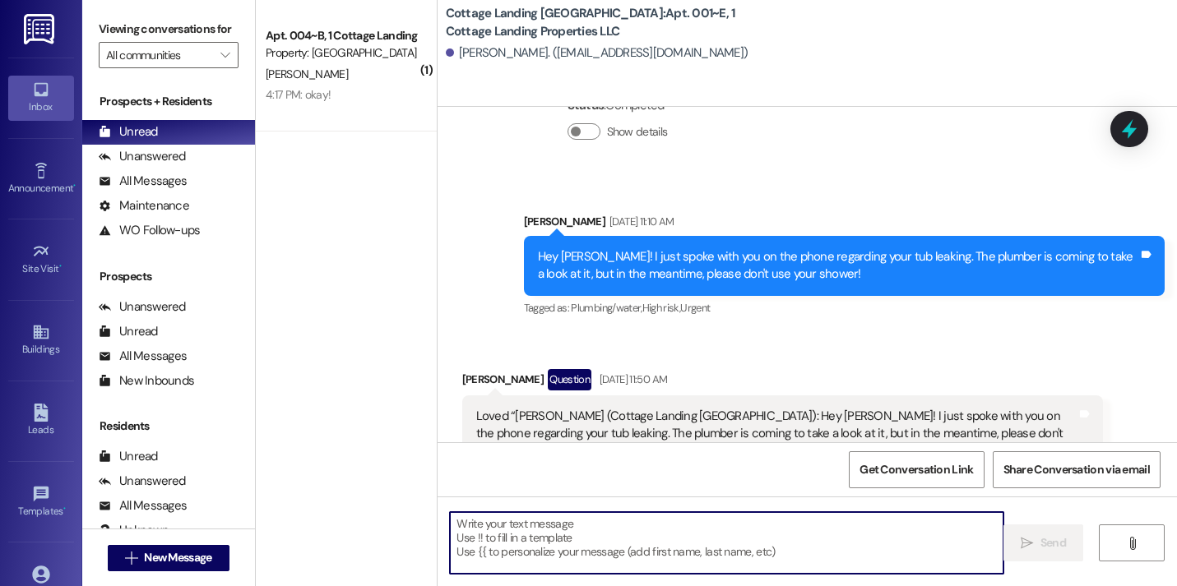
scroll to position [1847, 0]
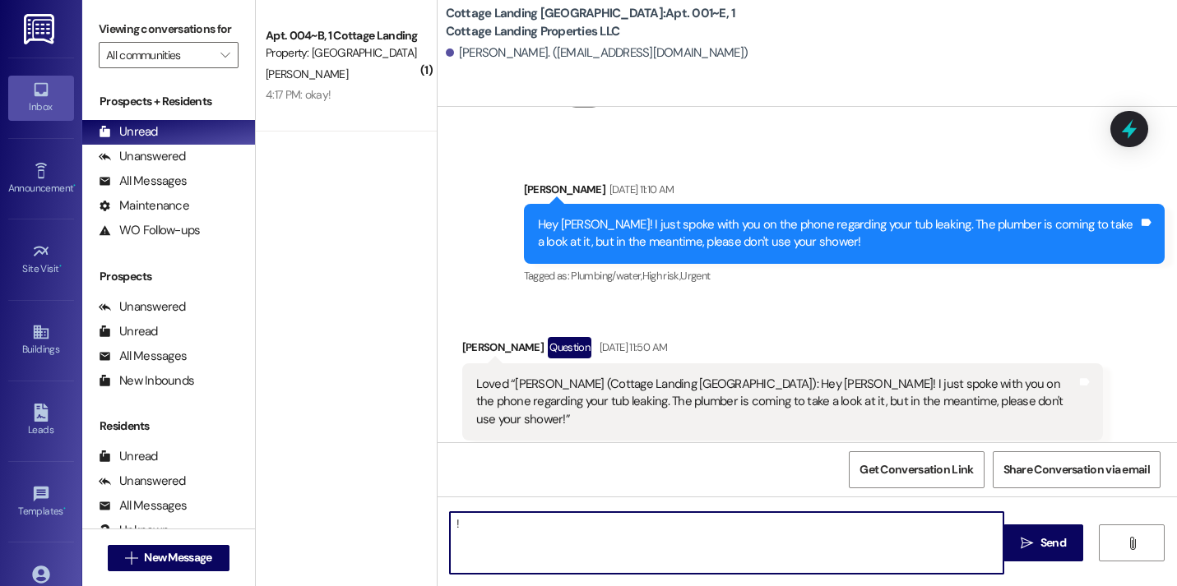
type textarea "!!"
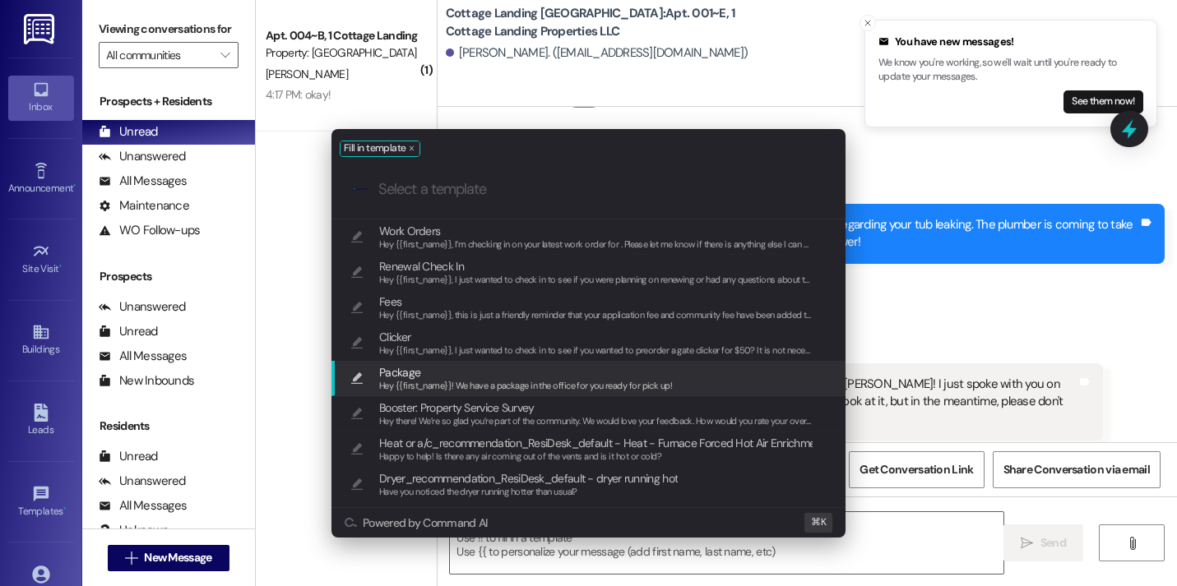
click at [487, 374] on span "Package" at bounding box center [525, 372] width 293 height 18
type textarea "Hey {{first_name}}! We have a package in the office for you ready for pick up!"
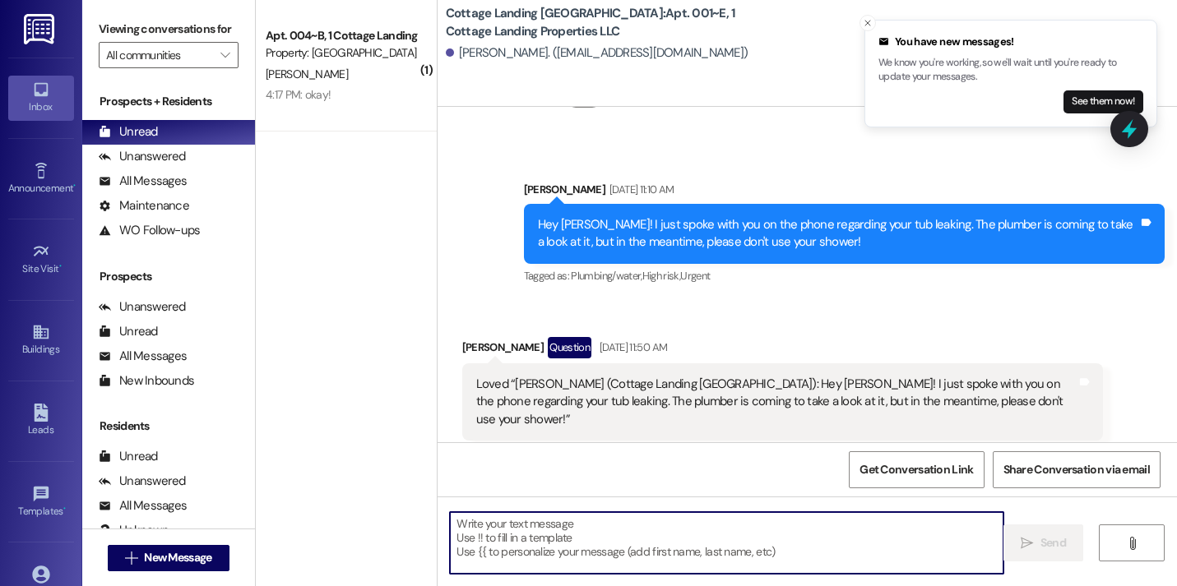
scroll to position [3417, 0]
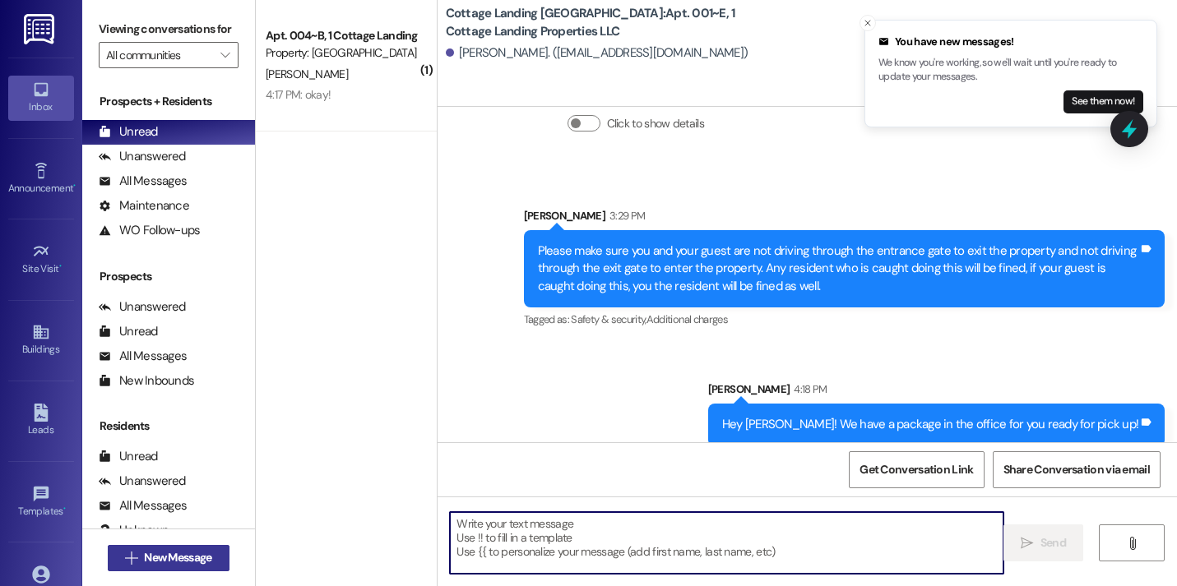
click at [197, 567] on button " New Message" at bounding box center [169, 558] width 122 height 26
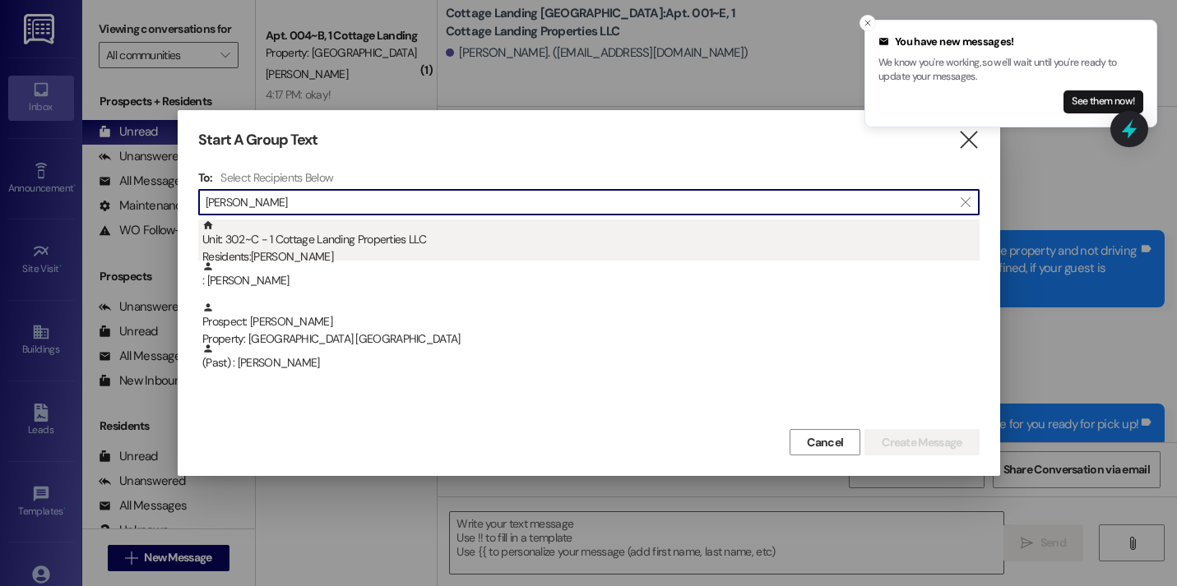
type input "wilson"
click at [305, 245] on div "Unit: 302~C - 1 Cottage Landing Properties LLC Residents: Abigail Wilson" at bounding box center [590, 243] width 777 height 47
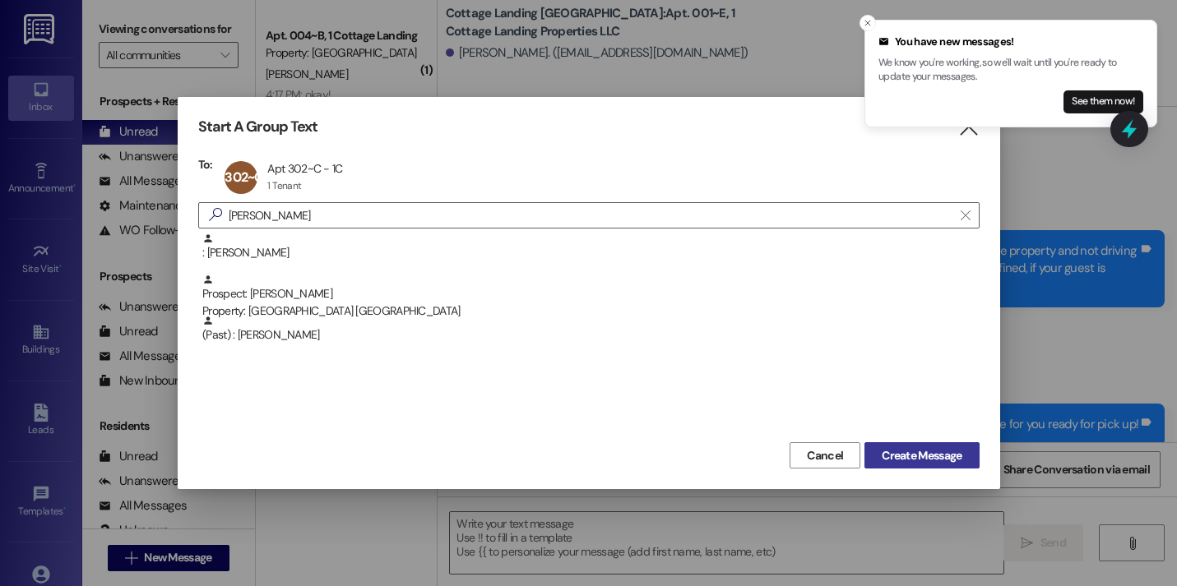
click at [909, 447] on span "Create Message" at bounding box center [921, 455] width 80 height 17
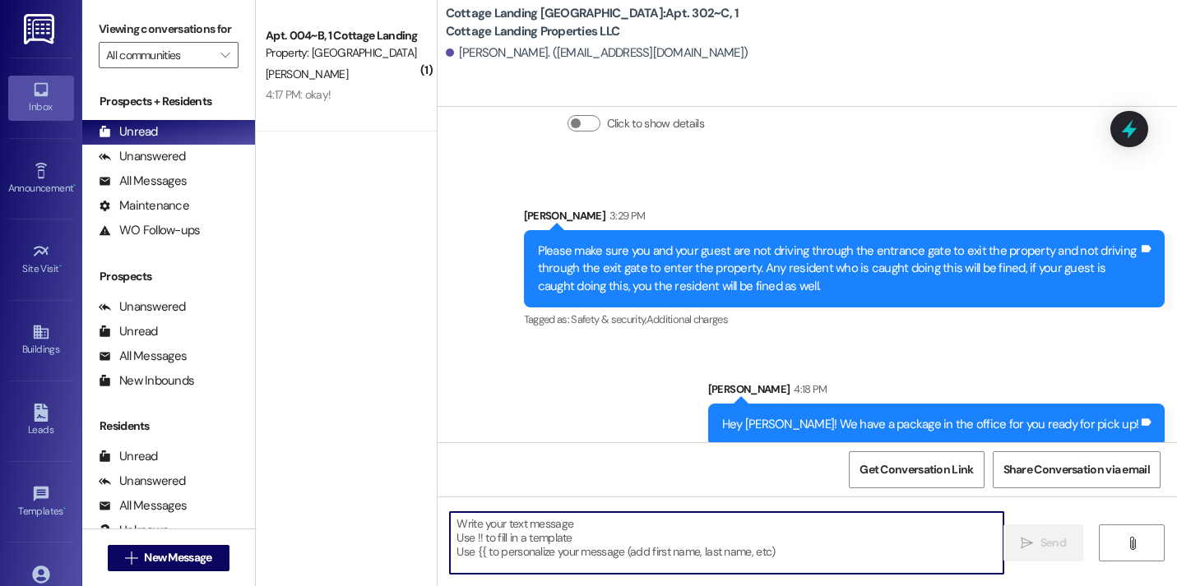
click at [697, 557] on textarea at bounding box center [726, 543] width 553 height 62
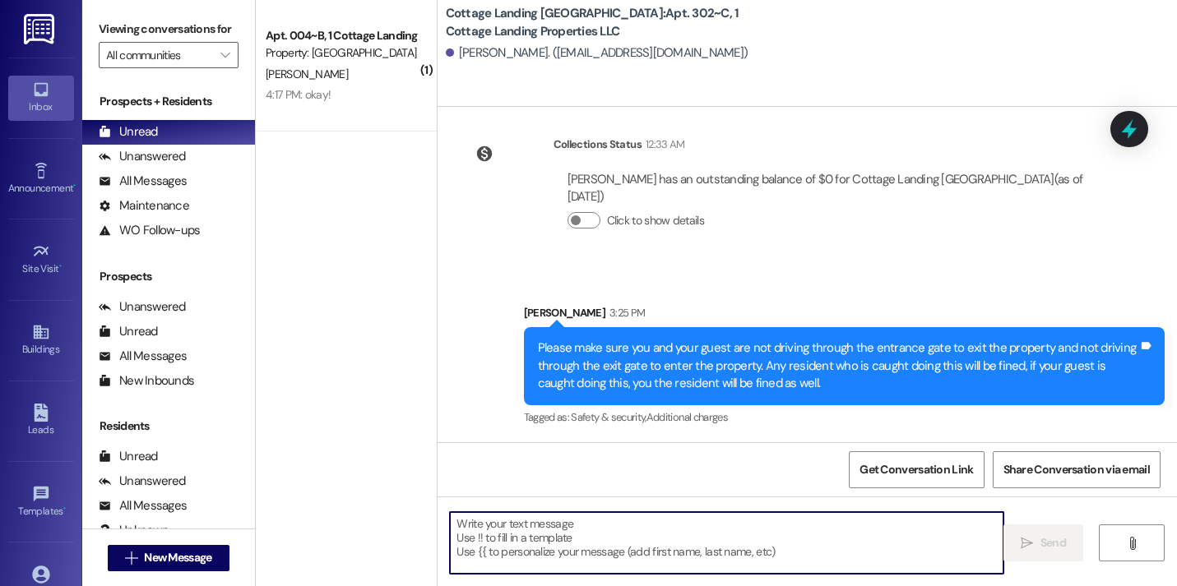
scroll to position [946, 0]
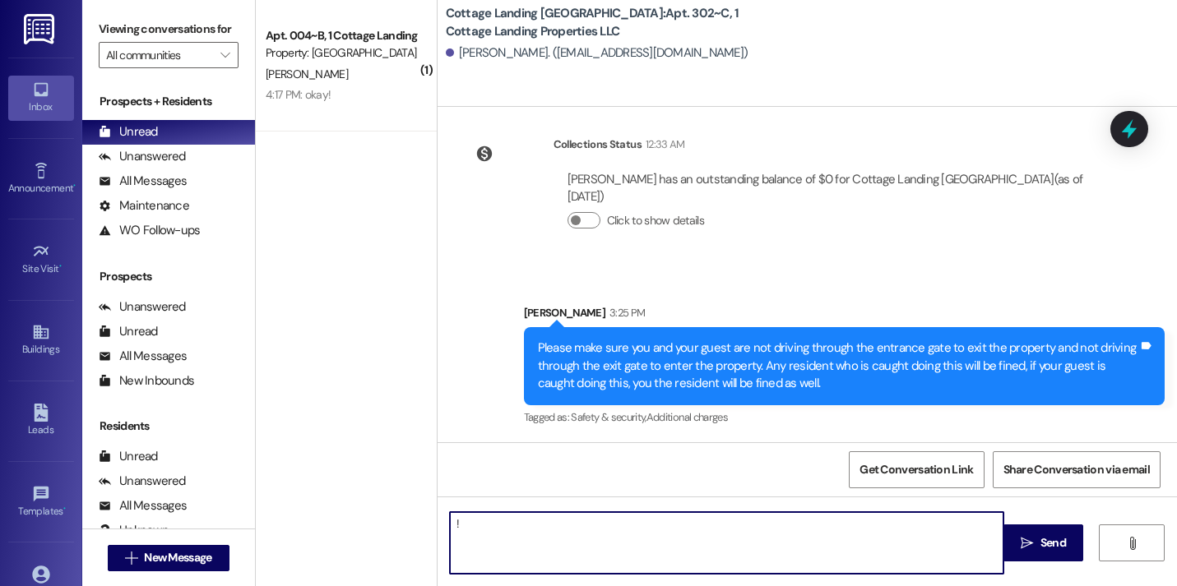
type textarea "!!"
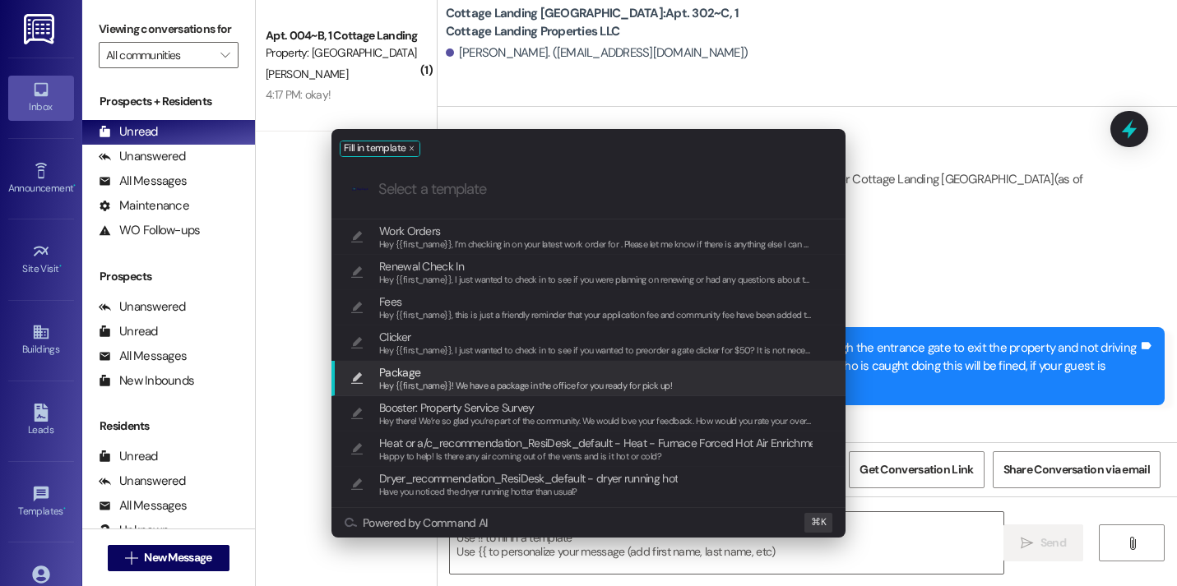
click at [539, 382] on span "Hey {{first_name}}! We have a package in the office for you ready for pick up!" at bounding box center [525, 386] width 293 height 12
type textarea "Hey {{first_name}}! We have a package in the office for you ready for pick up!"
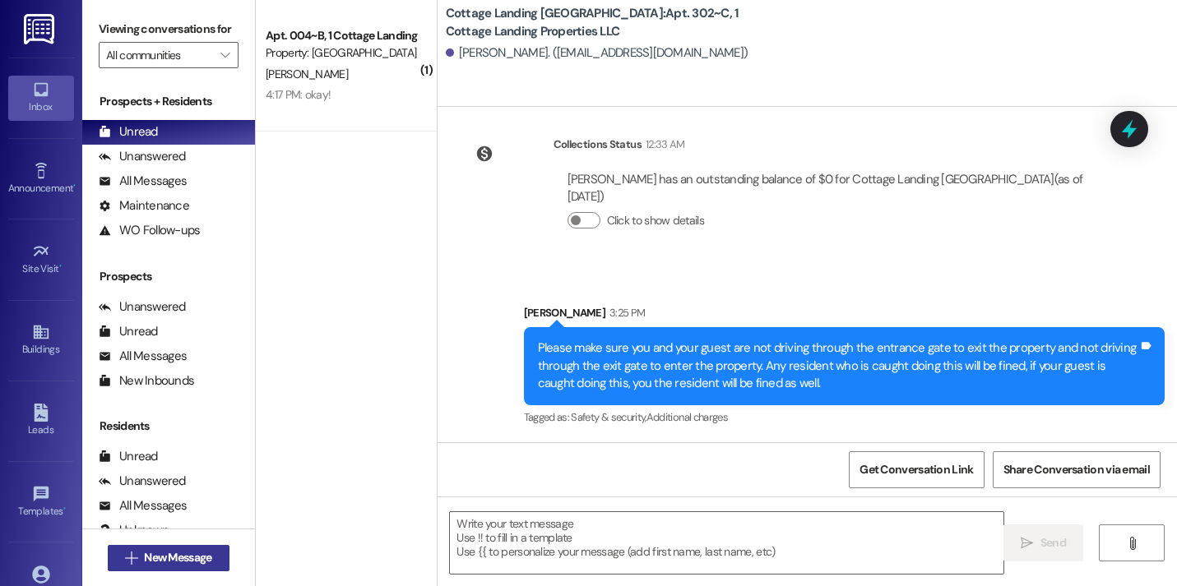
click at [194, 548] on button " New Message" at bounding box center [169, 558] width 122 height 26
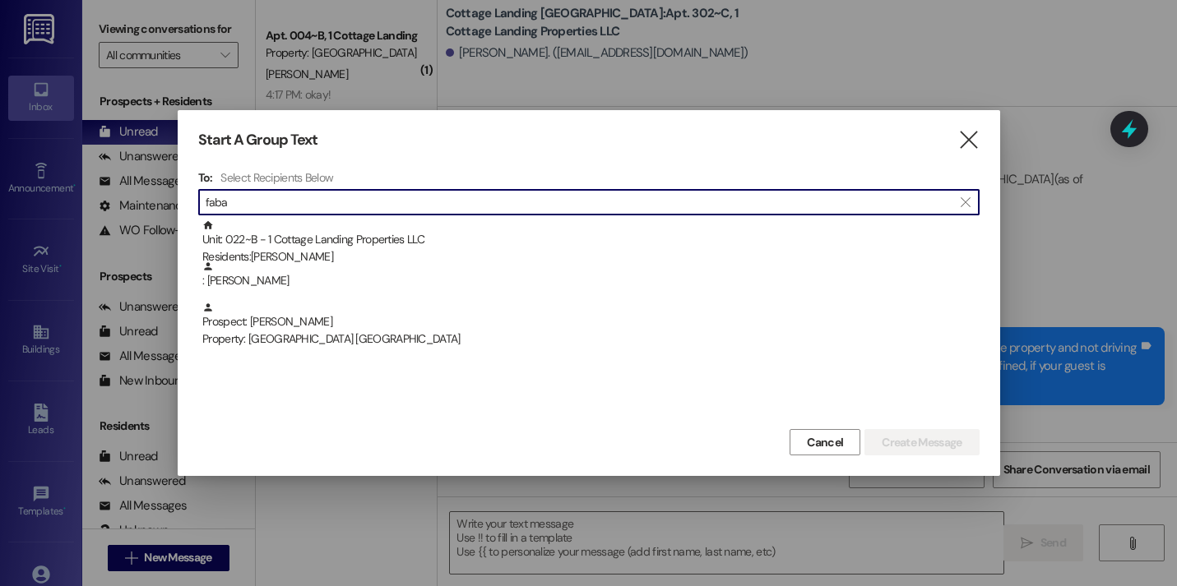
click at [364, 209] on input "faba" at bounding box center [579, 202] width 747 height 23
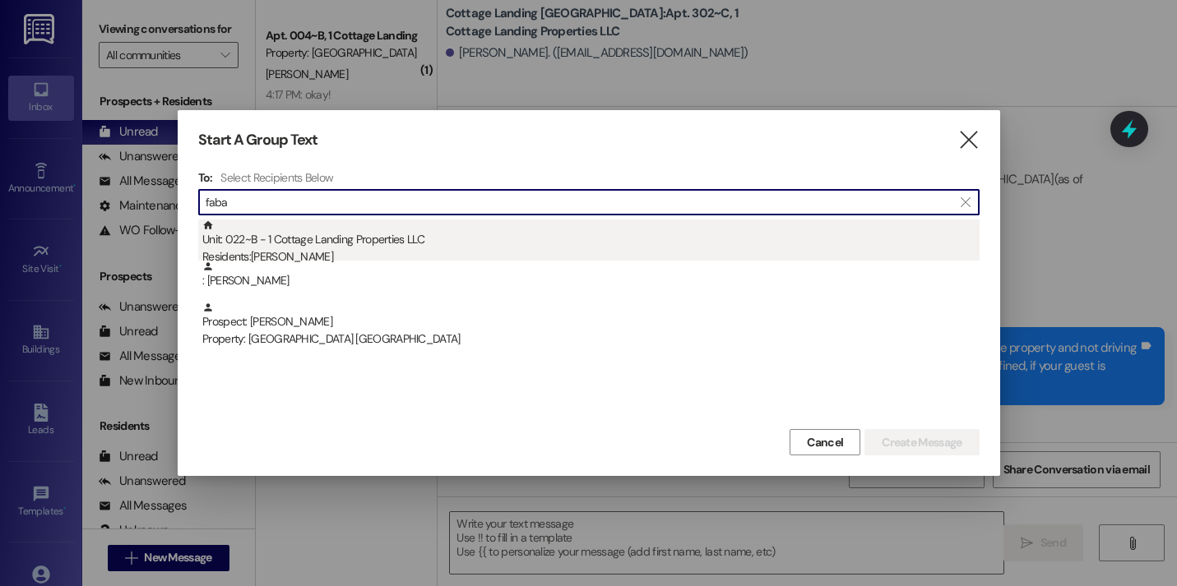
type input "faba"
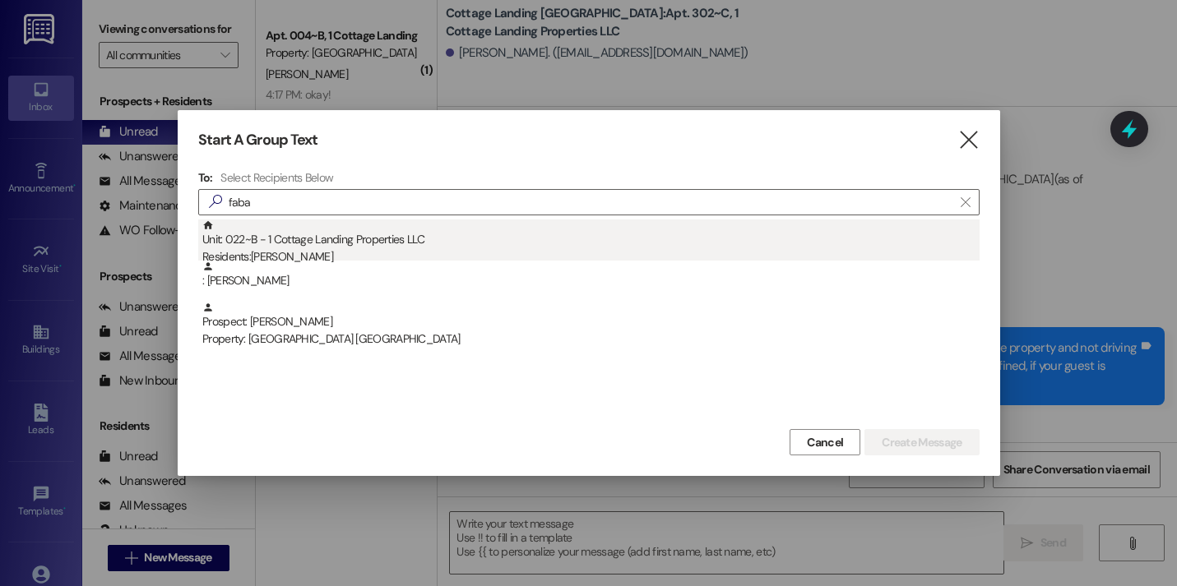
click at [364, 229] on div "Unit: 022~B - 1 Cottage Landing Properties LLC Residents: Jeffrey Fabacher Jr" at bounding box center [590, 243] width 777 height 47
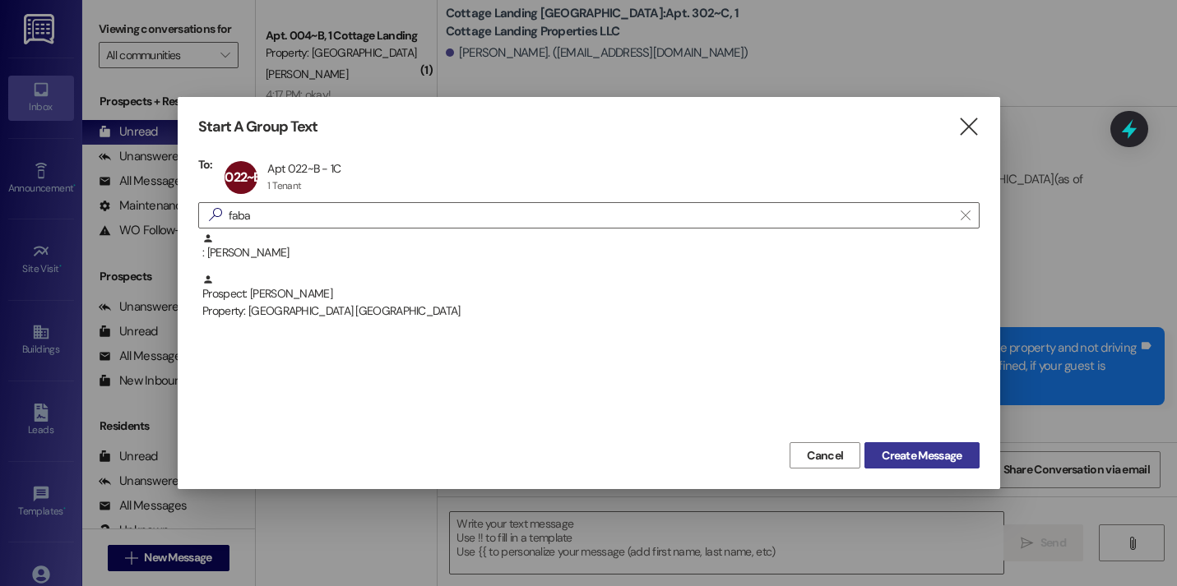
click at [896, 453] on span "Create Message" at bounding box center [921, 455] width 80 height 17
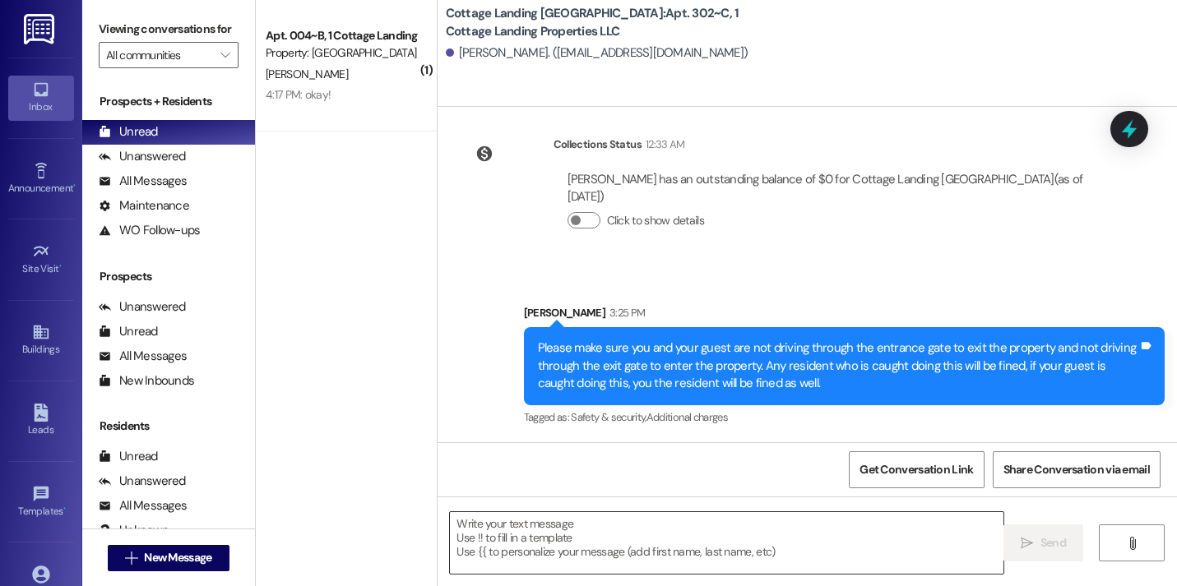
click at [659, 534] on textarea at bounding box center [726, 543] width 553 height 62
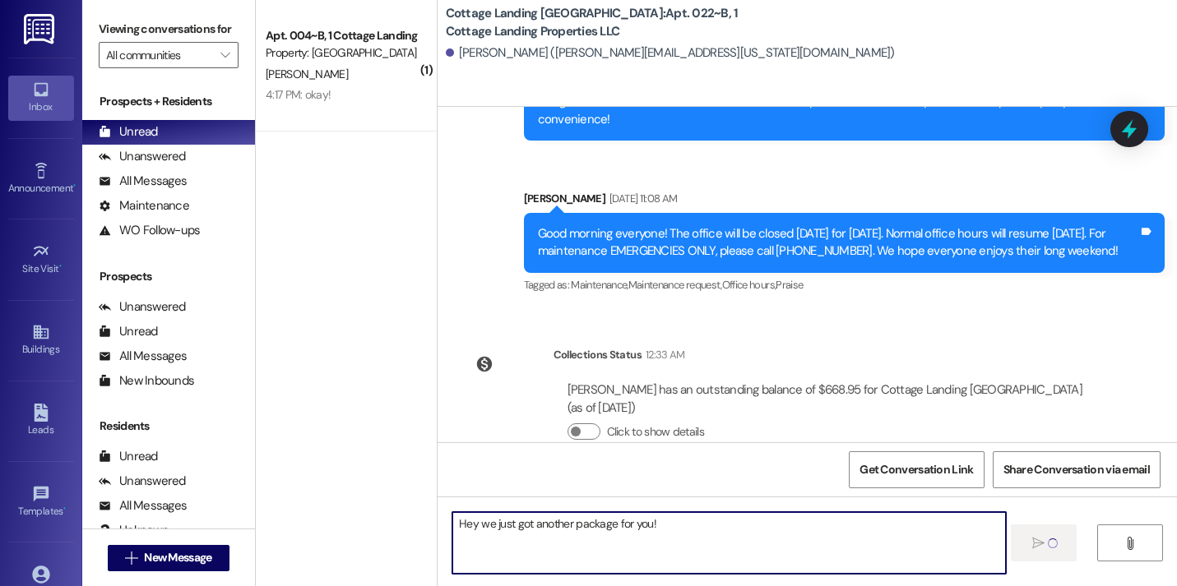
scroll to position [4436, 0]
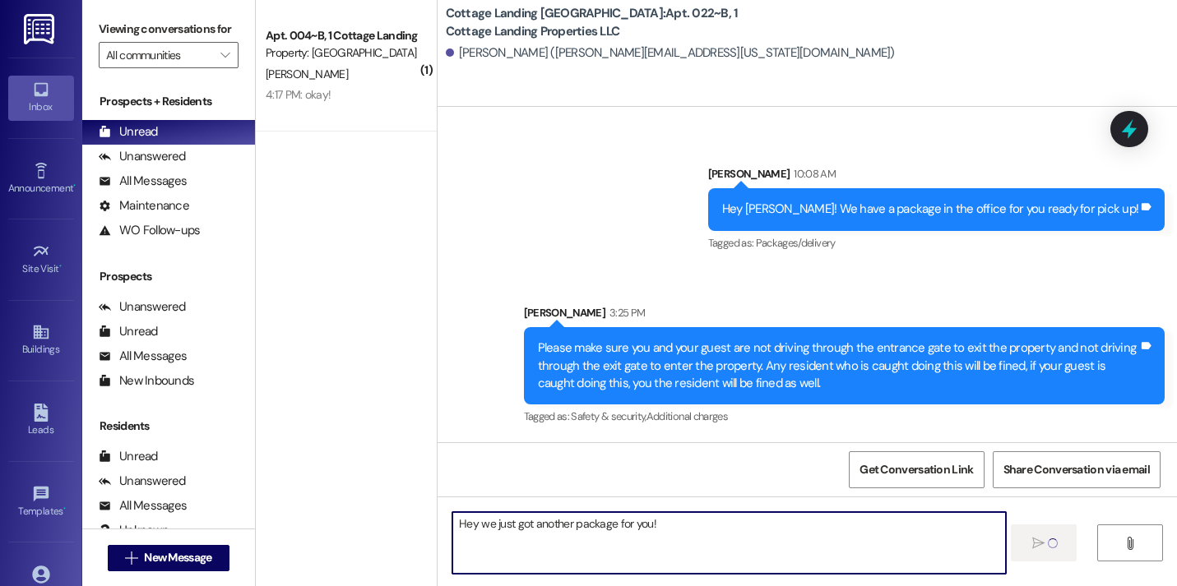
type textarea "Hey we just got another package for you!"
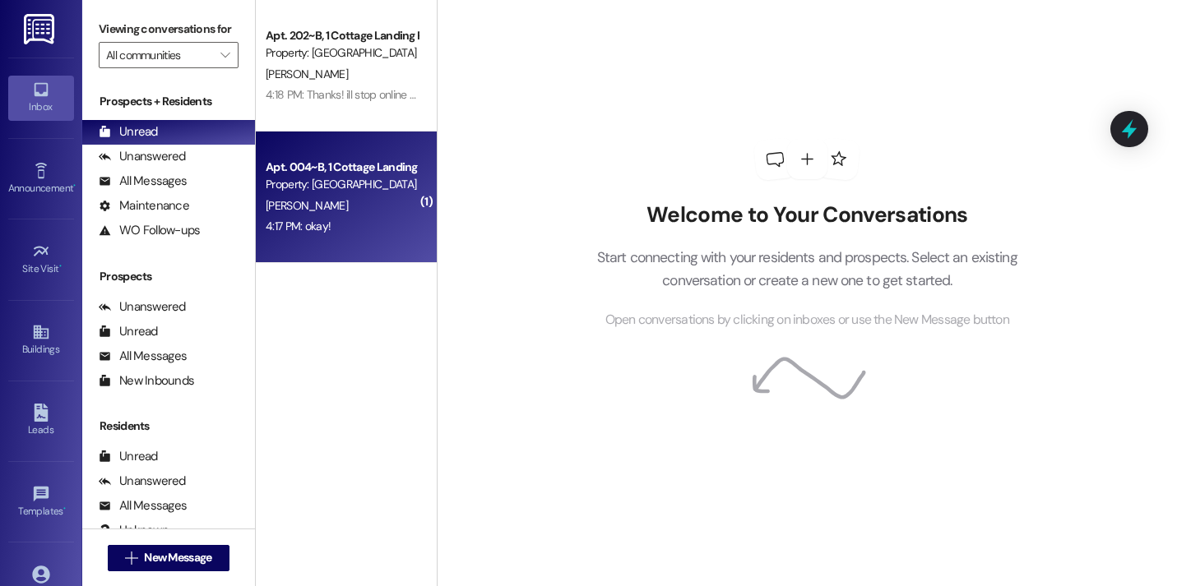
click at [372, 224] on div "4:17 PM: okay! 4:17 PM: okay!" at bounding box center [341, 226] width 155 height 21
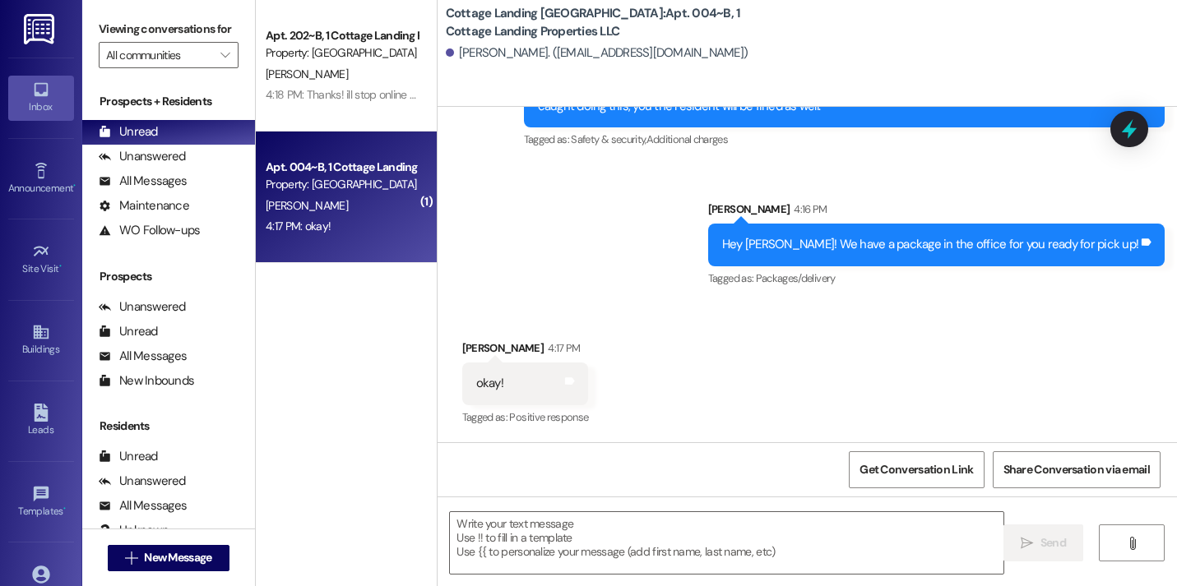
scroll to position [6006, 0]
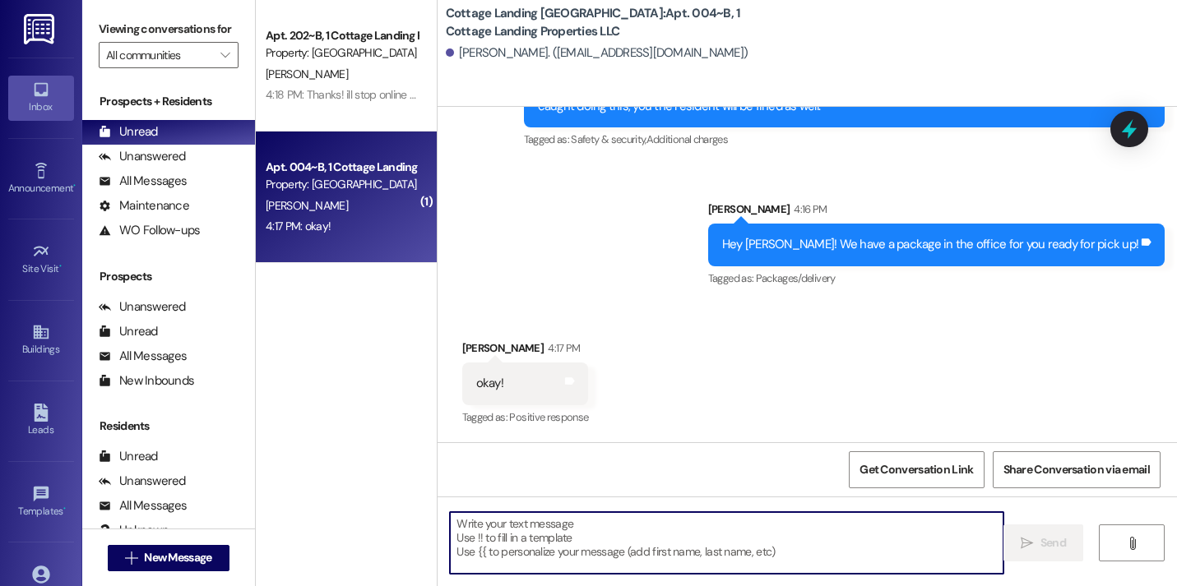
click at [567, 533] on textarea at bounding box center [726, 543] width 553 height 62
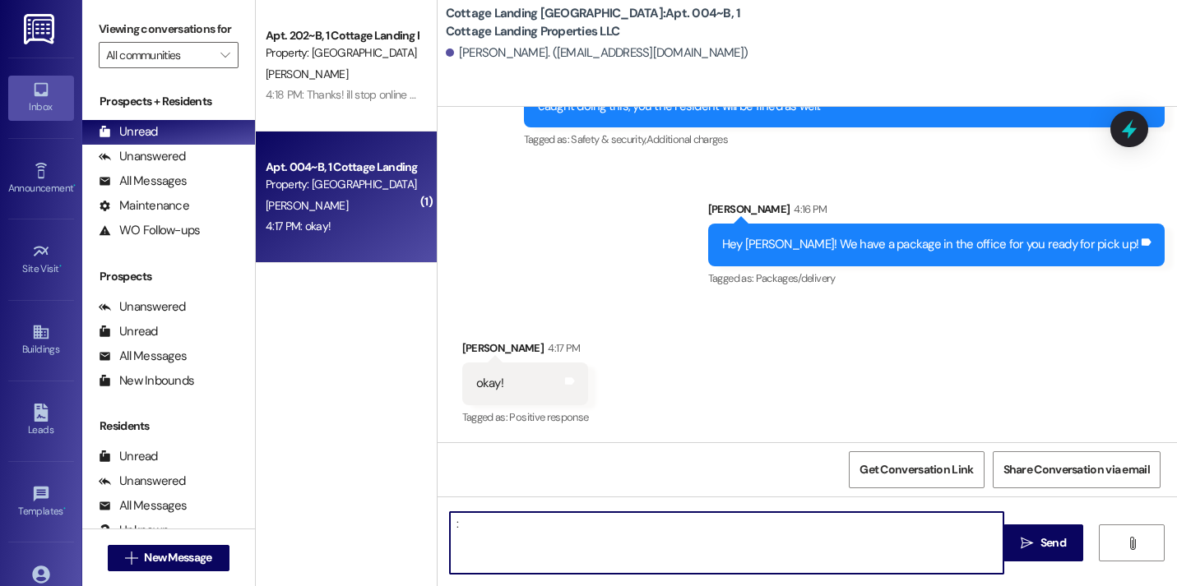
type textarea ":)"
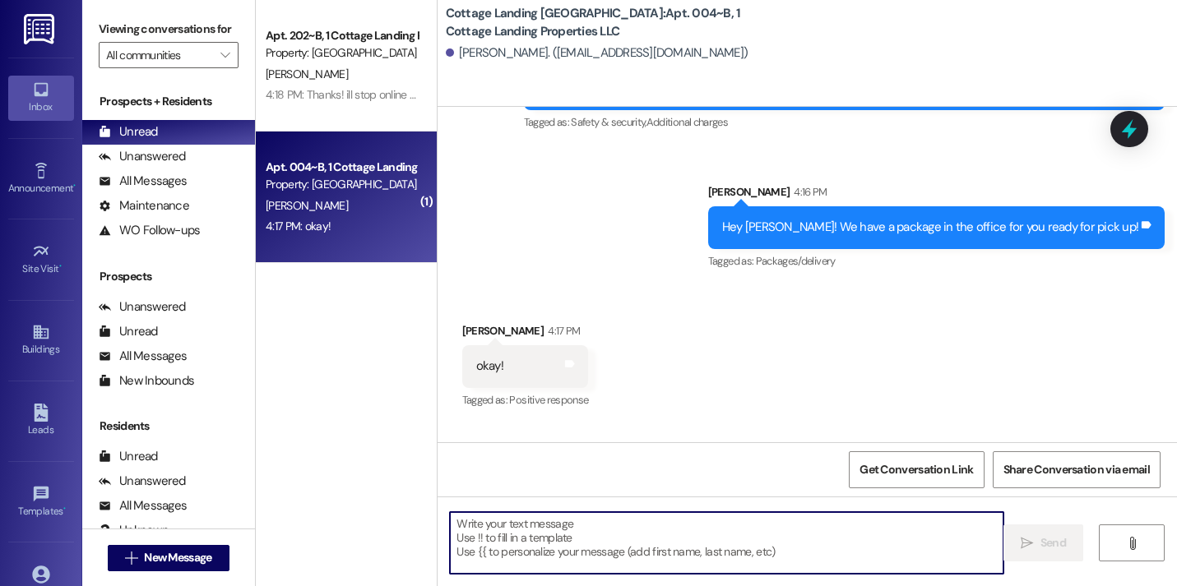
scroll to position [6121, 0]
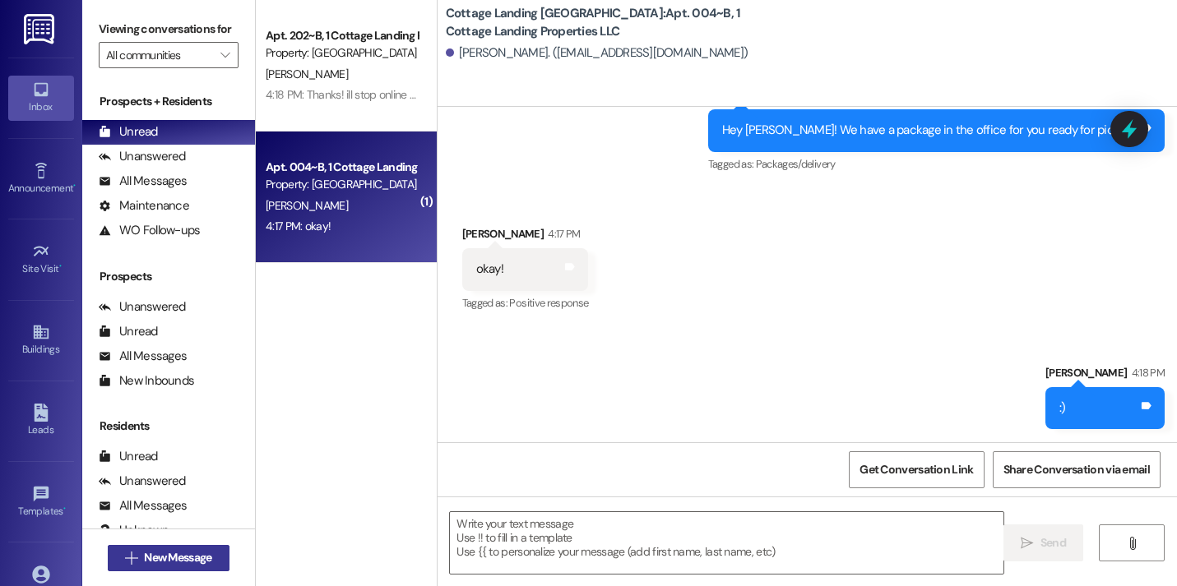
click at [211, 549] on span "New Message" at bounding box center [178, 557] width 74 height 17
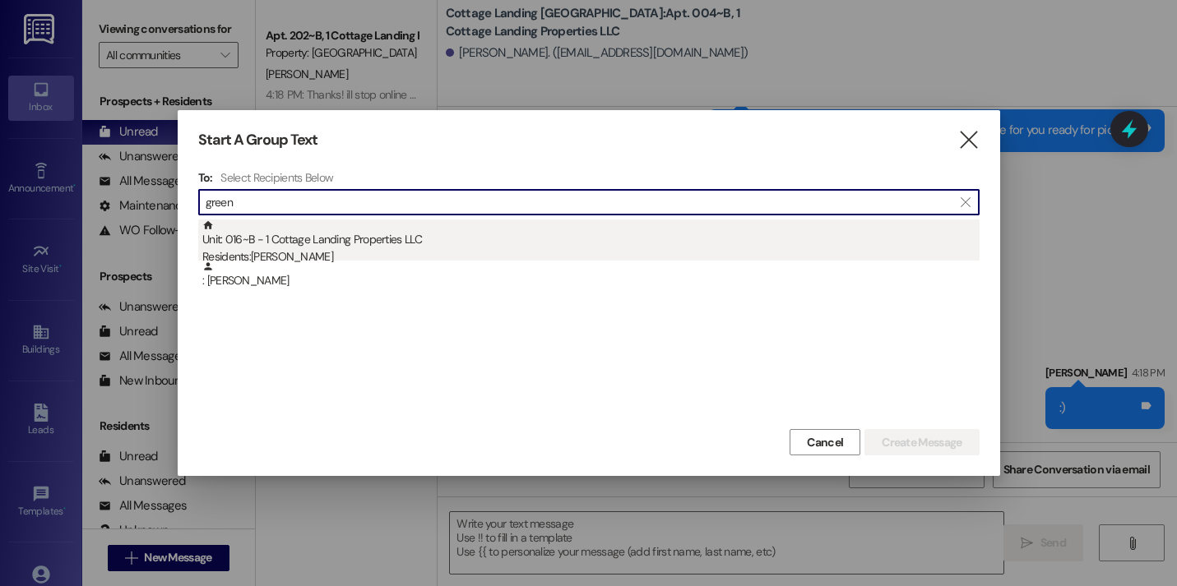
type input "green"
click at [337, 233] on div "Unit: 016~B - 1 Cottage Landing Properties LLC Residents: [GEOGRAPHIC_DATA]" at bounding box center [590, 243] width 777 height 47
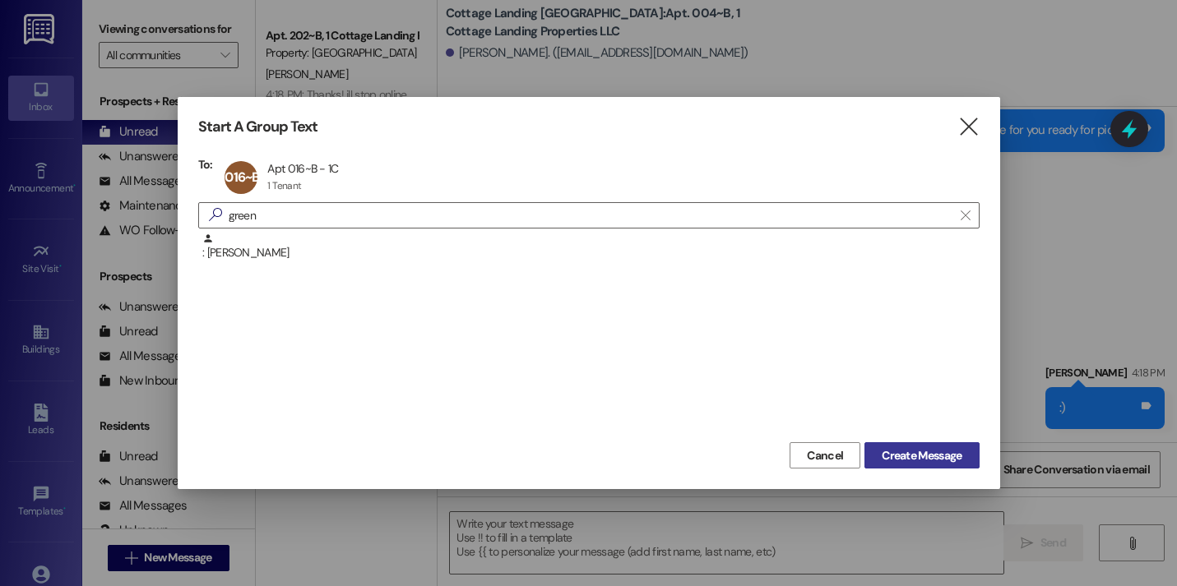
click at [941, 451] on span "Create Message" at bounding box center [921, 455] width 80 height 17
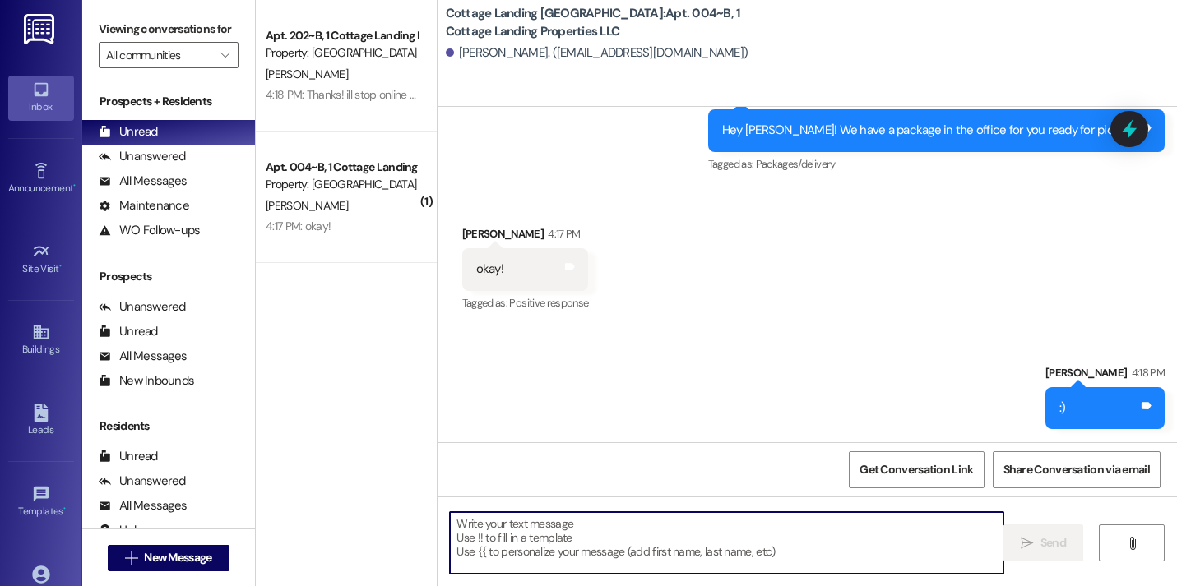
click at [816, 514] on textarea at bounding box center [726, 543] width 553 height 62
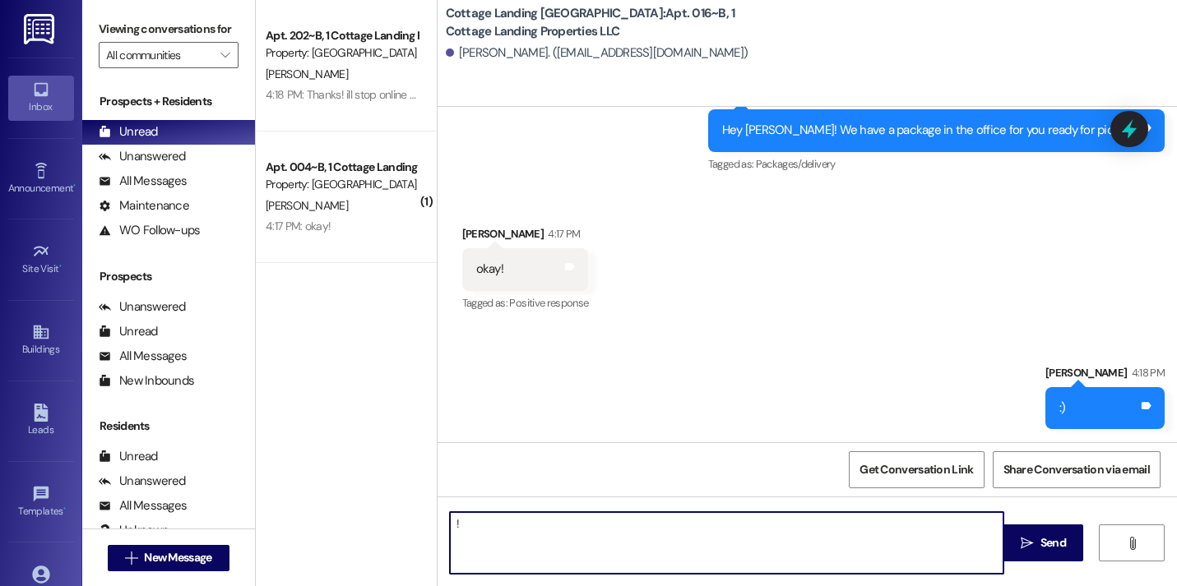
type textarea "!!"
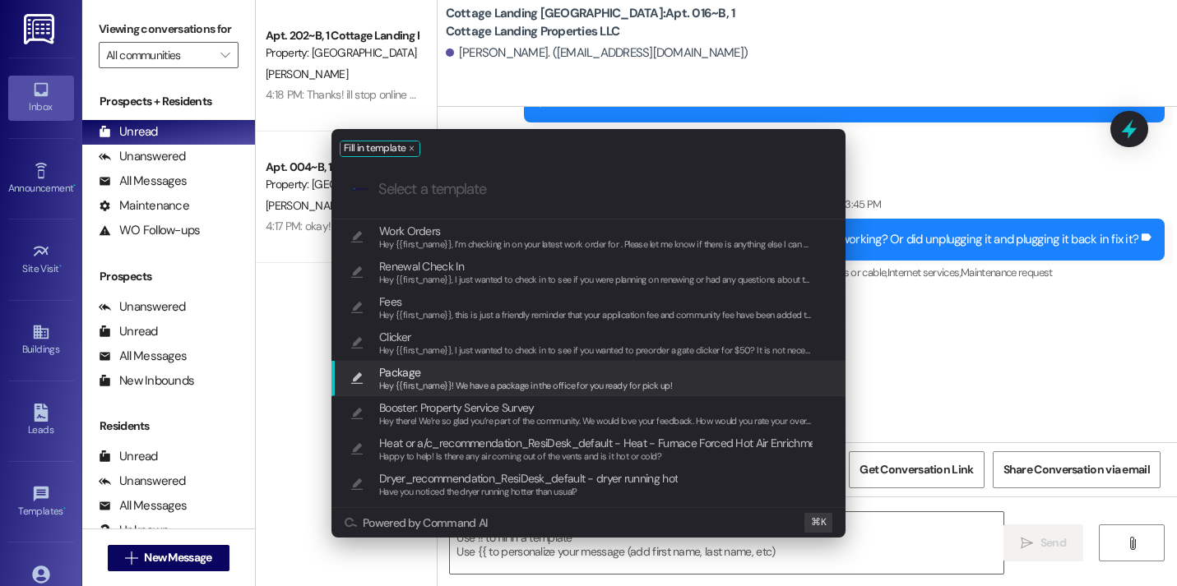
click at [579, 387] on span "Hey {{first_name}}! We have a package in the office for you ready for pick up!" at bounding box center [525, 386] width 293 height 12
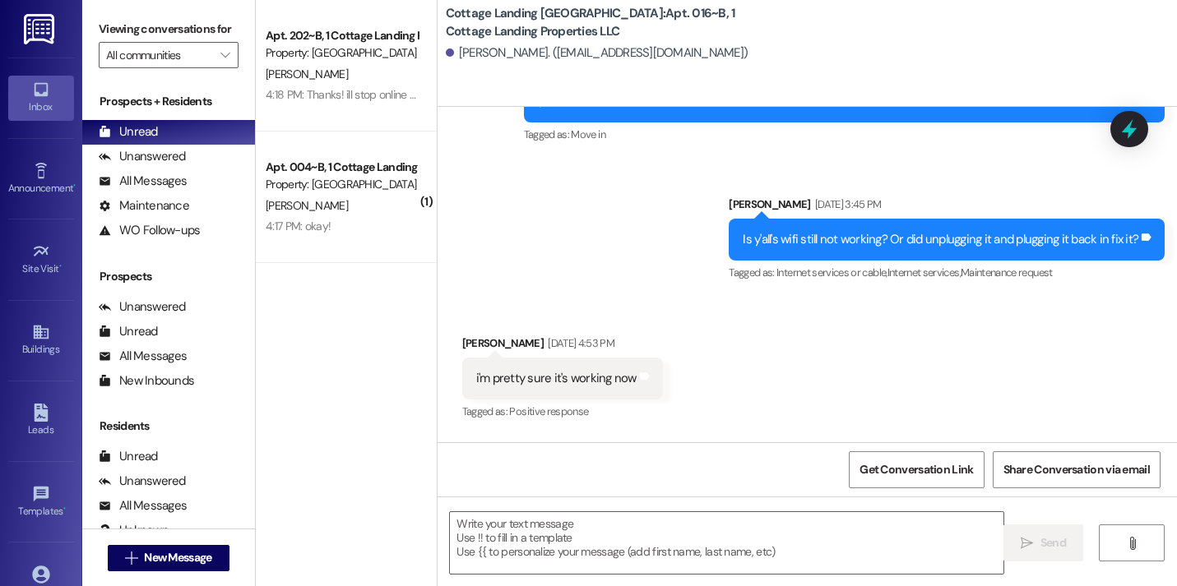
type textarea "Hey {{first_name}}! We have a package in the office for you ready for pick up!"
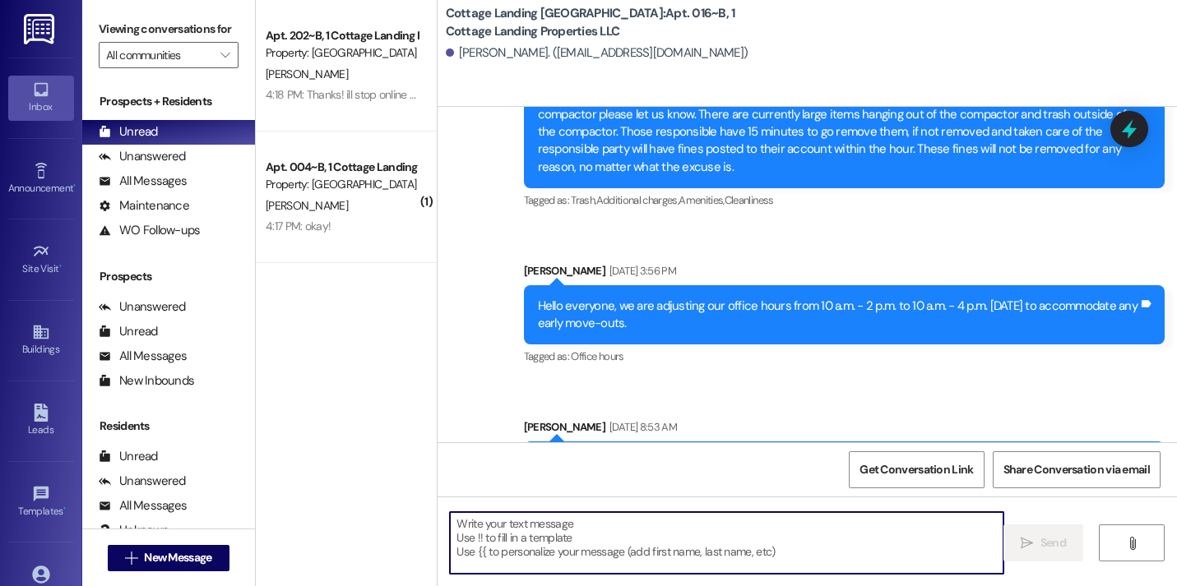
scroll to position [40191, 0]
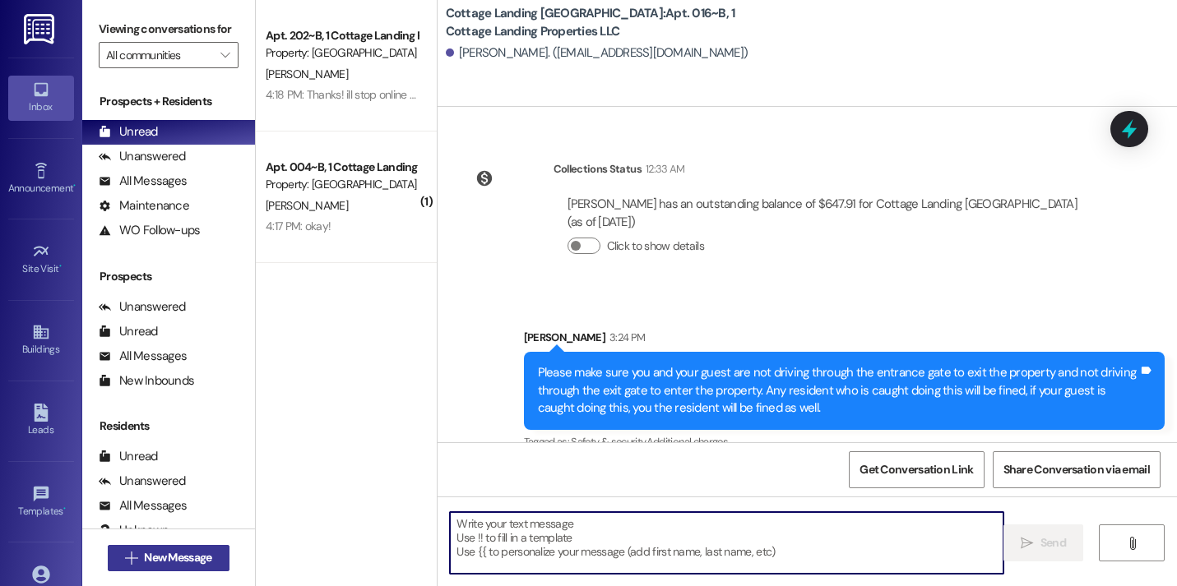
click at [192, 545] on button " New Message" at bounding box center [169, 558] width 122 height 26
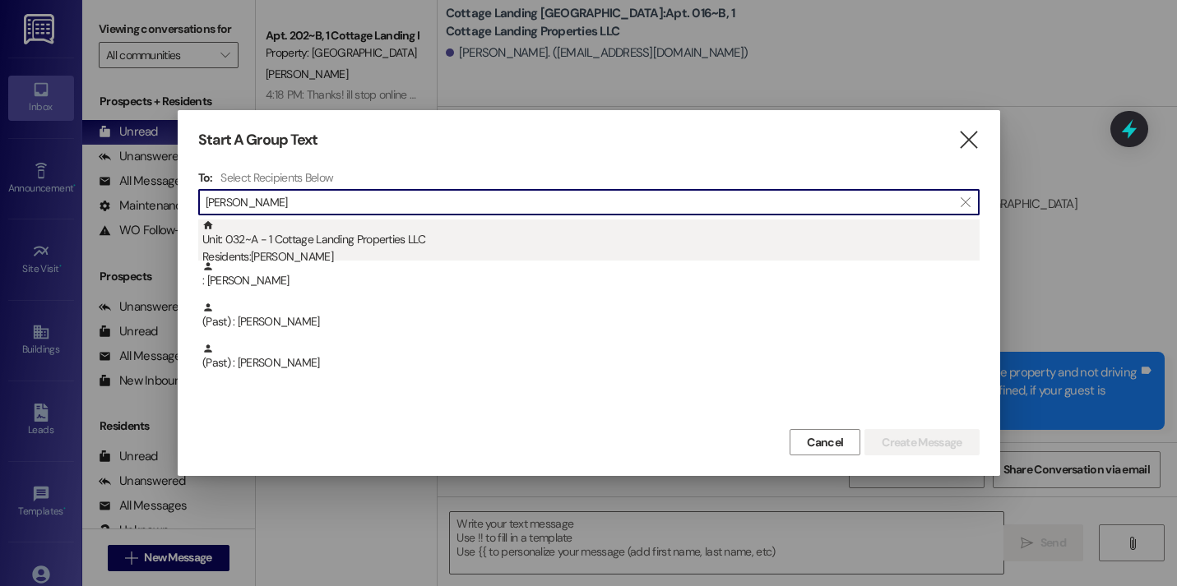
type input "kell"
click at [361, 243] on div "Unit: 032~A - 1 Cottage Landing Properties LLC Residents: Baileigh Kellogg" at bounding box center [590, 243] width 777 height 47
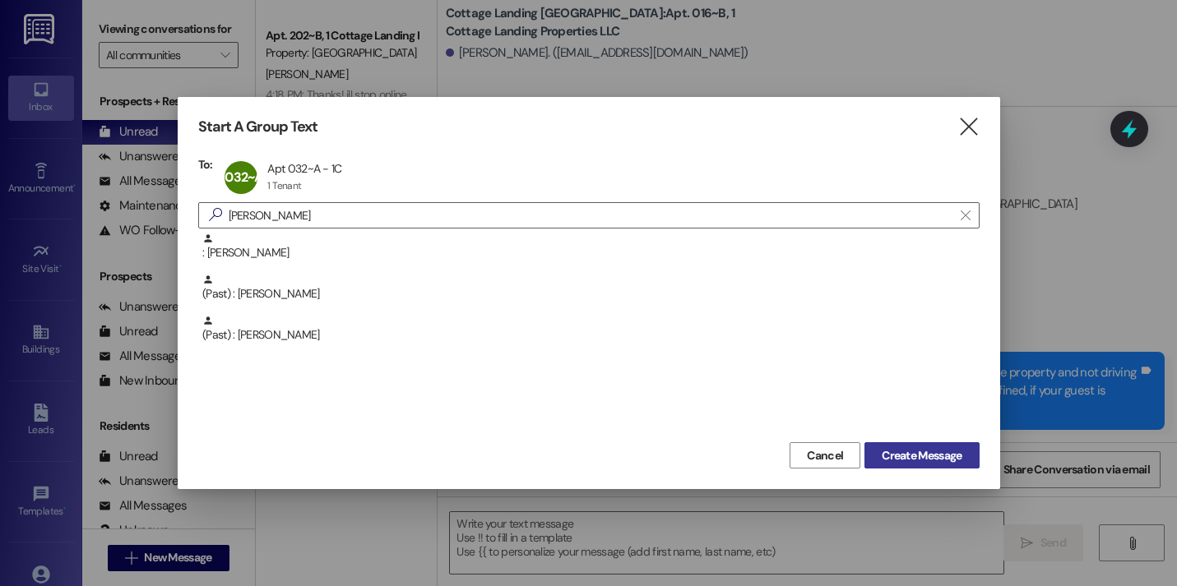
click at [929, 467] on button "Create Message" at bounding box center [921, 455] width 114 height 26
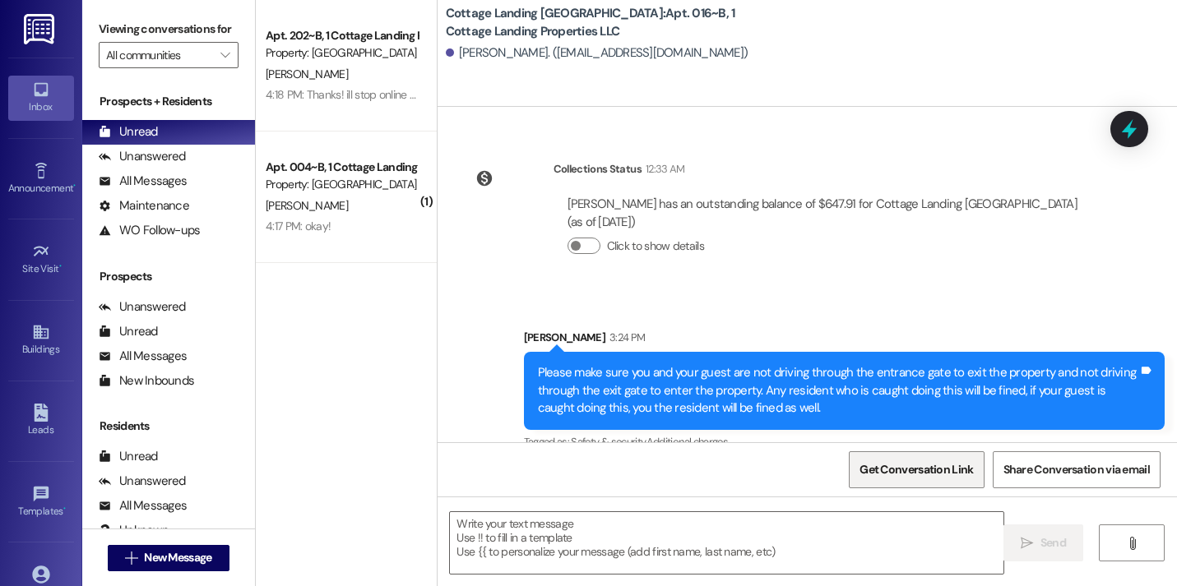
click at [926, 456] on span "Get Conversation Link" at bounding box center [916, 469] width 120 height 35
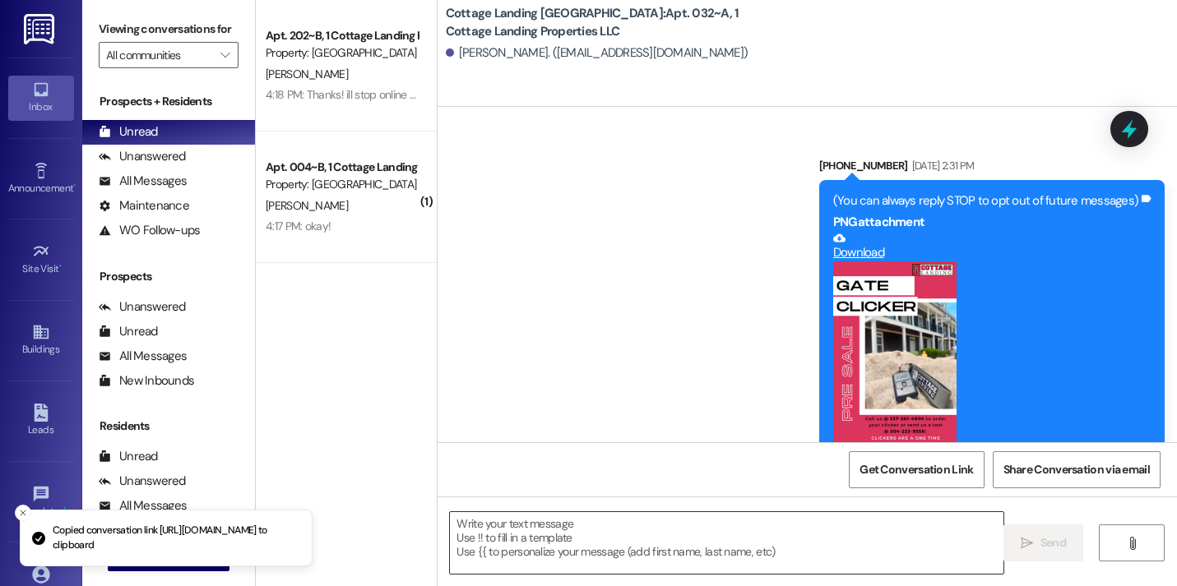
click at [496, 538] on textarea at bounding box center [726, 543] width 553 height 62
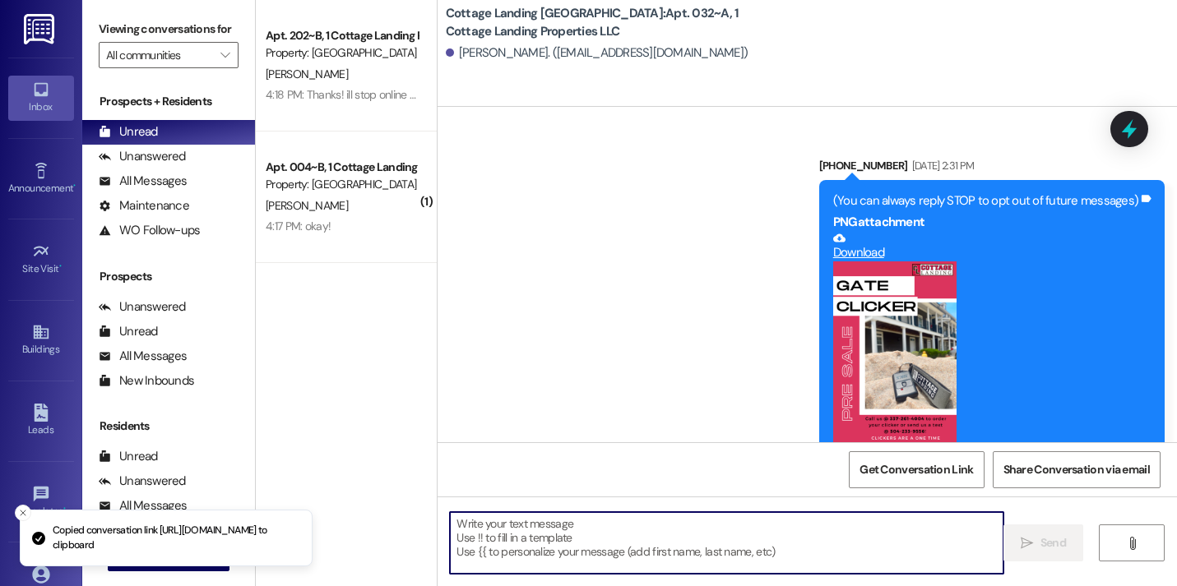
scroll to position [27446, 0]
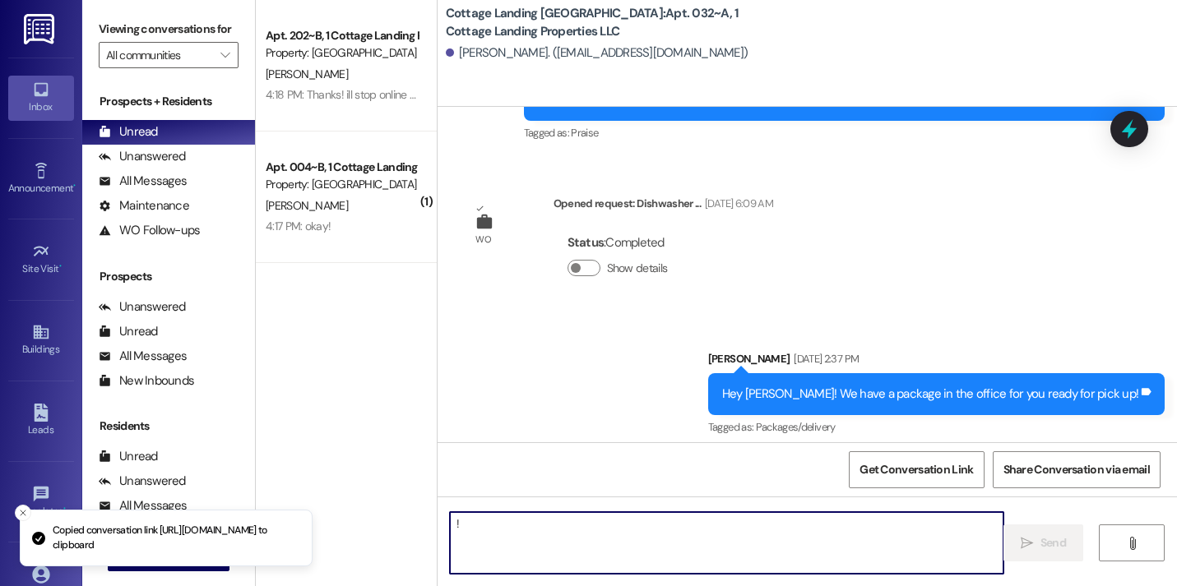
type textarea "!!"
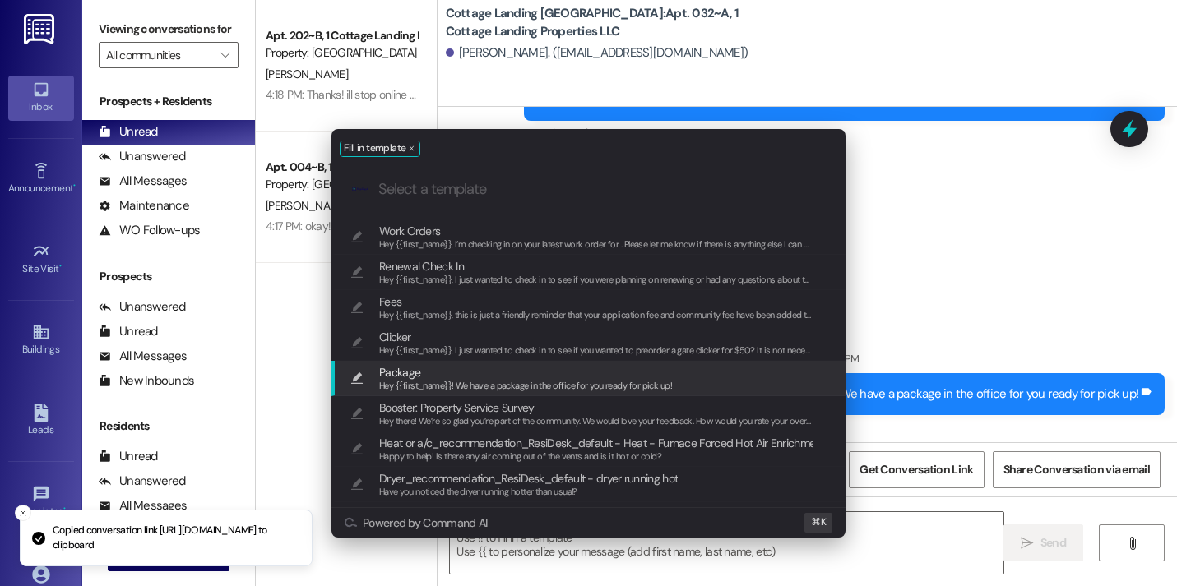
click at [478, 387] on span "Hey {{first_name}}! We have a package in the office for you ready for pick up!" at bounding box center [525, 386] width 293 height 12
type textarea "Hey {{first_name}}! We have a package in the office for you ready for pick up!"
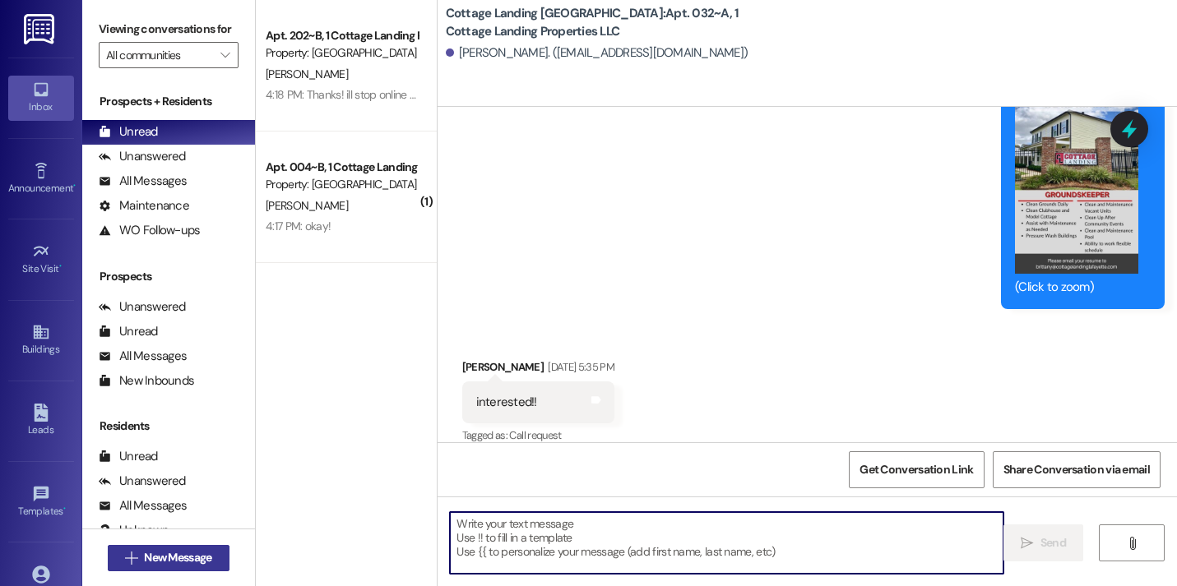
scroll to position [19174, 0]
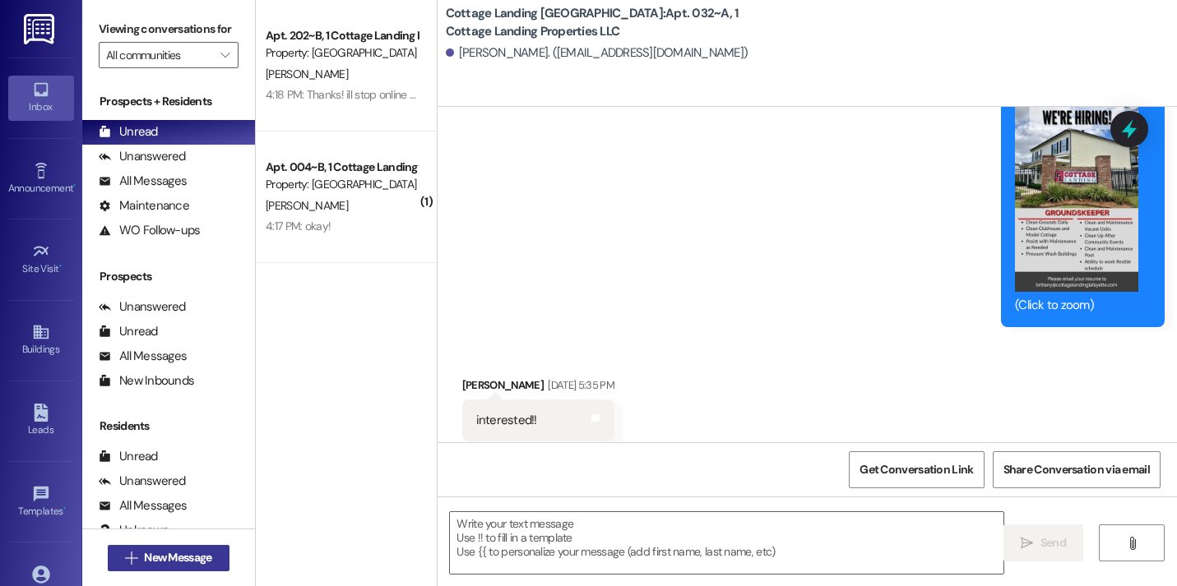
click at [165, 553] on span "New Message" at bounding box center [177, 557] width 67 height 17
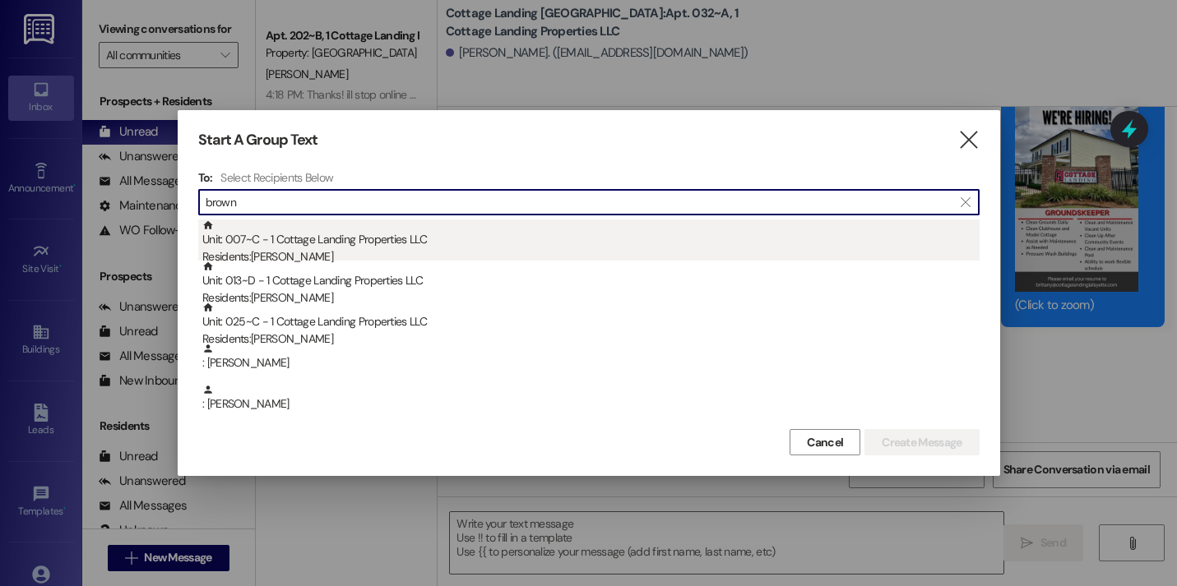
type input "brown"
click at [353, 231] on div "Unit: 007~C - 1 Cottage Landing Properties LLC Residents: Jadyn Brown" at bounding box center [590, 243] width 777 height 47
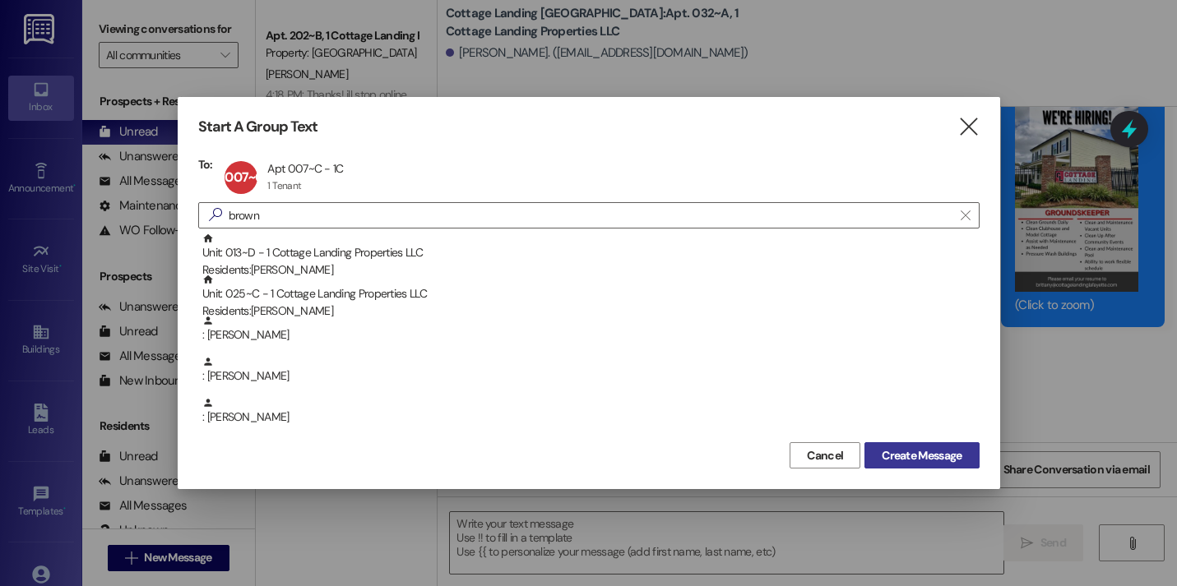
click at [901, 463] on span "Create Message" at bounding box center [921, 455] width 80 height 17
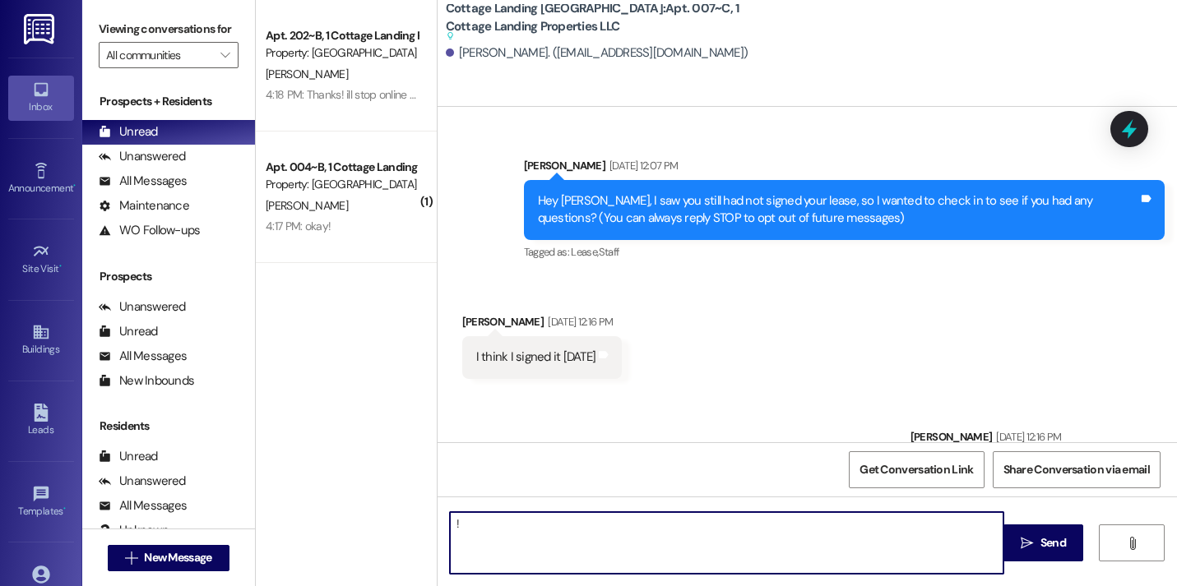
type textarea "!!"
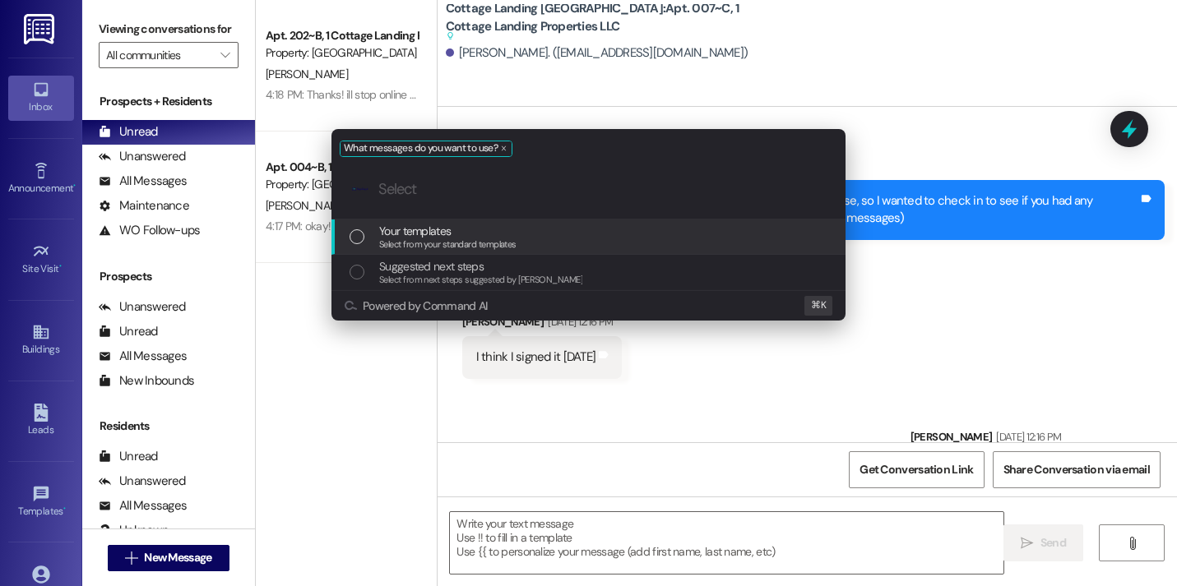
scroll to position [51330, 0]
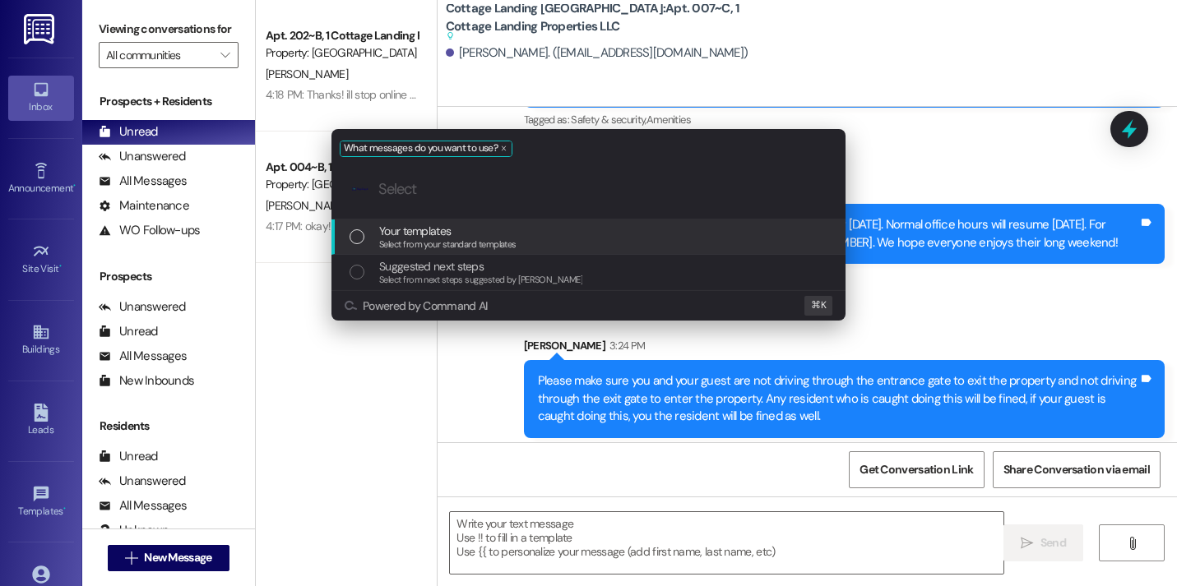
click at [512, 224] on span "Your templates" at bounding box center [447, 231] width 137 height 18
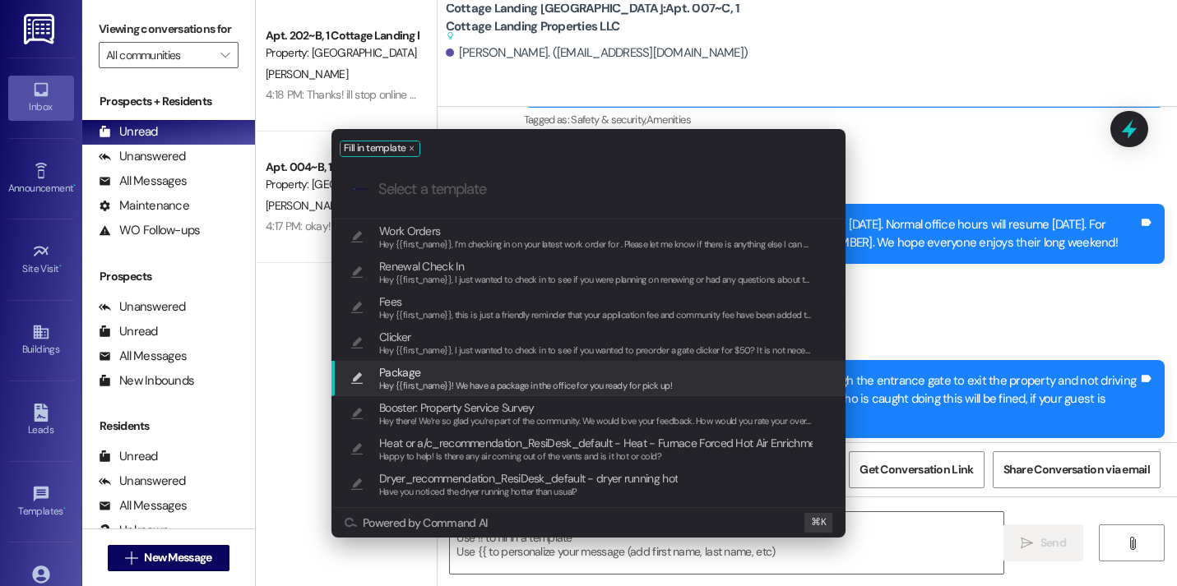
click at [484, 383] on span "Hey {{first_name}}! We have a package in the office for you ready for pick up!" at bounding box center [525, 386] width 293 height 12
type textarea "Hey {{first_name}}! We have a package in the office for you ready for pick up!"
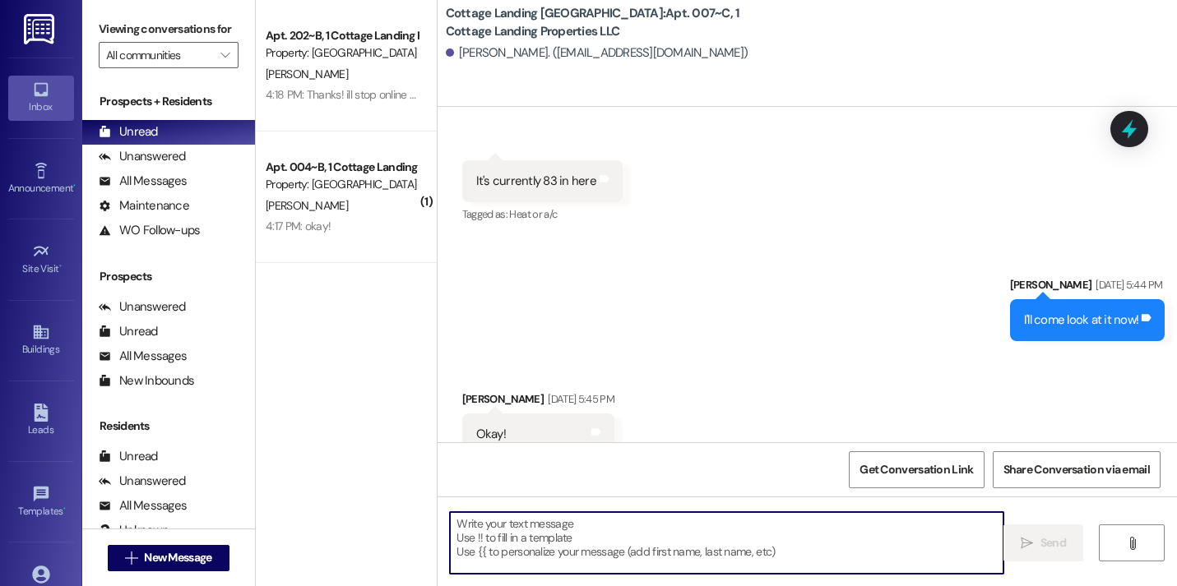
scroll to position [51348, 0]
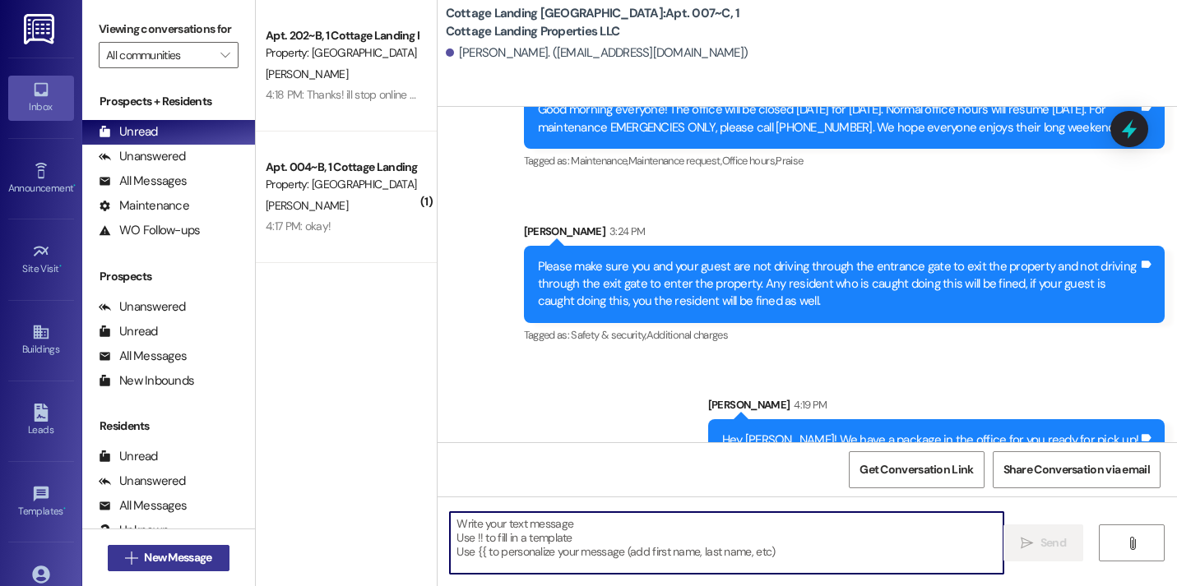
click at [133, 554] on span " New Message" at bounding box center [169, 557] width 94 height 17
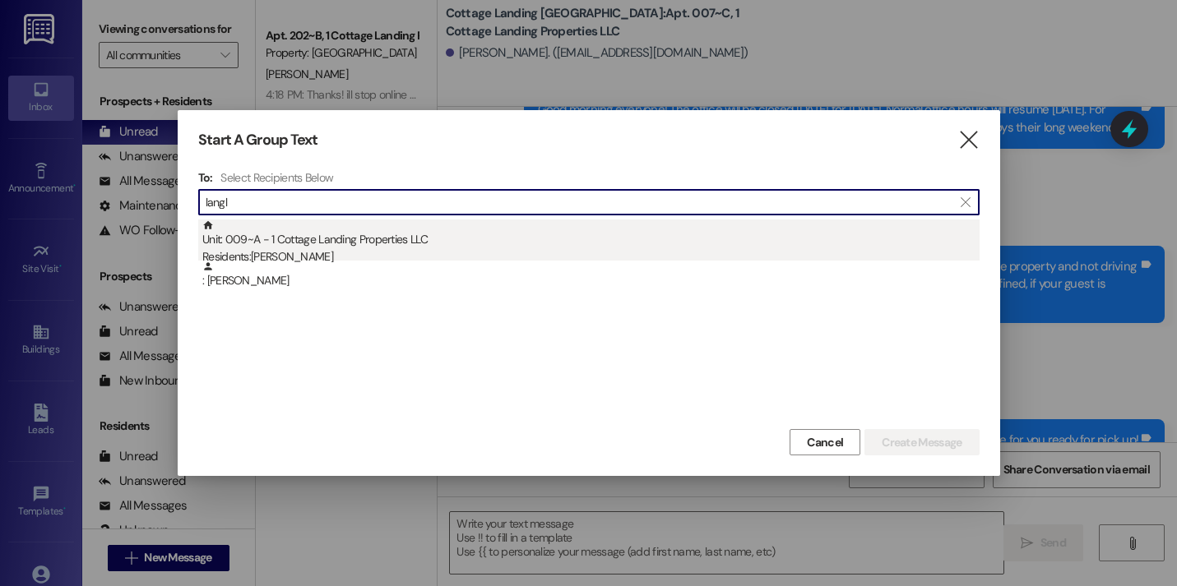
type input "langl"
click at [294, 230] on div "Unit: 009~A - 1 Cottage Landing Properties LLC Residents: Gavin Langlois" at bounding box center [590, 243] width 777 height 47
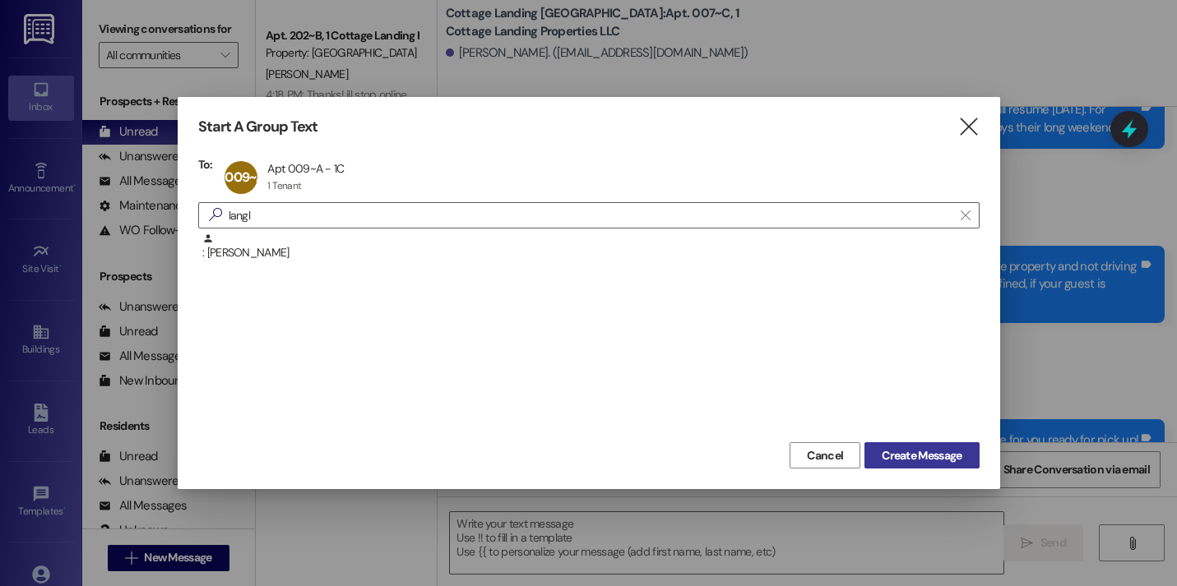
click at [941, 468] on button "Create Message" at bounding box center [921, 455] width 114 height 26
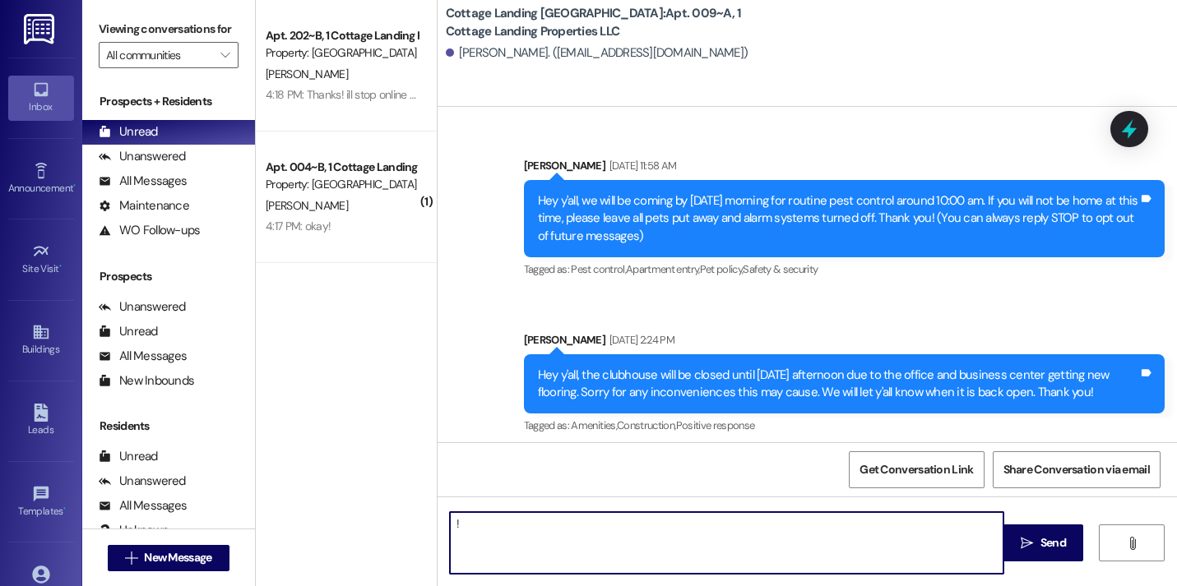
scroll to position [22130, 0]
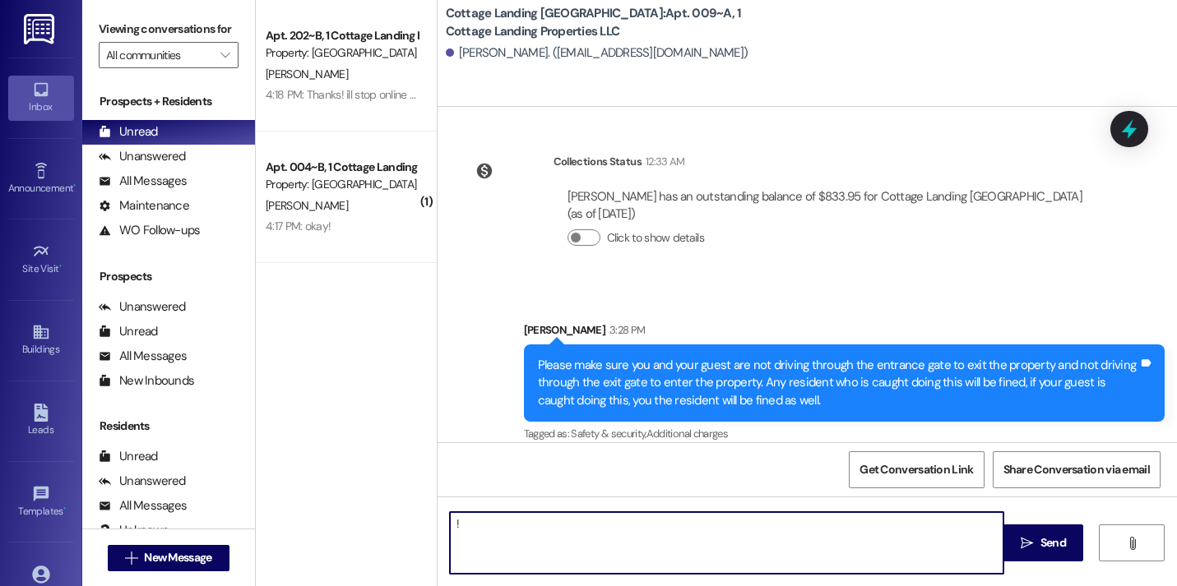
type textarea "!!"
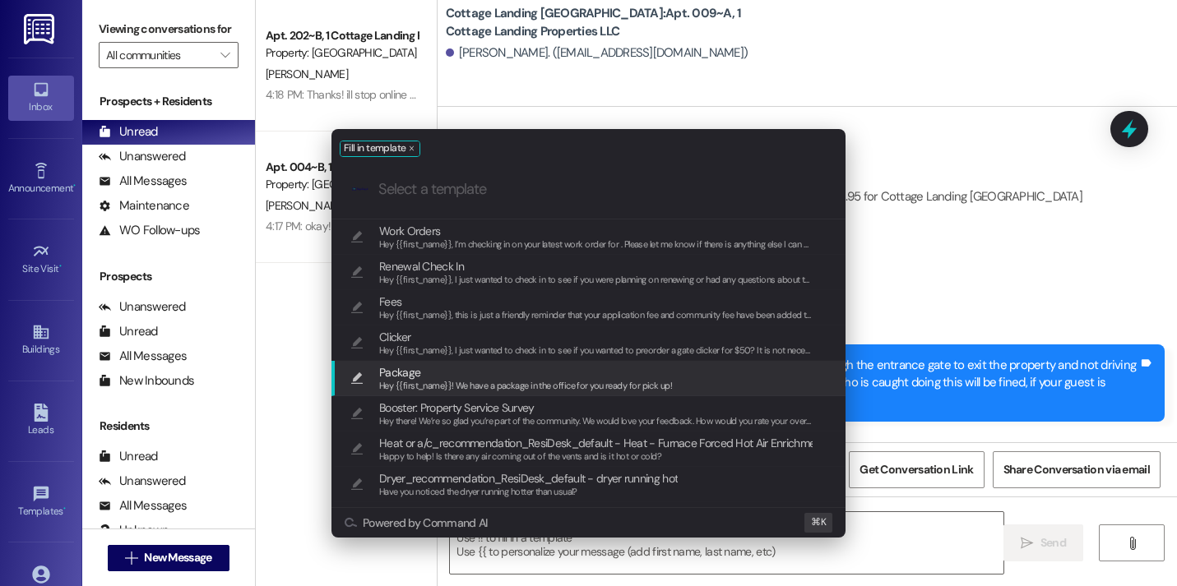
click at [562, 377] on span "Package" at bounding box center [525, 372] width 293 height 18
type textarea "Hey {{first_name}}! We have a package in the office for you ready for pick up!"
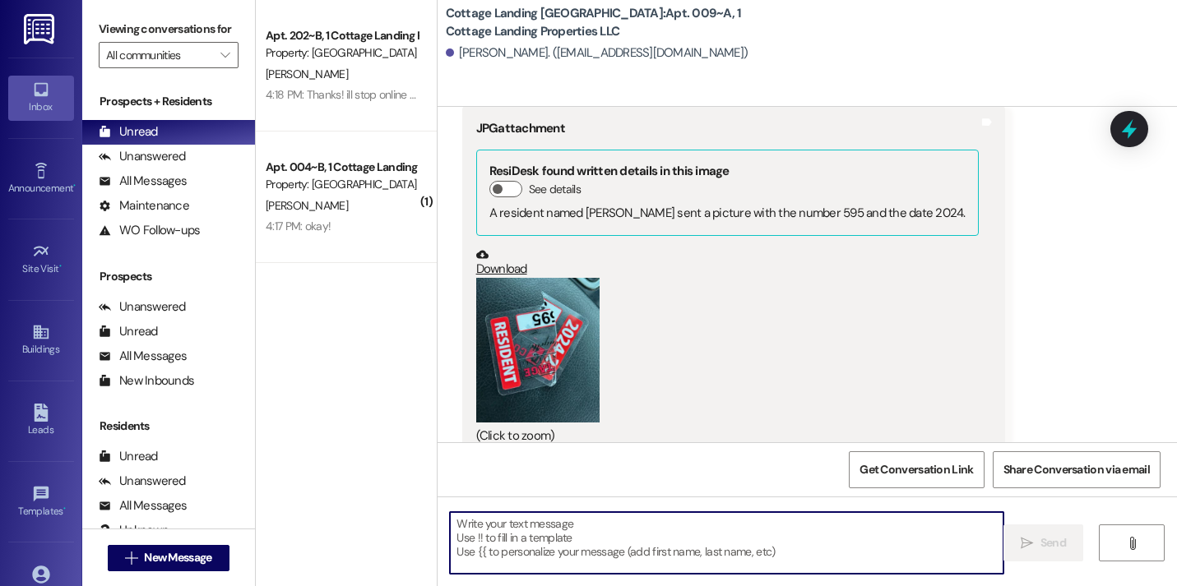
scroll to position [21028, 0]
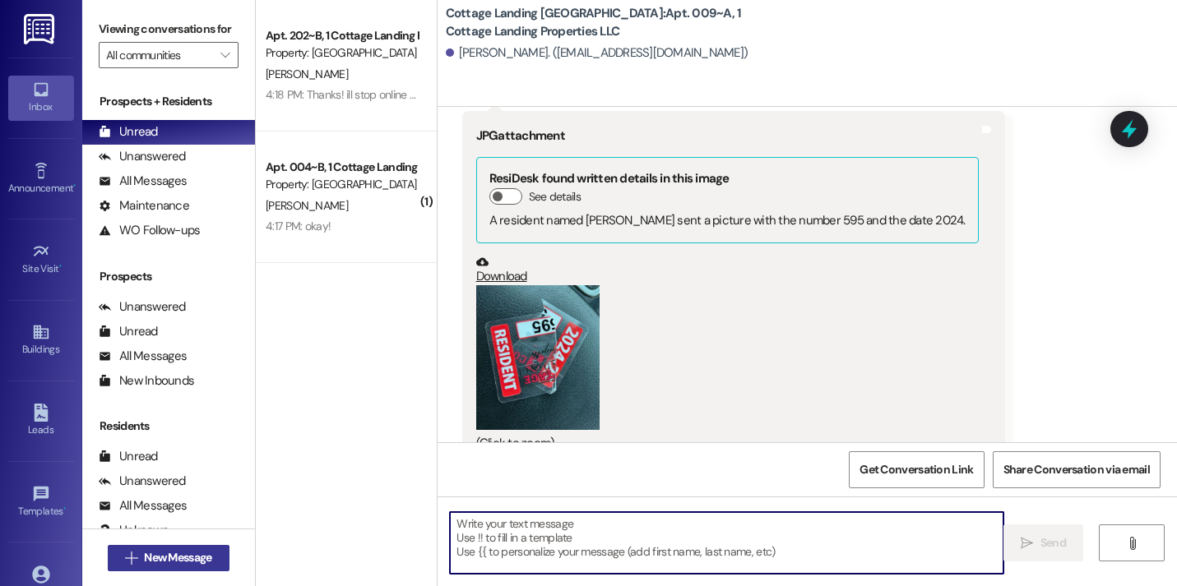
click at [200, 545] on button " New Message" at bounding box center [169, 558] width 122 height 26
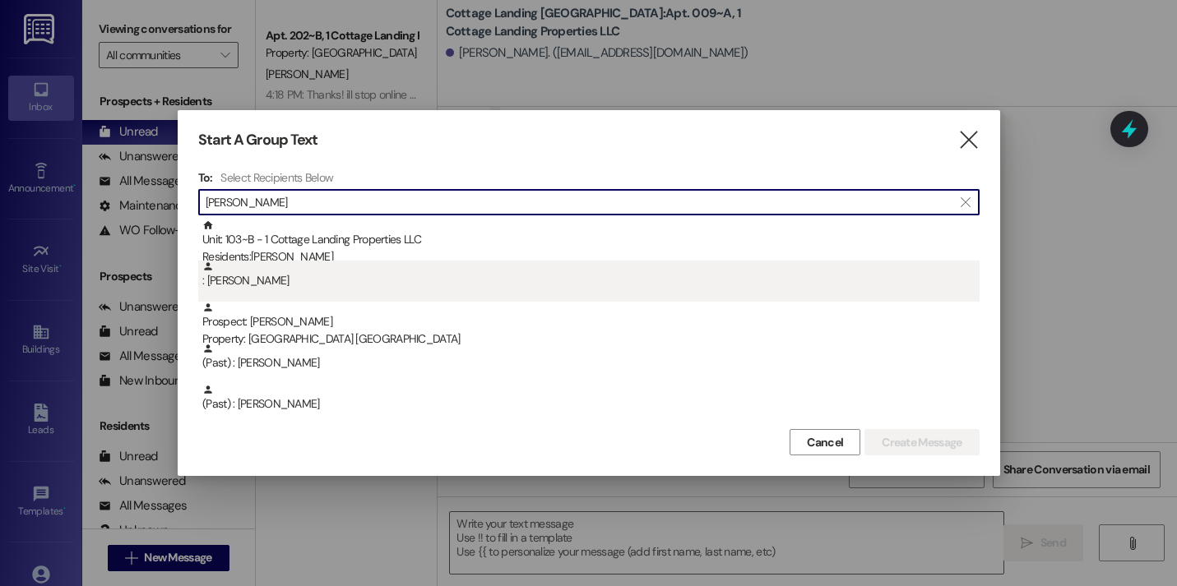
type input "mitch"
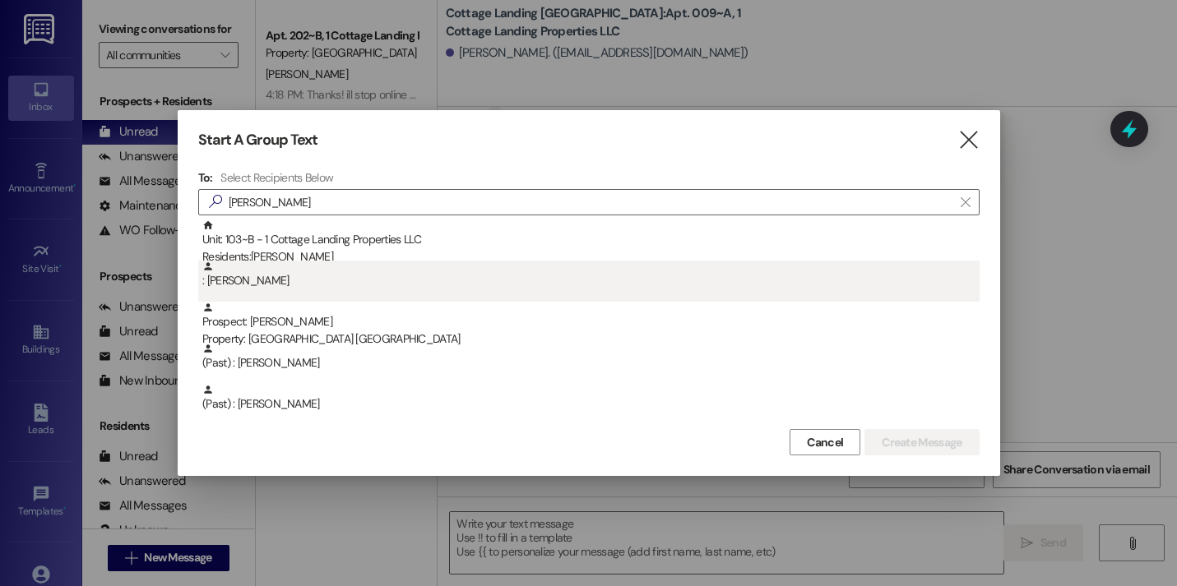
click at [284, 270] on div ": Brooke Mitchell" at bounding box center [590, 275] width 777 height 29
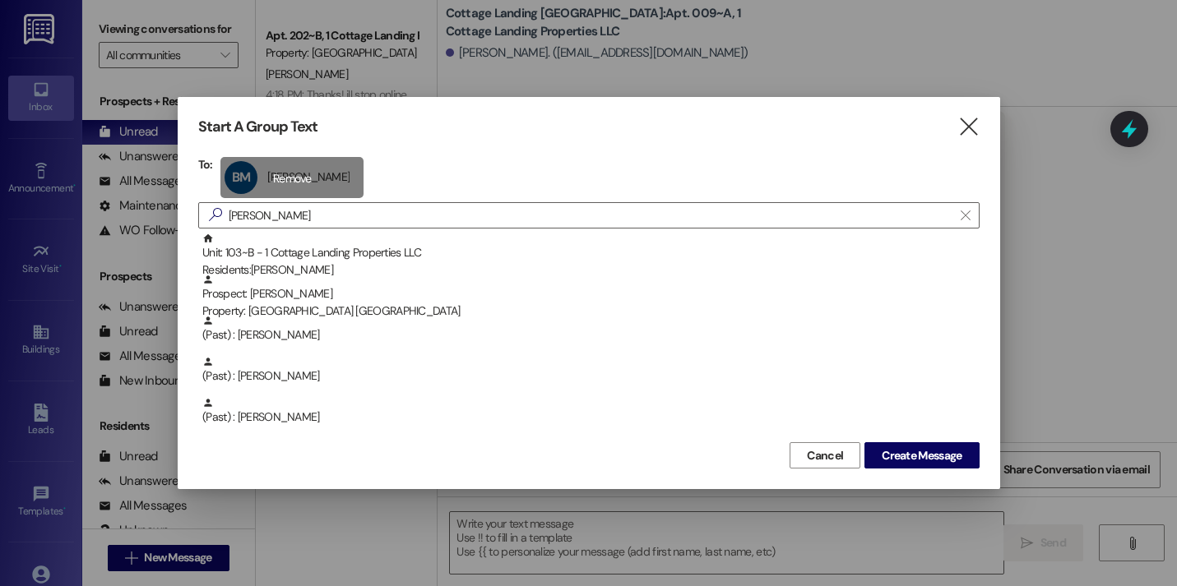
click at [269, 191] on div "BM Brooke Mitchell Brooke Mitchell click to remove" at bounding box center [291, 177] width 143 height 41
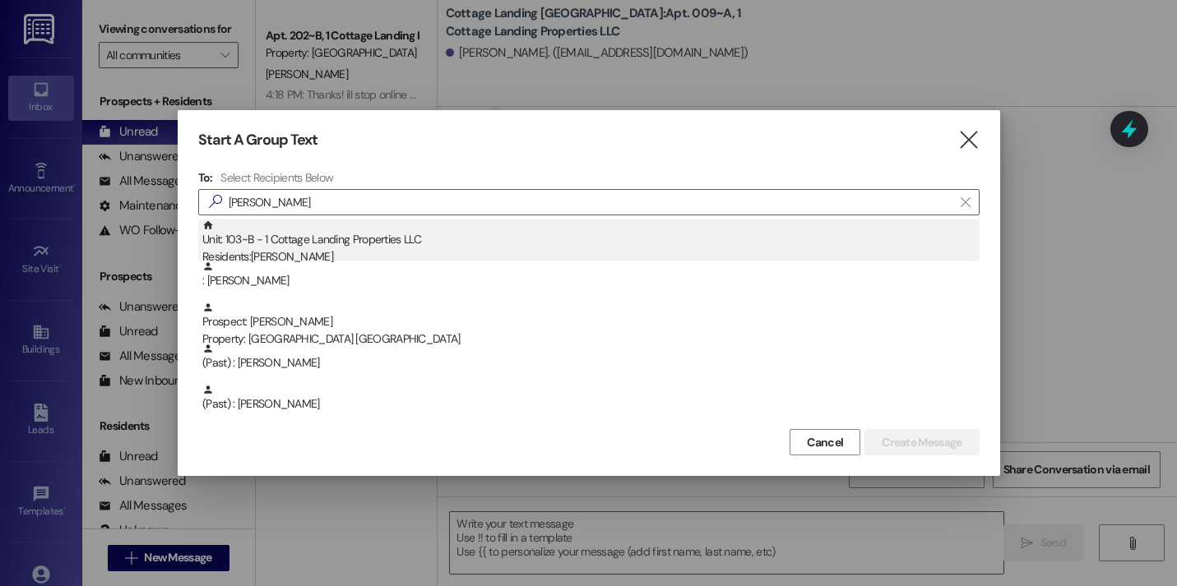
click at [280, 243] on div "Unit: 103~B - 1 Cottage Landing Properties LLC Residents: Brooke Mitchell" at bounding box center [590, 243] width 777 height 47
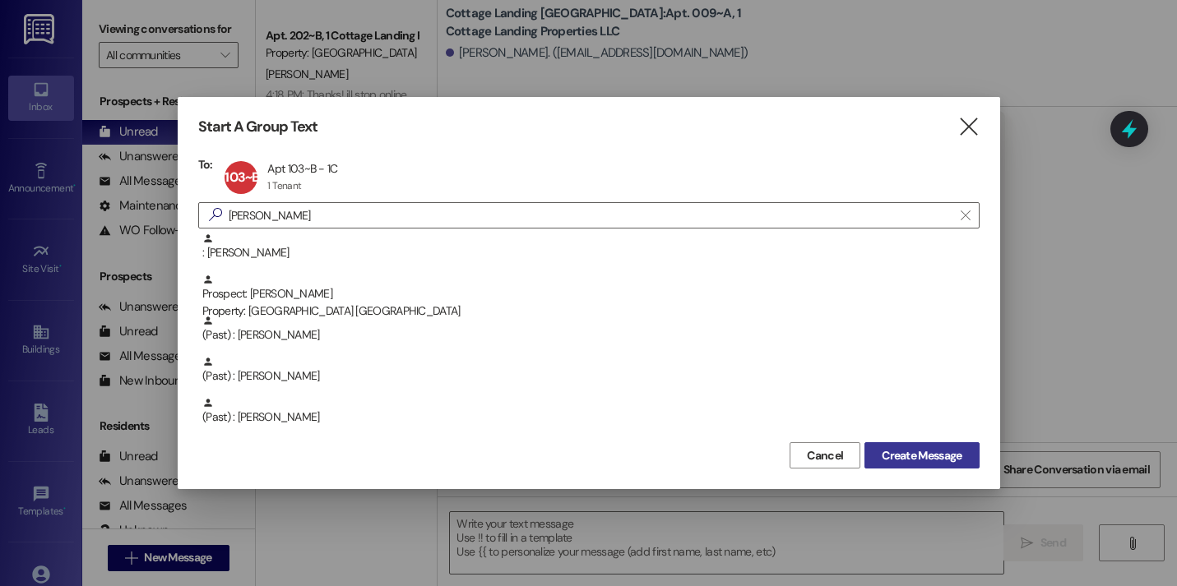
click at [922, 451] on span "Create Message" at bounding box center [921, 455] width 80 height 17
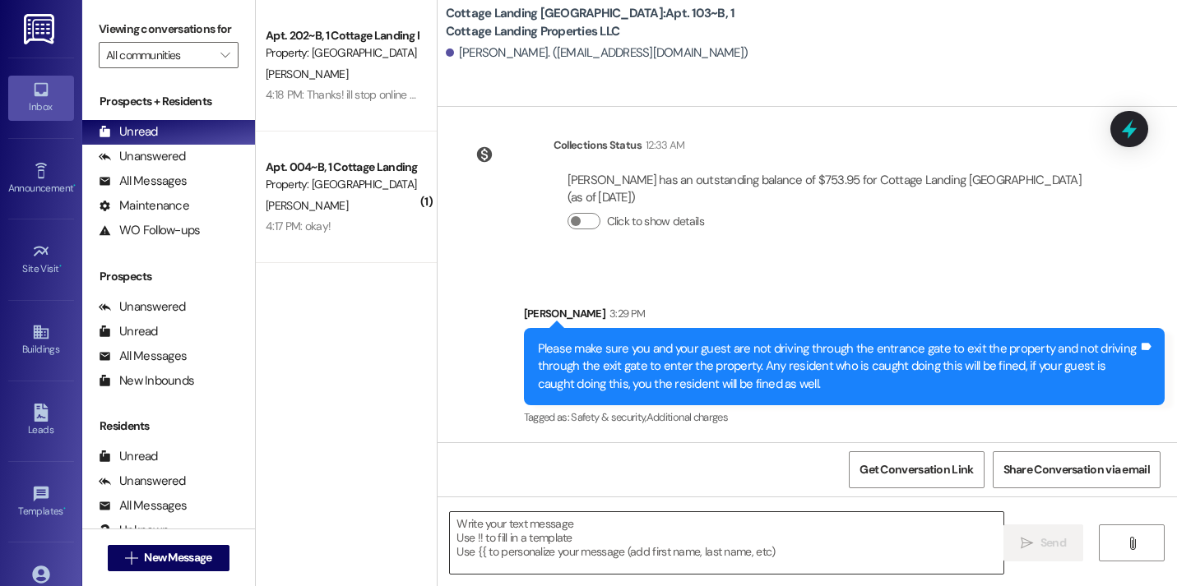
scroll to position [1536, 0]
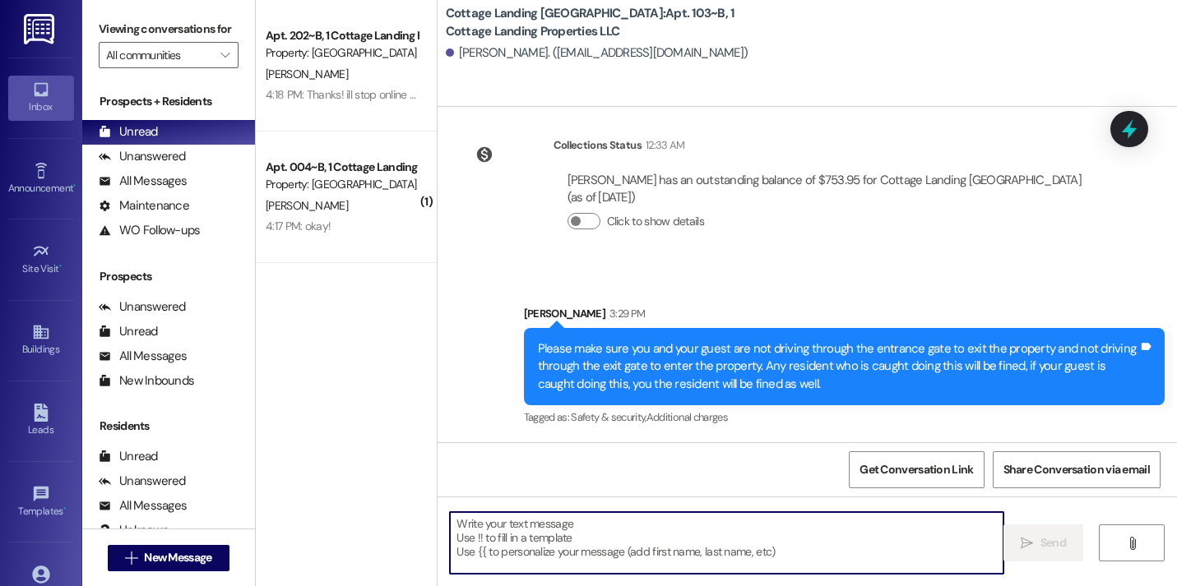
click at [553, 513] on textarea at bounding box center [726, 543] width 553 height 62
type textarea "!!"
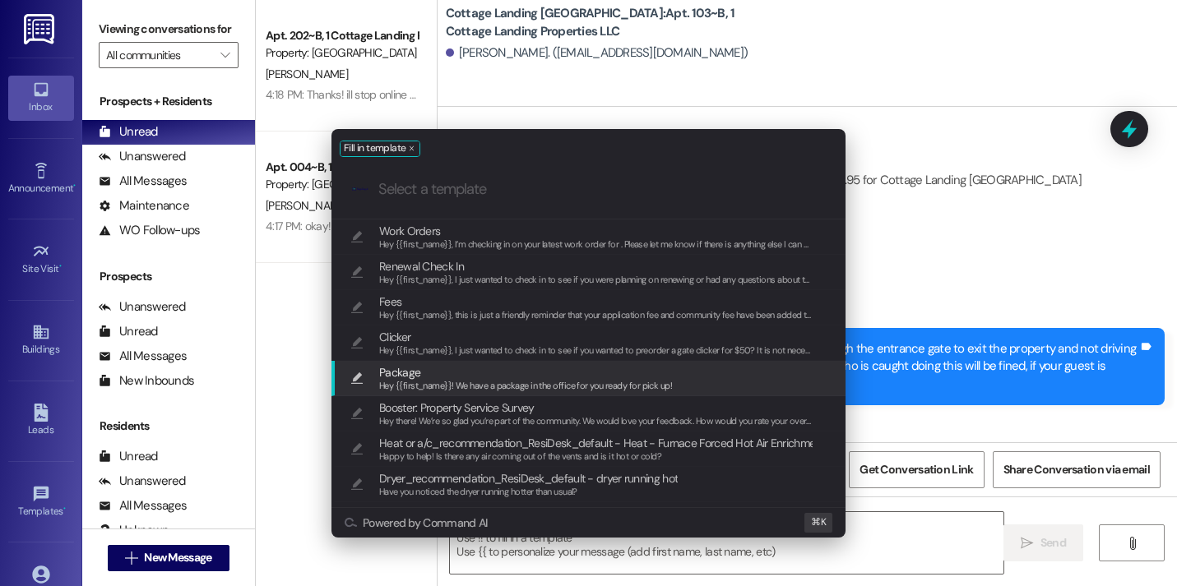
click at [435, 374] on span "Package" at bounding box center [525, 372] width 293 height 18
type textarea "Hey {{first_name}}! We have a package in the office for you ready for pick up!"
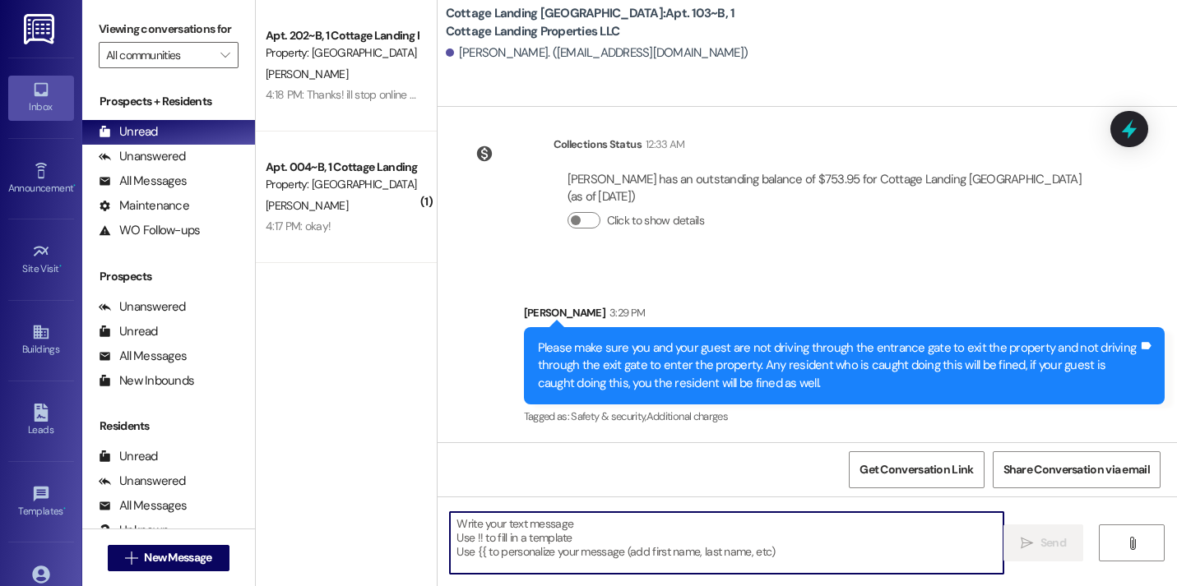
scroll to position [1650, 0]
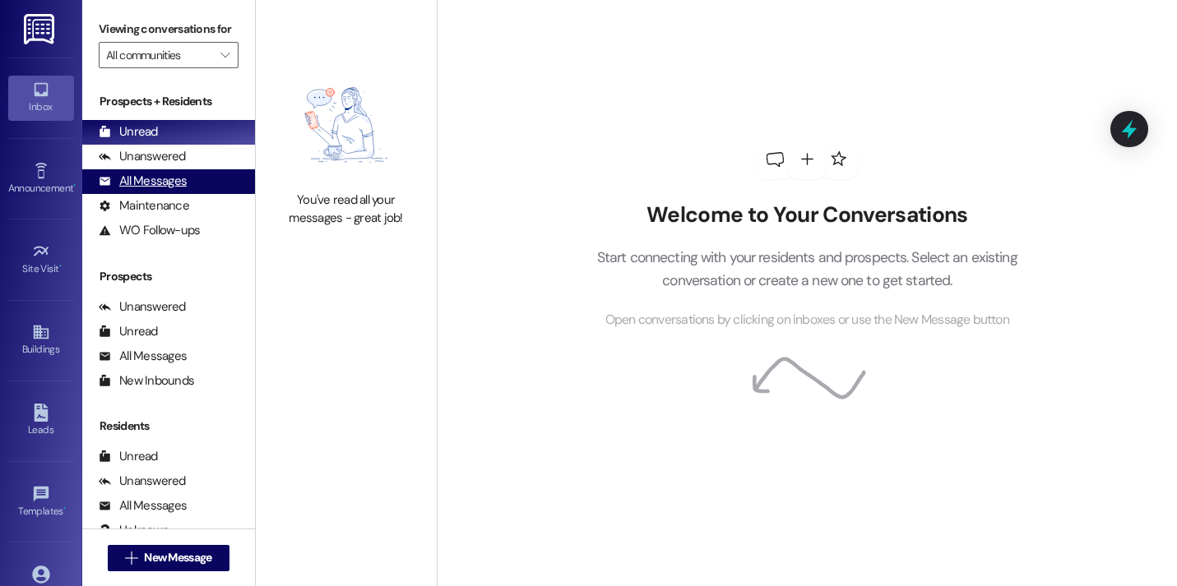
click at [212, 187] on div "All Messages (undefined)" at bounding box center [168, 181] width 173 height 25
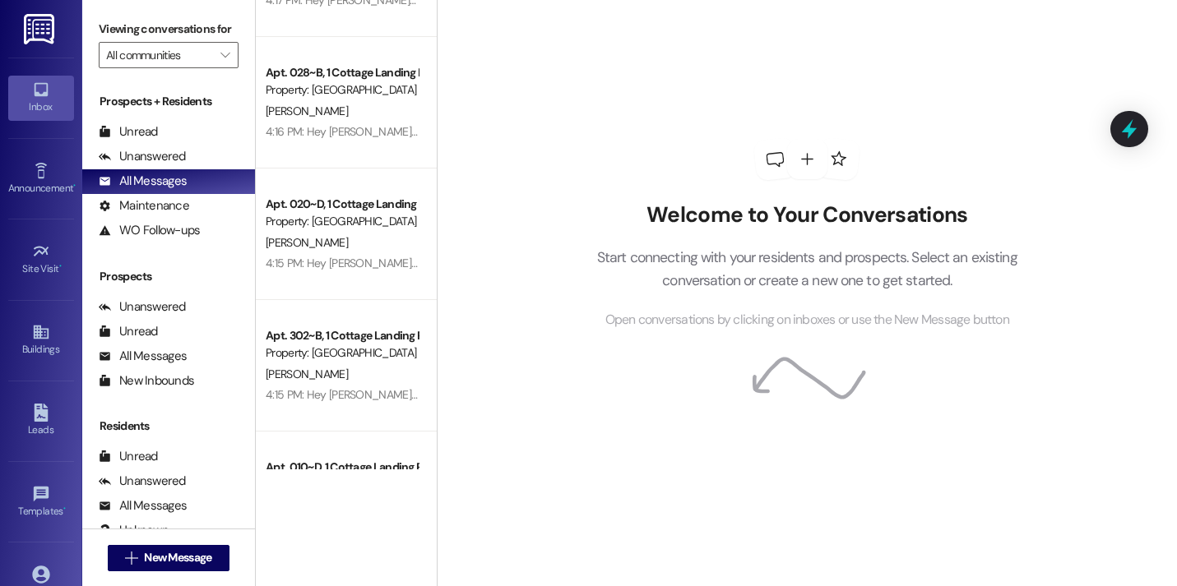
scroll to position [1556, 0]
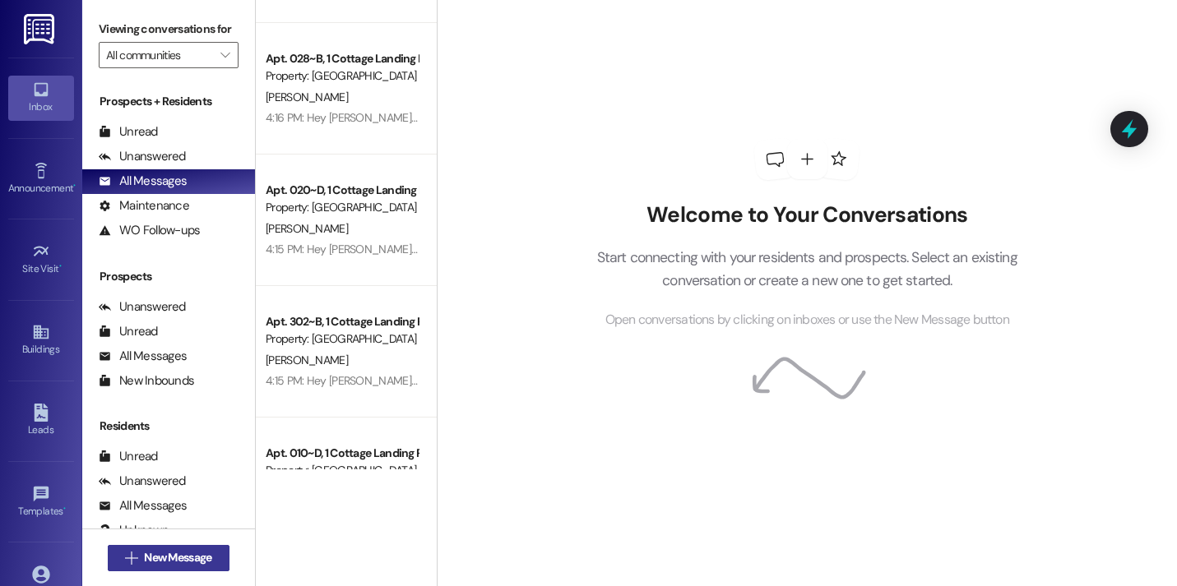
click at [209, 557] on span "New Message" at bounding box center [178, 557] width 74 height 17
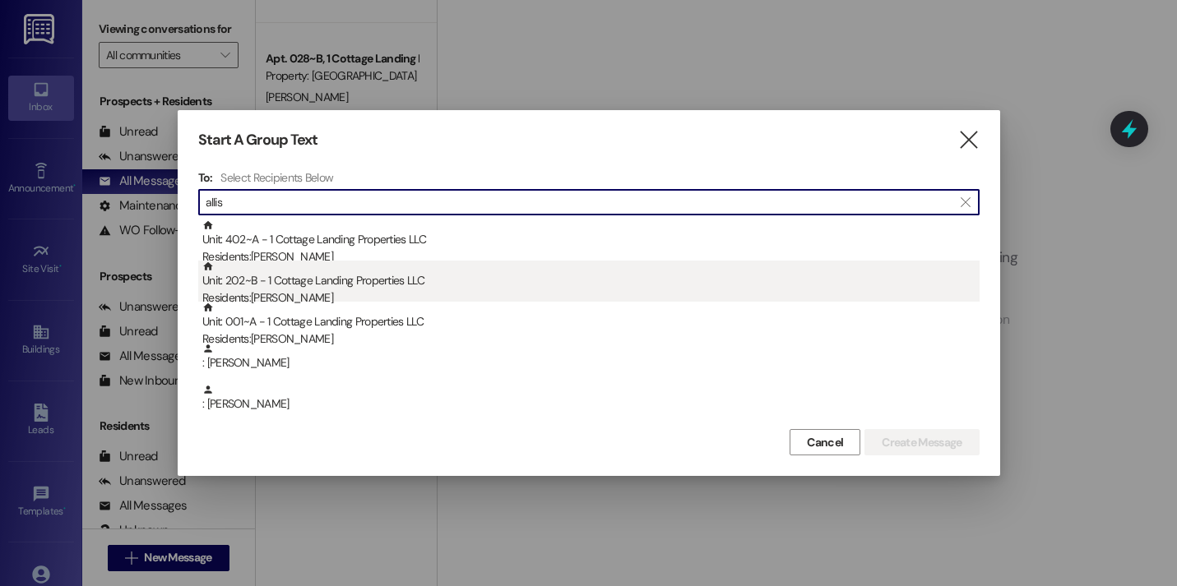
type input "allis"
click at [442, 281] on div "Unit: 202~B - 1 Cottage Landing Properties LLC Residents: Amiyah Allison" at bounding box center [590, 284] width 777 height 47
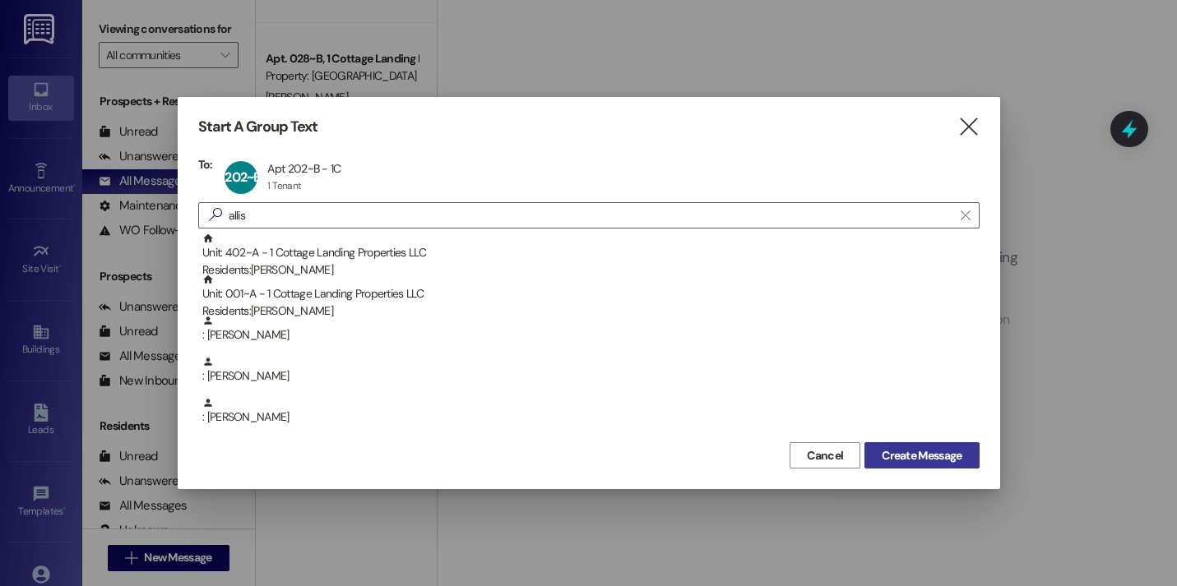
click at [884, 452] on span "Create Message" at bounding box center [921, 455] width 80 height 17
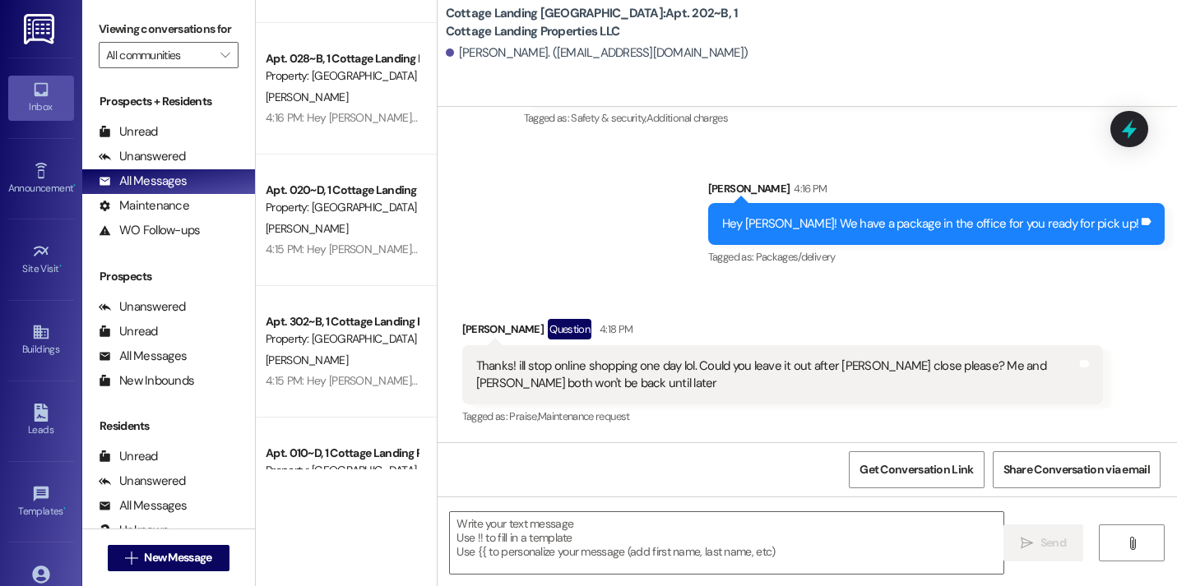
scroll to position [6583, 0]
click at [655, 529] on textarea at bounding box center [726, 543] width 553 height 62
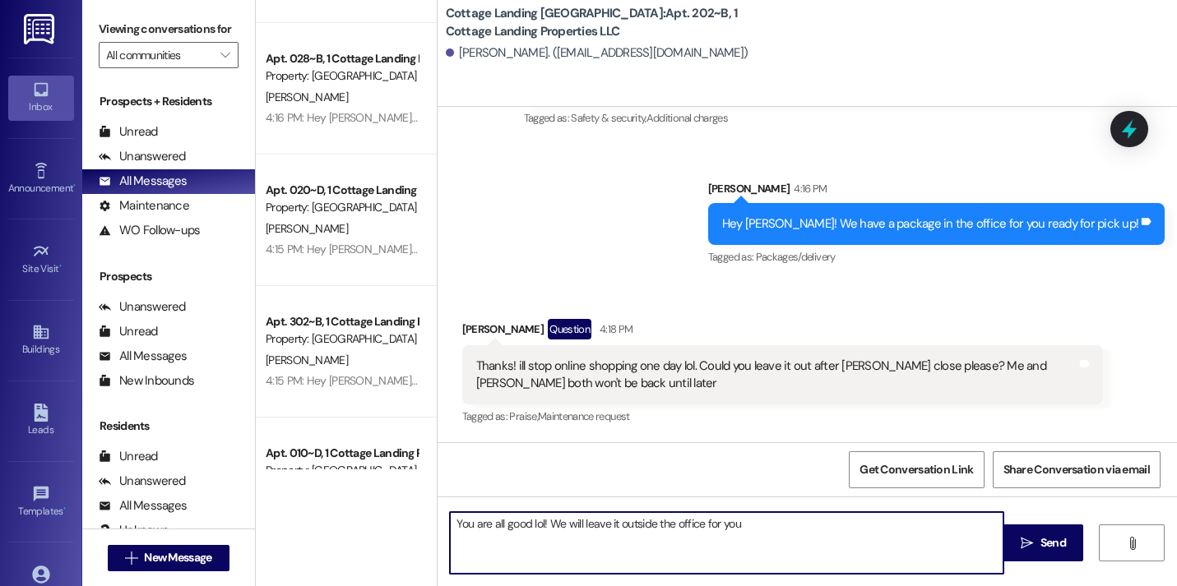
type textarea "You are all good lol! We will leave it outside the office for you!"
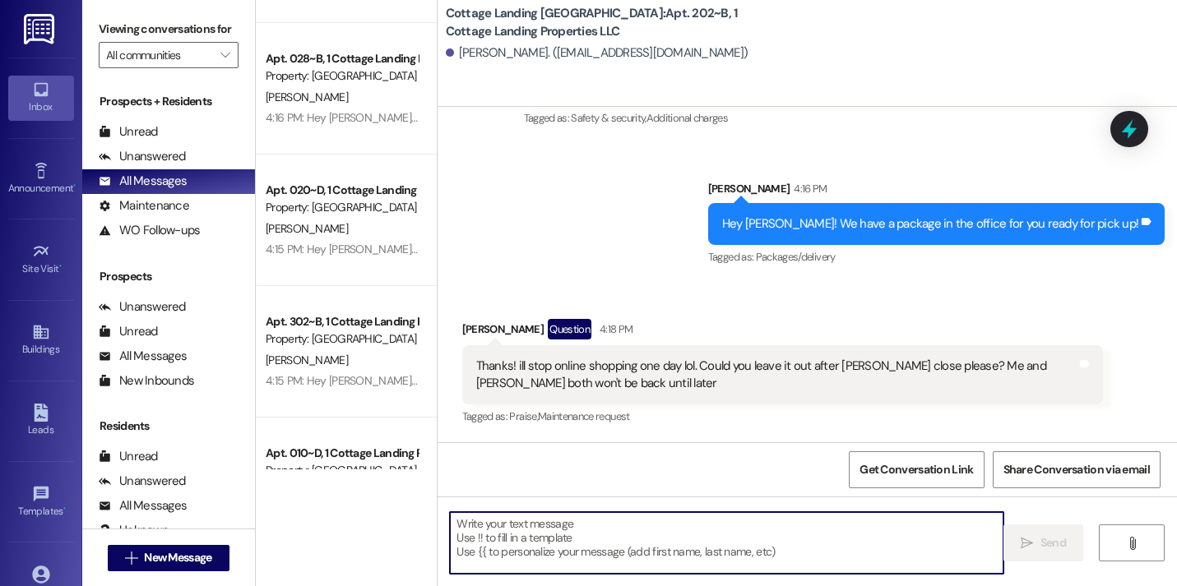
scroll to position [6697, 0]
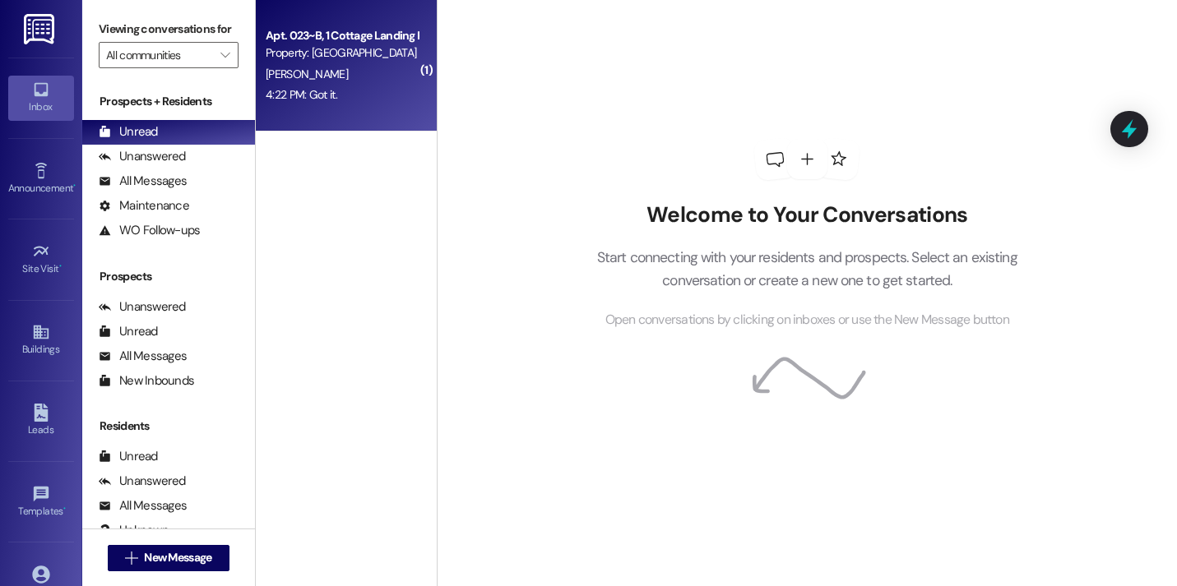
click at [420, 103] on div "Apt. 023~B, 1 Cottage Landing Properties LLC Property: [GEOGRAPHIC_DATA] [GEOGR…" at bounding box center [346, 66] width 181 height 132
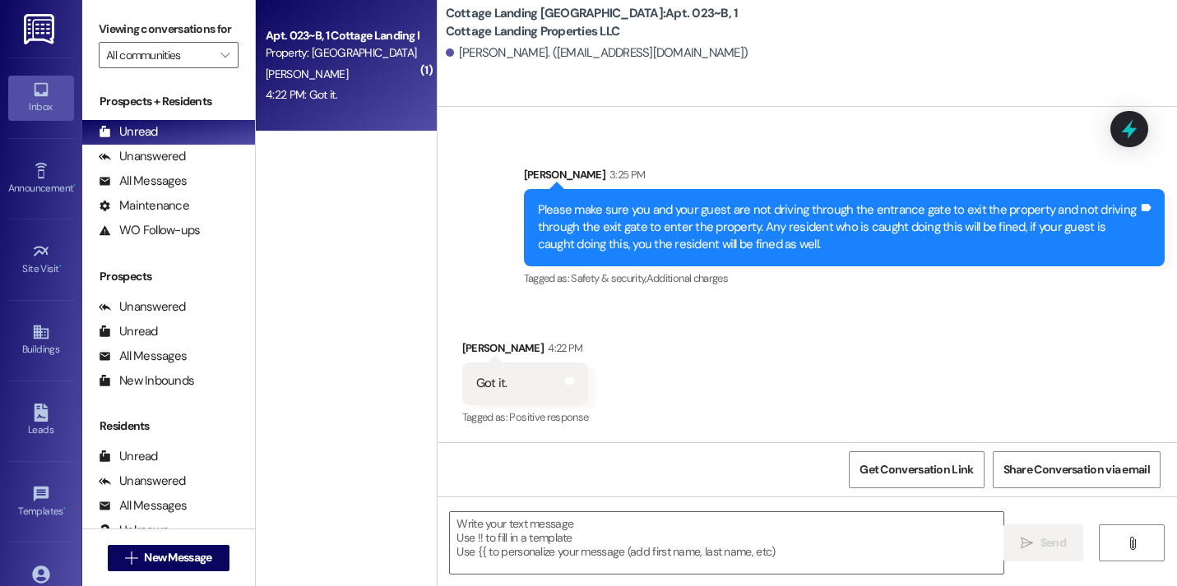
scroll to position [1876, 0]
click at [590, 525] on textarea at bounding box center [726, 543] width 553 height 62
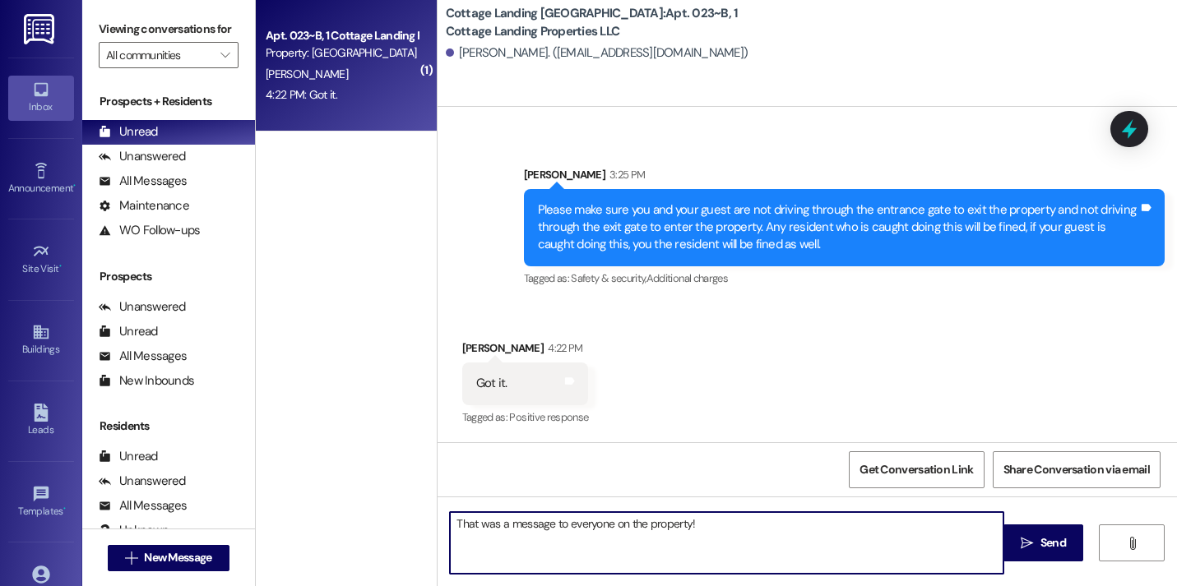
type textarea "That was a message to everyone on the property!"
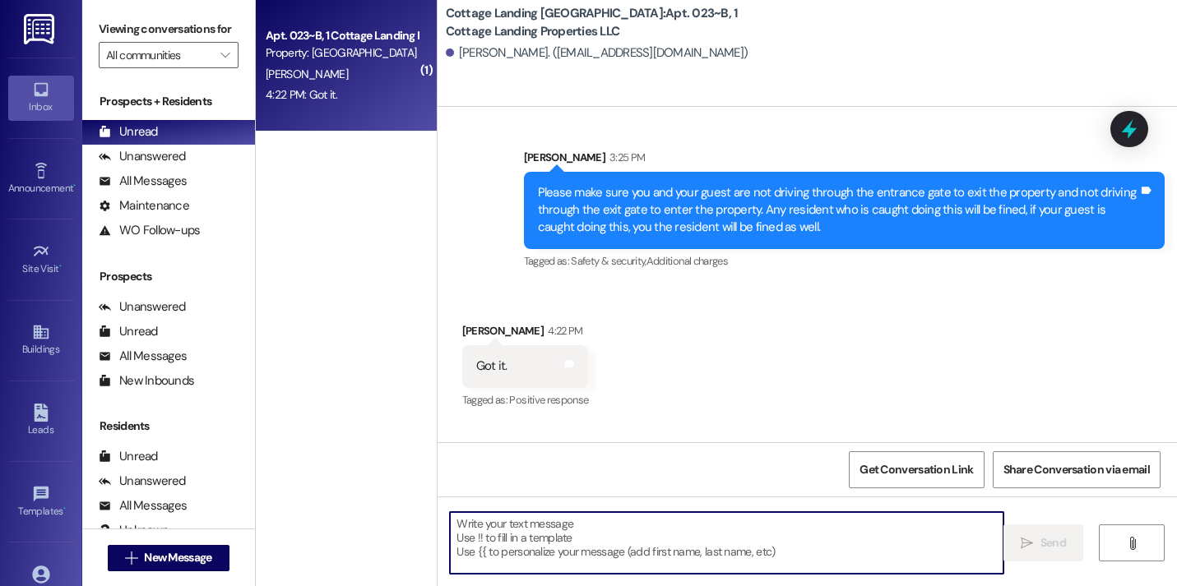
scroll to position [1990, 0]
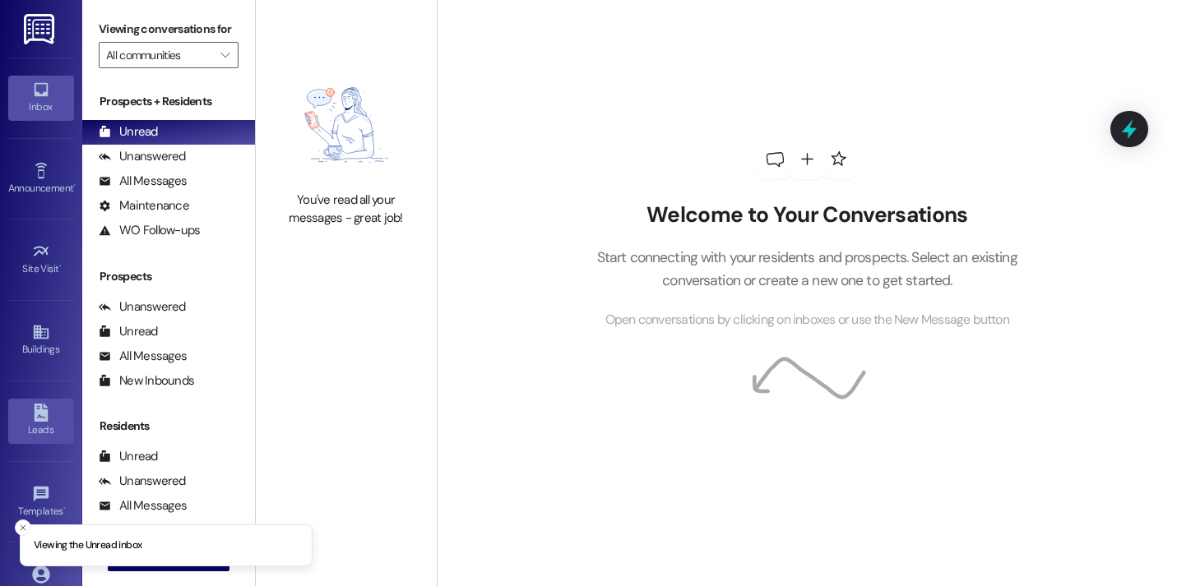
scroll to position [118, 0]
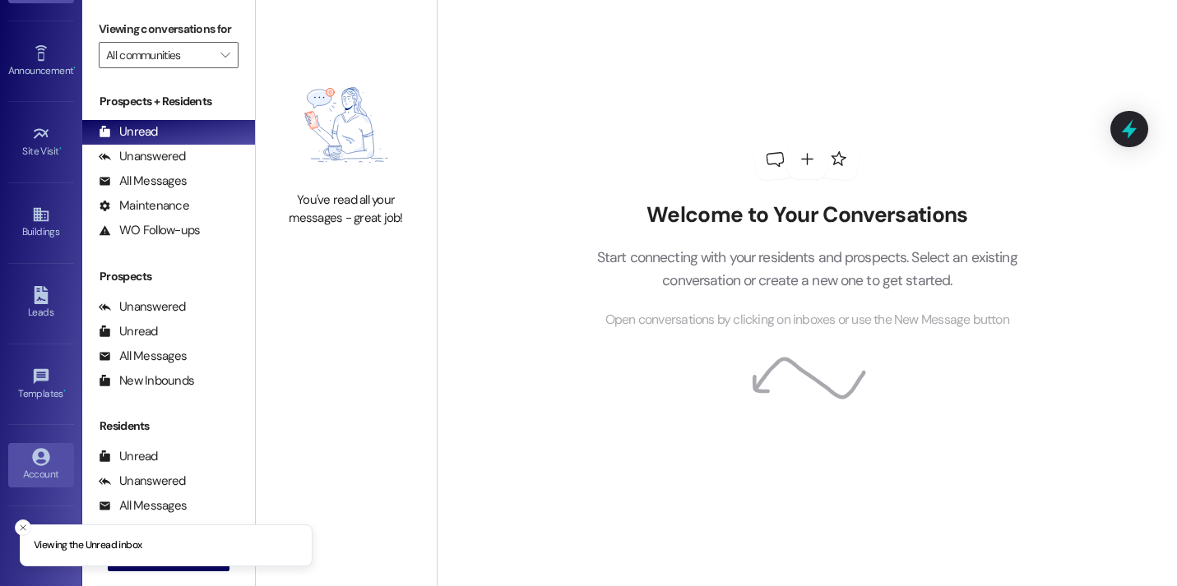
click at [43, 474] on div "Account" at bounding box center [41, 474] width 82 height 16
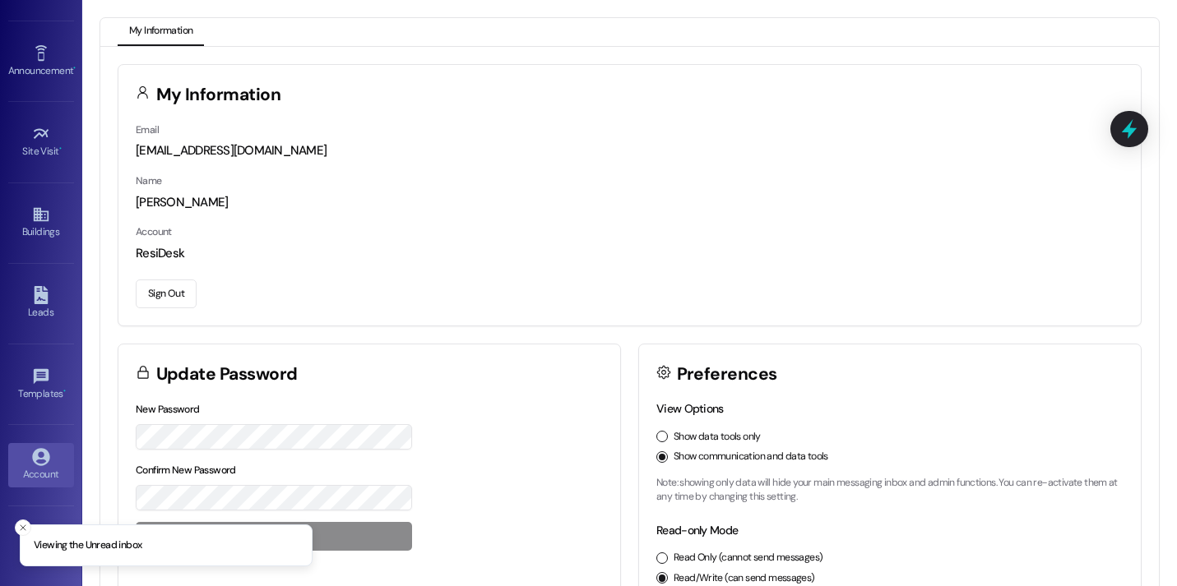
click at [165, 284] on button "Sign Out" at bounding box center [166, 294] width 61 height 29
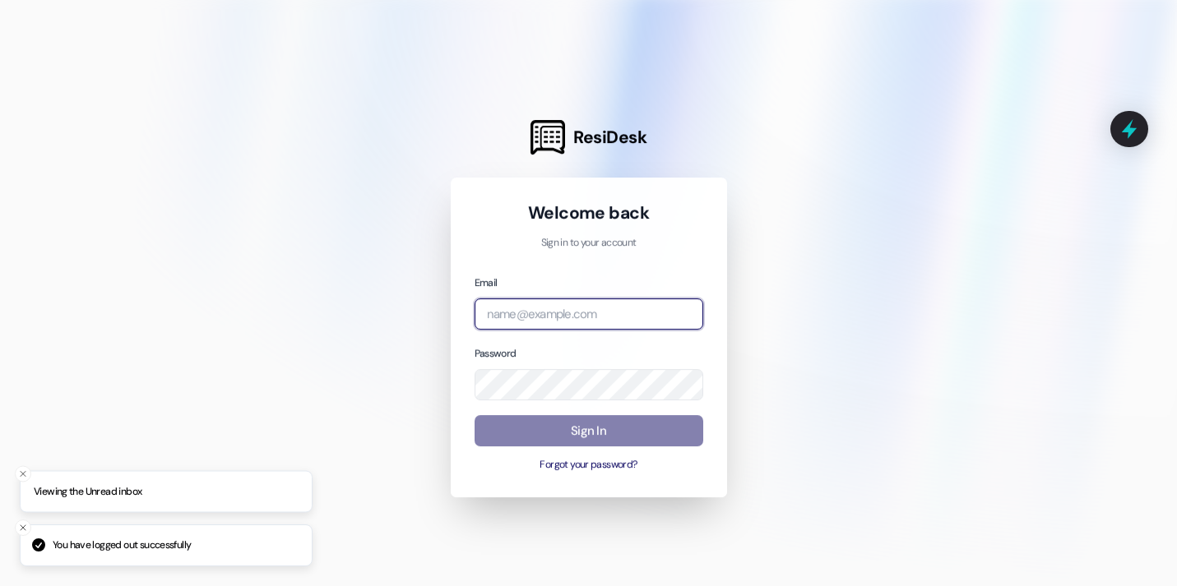
type input "[EMAIL_ADDRESS][DOMAIN_NAME]"
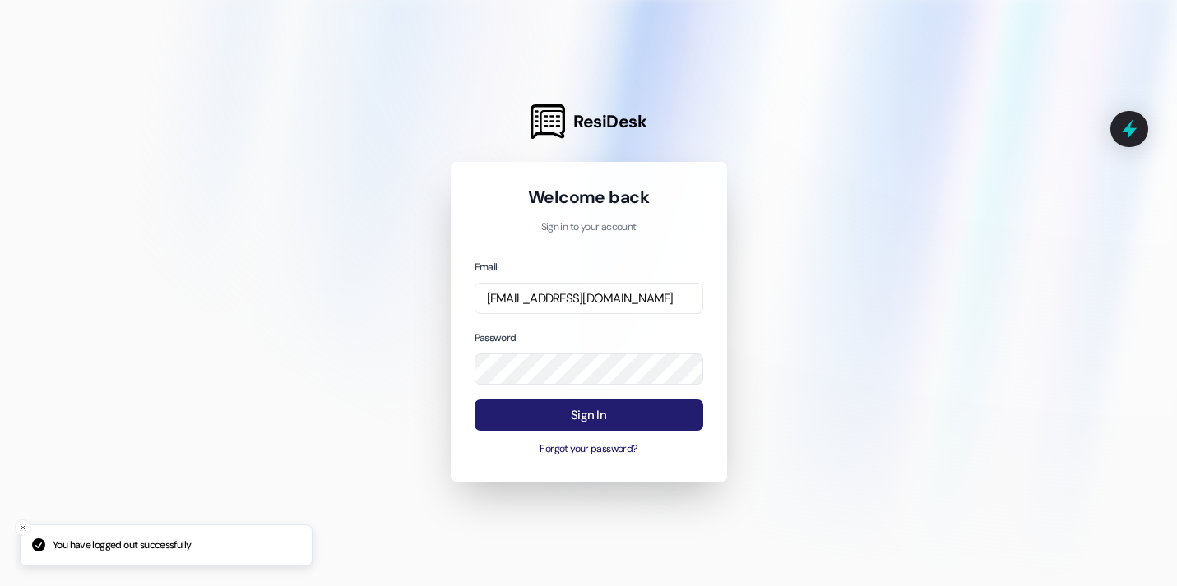
click at [626, 425] on button "Sign In" at bounding box center [588, 416] width 229 height 32
